Goal: Task Accomplishment & Management: Manage account settings

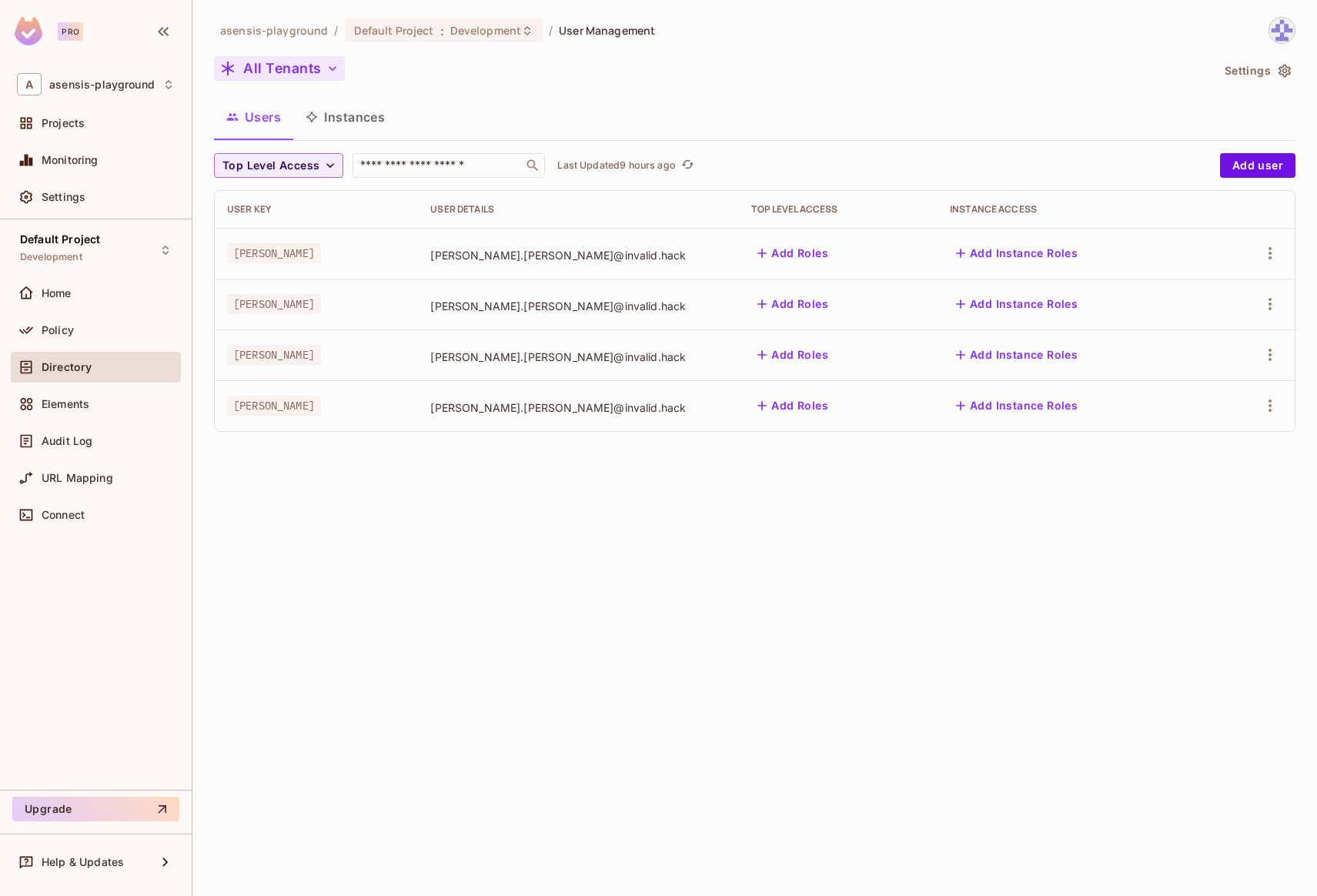
click at [314, 67] on button "All Tenants" at bounding box center [279, 68] width 131 height 25
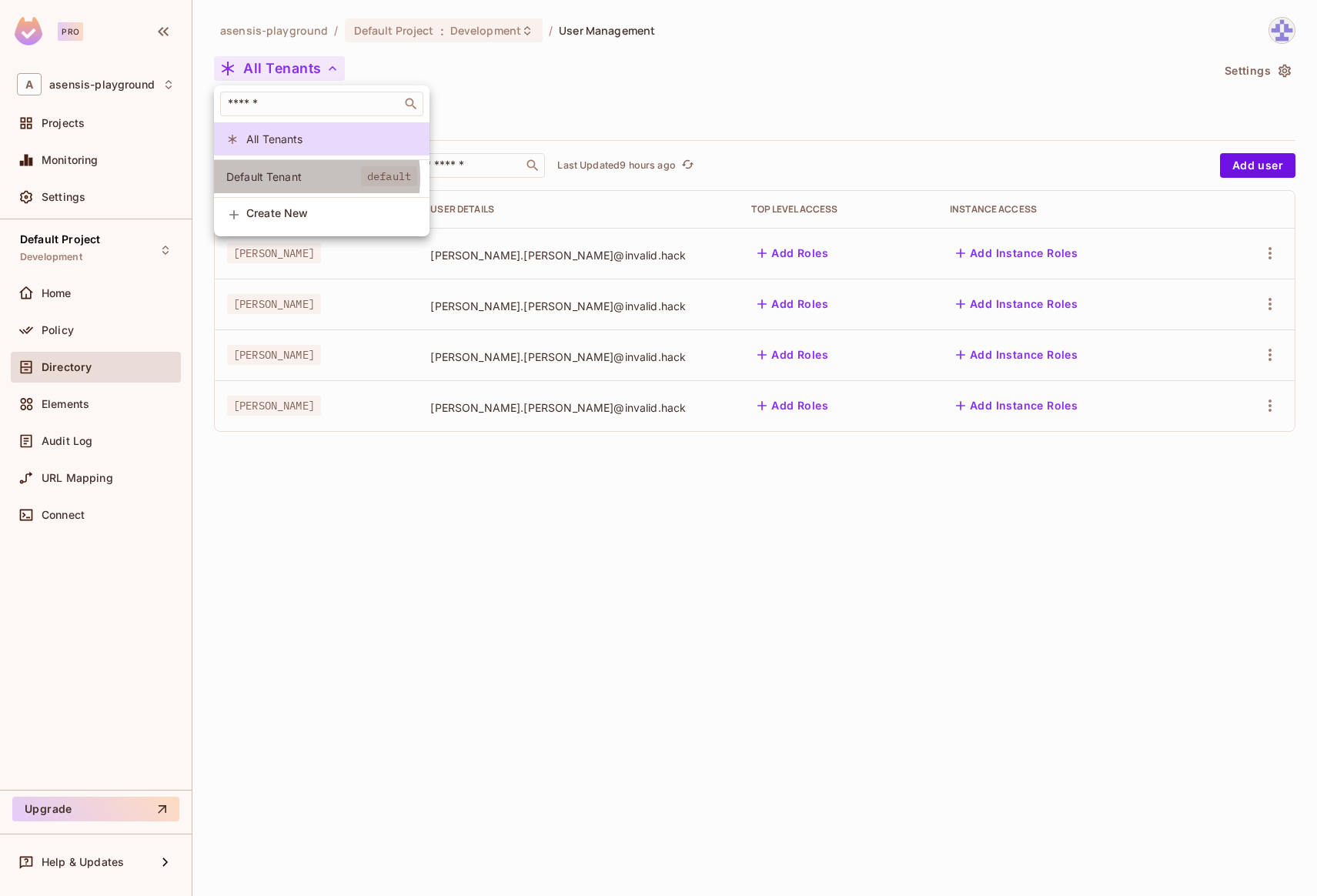
click at [290, 178] on span "Default Tenant" at bounding box center [294, 176] width 135 height 14
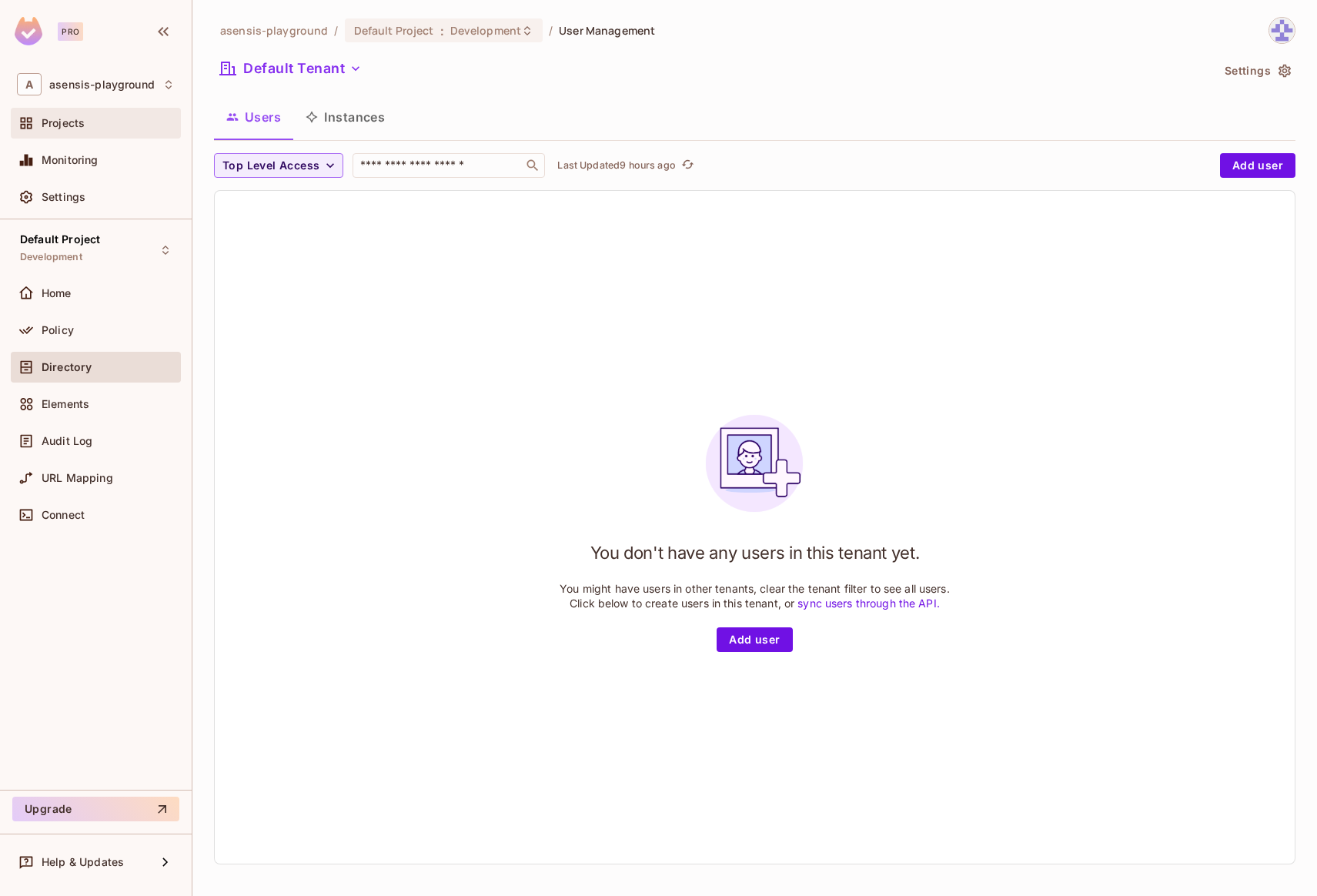
click at [52, 122] on span "Projects" at bounding box center [63, 123] width 43 height 13
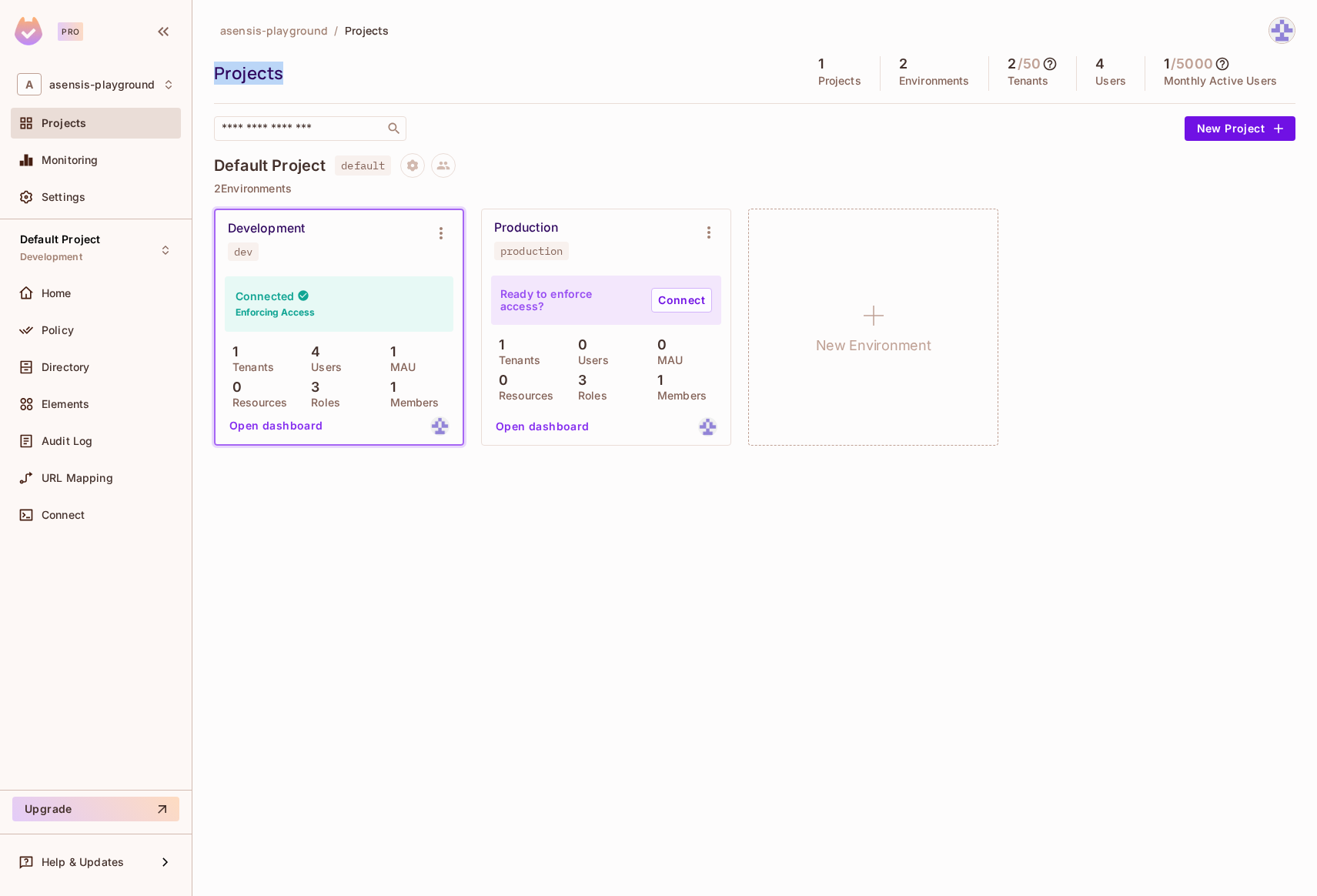
drag, startPoint x: 215, startPoint y: 74, endPoint x: 282, endPoint y: 73, distance: 67.0
click at [282, 73] on div "Projects" at bounding box center [503, 73] width 579 height 23
drag, startPoint x: 216, startPoint y: 167, endPoint x: 303, endPoint y: 171, distance: 87.1
click at [303, 171] on h4 "Default Project" at bounding box center [270, 165] width 112 height 18
drag, startPoint x: 321, startPoint y: 170, endPoint x: 333, endPoint y: 170, distance: 12.0
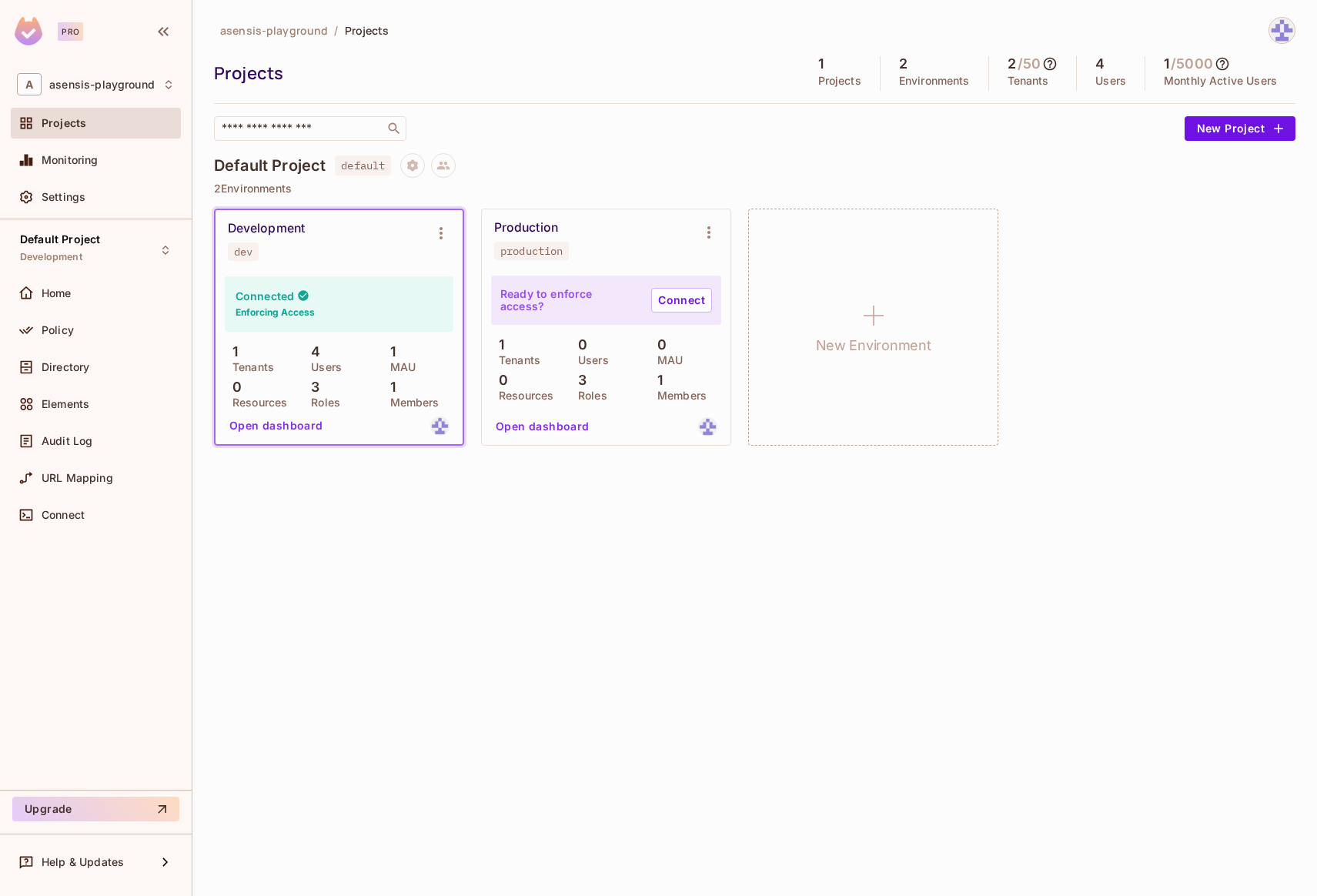
click at [321, 170] on h4 "Default Project" at bounding box center [270, 165] width 112 height 18
click at [415, 167] on icon "Project settings" at bounding box center [412, 166] width 11 height 12
click at [500, 221] on div "Edit Project" at bounding box center [488, 224] width 61 height 15
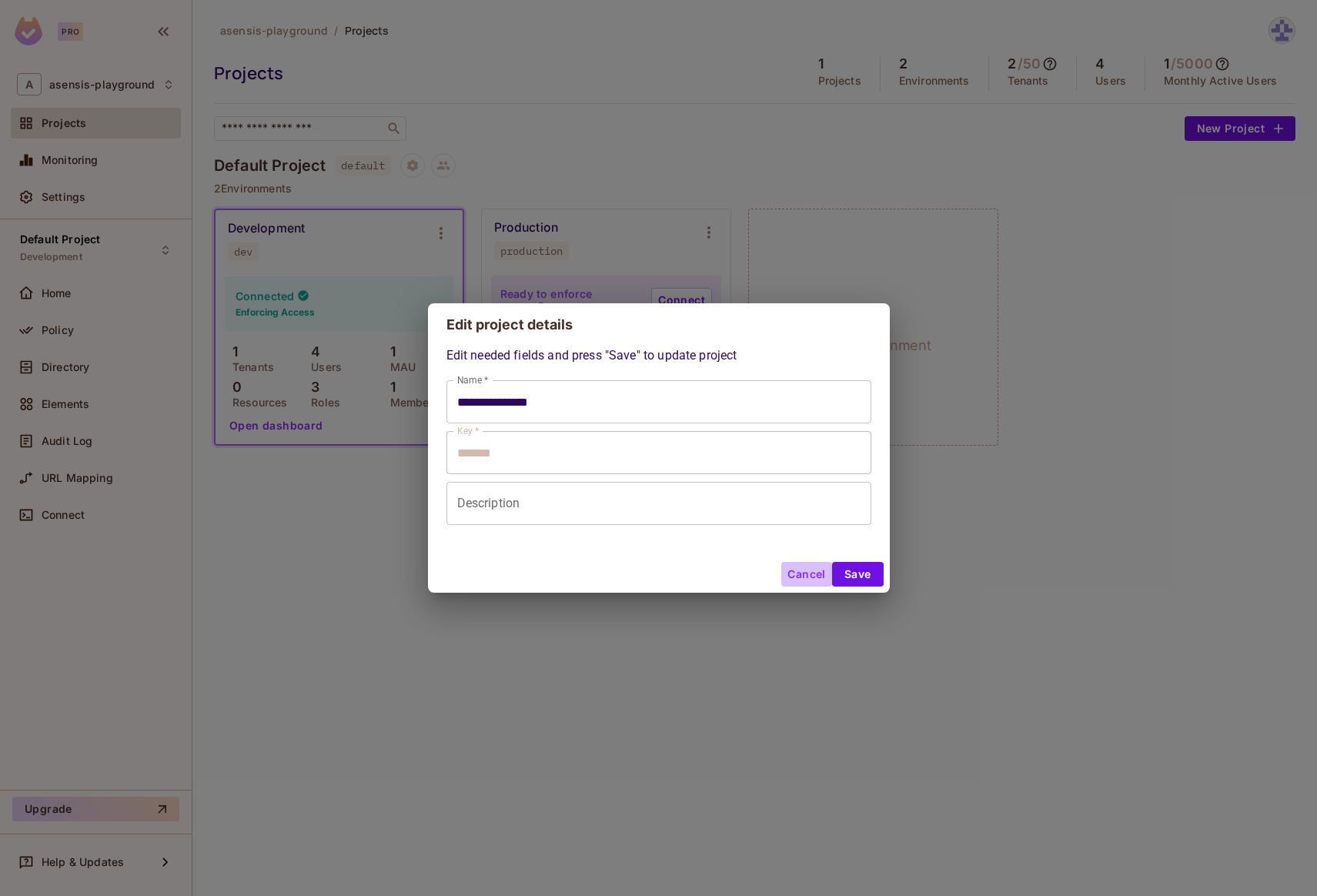
click at [811, 580] on button "Cancel" at bounding box center [807, 575] width 50 height 25
type input "**********"
type input "*******"
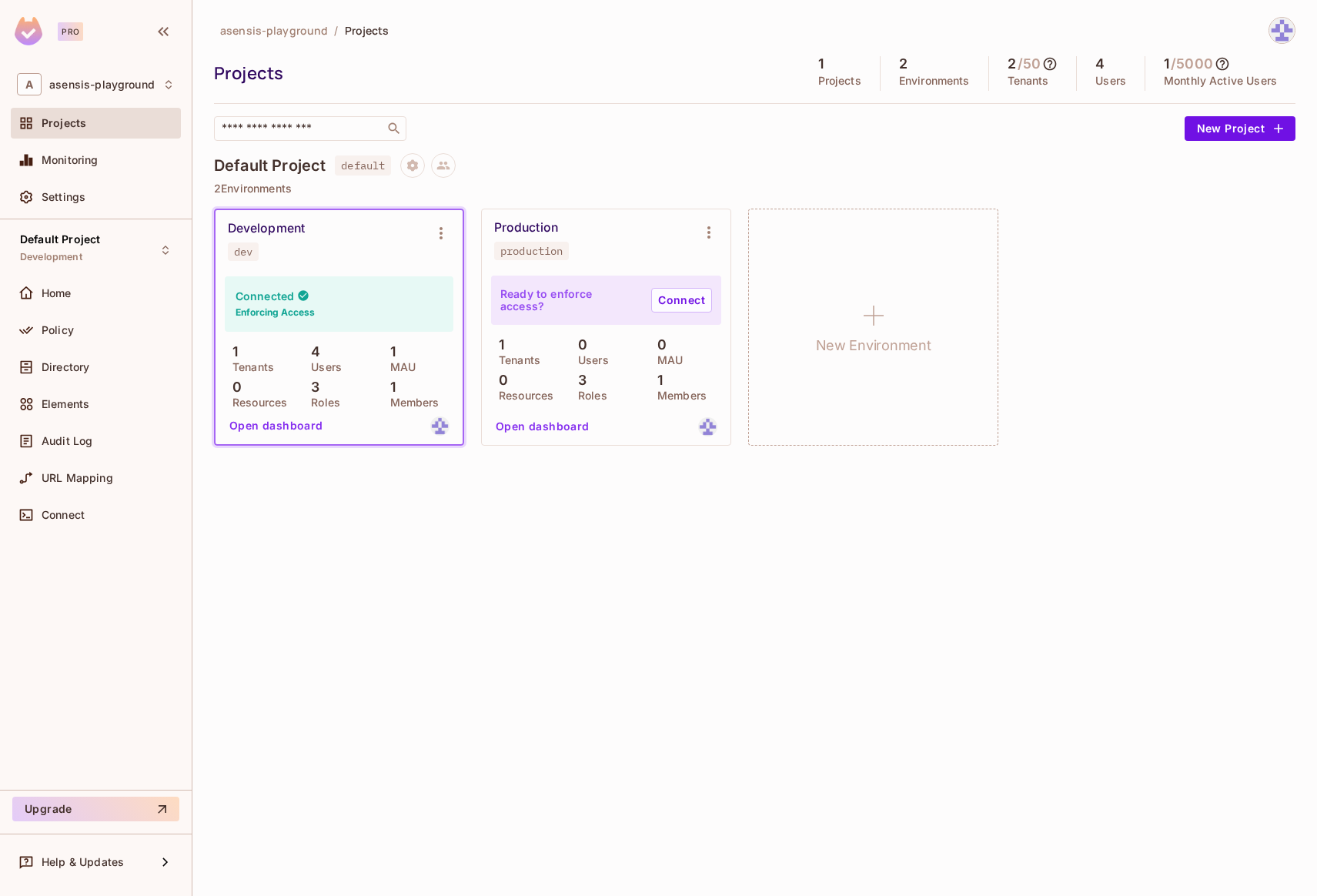
click at [1013, 75] on p "Tenants" at bounding box center [1028, 81] width 41 height 13
click at [1048, 67] on icon at bounding box center [1050, 64] width 15 height 15
click at [1103, 65] on h5 "4" at bounding box center [1100, 64] width 10 height 15
click at [1107, 81] on p "Users" at bounding box center [1111, 81] width 31 height 13
click at [1225, 63] on icon at bounding box center [1223, 64] width 15 height 15
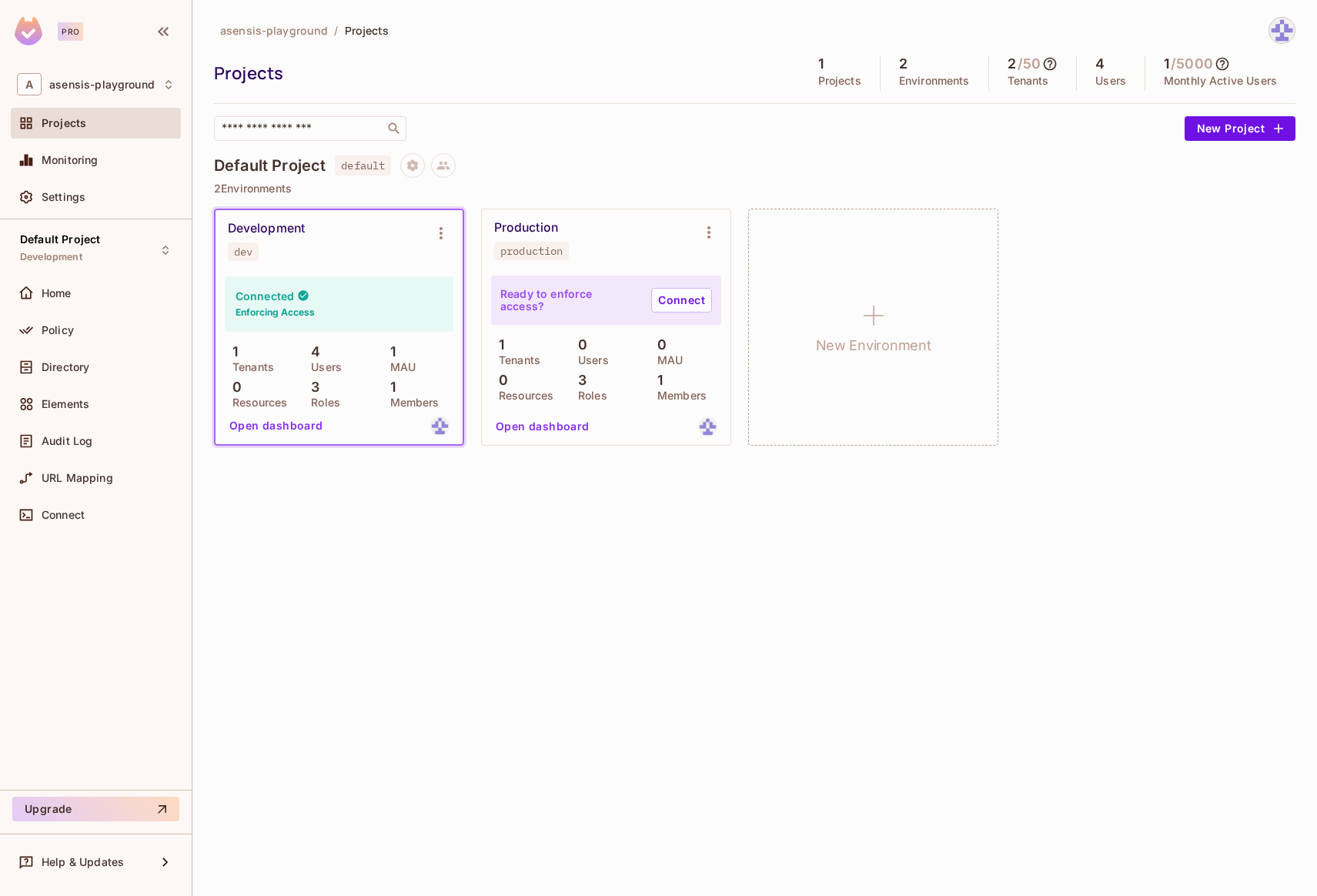
click at [296, 425] on button "Open dashboard" at bounding box center [276, 425] width 106 height 25
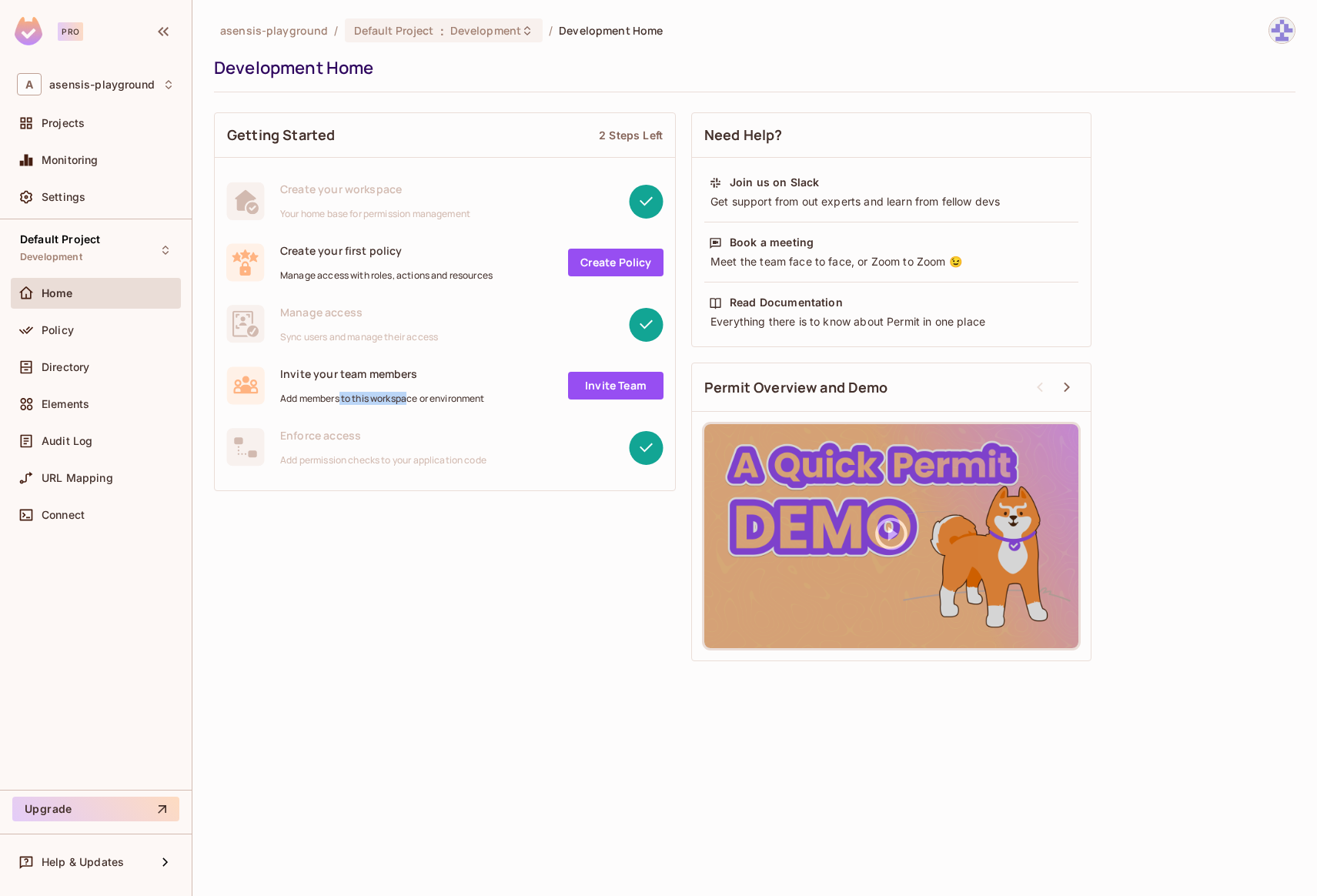
drag, startPoint x: 339, startPoint y: 398, endPoint x: 436, endPoint y: 395, distance: 97.0
click at [421, 397] on span "Add members to this workspace or environment" at bounding box center [382, 398] width 205 height 13
click at [448, 395] on span "Add members to this workspace or environment" at bounding box center [382, 398] width 205 height 13
drag, startPoint x: 478, startPoint y: 397, endPoint x: 348, endPoint y: 398, distance: 130.0
click at [350, 398] on span "Add members to this workspace or environment" at bounding box center [382, 398] width 205 height 13
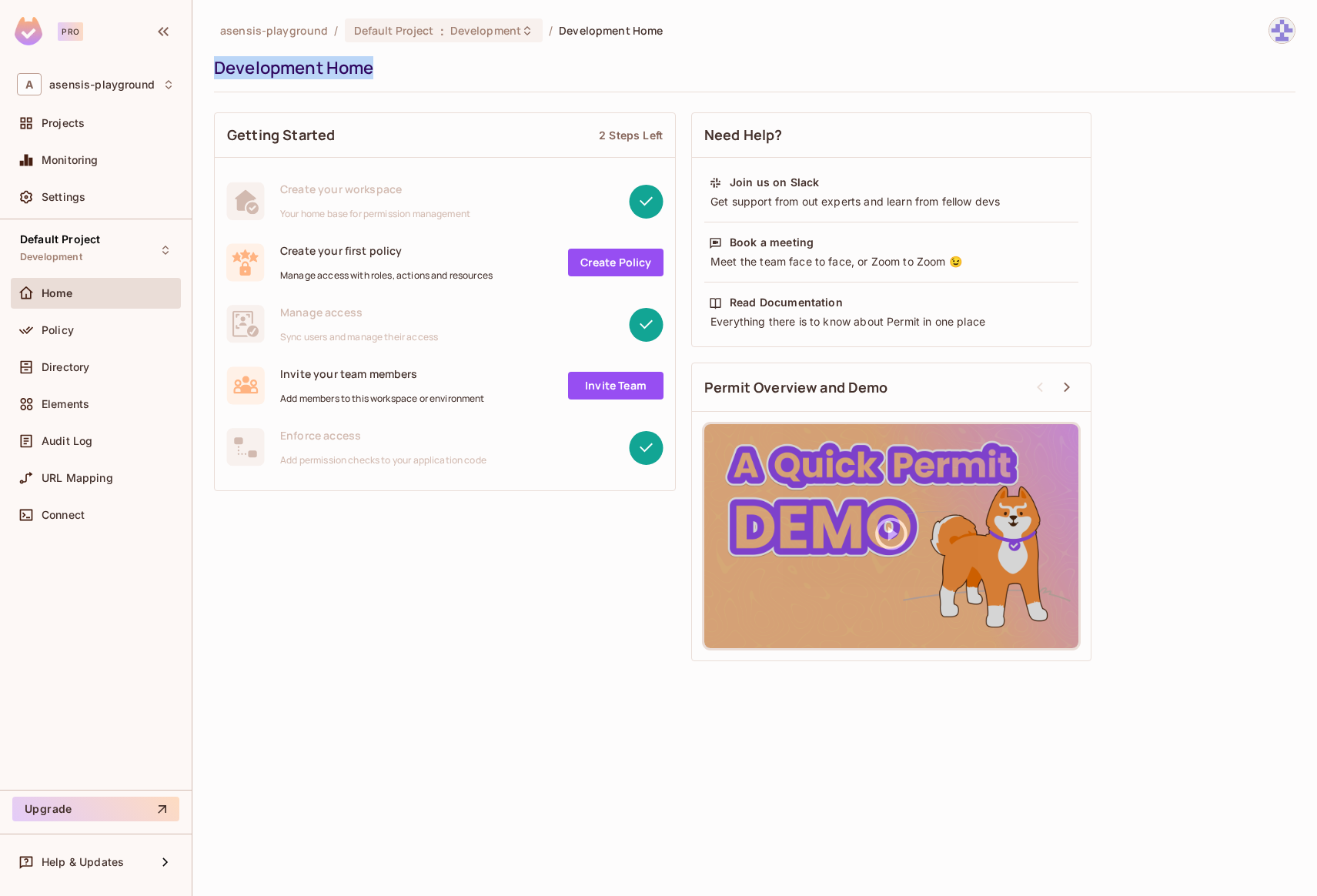
drag, startPoint x: 217, startPoint y: 67, endPoint x: 391, endPoint y: 67, distance: 174.0
click at [391, 67] on div "Development Home" at bounding box center [751, 67] width 1074 height 23
click at [358, 68] on div "Development Home" at bounding box center [751, 67] width 1074 height 23
click at [69, 198] on span "Settings" at bounding box center [64, 196] width 44 height 13
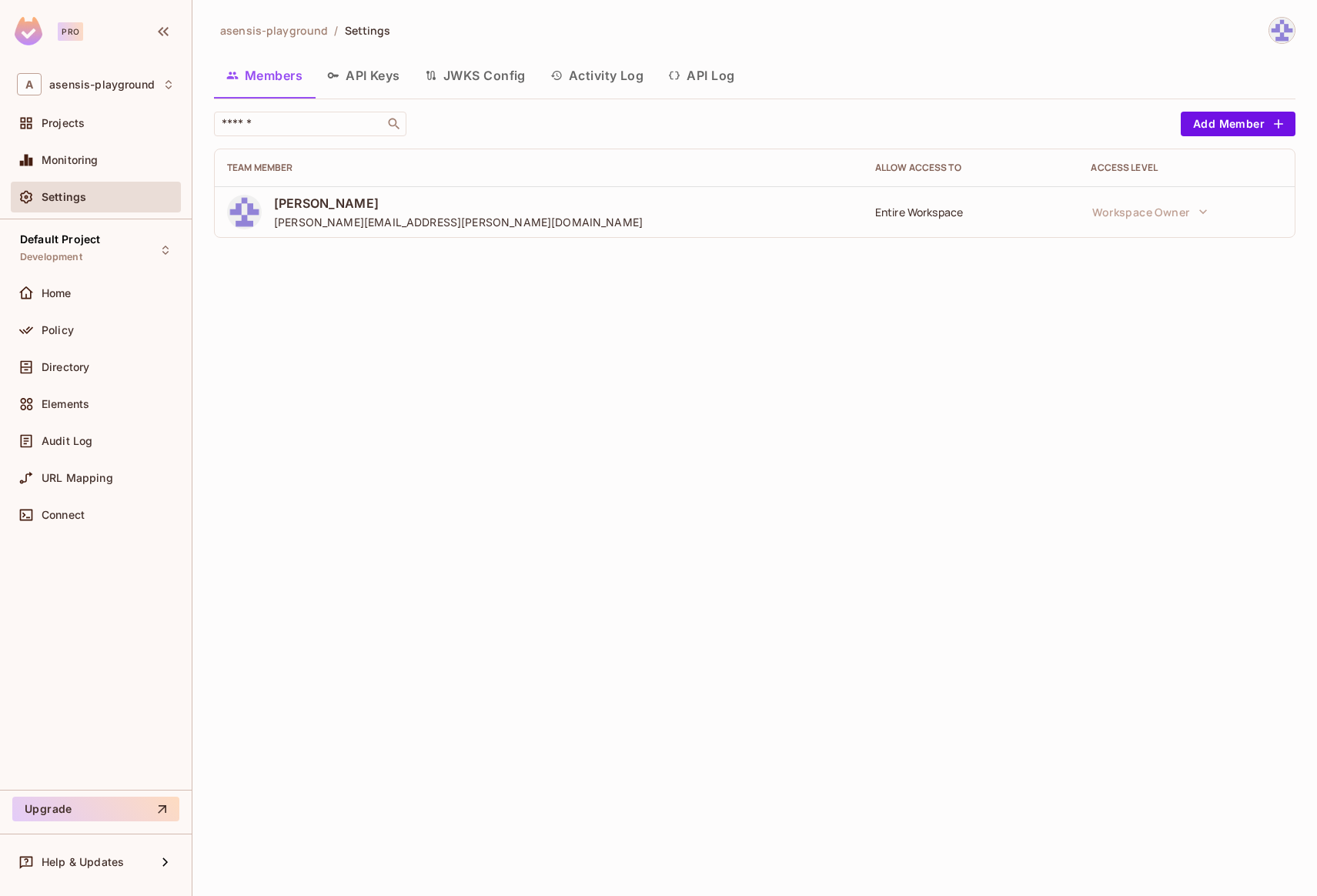
click at [493, 79] on button "JWKS Config" at bounding box center [476, 75] width 125 height 38
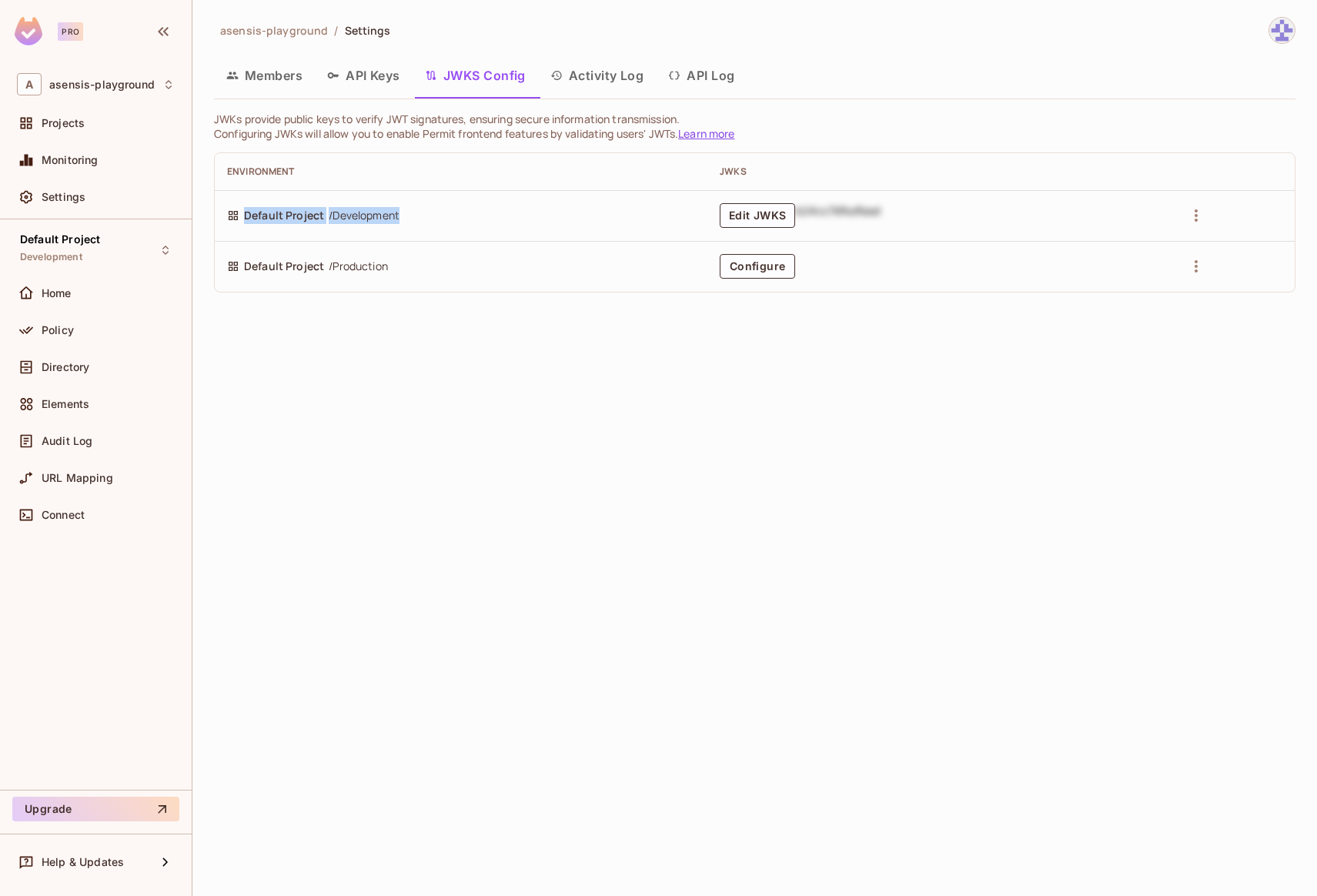
drag, startPoint x: 244, startPoint y: 217, endPoint x: 407, endPoint y: 211, distance: 163.1
click at [407, 211] on div "Default Project / Development" at bounding box center [461, 216] width 468 height 17
click at [424, 212] on div "Default Project / Development" at bounding box center [461, 216] width 468 height 17
drag, startPoint x: 337, startPoint y: 267, endPoint x: 389, endPoint y: 266, distance: 52.0
click at [388, 266] on span "/ Production" at bounding box center [358, 267] width 60 height 17
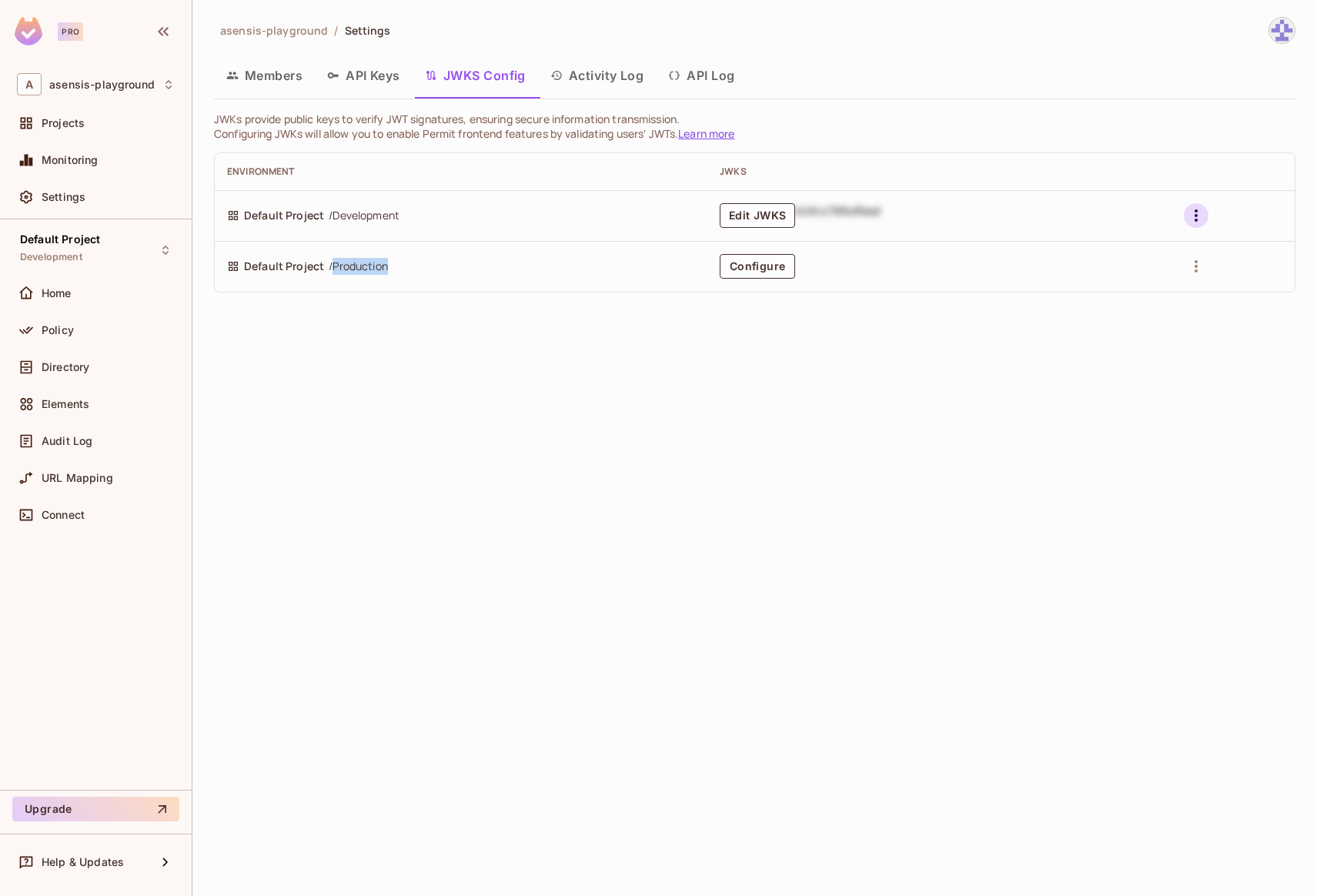
click at [1198, 221] on icon "button" at bounding box center [1196, 215] width 18 height 18
click at [1139, 359] on div at bounding box center [658, 448] width 1317 height 896
click at [327, 170] on div "Environment" at bounding box center [461, 171] width 468 height 13
drag, startPoint x: 241, startPoint y: 123, endPoint x: 459, endPoint y: 113, distance: 218.2
click at [459, 113] on p "JWKs provide public keys to verify JWT signatures, ensuring secure information …" at bounding box center [755, 118] width 1082 height 14
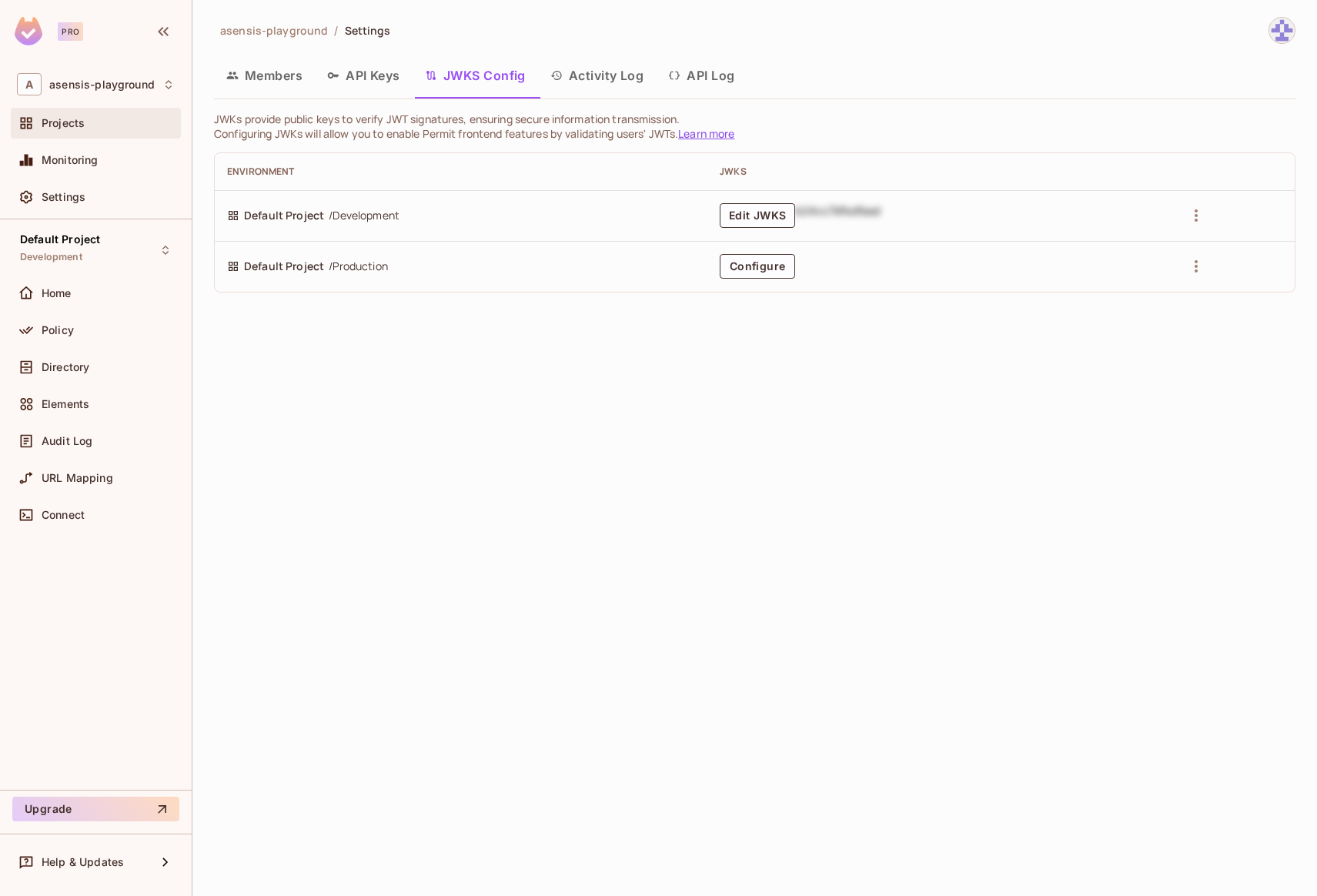
click at [81, 128] on span "Projects" at bounding box center [63, 123] width 43 height 13
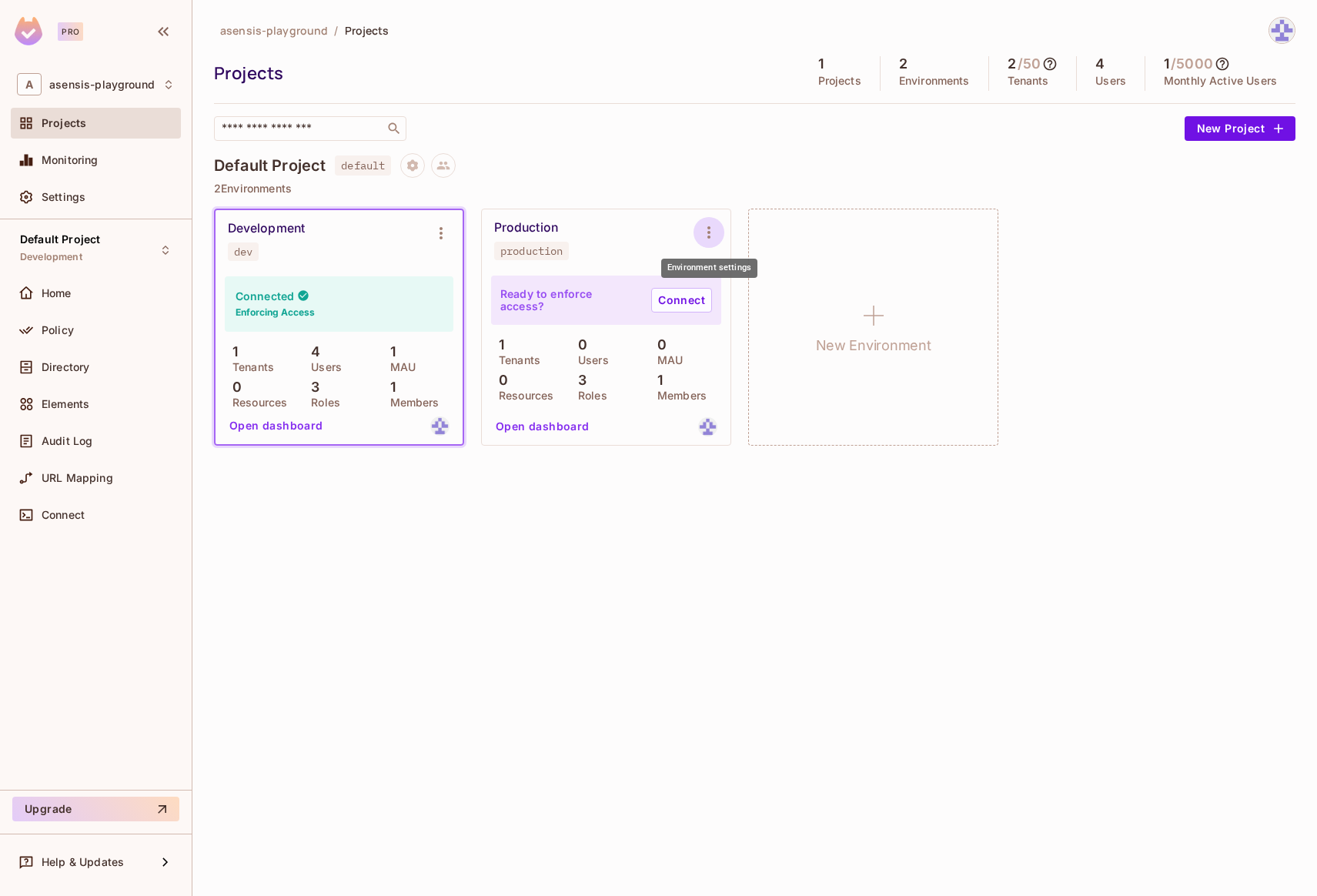
click at [712, 235] on icon "Environment settings" at bounding box center [709, 232] width 18 height 18
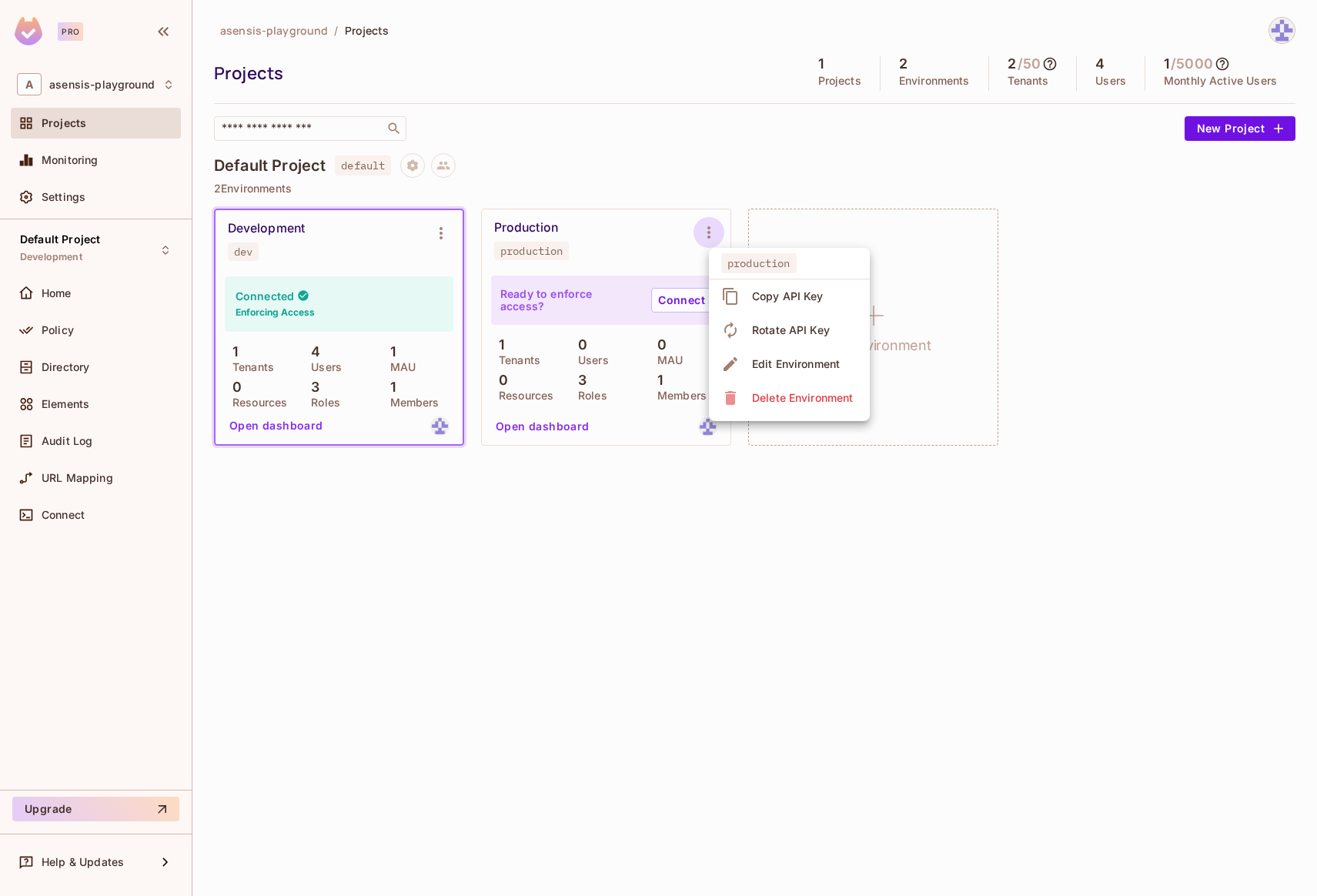
click at [649, 496] on div at bounding box center [658, 448] width 1317 height 896
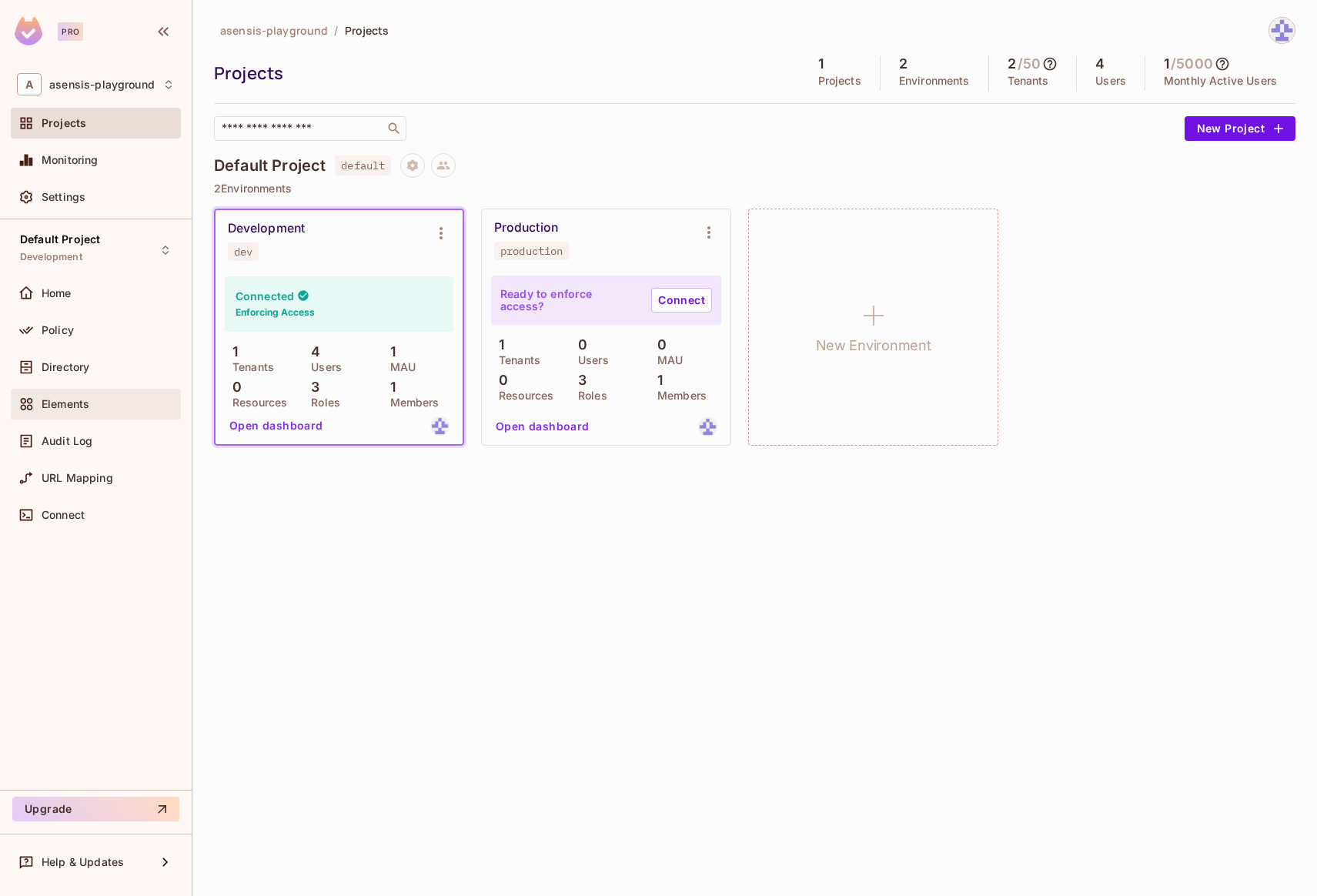
click at [71, 403] on span "Elements" at bounding box center [65, 403] width 48 height 13
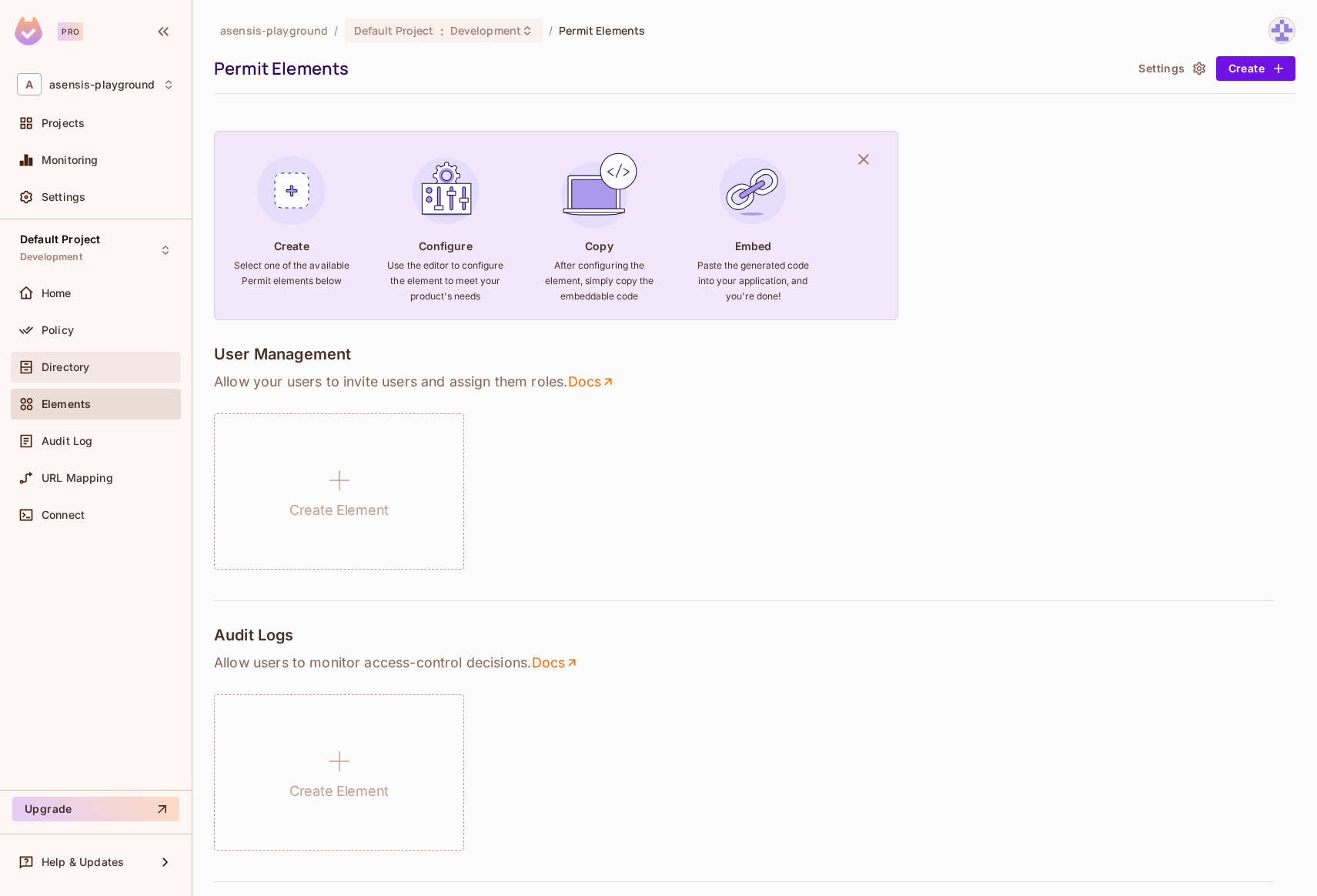
click at [81, 367] on span "Directory" at bounding box center [65, 367] width 48 height 13
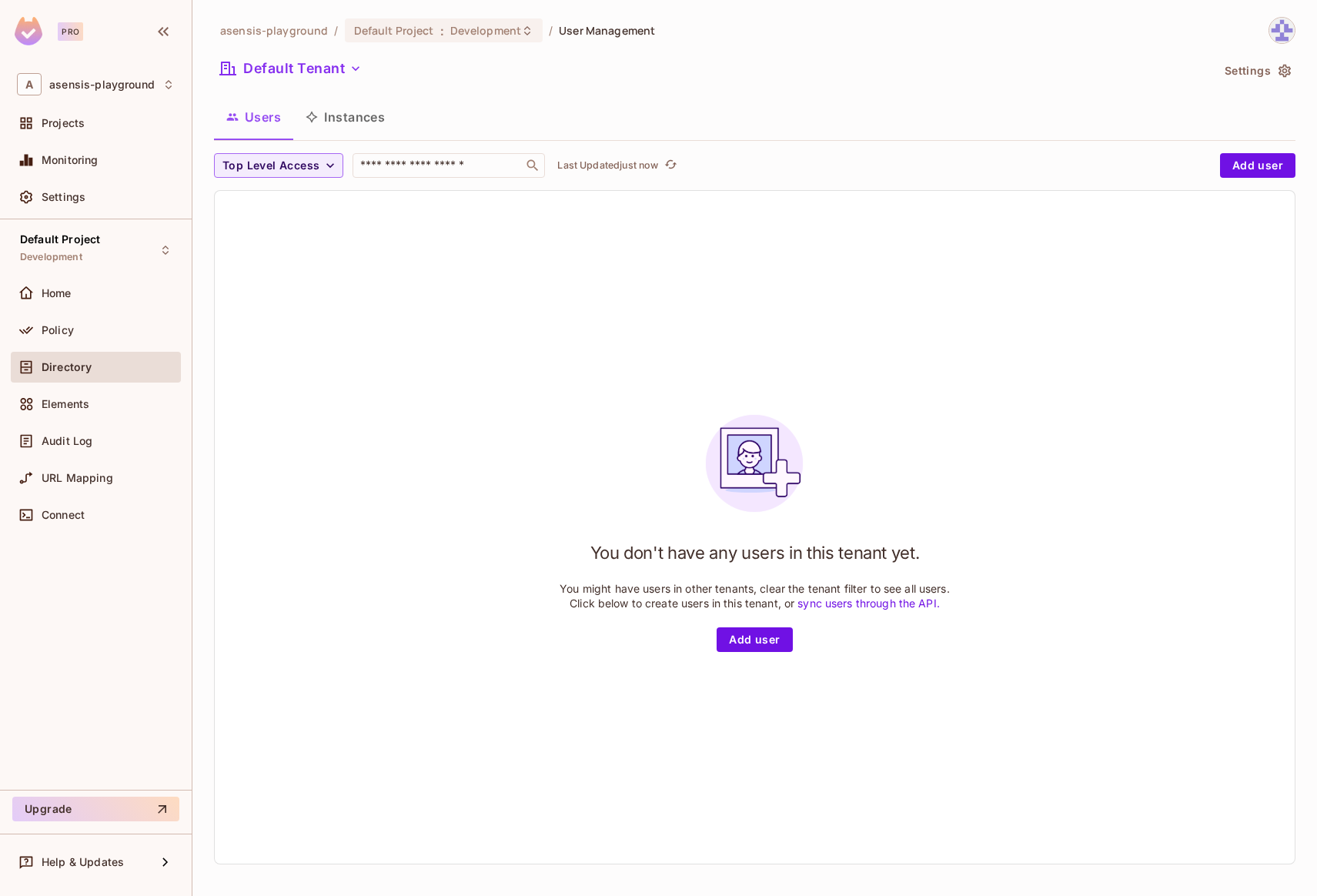
click at [339, 121] on button "Instances" at bounding box center [346, 117] width 104 height 38
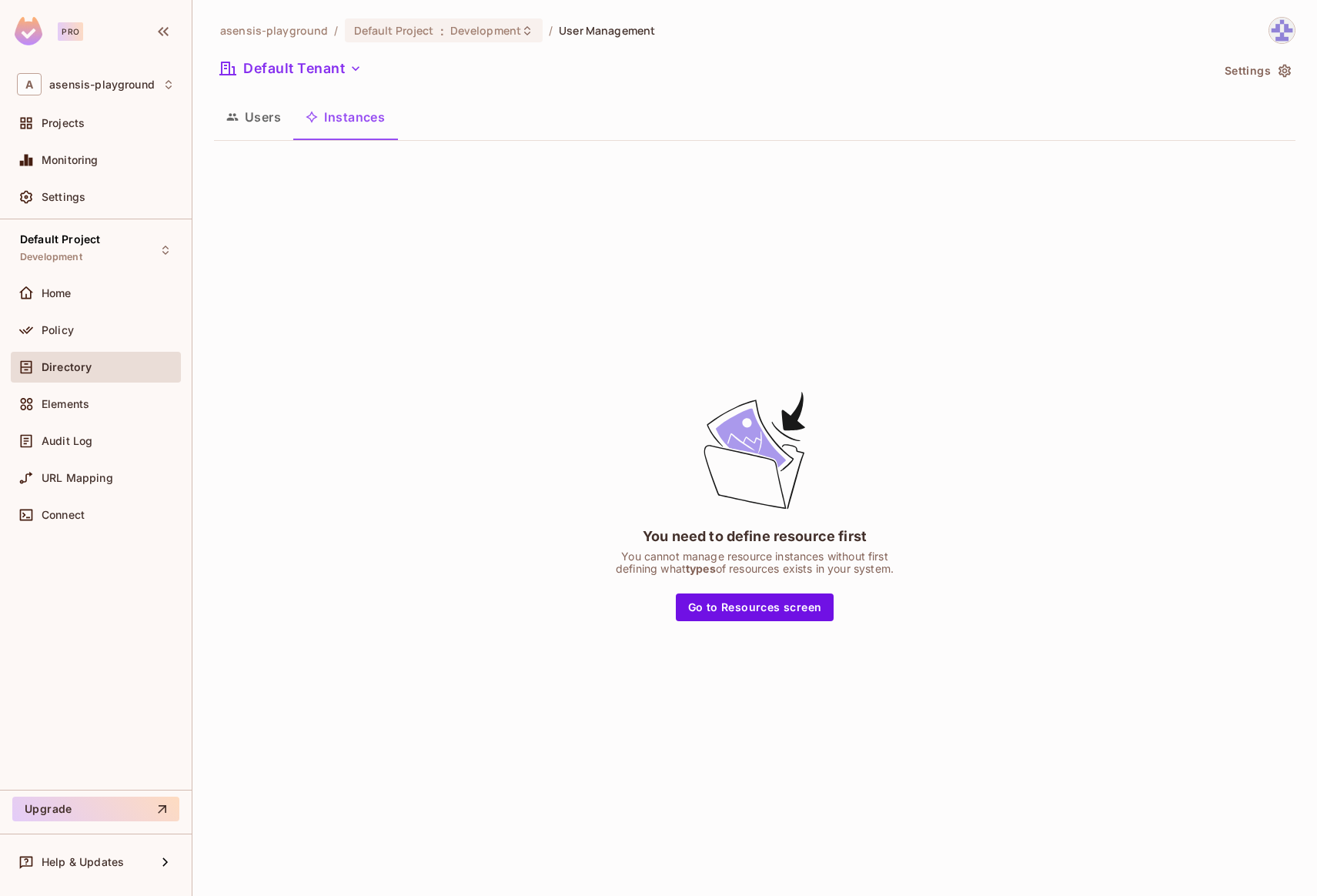
click at [248, 110] on button "Users" at bounding box center [253, 117] width 79 height 38
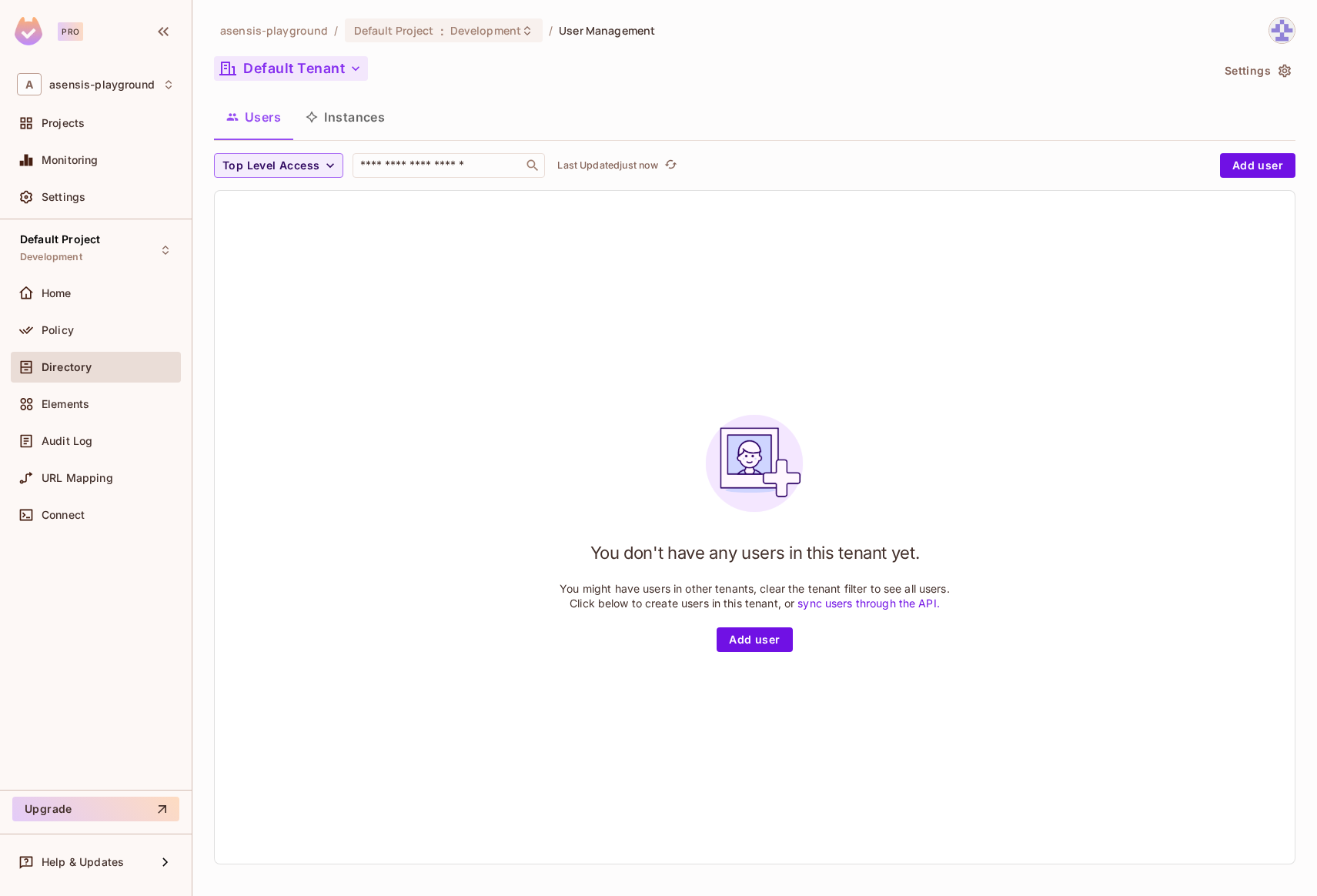
click at [277, 75] on button "Default Tenant" at bounding box center [291, 68] width 154 height 25
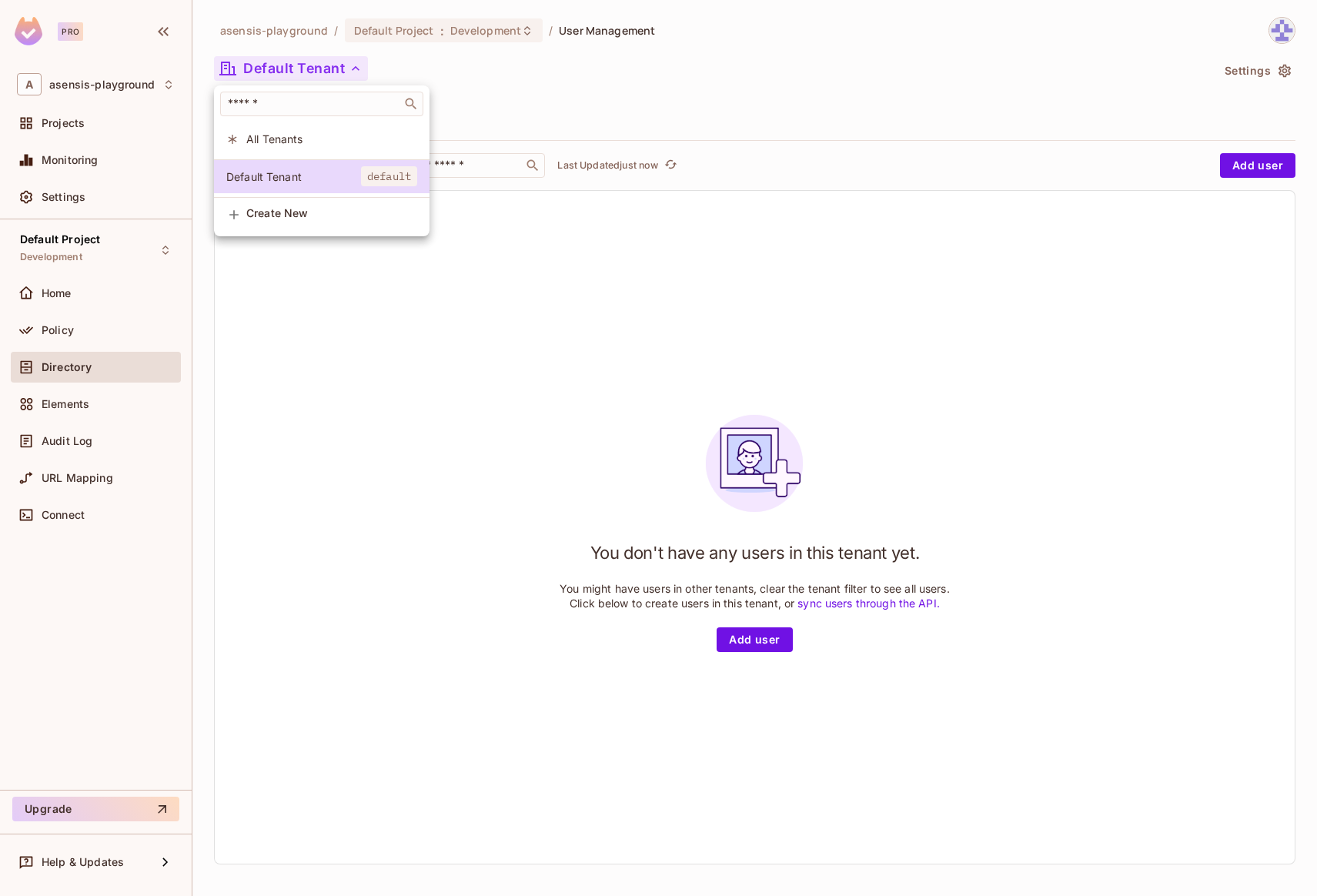
click at [280, 134] on span "All Tenants" at bounding box center [332, 139] width 171 height 14
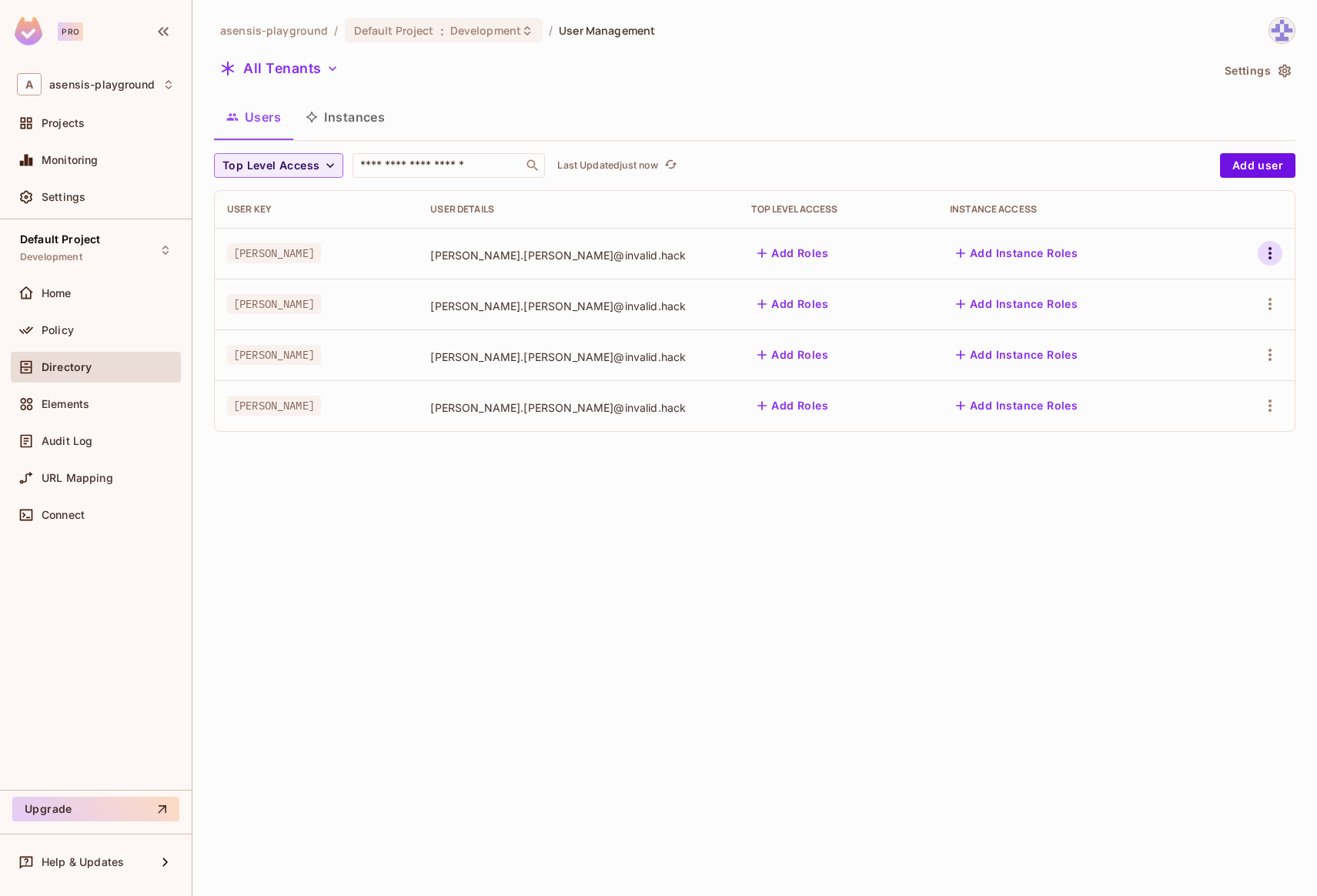
click at [1268, 252] on icon "button" at bounding box center [1270, 253] width 18 height 18
click at [1198, 294] on li "Edit" at bounding box center [1200, 288] width 143 height 34
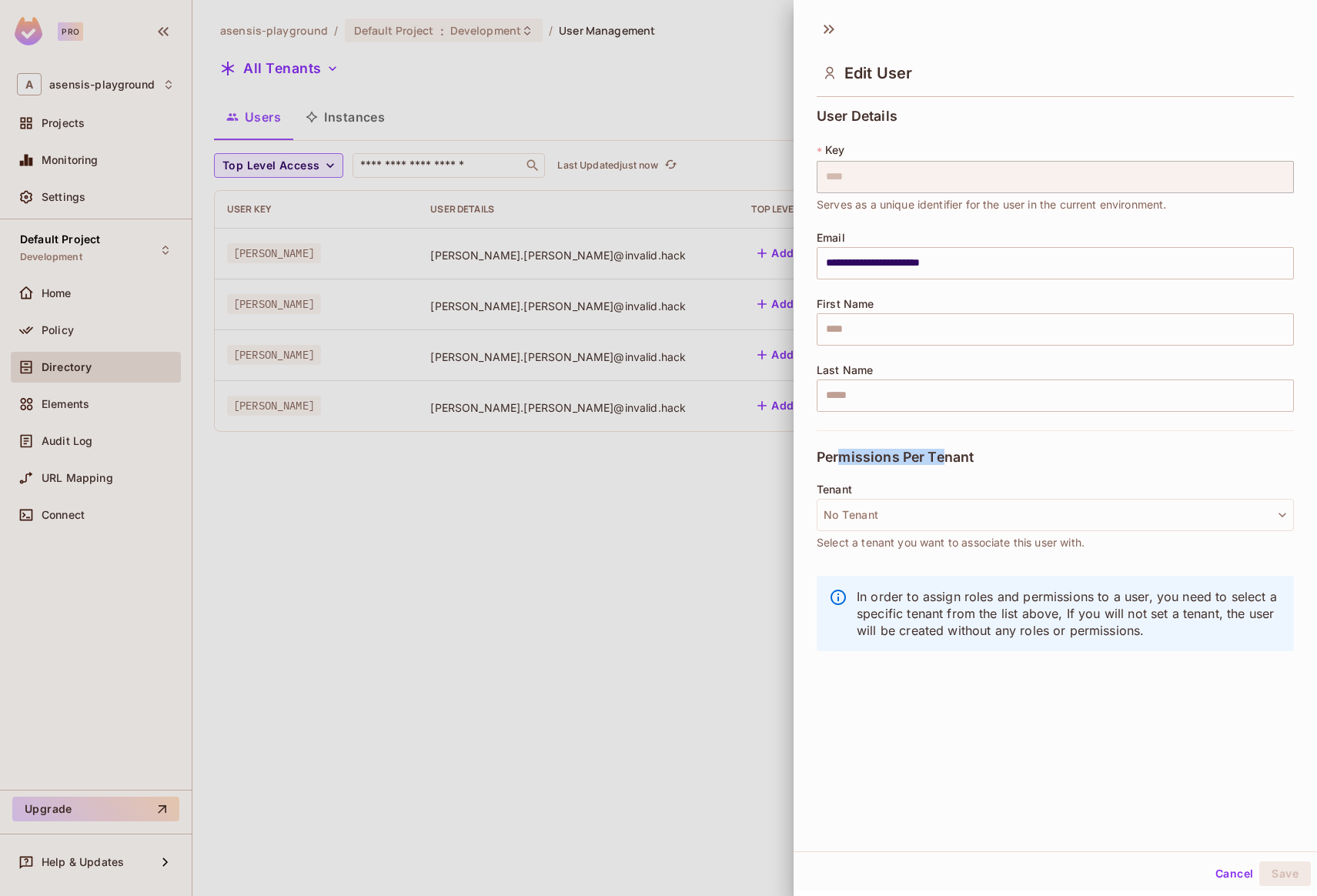
drag, startPoint x: 840, startPoint y: 458, endPoint x: 945, endPoint y: 455, distance: 105.0
click at [941, 455] on span "Permissions Per Tenant" at bounding box center [895, 457] width 157 height 15
click at [1039, 468] on div "Permissions Per Tenant" at bounding box center [1056, 456] width 478 height 53
drag, startPoint x: 1044, startPoint y: 540, endPoint x: 850, endPoint y: 538, distance: 194.0
click at [842, 538] on span "Select a tenant you want to associate this user with." at bounding box center [951, 543] width 268 height 17
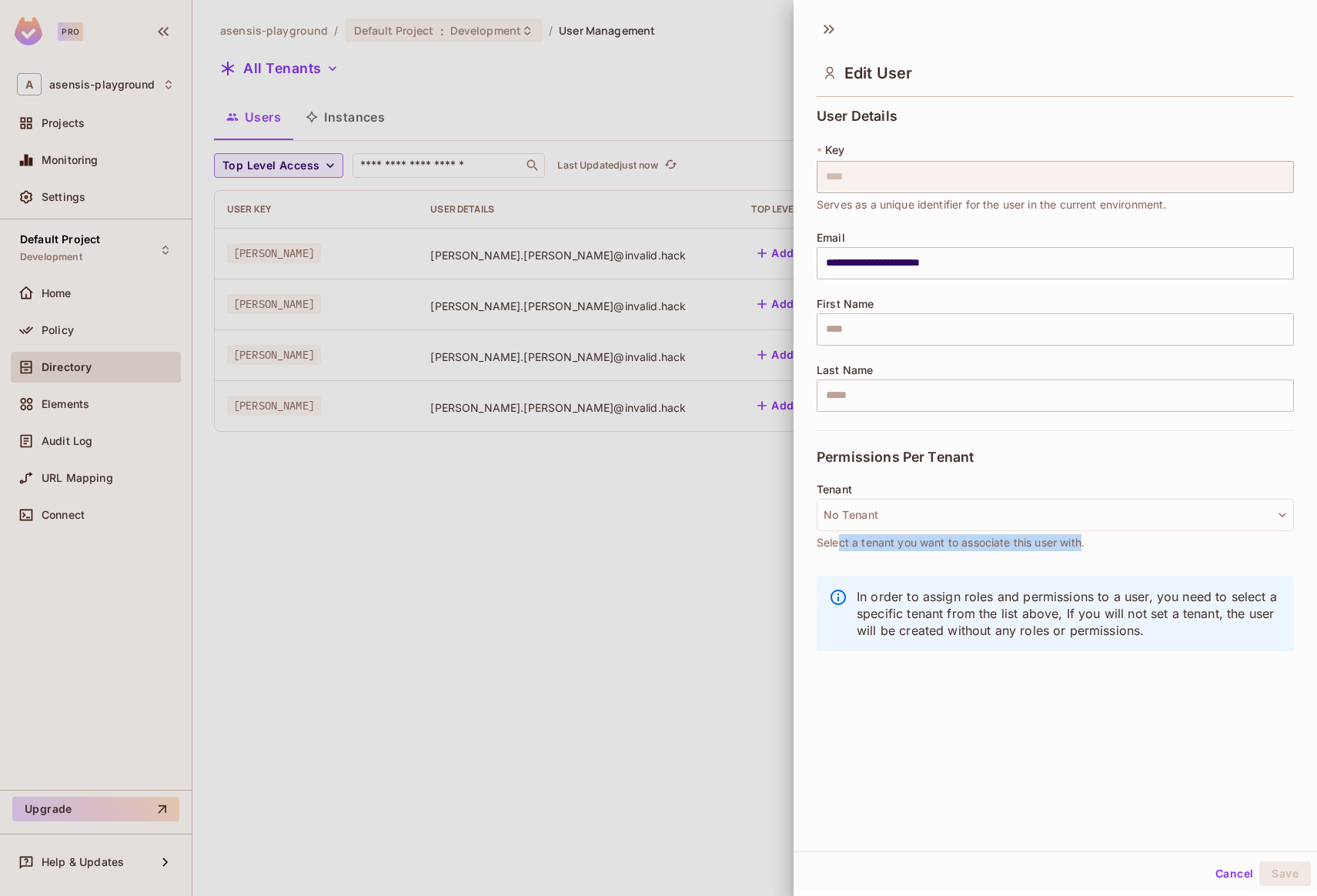
click at [925, 541] on span "Select a tenant you want to associate this user with." at bounding box center [951, 543] width 268 height 17
click at [901, 521] on button "No Tenant" at bounding box center [1056, 515] width 478 height 33
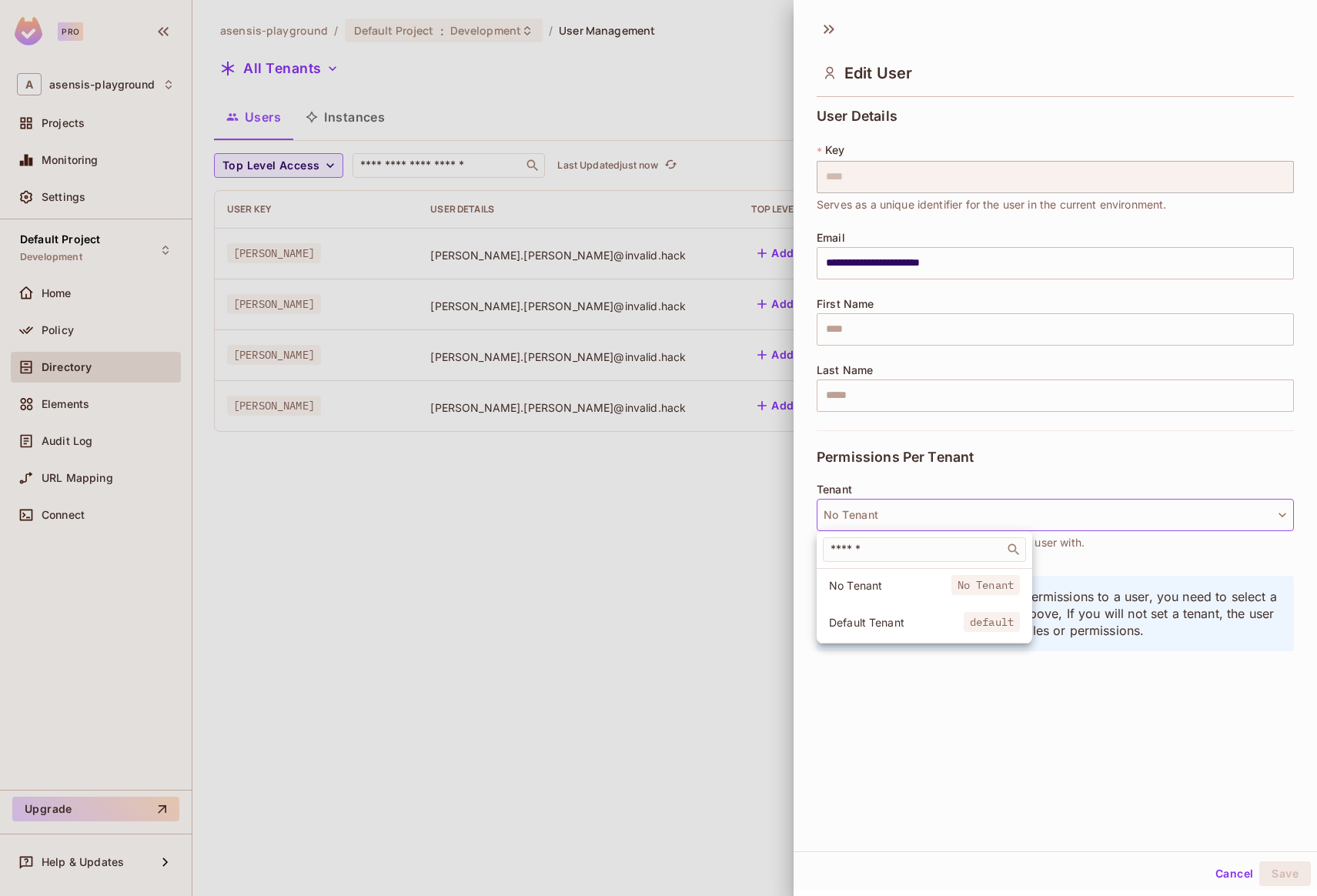
click at [685, 521] on div at bounding box center [658, 448] width 1317 height 896
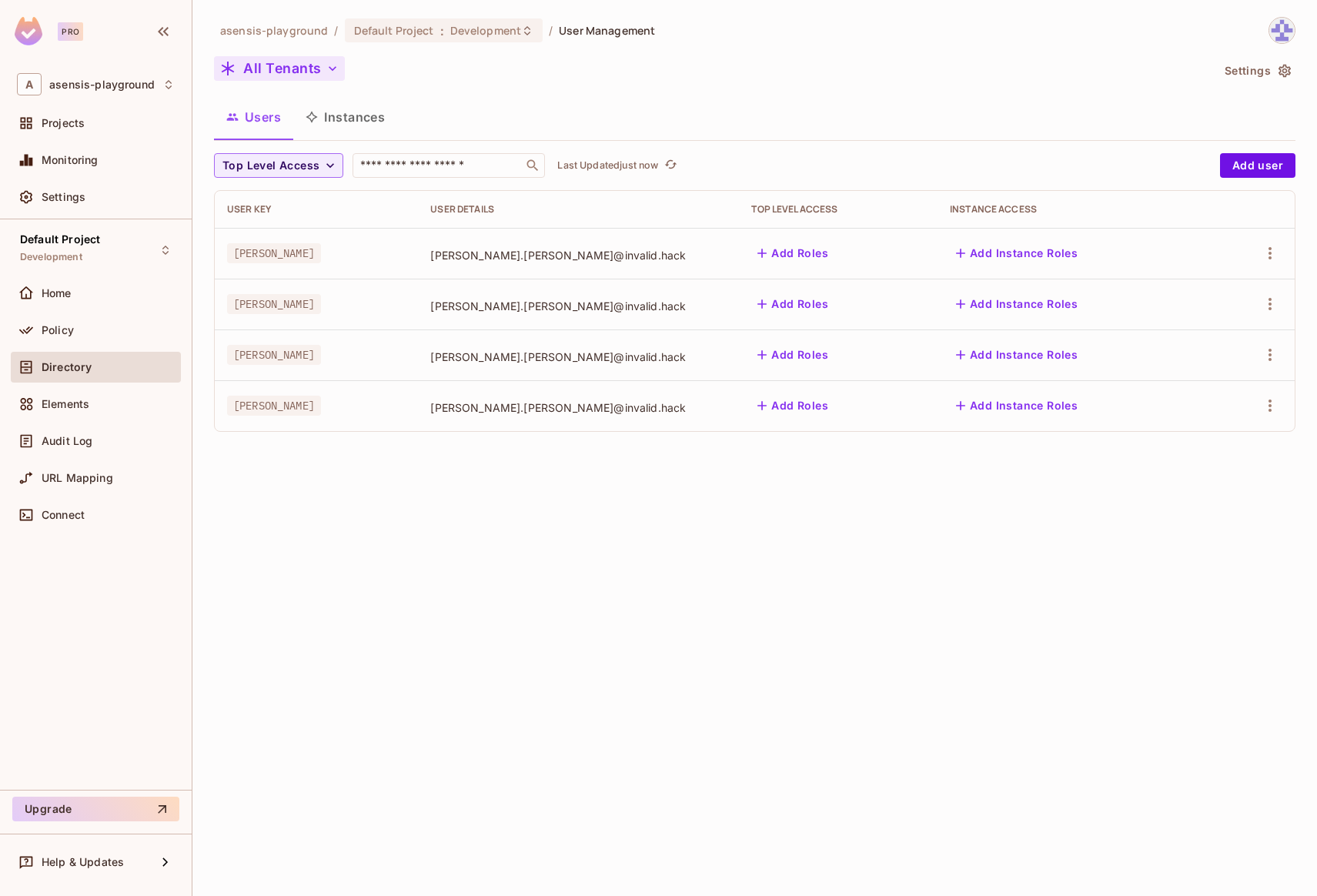
click at [302, 76] on button "All Tenants" at bounding box center [279, 68] width 131 height 25
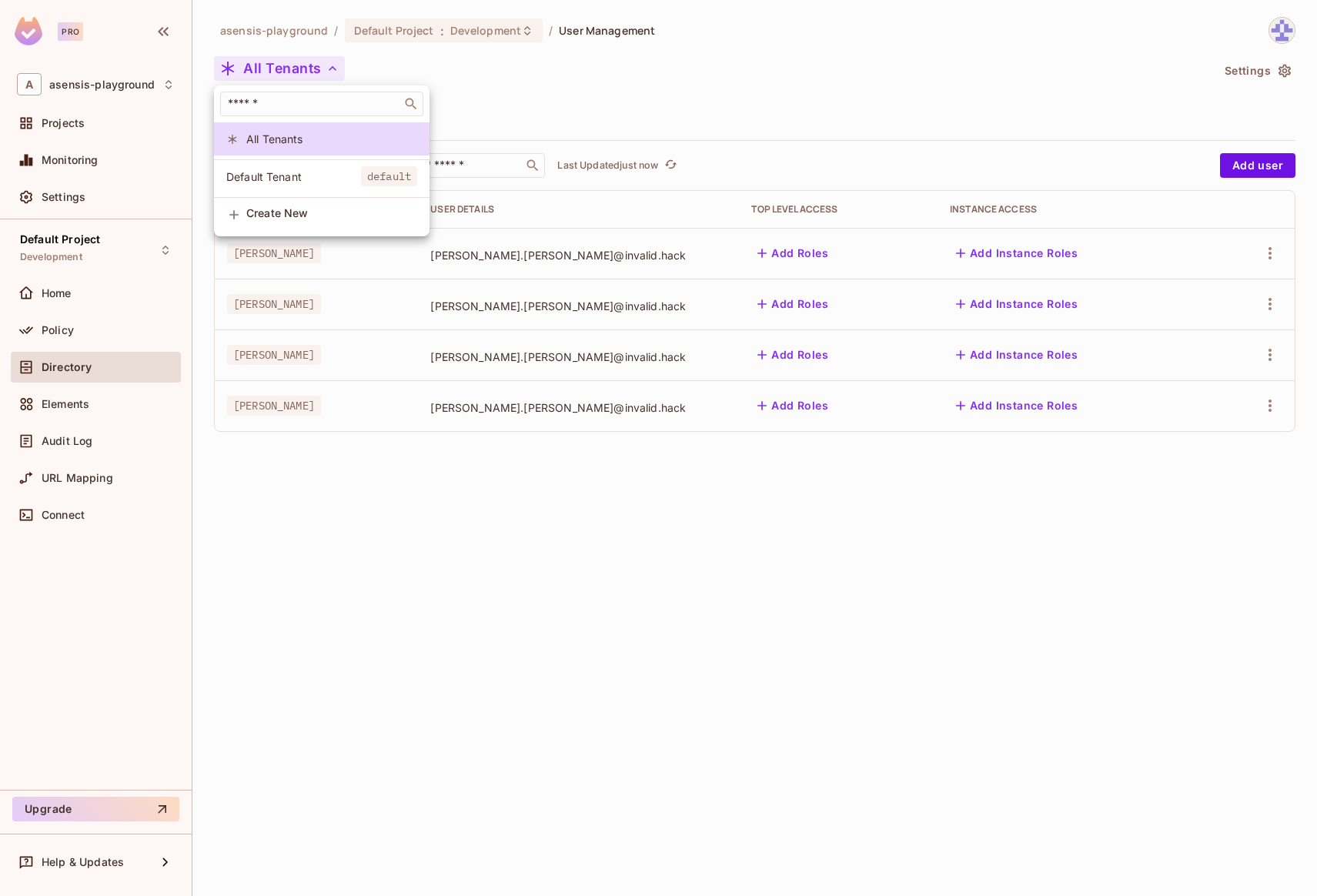
click at [273, 174] on span "Default Tenant" at bounding box center [294, 176] width 135 height 14
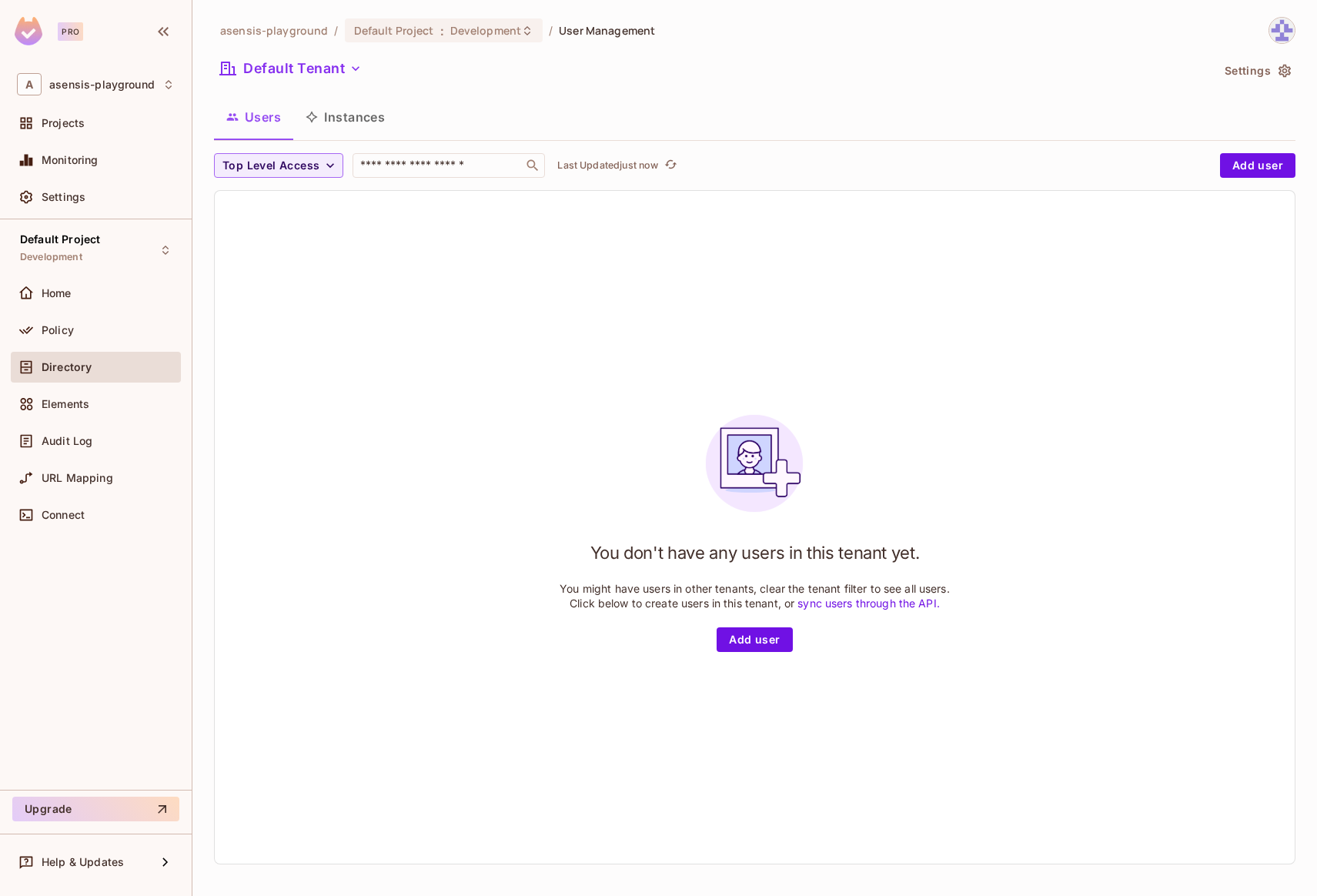
click at [910, 602] on link "sync users through the API." at bounding box center [869, 603] width 142 height 13
click at [1250, 164] on button "Add user" at bounding box center [1258, 166] width 75 height 25
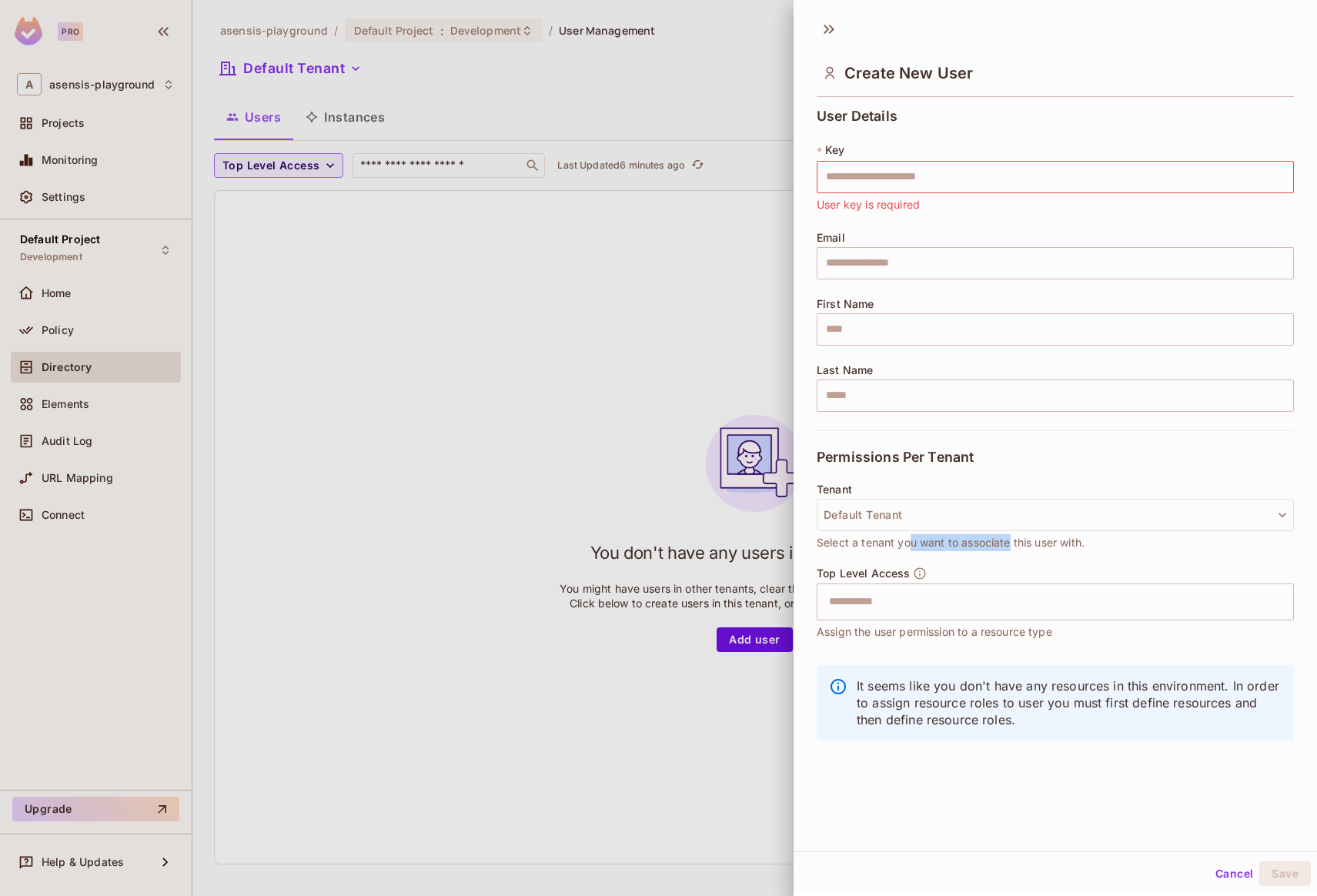
drag, startPoint x: 909, startPoint y: 545, endPoint x: 1010, endPoint y: 544, distance: 101.0
click at [1010, 544] on span "Select a tenant you want to associate this user with." at bounding box center [951, 543] width 268 height 17
click at [1050, 544] on span "Select a tenant you want to associate this user with." at bounding box center [951, 543] width 268 height 17
drag, startPoint x: 1077, startPoint y: 544, endPoint x: 864, endPoint y: 548, distance: 213.0
click at [864, 548] on span "Select a tenant you want to associate this user with." at bounding box center [951, 543] width 268 height 17
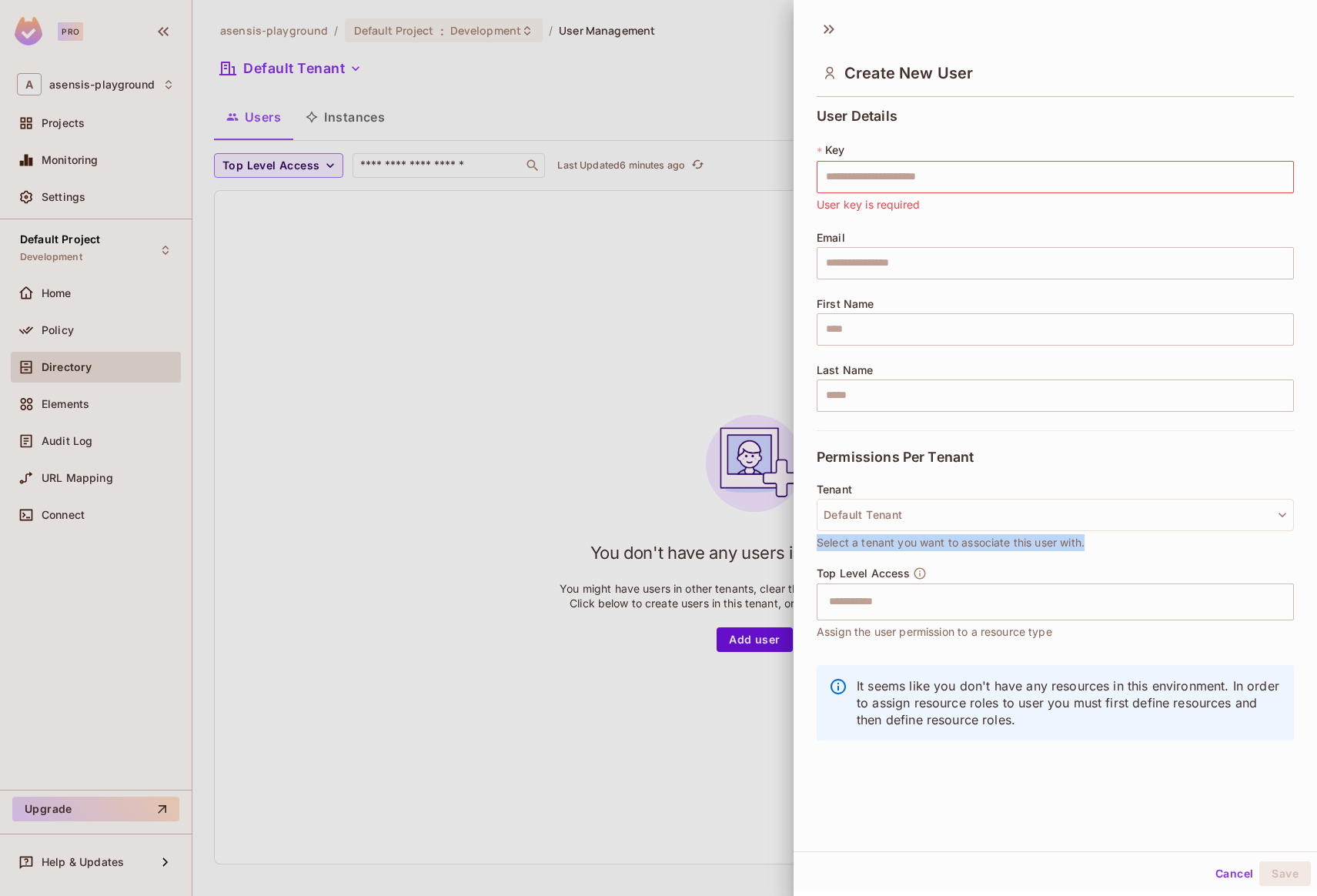
drag, startPoint x: 817, startPoint y: 545, endPoint x: 1090, endPoint y: 551, distance: 273.1
click at [1090, 551] on div "Tenant Default Tenant Select a tenant you want to associate this user with." at bounding box center [1056, 525] width 478 height 83
click at [1090, 546] on div "Tenant Default Tenant Select a tenant you want to associate this user with." at bounding box center [1056, 517] width 478 height 67
click at [1216, 875] on button "Cancel" at bounding box center [1234, 874] width 50 height 25
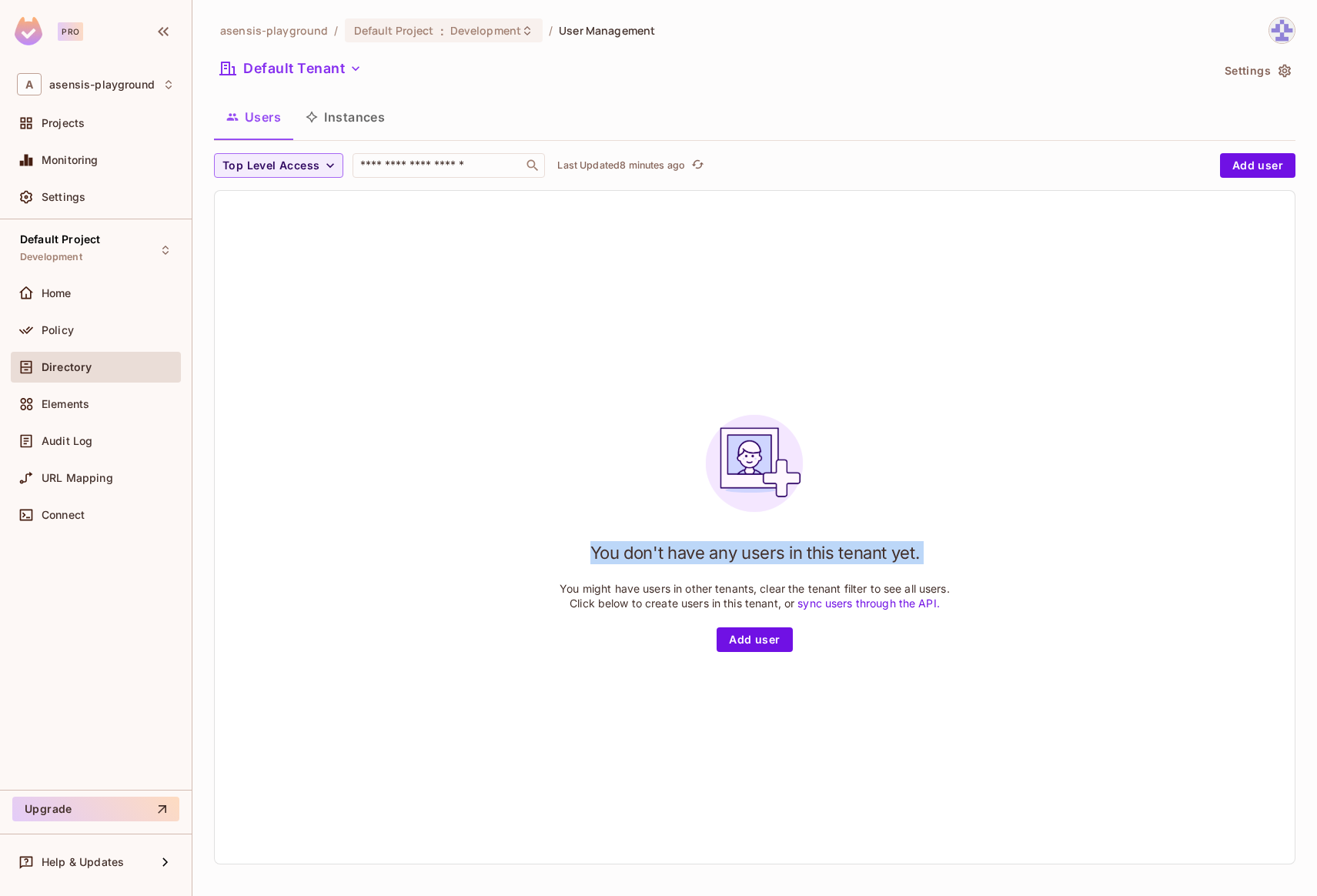
drag, startPoint x: 582, startPoint y: 551, endPoint x: 999, endPoint y: 556, distance: 417.0
click at [999, 556] on div "You don't have any users in this tenant yet. You might have users in other tena…" at bounding box center [755, 526] width 1080 height 673
click at [884, 555] on h1 "You don't have any users in this tenant yet." at bounding box center [755, 552] width 329 height 23
click at [80, 336] on div "Policy" at bounding box center [96, 329] width 158 height 18
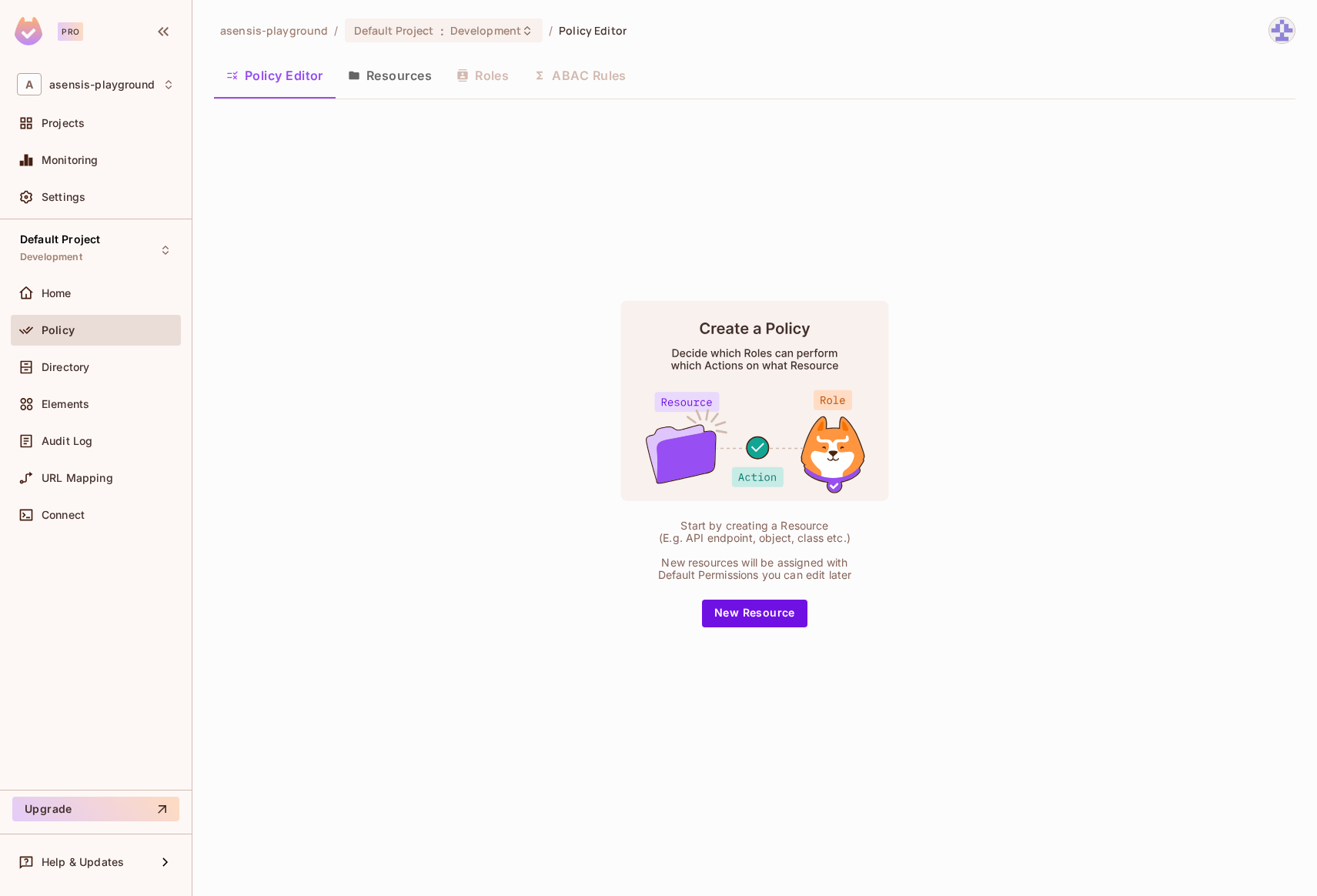
click at [365, 78] on button "Resources" at bounding box center [390, 75] width 109 height 38
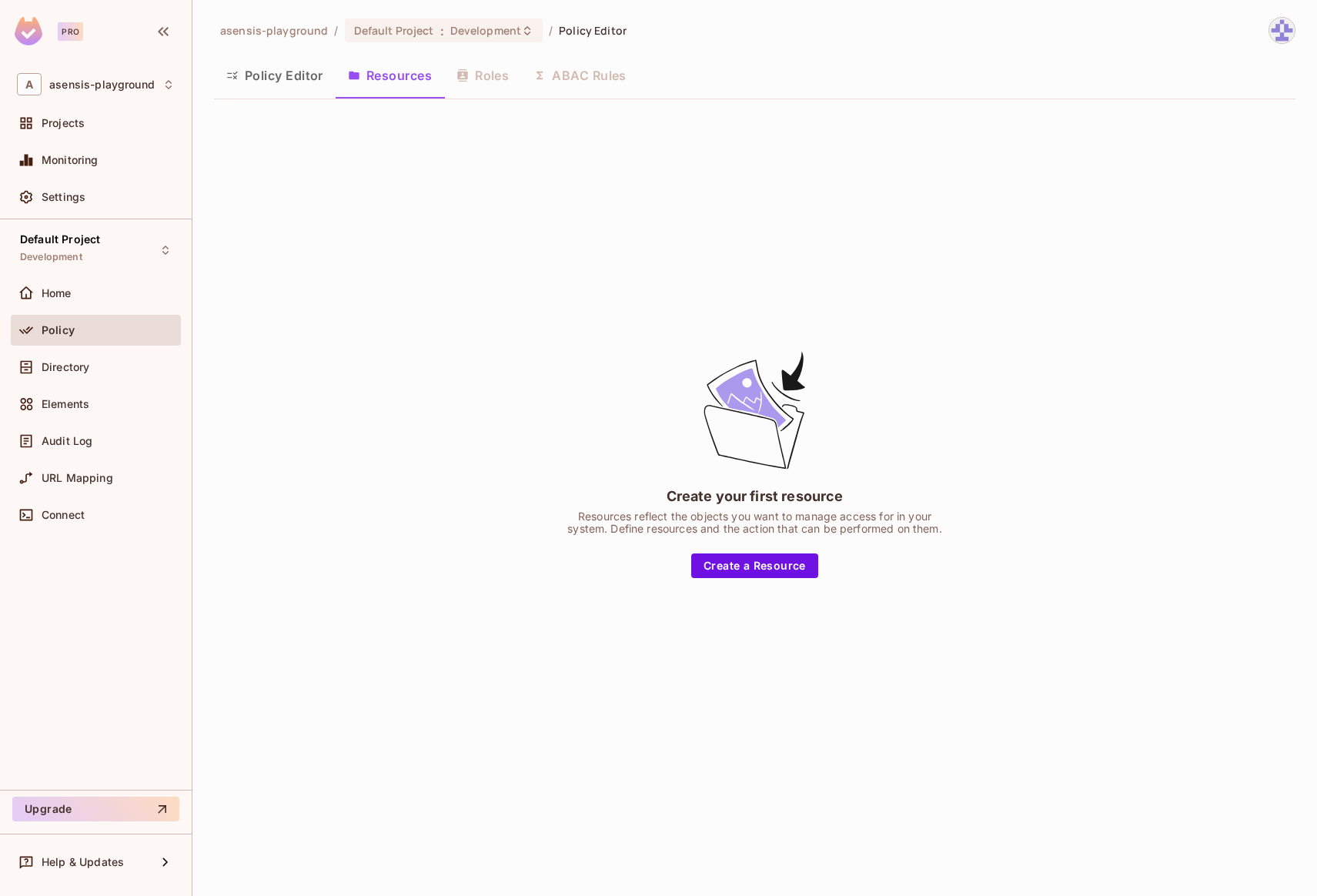
click at [275, 75] on button "Policy Editor" at bounding box center [274, 75] width 121 height 38
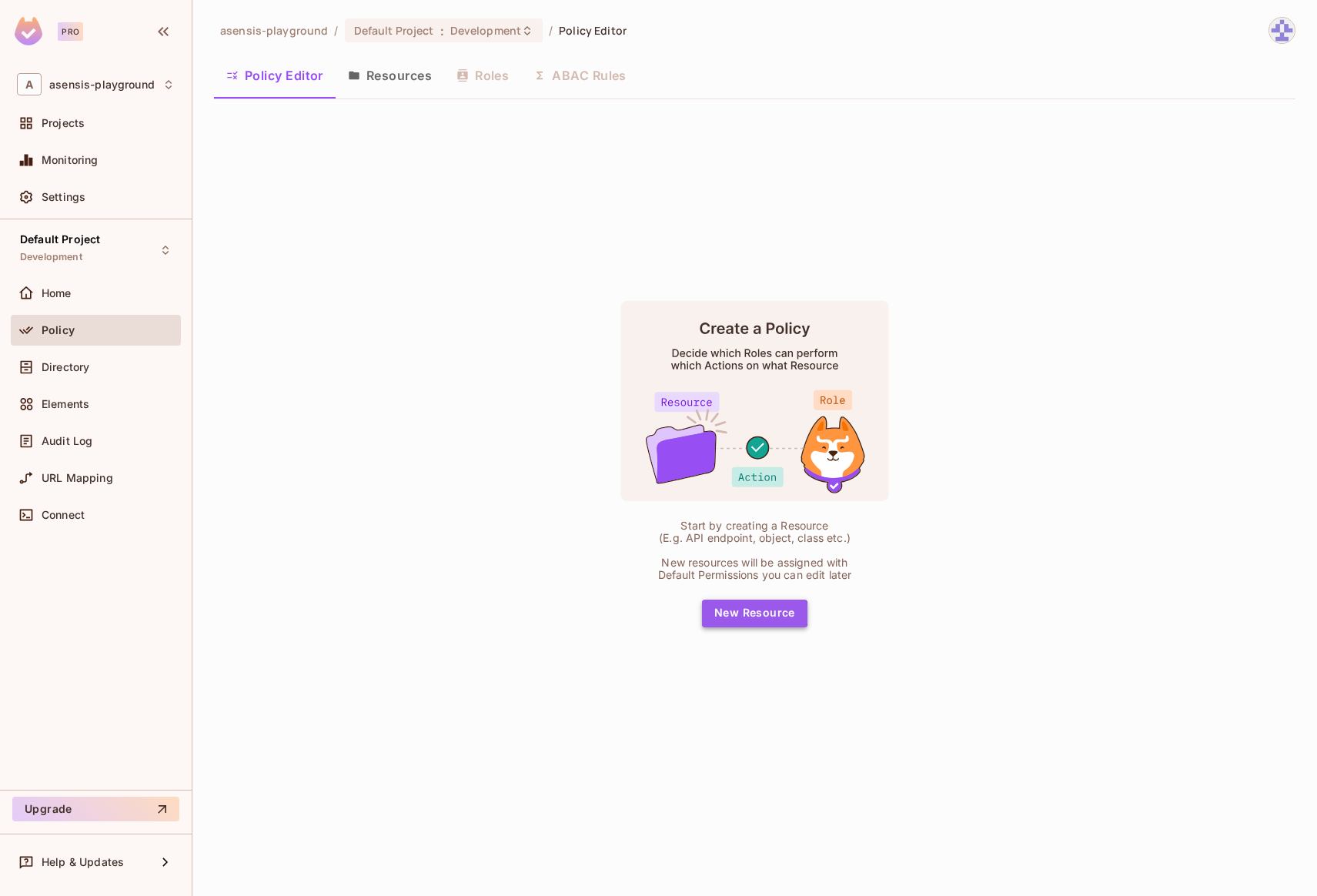
click at [753, 613] on button "New Resource" at bounding box center [755, 613] width 106 height 28
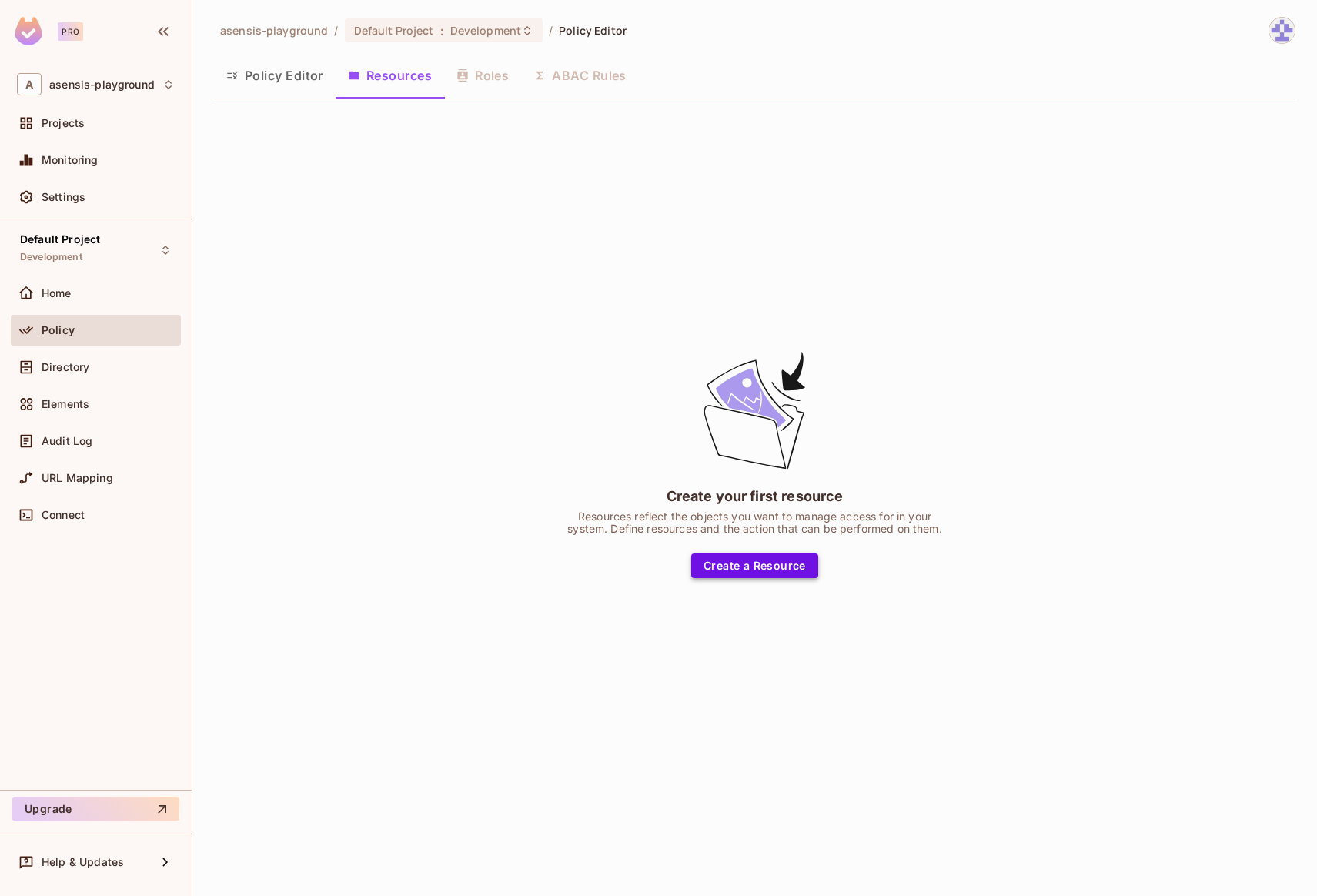
click at [723, 563] on button "Create a Resource" at bounding box center [755, 566] width 127 height 25
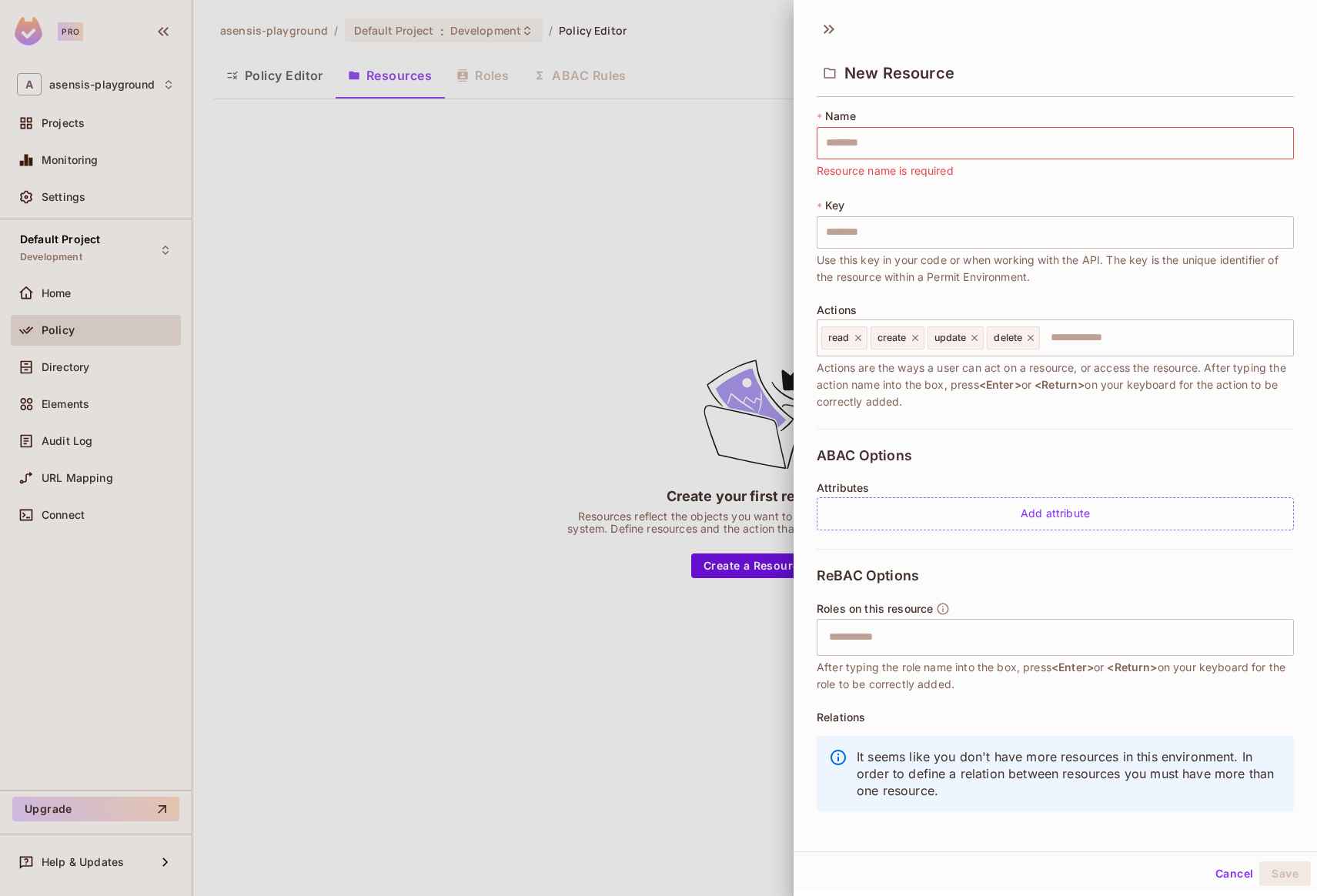
drag, startPoint x: 816, startPoint y: 171, endPoint x: 973, endPoint y: 173, distance: 157.0
click at [872, 145] on input "text" at bounding box center [1056, 143] width 478 height 33
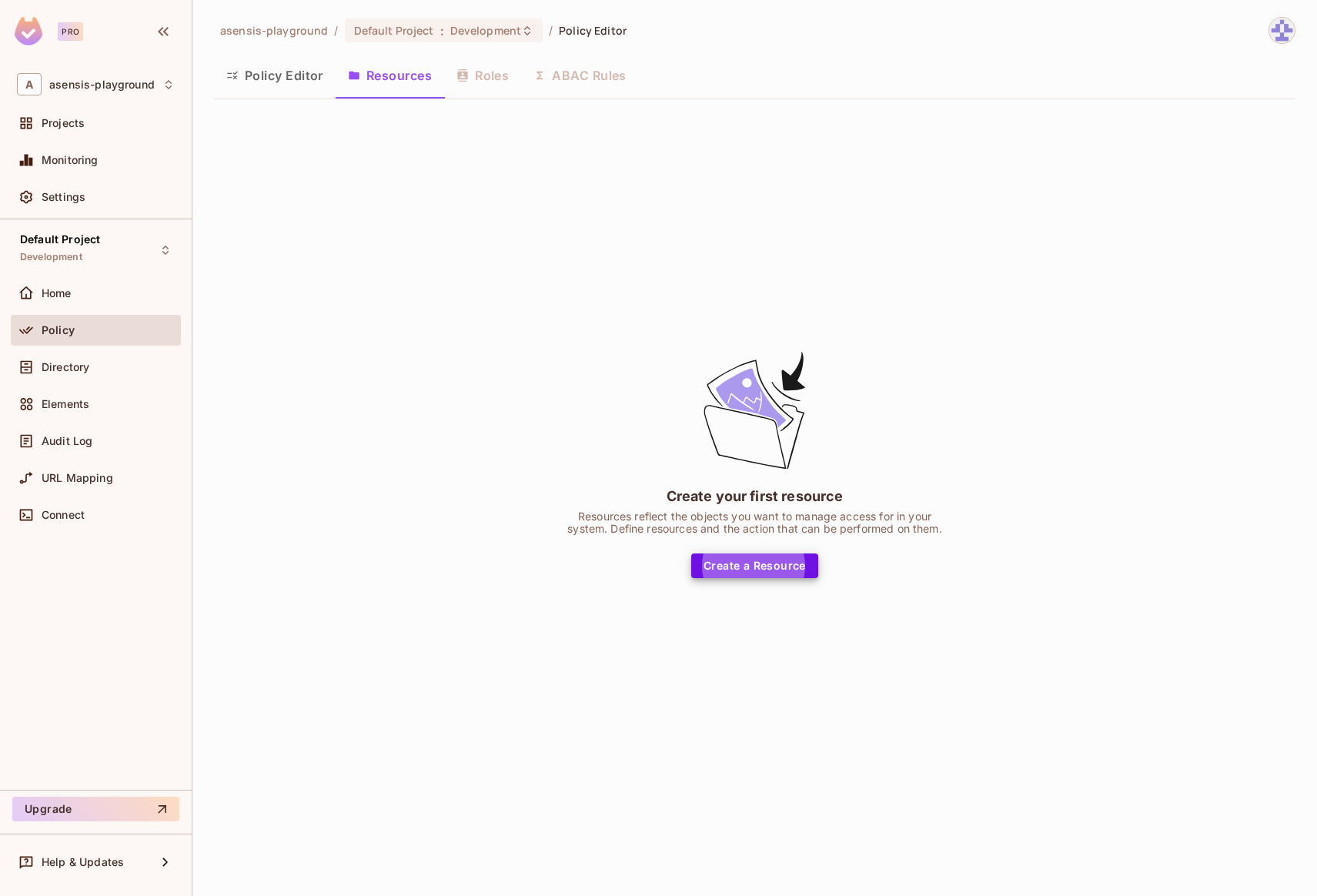
click at [490, 87] on div "Policy Editor Resources Roles ABAC Rules" at bounding box center [755, 75] width 1082 height 38
click at [755, 569] on button "Create a Resource" at bounding box center [755, 566] width 127 height 25
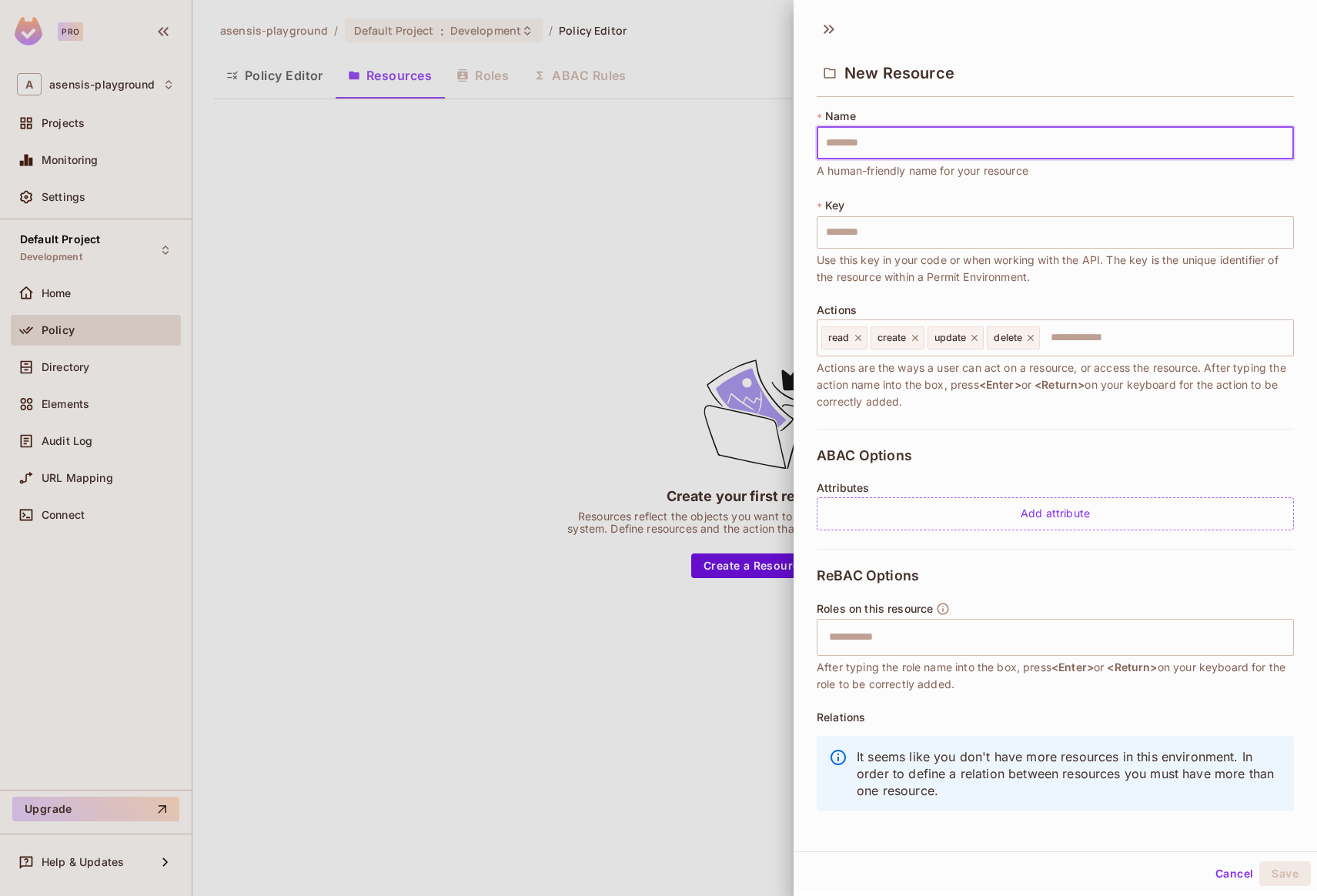
type input "*"
type input "**"
type input "***"
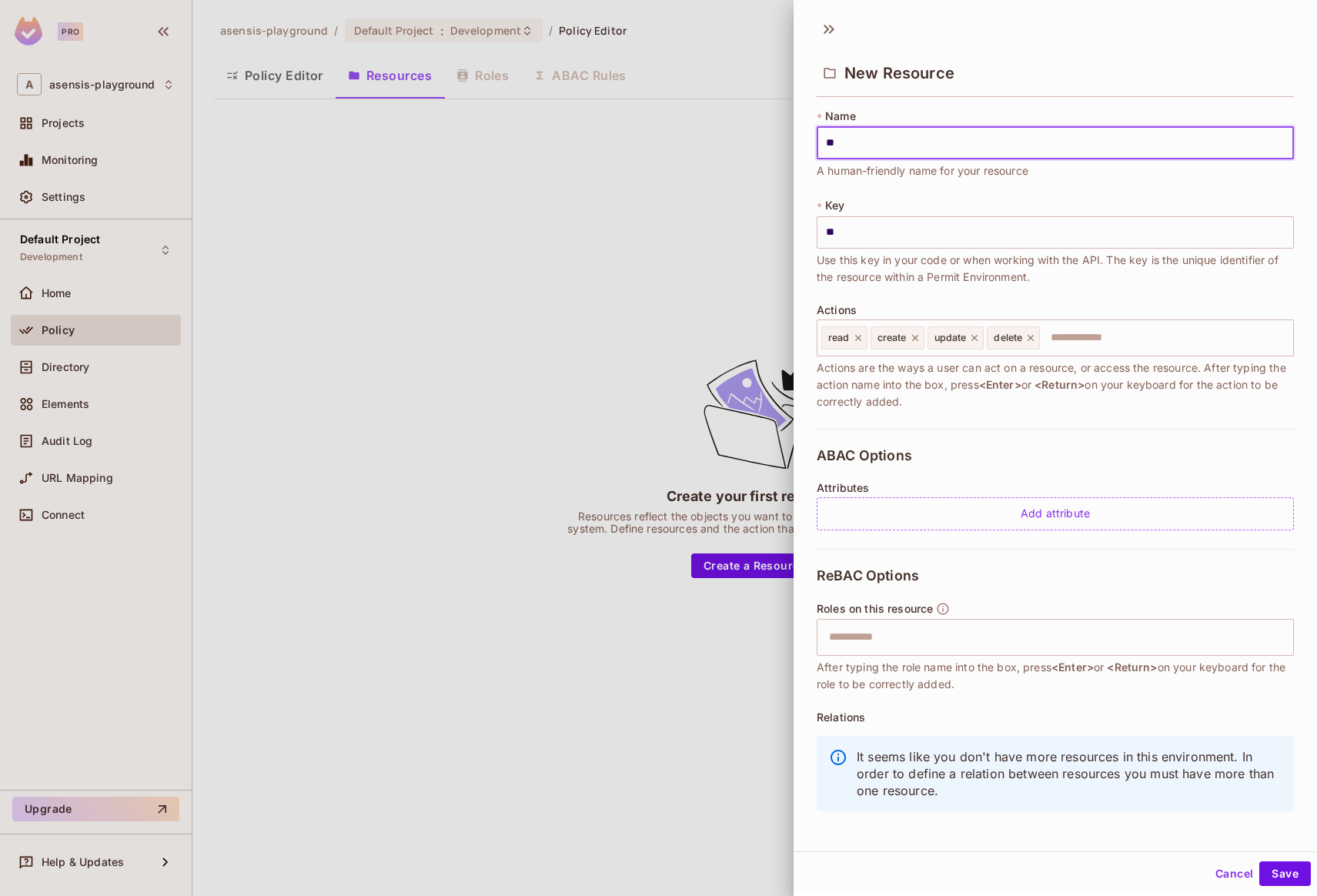
type input "***"
type input "****"
type input "*****"
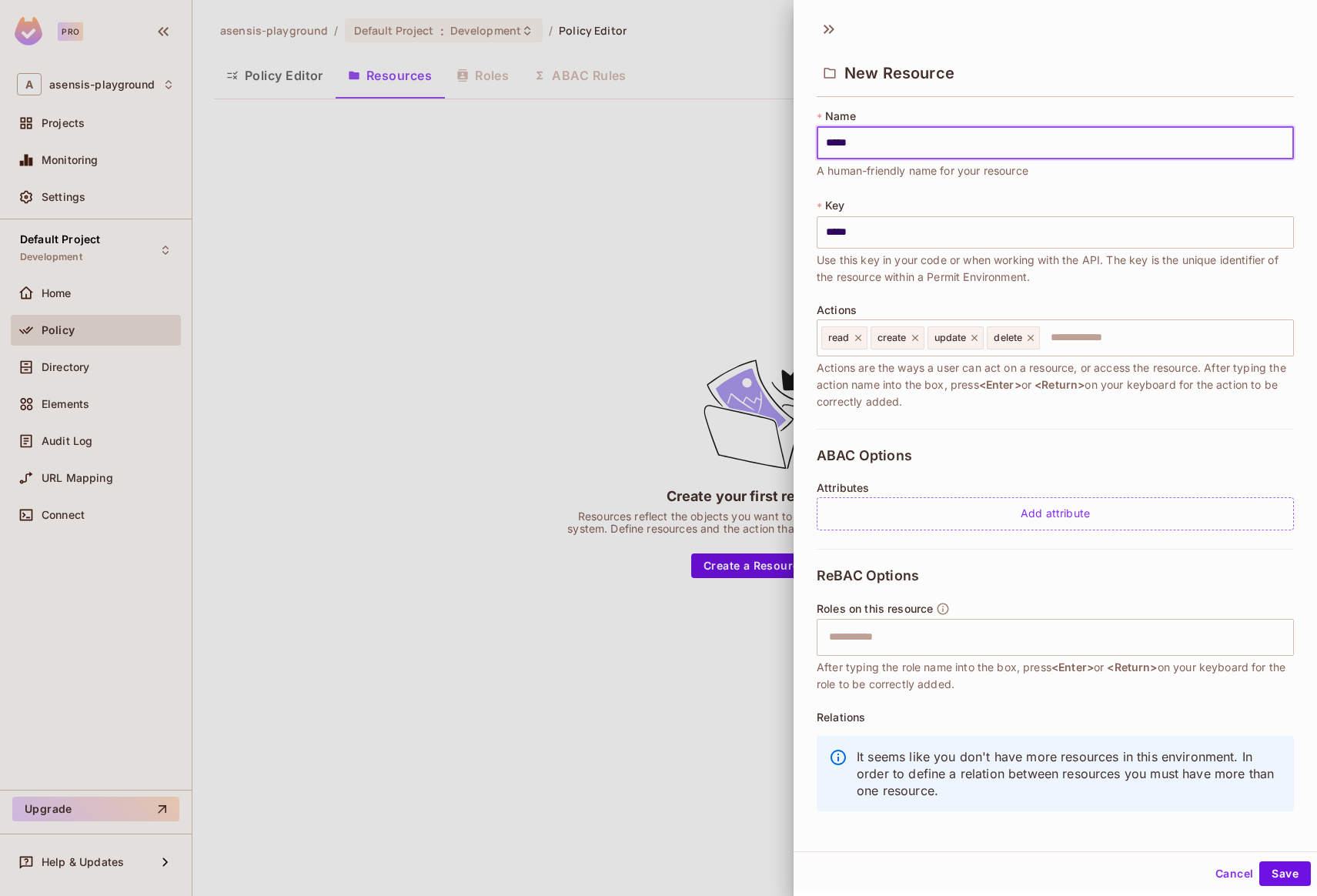
type input "******"
type input "*****"
type input "****"
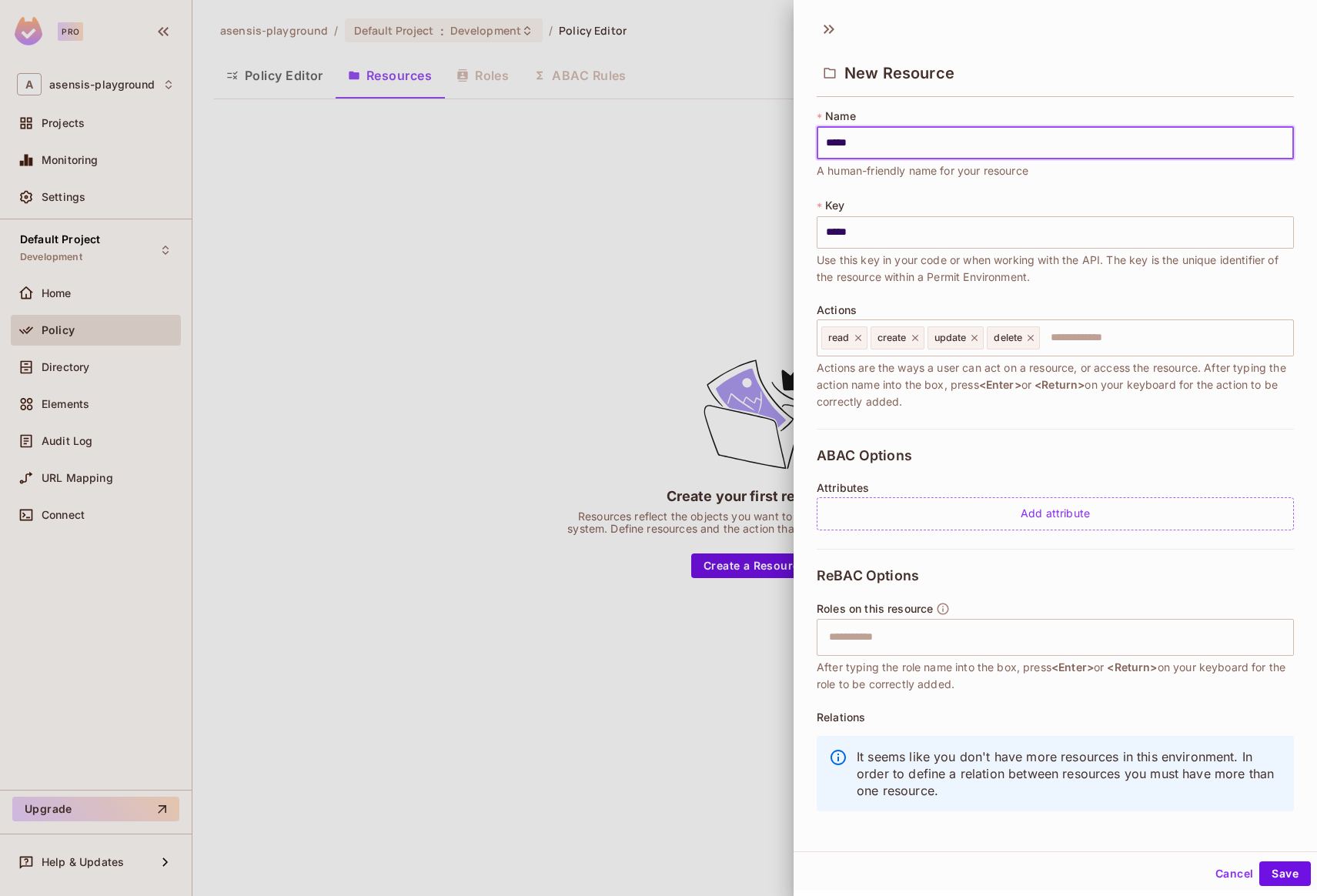
type input "****"
type input "*****"
type input "******"
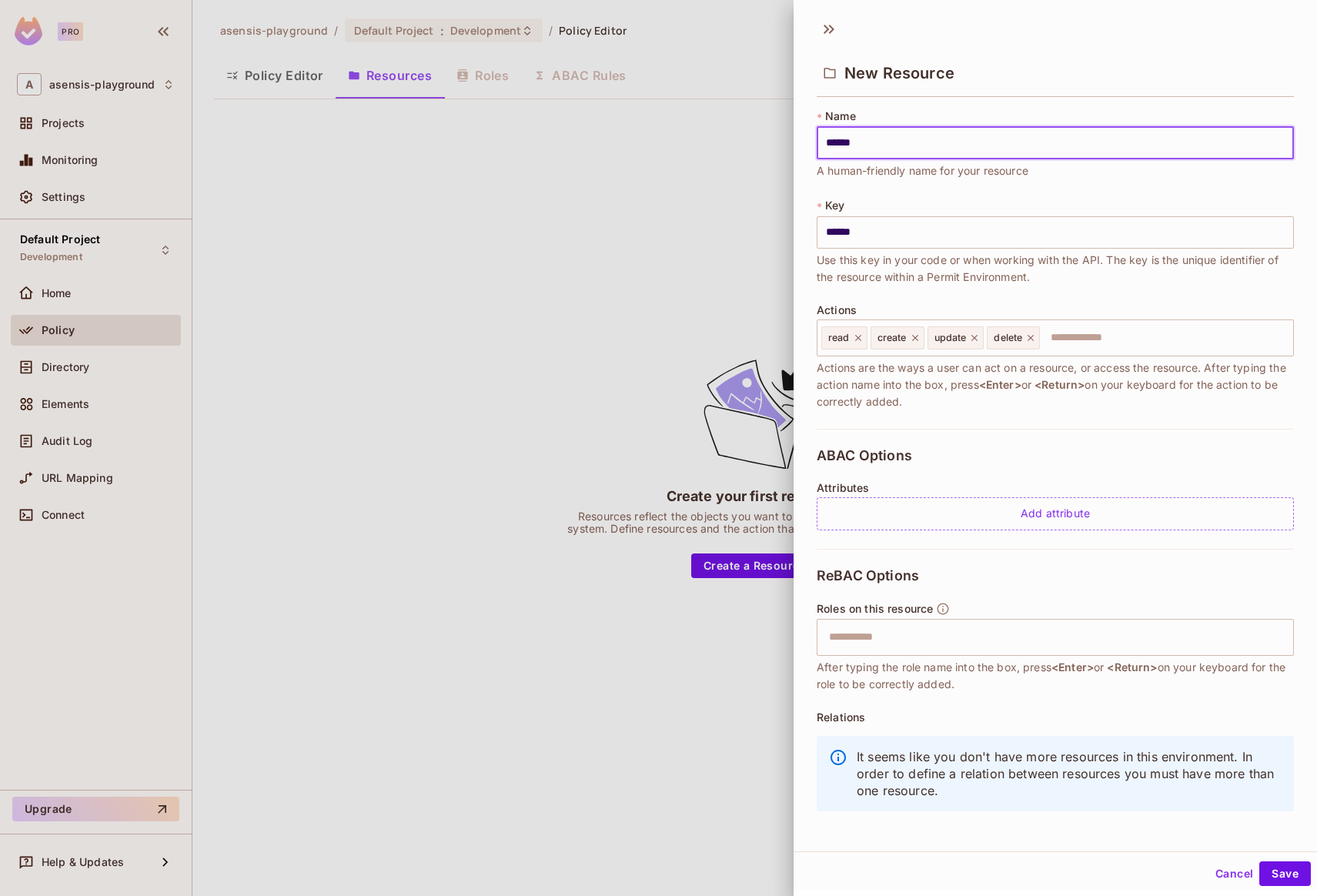
type input "*******"
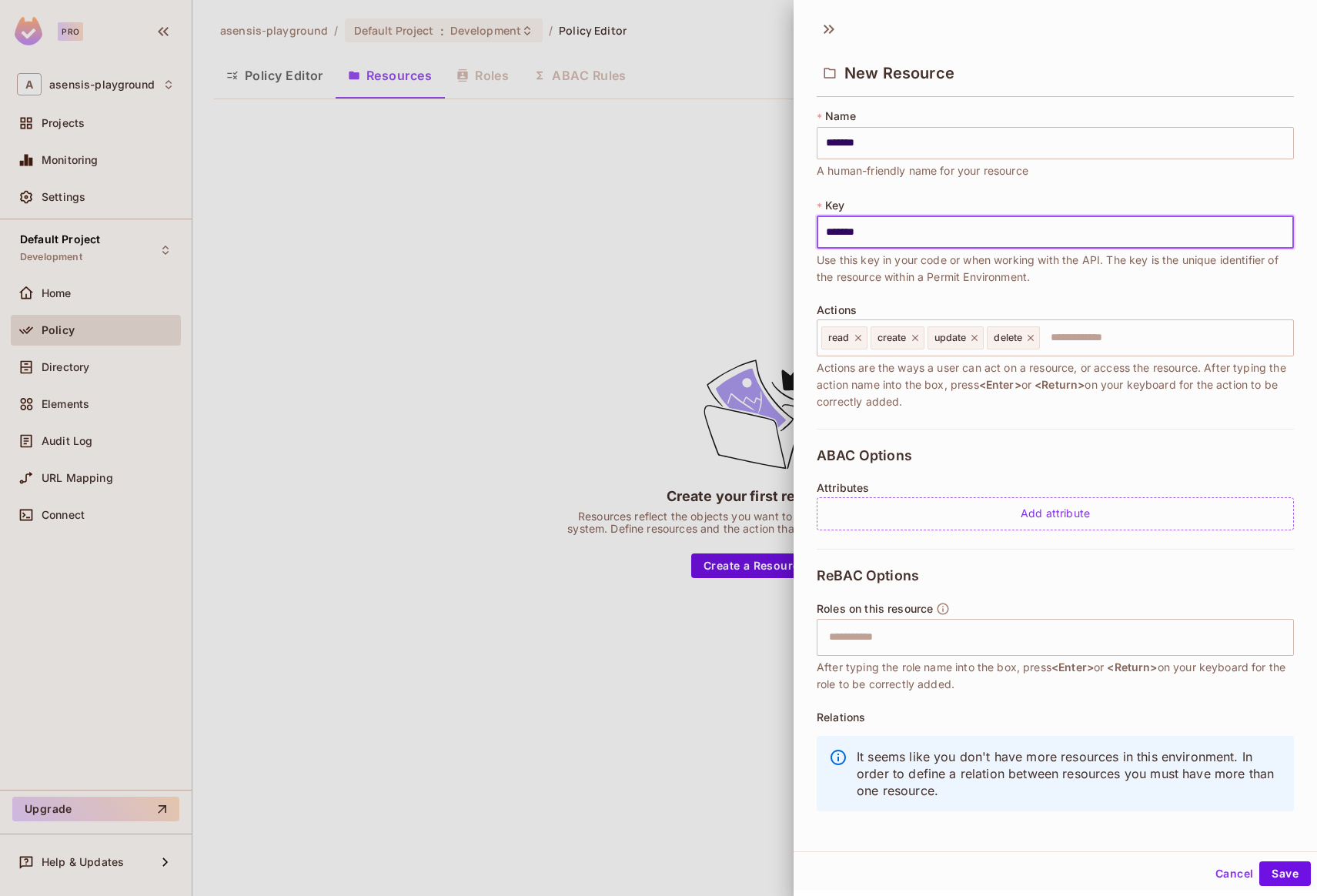
type input "*******"
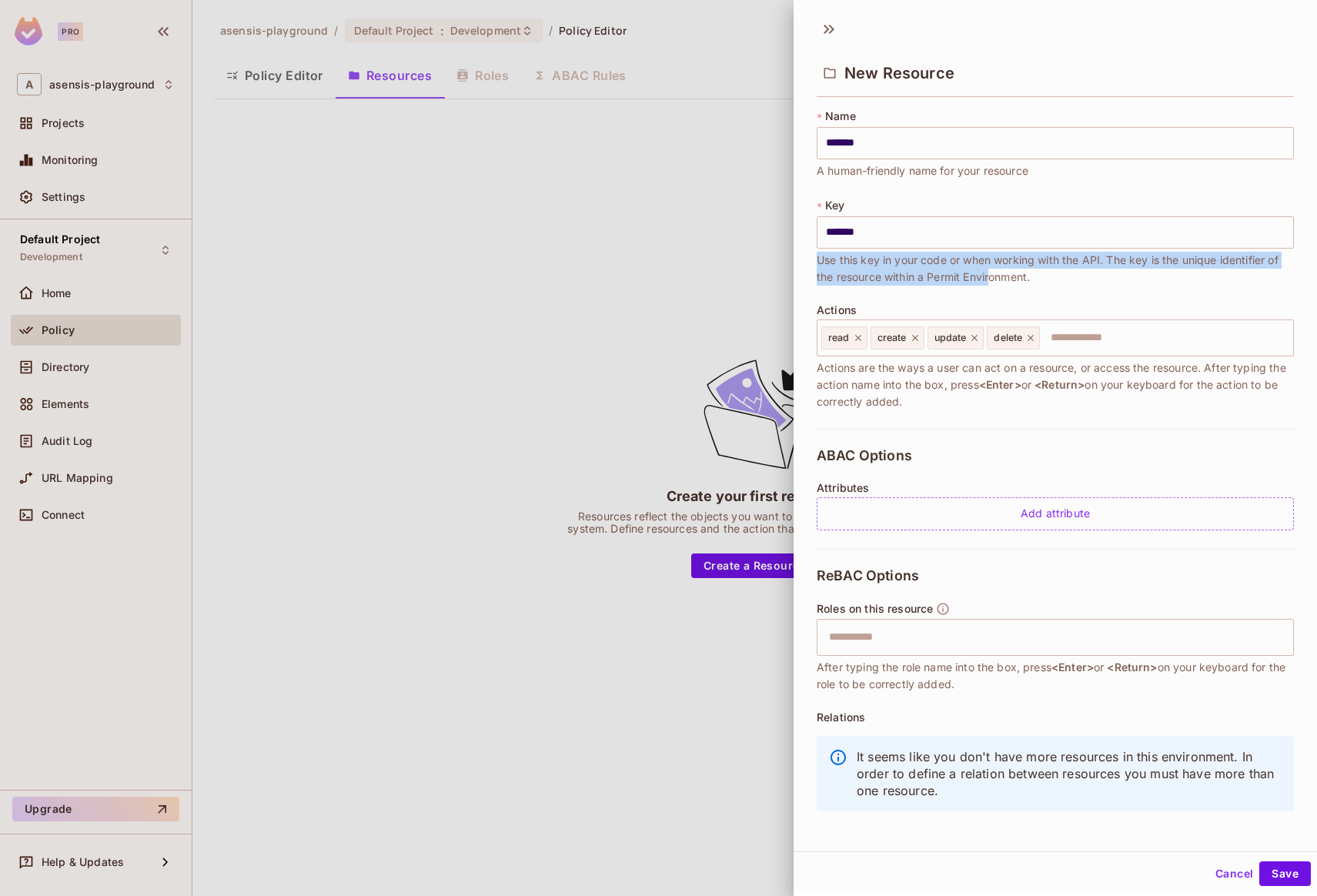
drag, startPoint x: 819, startPoint y: 260, endPoint x: 1009, endPoint y: 275, distance: 190.6
click at [1009, 275] on span "Use this key in your code or when working with the API. The key is the unique i…" at bounding box center [1056, 269] width 478 height 34
click at [1019, 275] on span "Use this key in your code or when working with the API. The key is the unique i…" at bounding box center [1056, 269] width 478 height 34
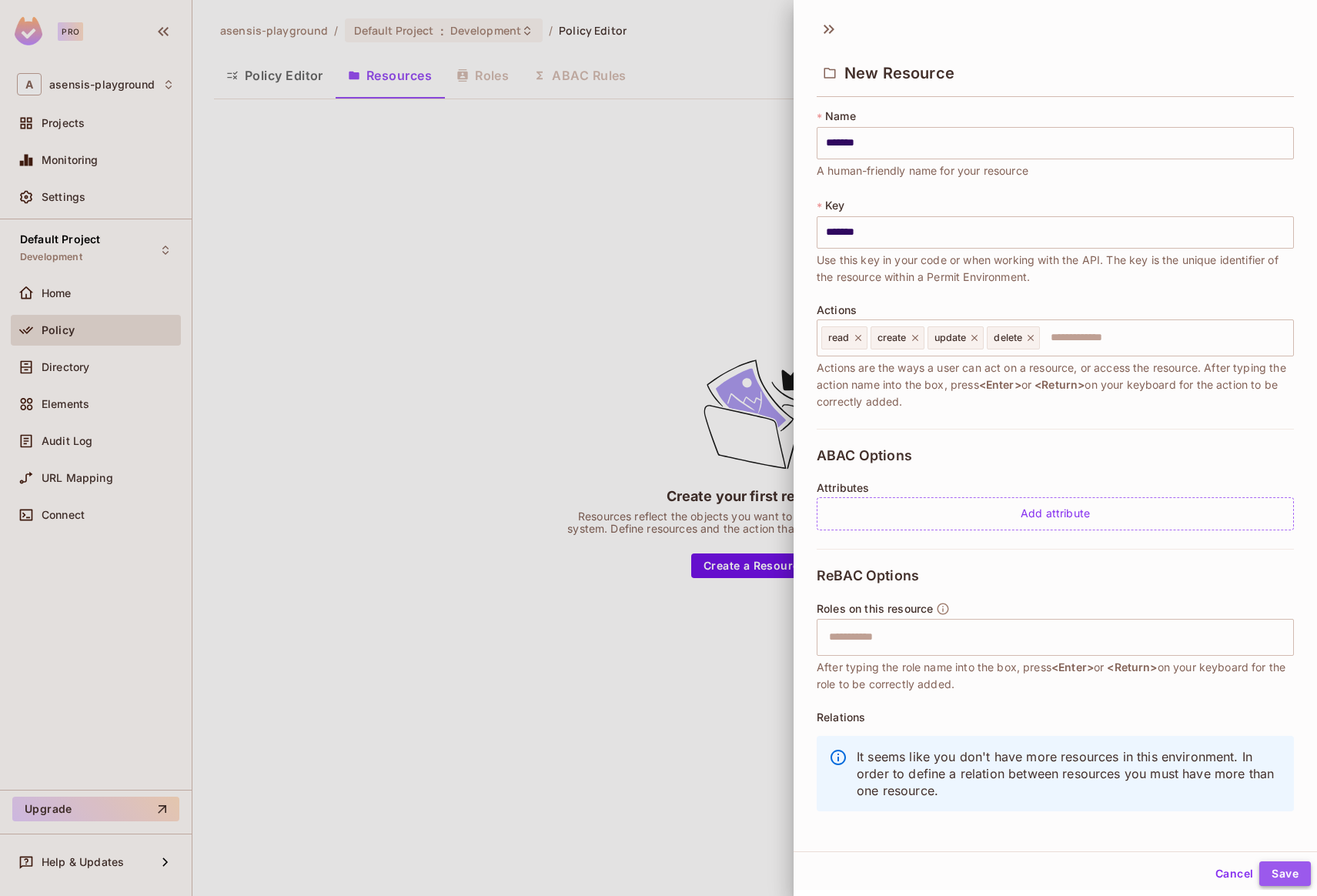
click at [1271, 875] on button "Save" at bounding box center [1285, 874] width 52 height 25
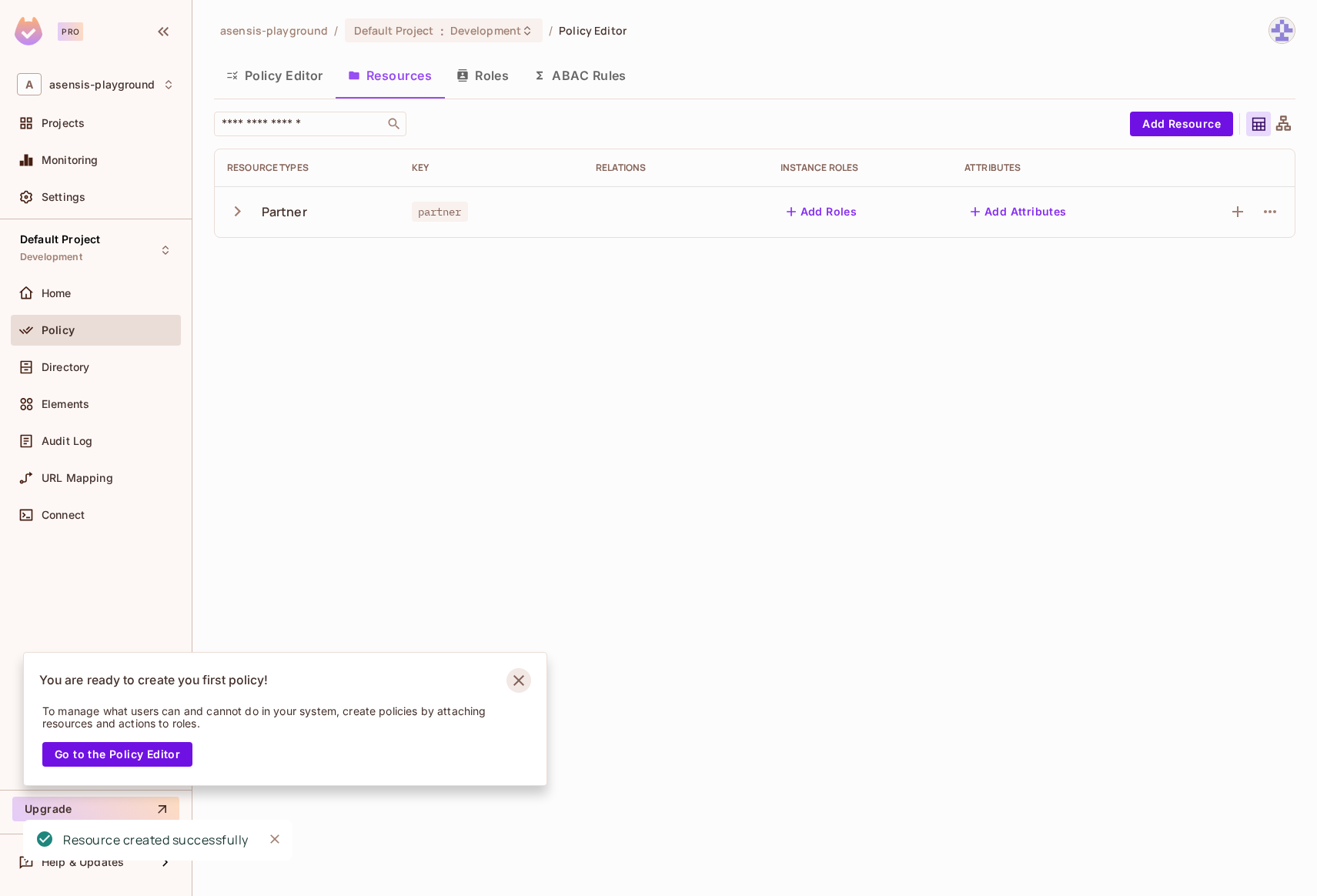
click at [525, 682] on icon "Notifications Alt+T" at bounding box center [519, 680] width 25 height 25
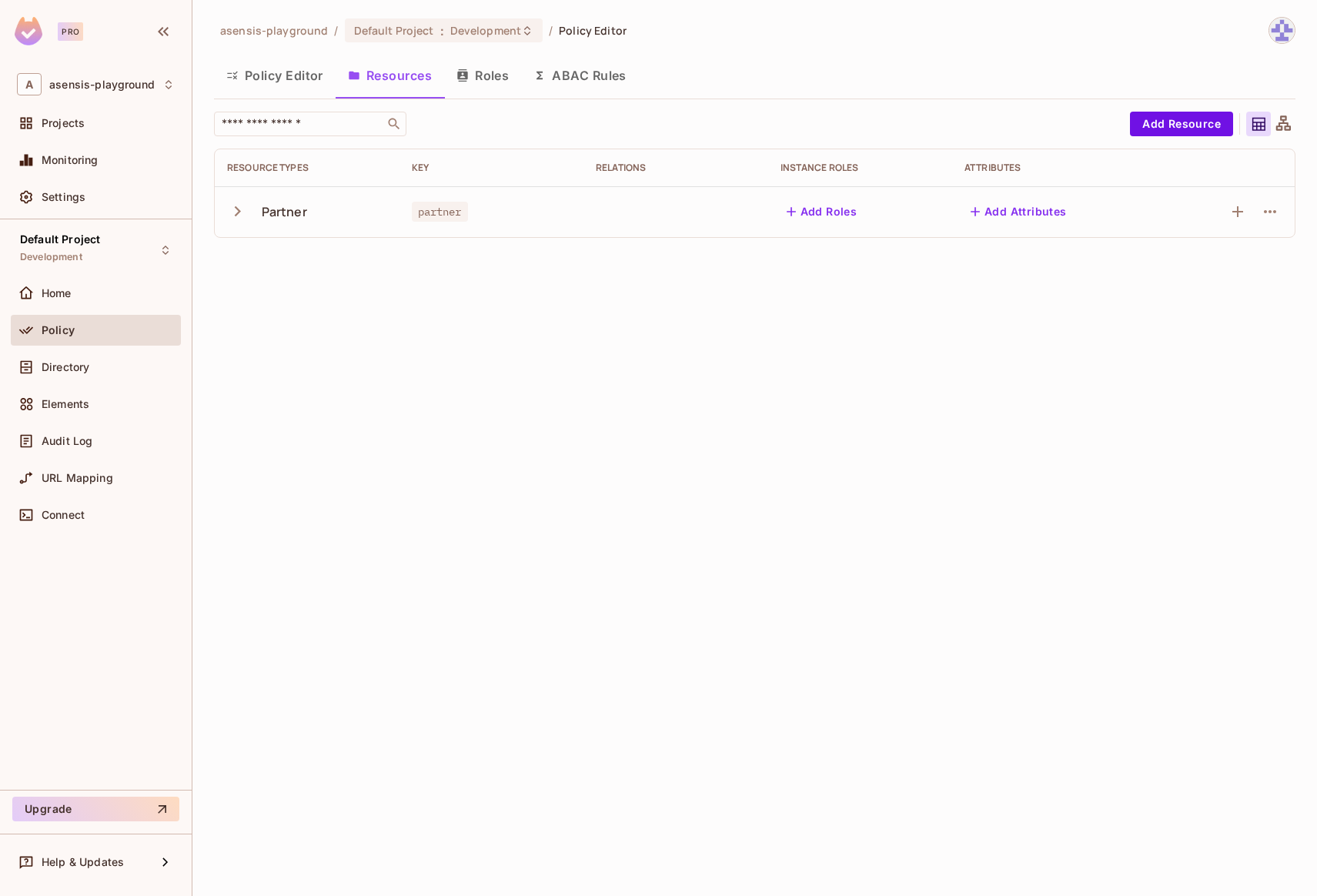
click at [483, 78] on button "Roles" at bounding box center [482, 75] width 77 height 38
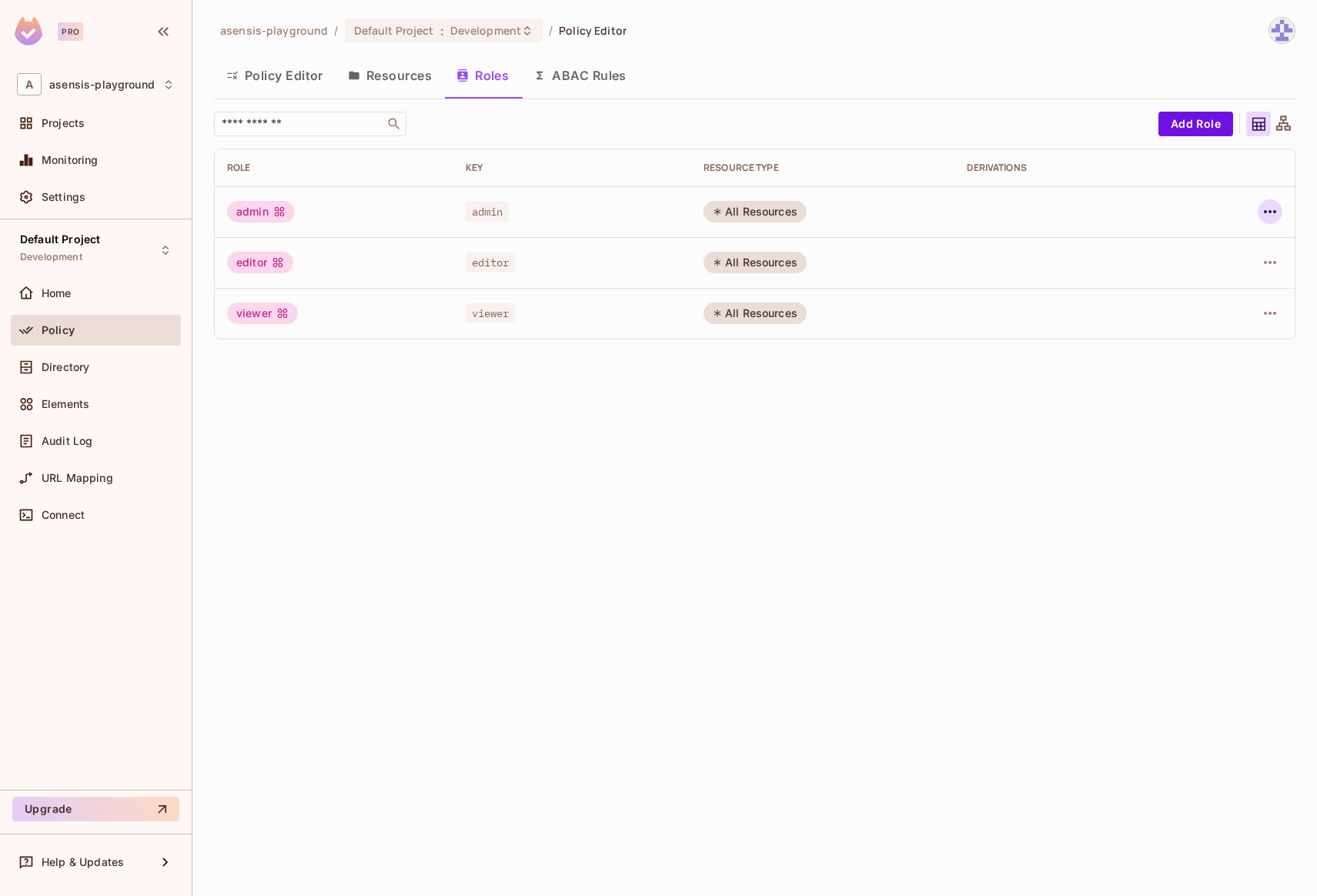
click at [1269, 209] on icon "button" at bounding box center [1270, 211] width 18 height 18
click at [1219, 248] on div "Edit Role" at bounding box center [1201, 247] width 46 height 15
click at [301, 79] on button "Policy Editor" at bounding box center [274, 75] width 121 height 38
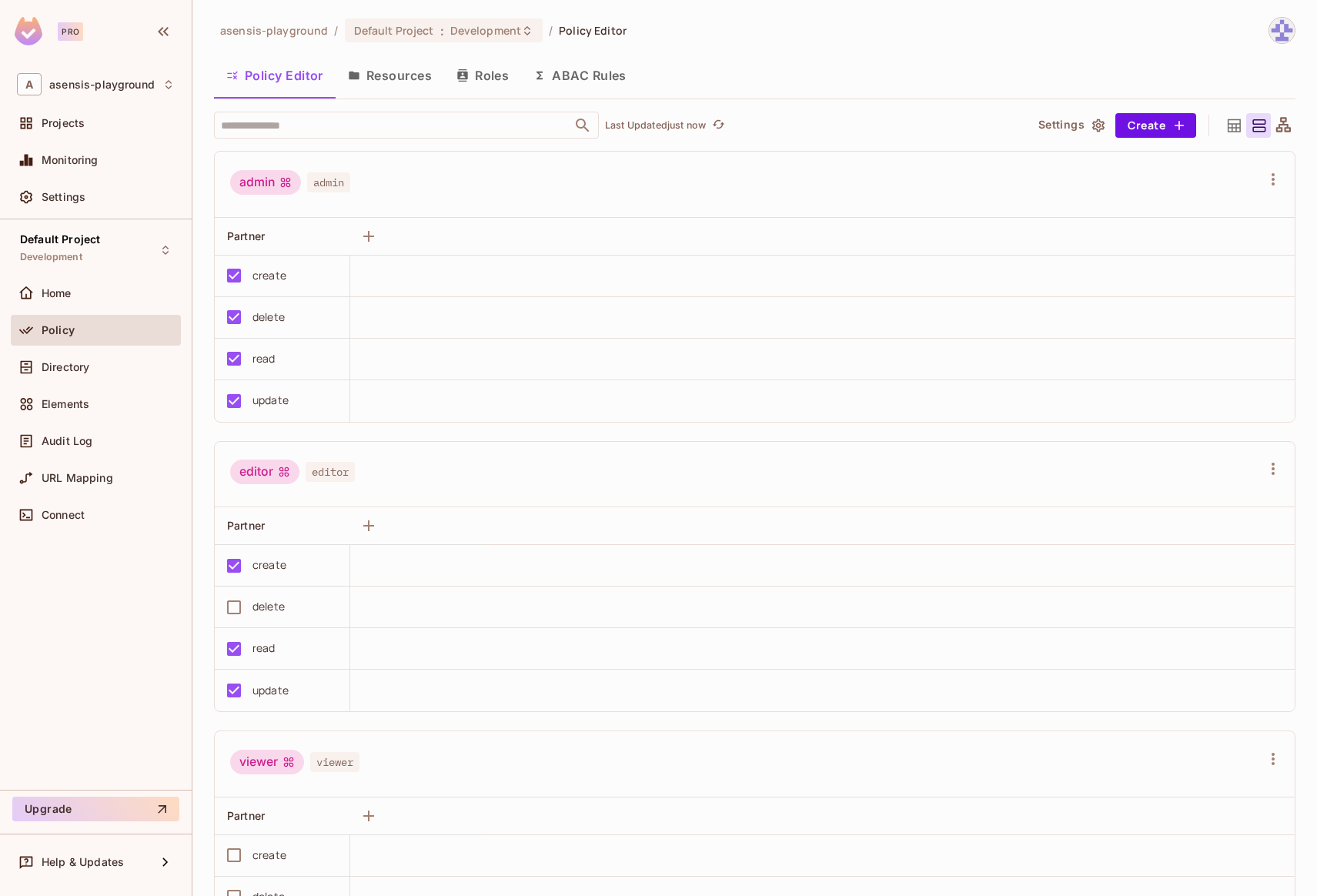
click at [469, 83] on button "Roles" at bounding box center [482, 75] width 77 height 38
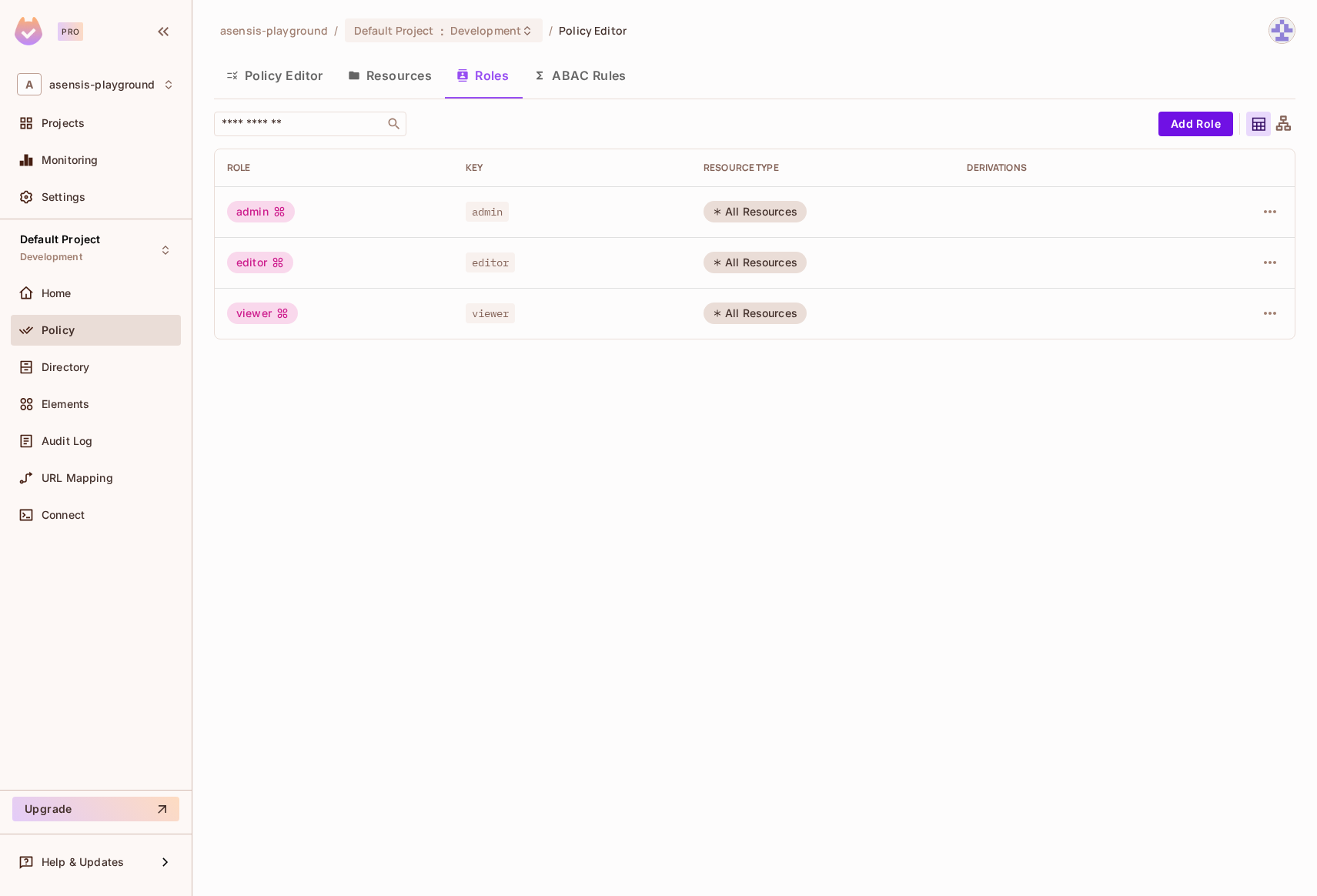
click at [567, 79] on button "ABAC Rules" at bounding box center [580, 75] width 117 height 38
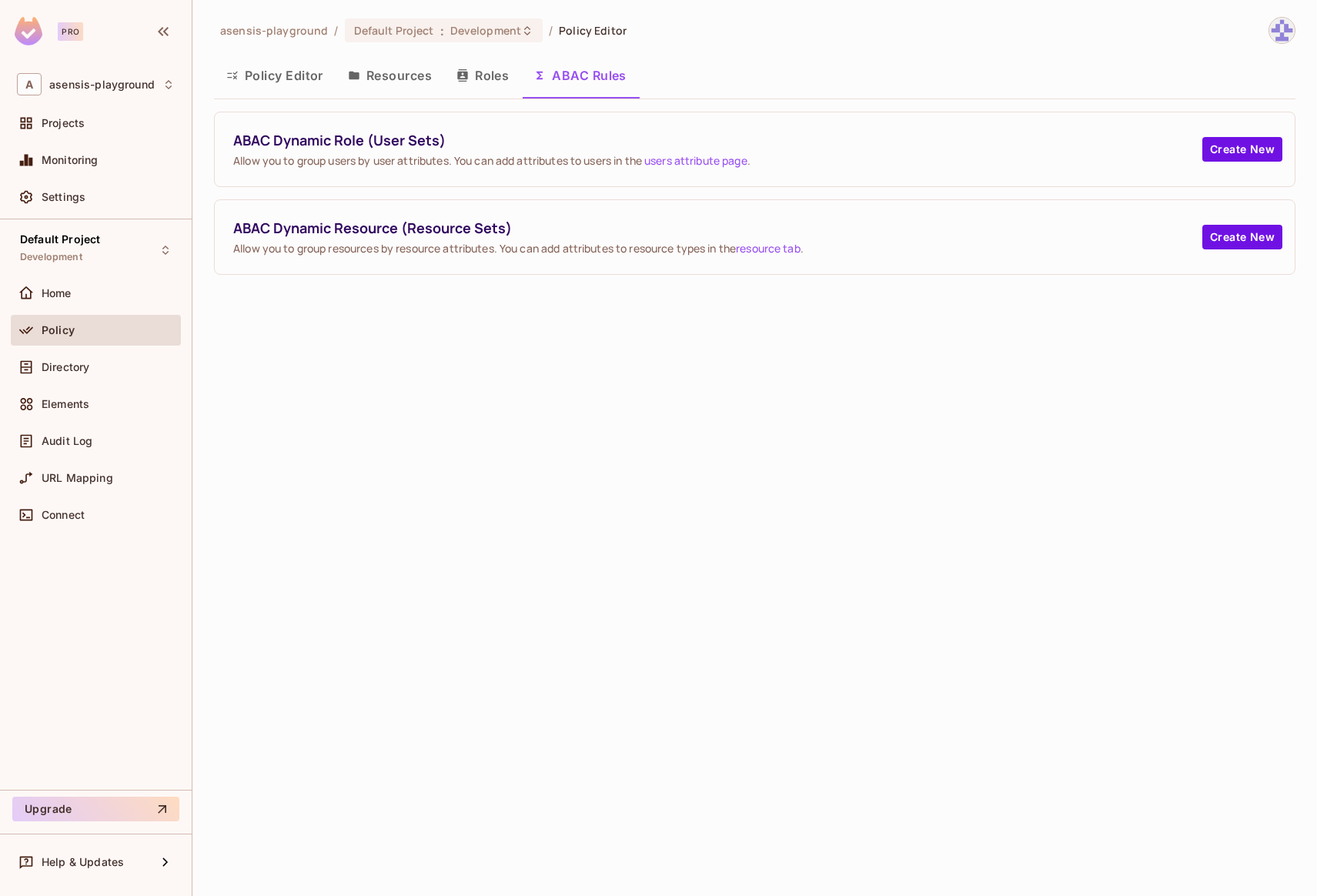
click at [421, 83] on button "Resources" at bounding box center [390, 75] width 109 height 38
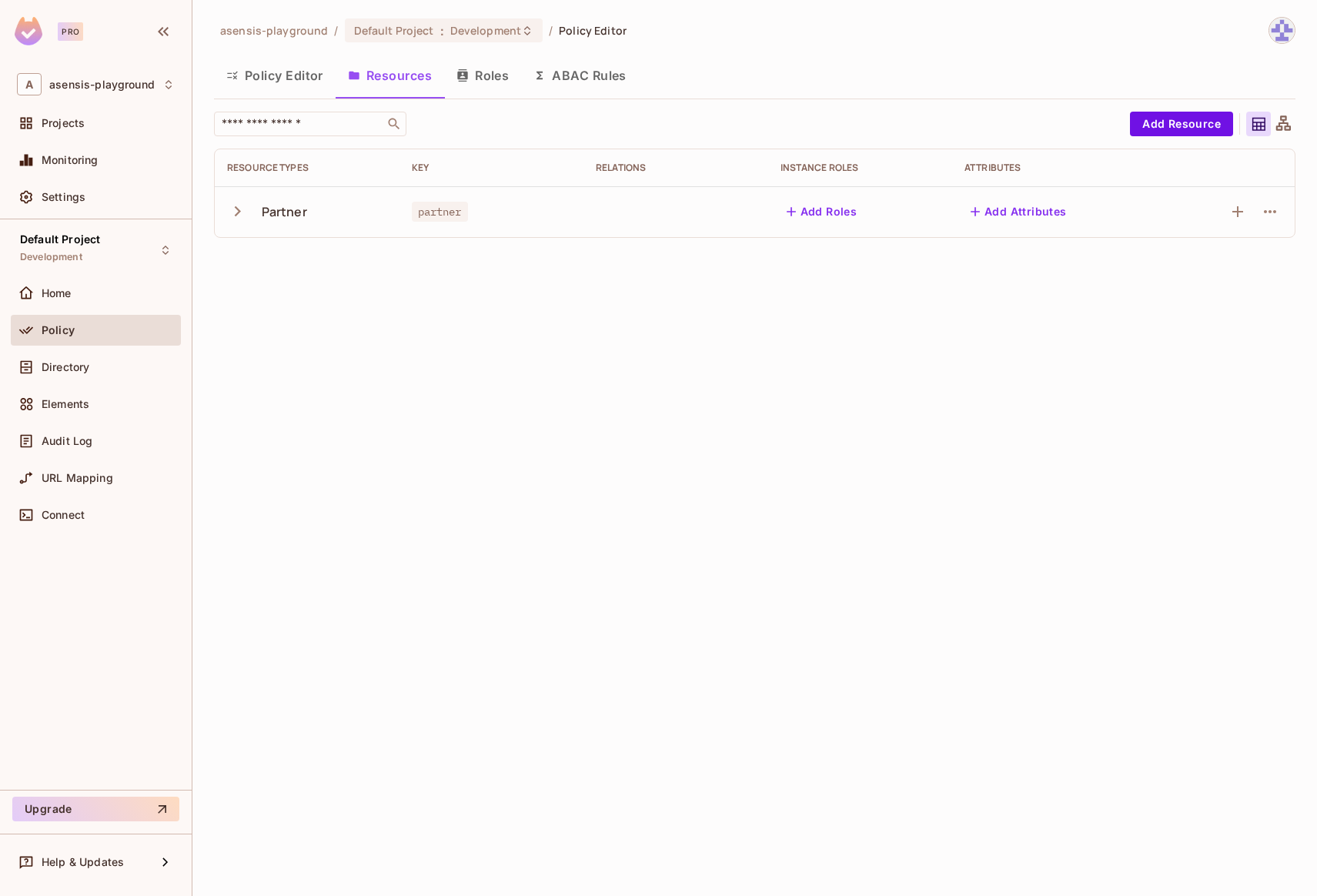
click at [1282, 218] on td at bounding box center [1229, 212] width 130 height 51
click at [1278, 212] on icon "button" at bounding box center [1270, 211] width 18 height 18
click at [1209, 279] on div "Edit Resource" at bounding box center [1202, 272] width 72 height 15
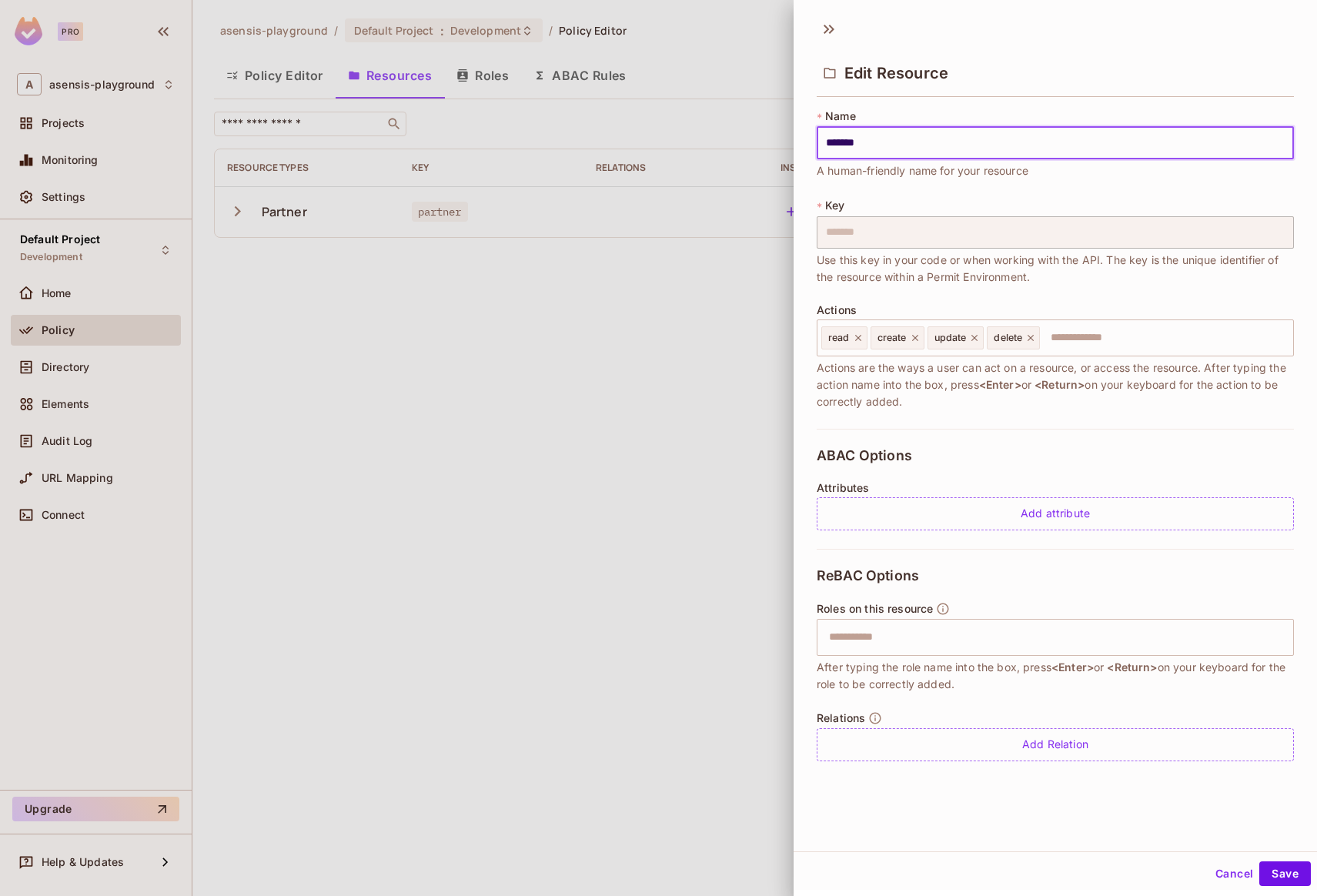
scroll to position [2, 0]
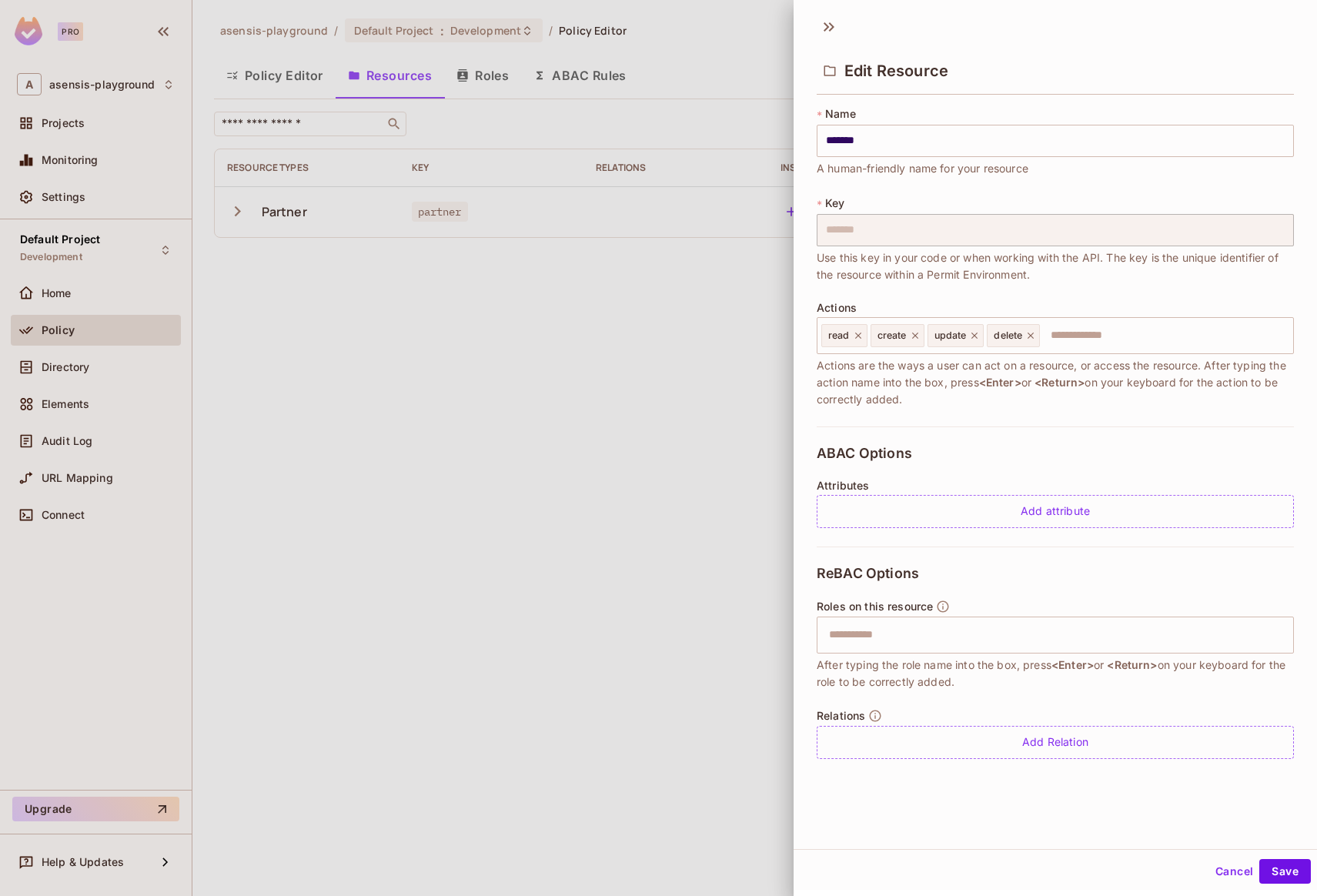
click at [676, 381] on div at bounding box center [658, 448] width 1317 height 896
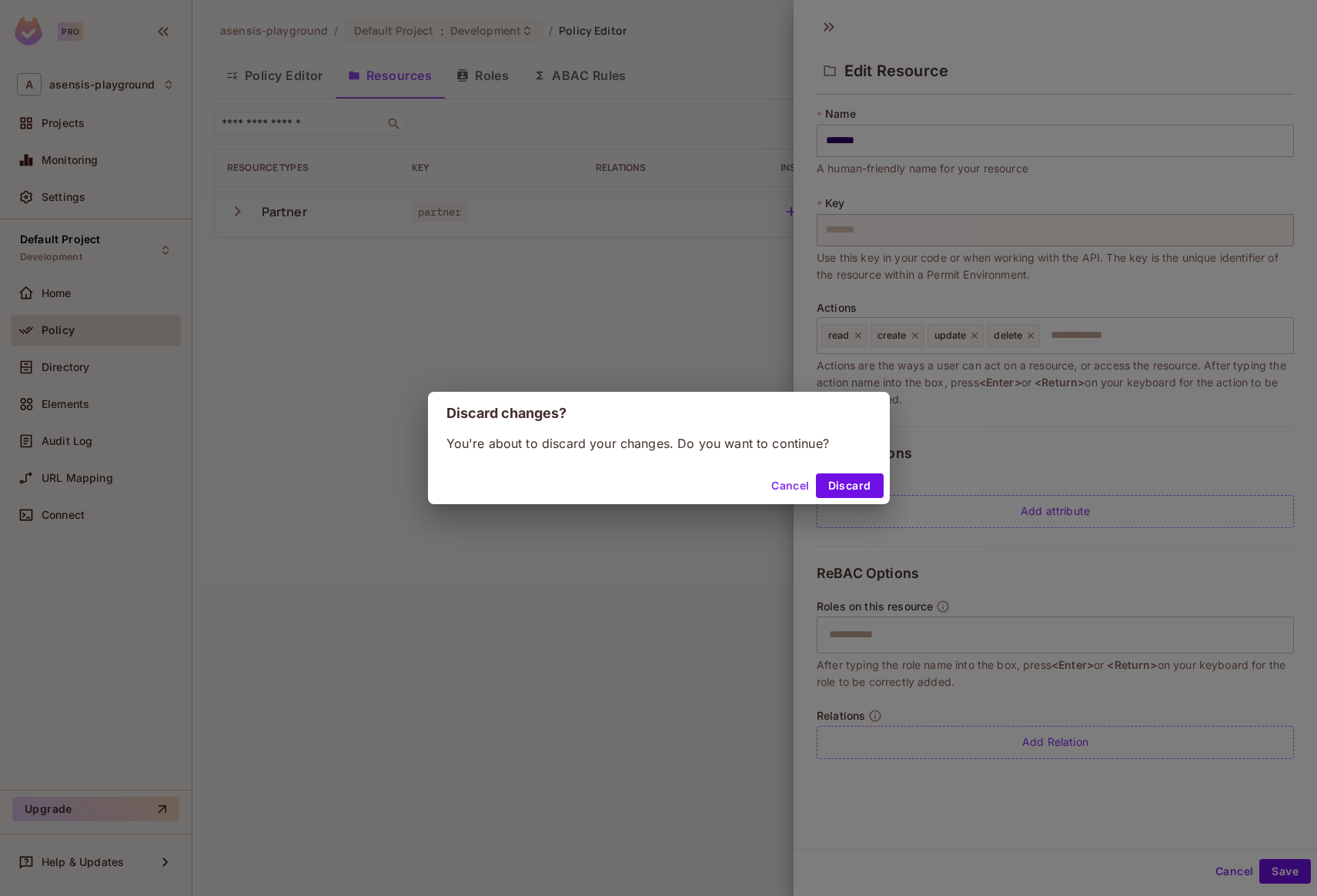
click at [798, 482] on button "Cancel" at bounding box center [790, 486] width 50 height 25
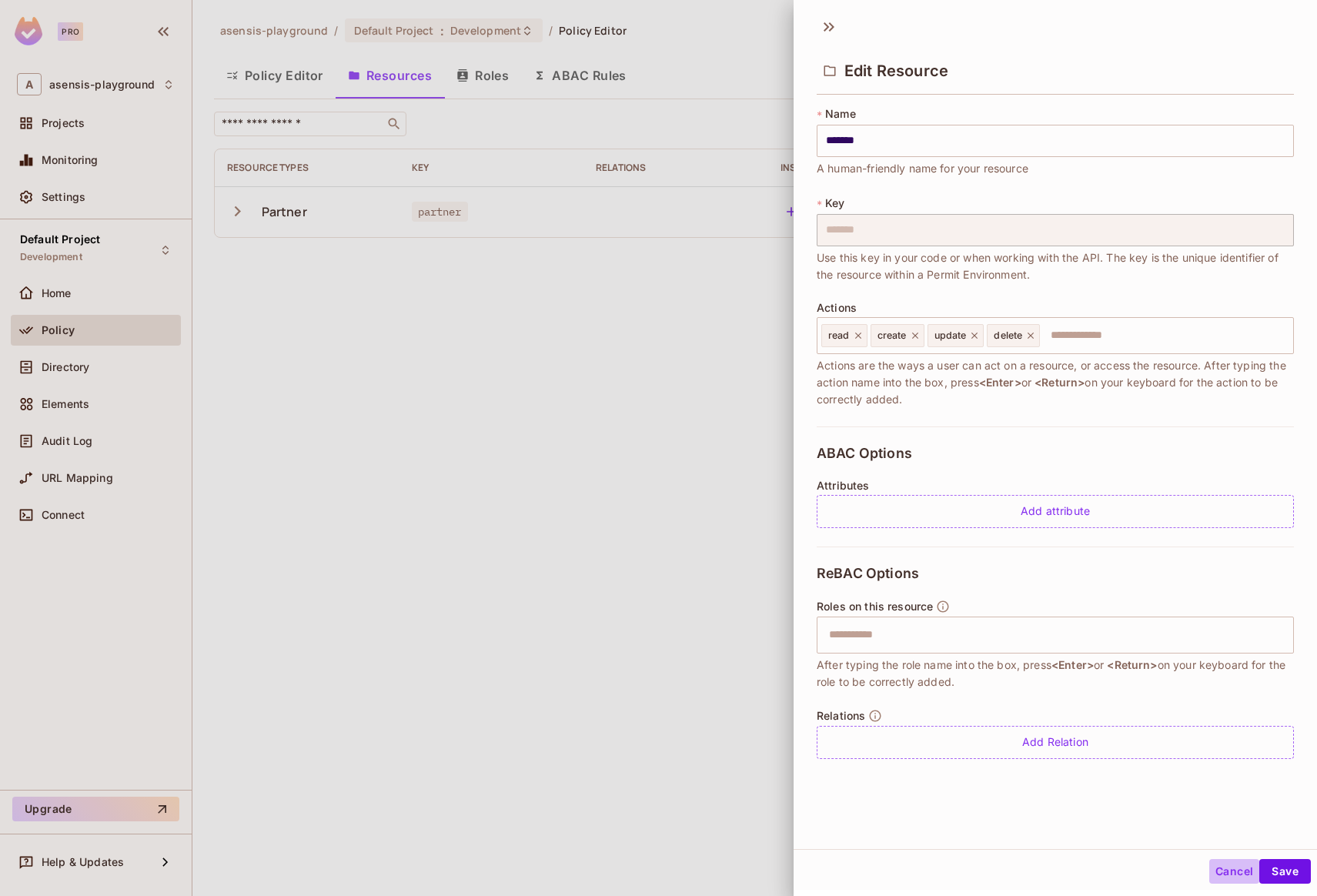
click at [1227, 874] on button "Cancel" at bounding box center [1234, 872] width 50 height 25
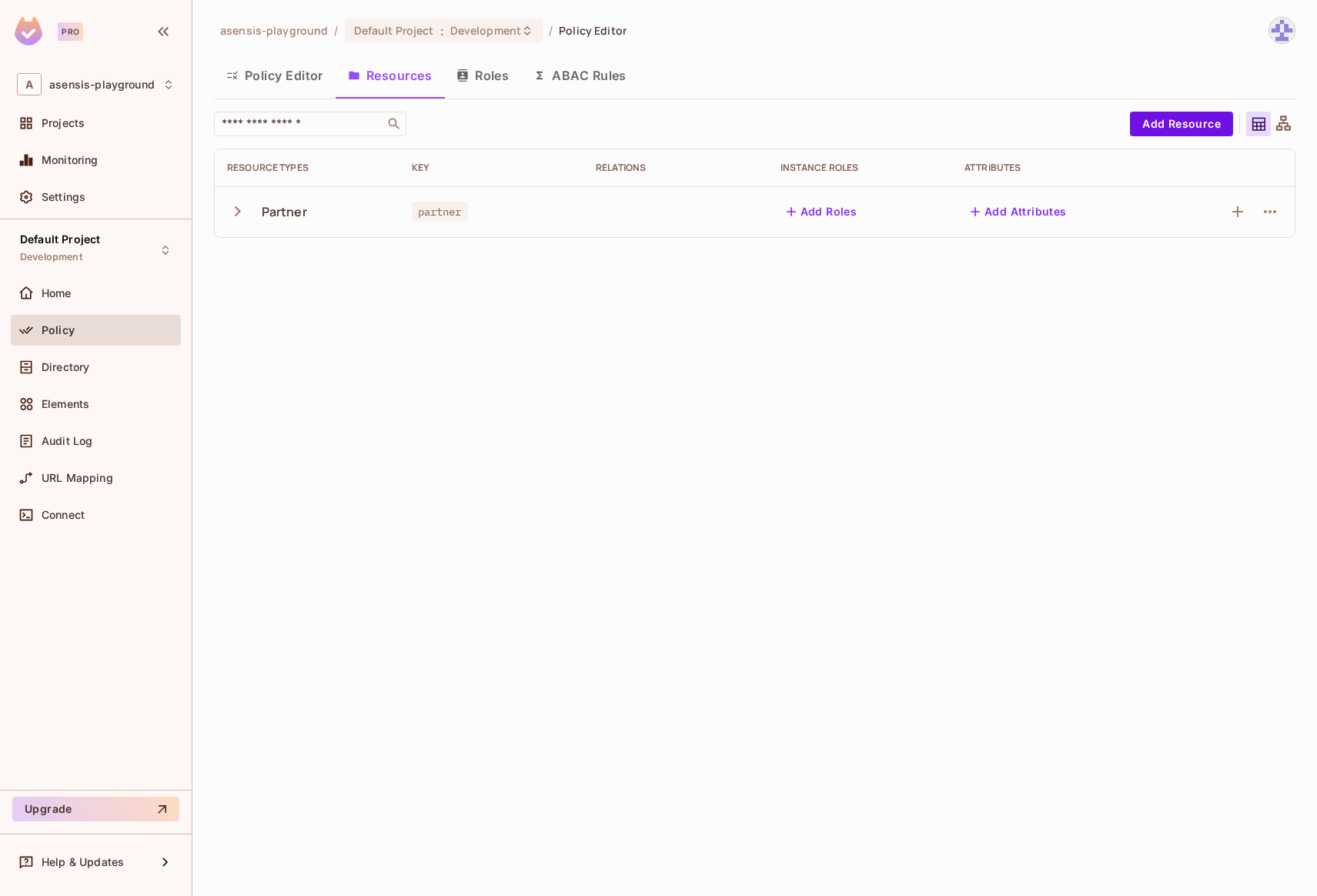
click at [408, 294] on div "asensis-playground / Default Project : Development / Policy Editor Policy Edito…" at bounding box center [755, 448] width 1124 height 896
click at [104, 369] on div "Directory" at bounding box center [108, 367] width 133 height 13
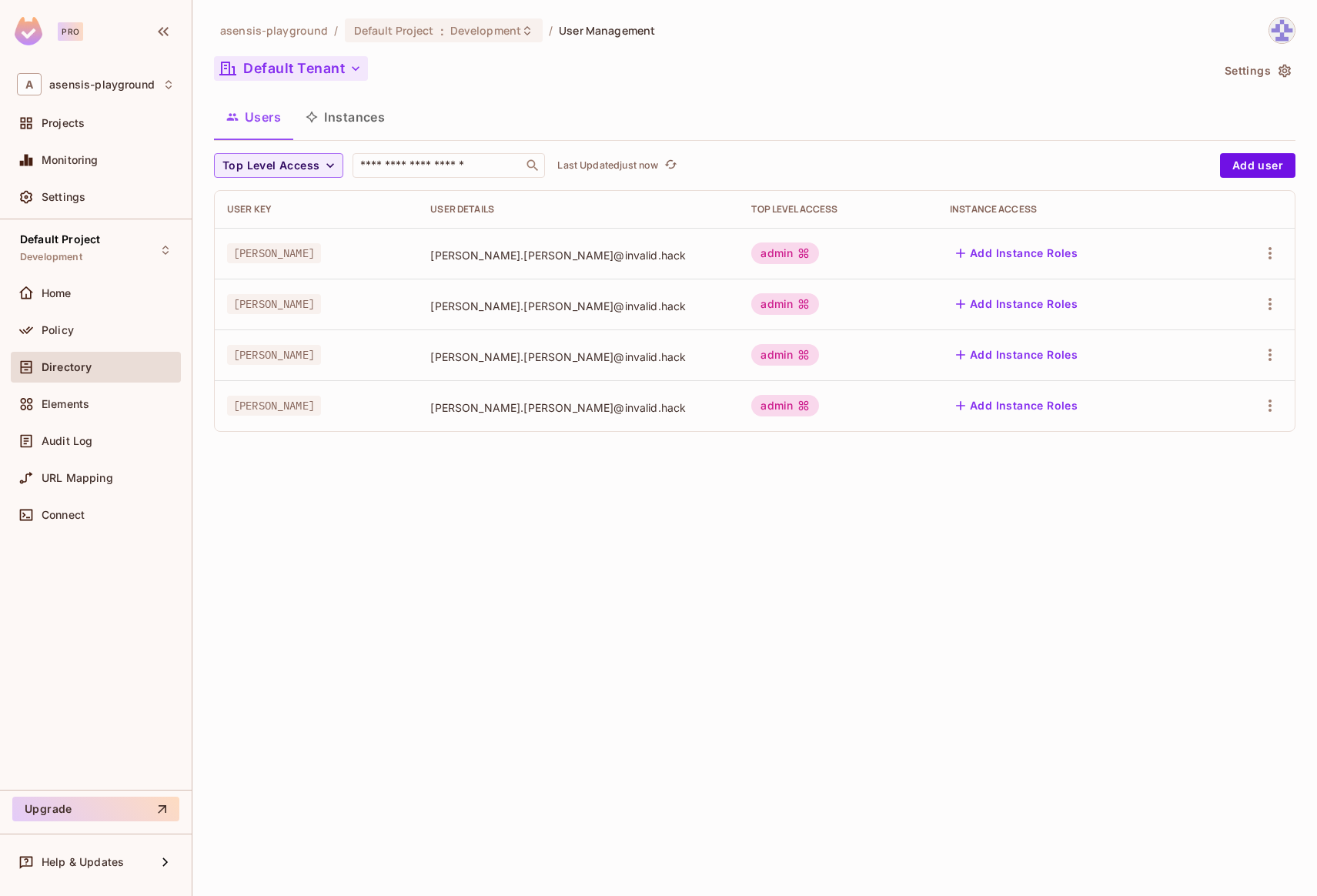
click at [313, 64] on button "Default Tenant" at bounding box center [291, 68] width 154 height 25
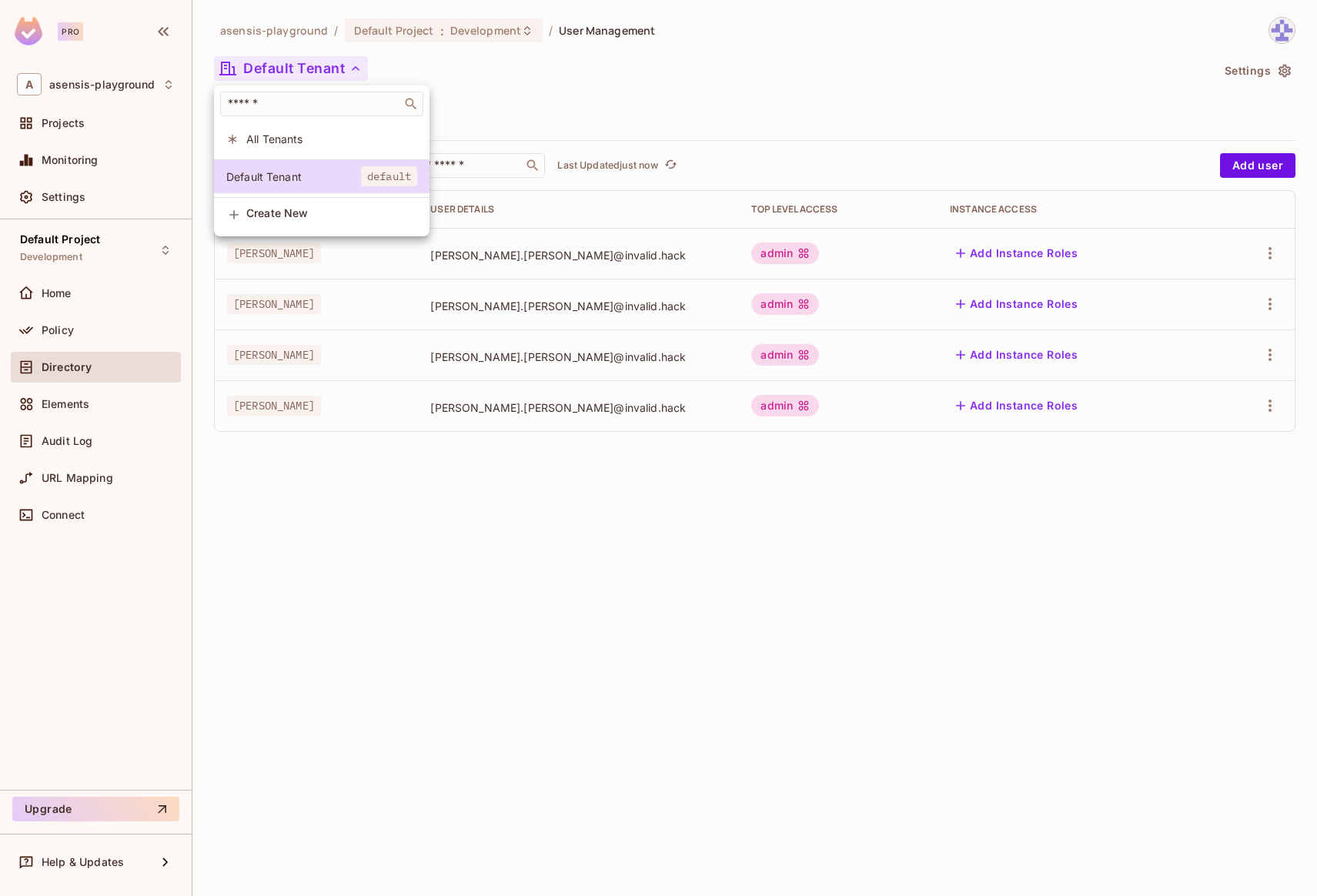
click at [291, 141] on span "All Tenants" at bounding box center [332, 139] width 171 height 14
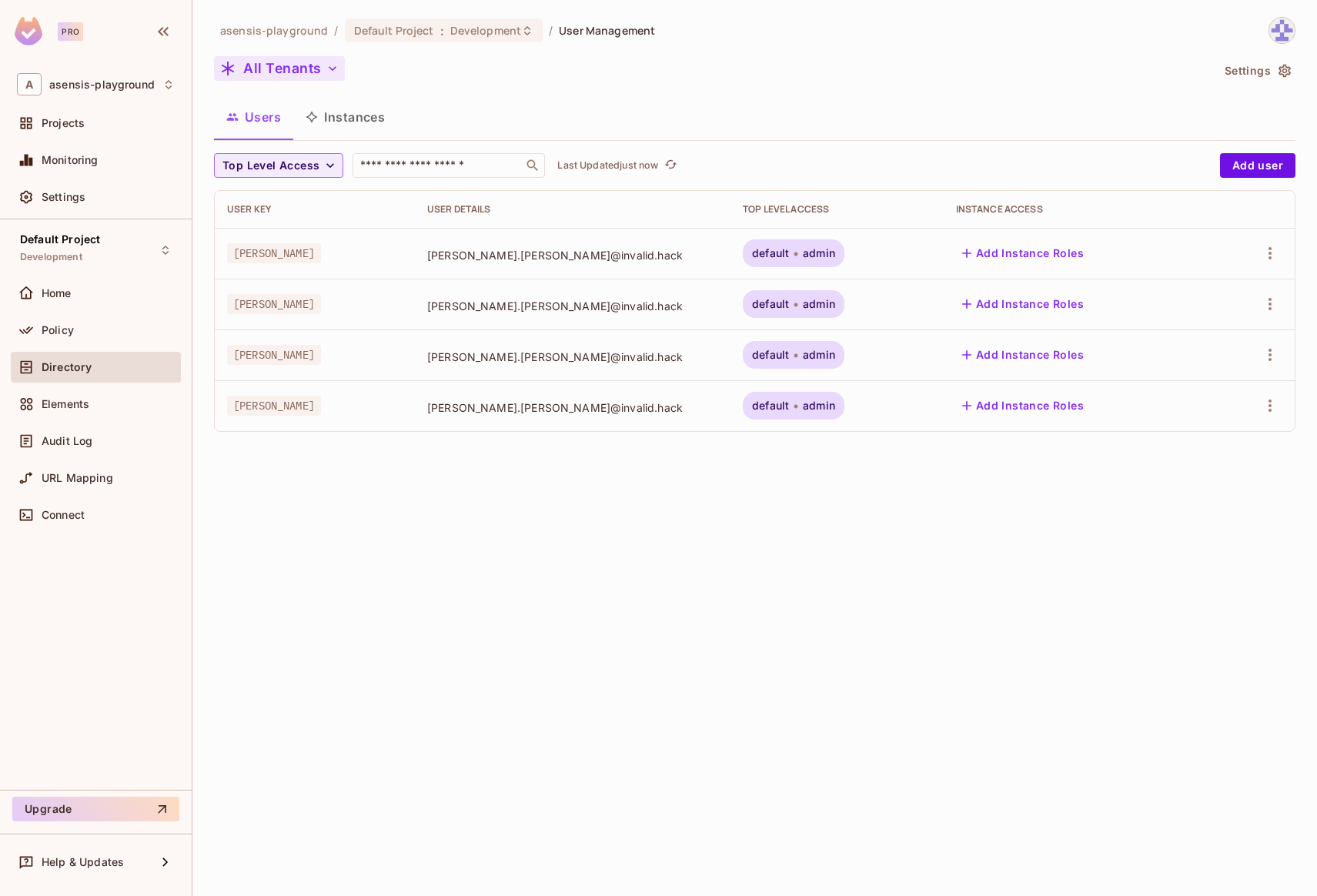
click at [280, 72] on button "All Tenants" at bounding box center [279, 68] width 131 height 25
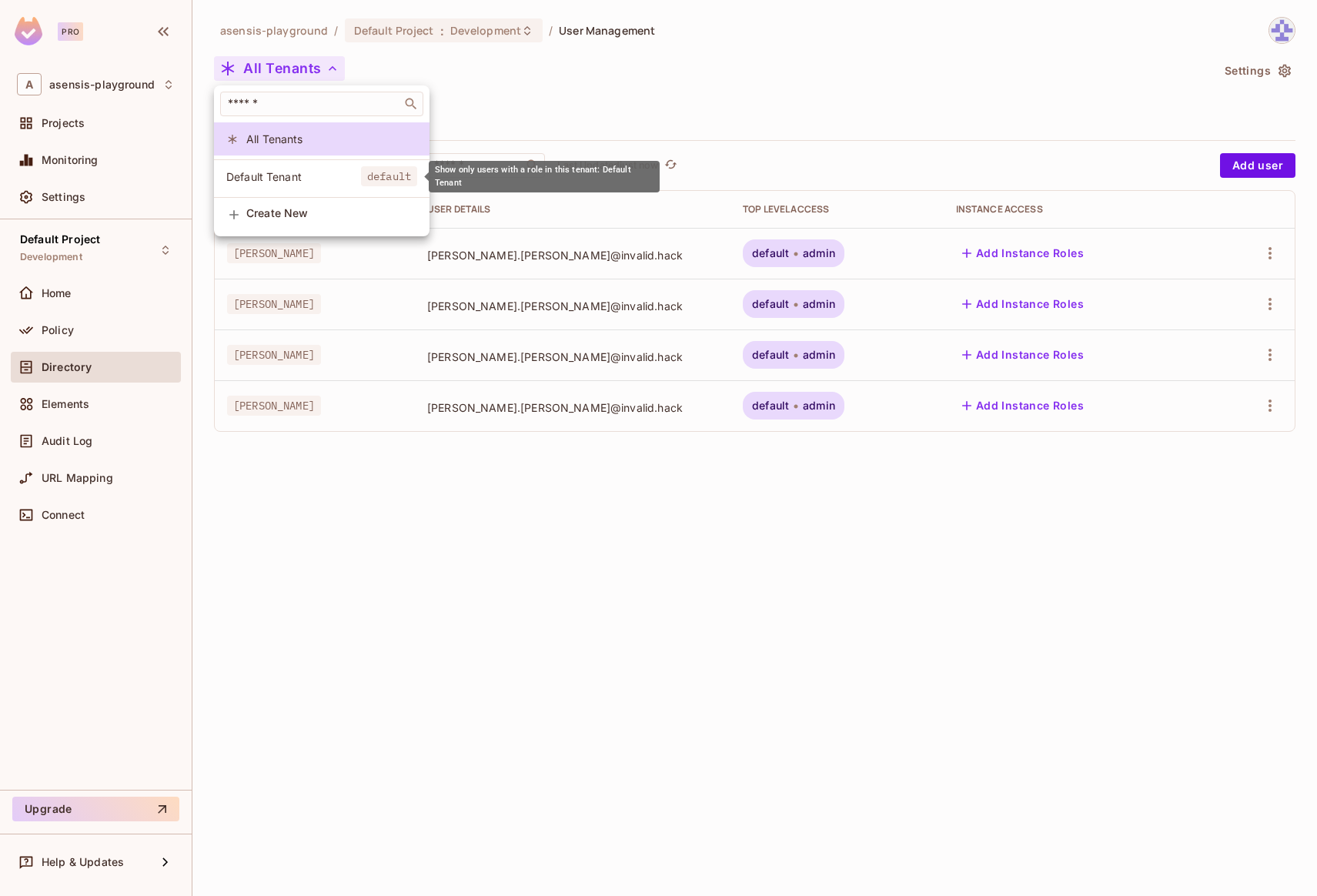
click at [286, 174] on span "Default Tenant" at bounding box center [294, 176] width 135 height 14
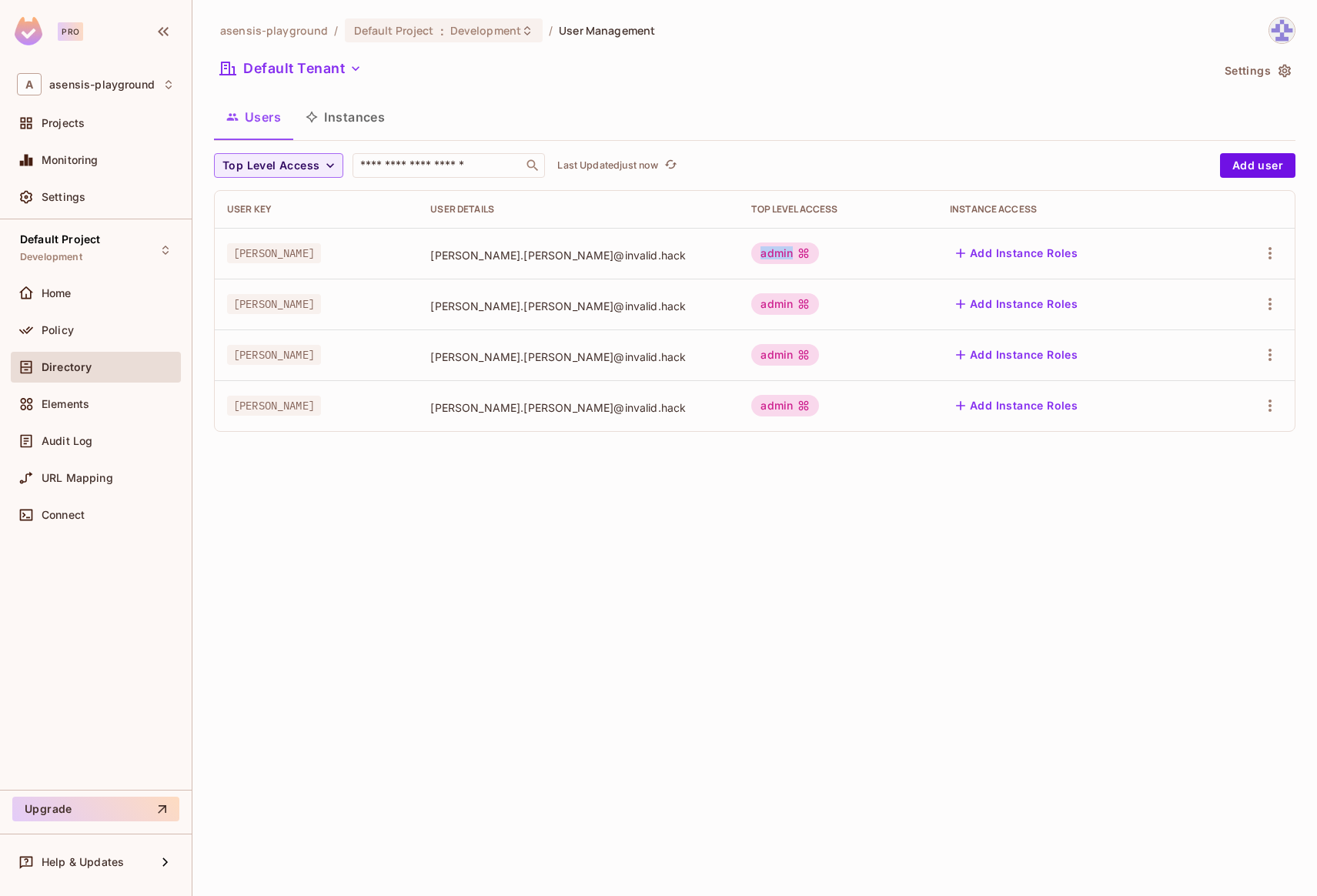
drag, startPoint x: 740, startPoint y: 254, endPoint x: 777, endPoint y: 255, distance: 37.0
click at [777, 255] on div "admin" at bounding box center [786, 253] width 67 height 21
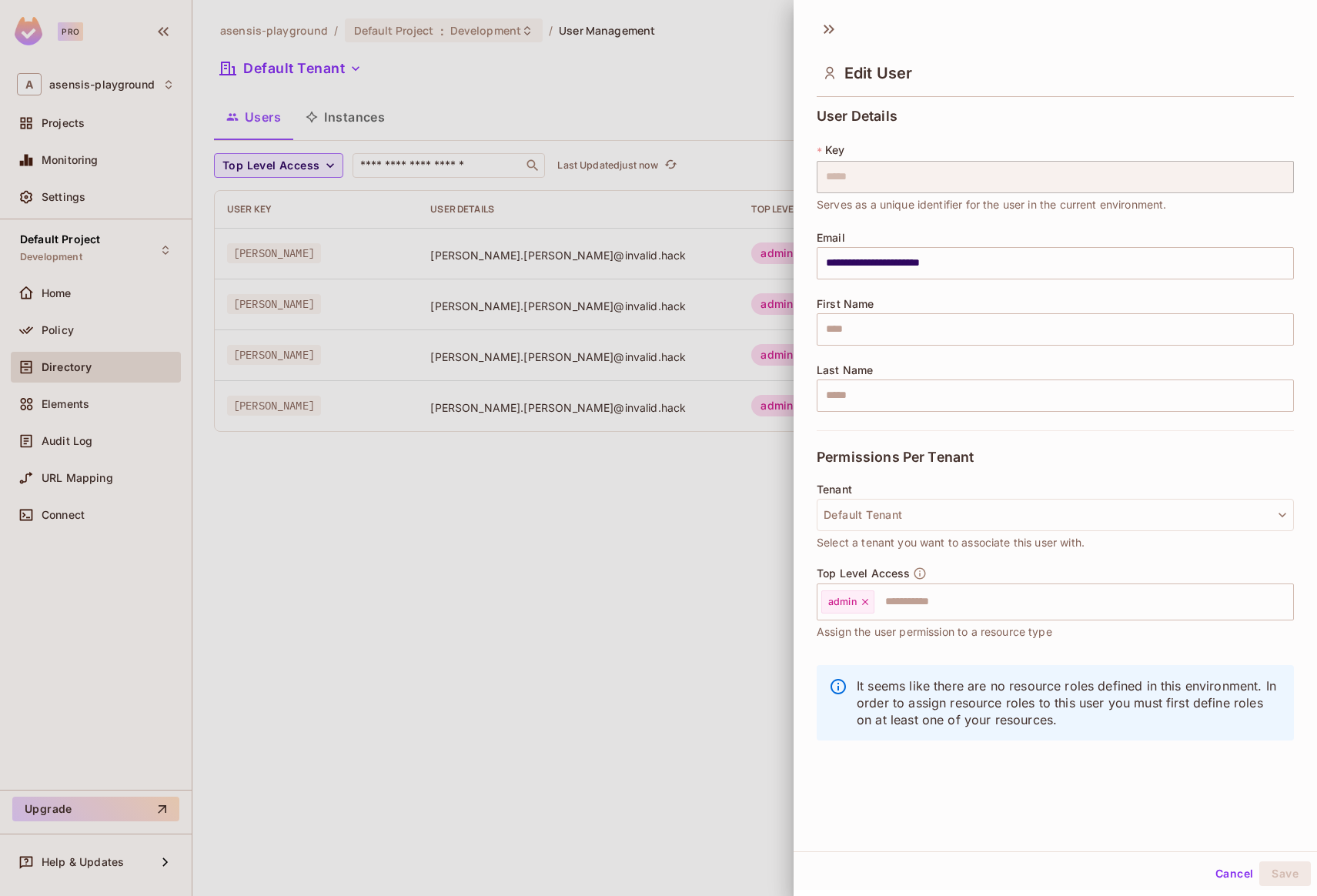
click at [1227, 868] on button "Cancel" at bounding box center [1234, 874] width 50 height 25
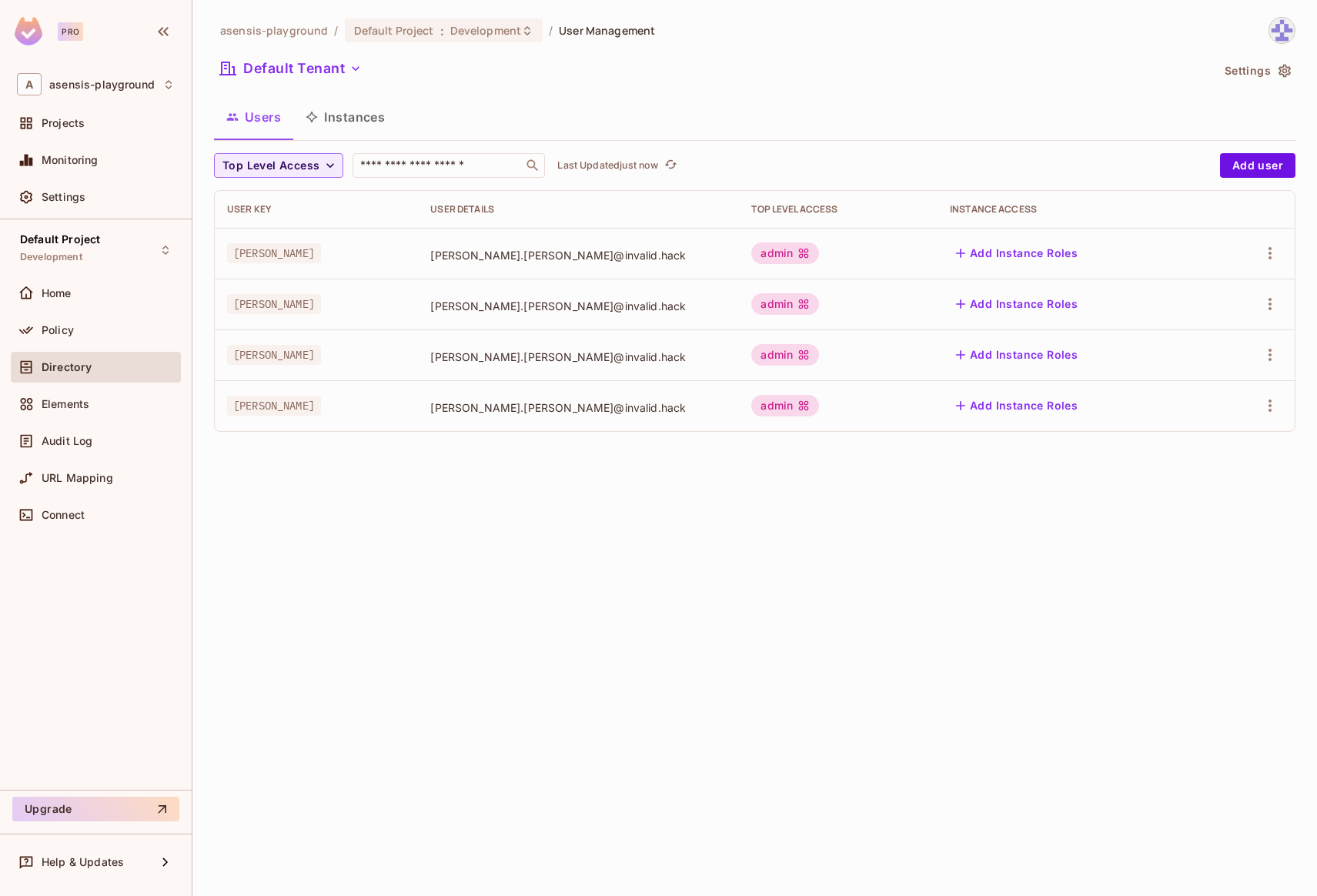
click at [693, 577] on div "asensis-playground / Default Project : Development / User Management Default Te…" at bounding box center [755, 448] width 1124 height 896
click at [97, 331] on div "Policy" at bounding box center [108, 330] width 133 height 13
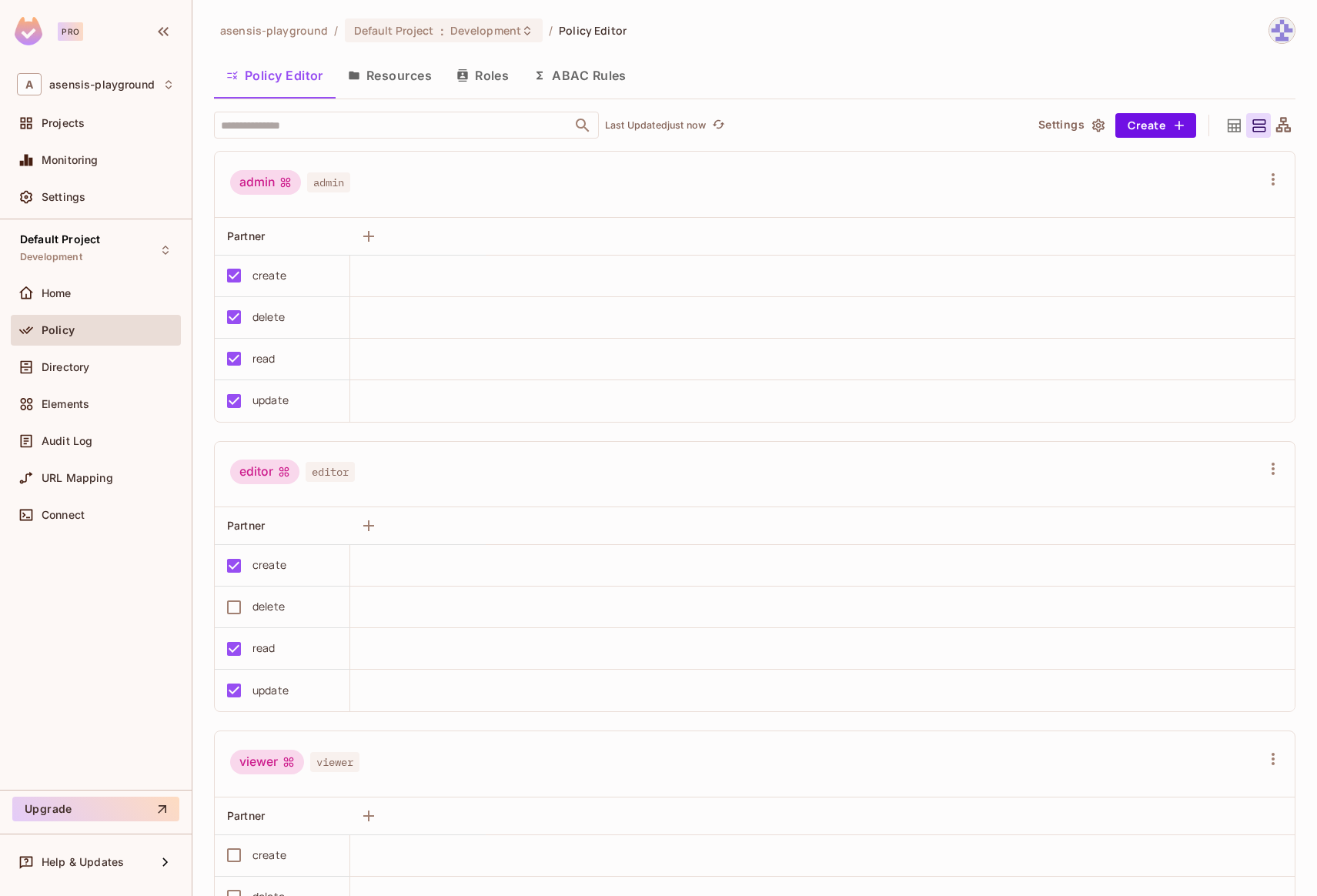
click at [478, 69] on button "Roles" at bounding box center [482, 75] width 77 height 38
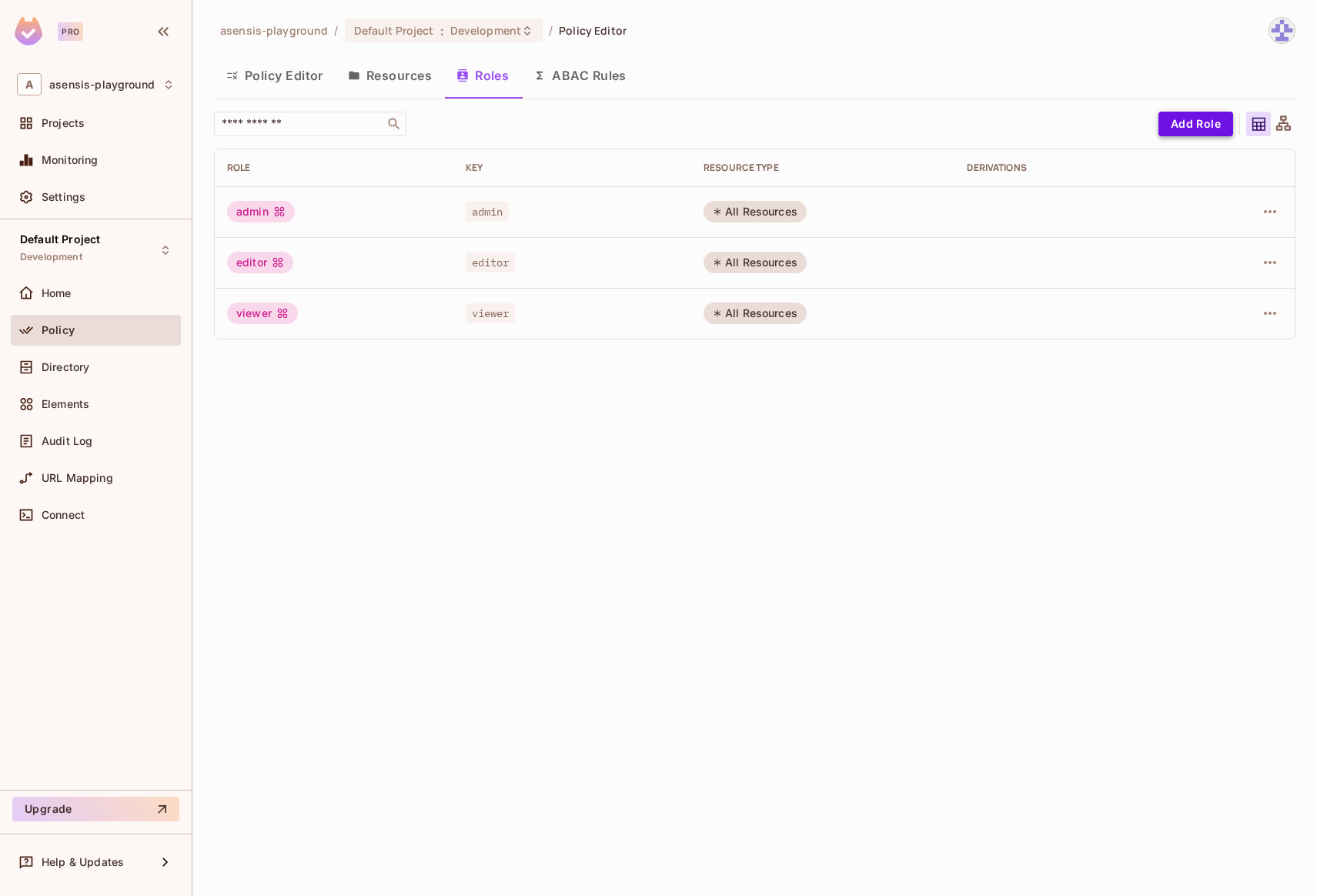
click at [1183, 121] on button "Add Role" at bounding box center [1197, 124] width 75 height 25
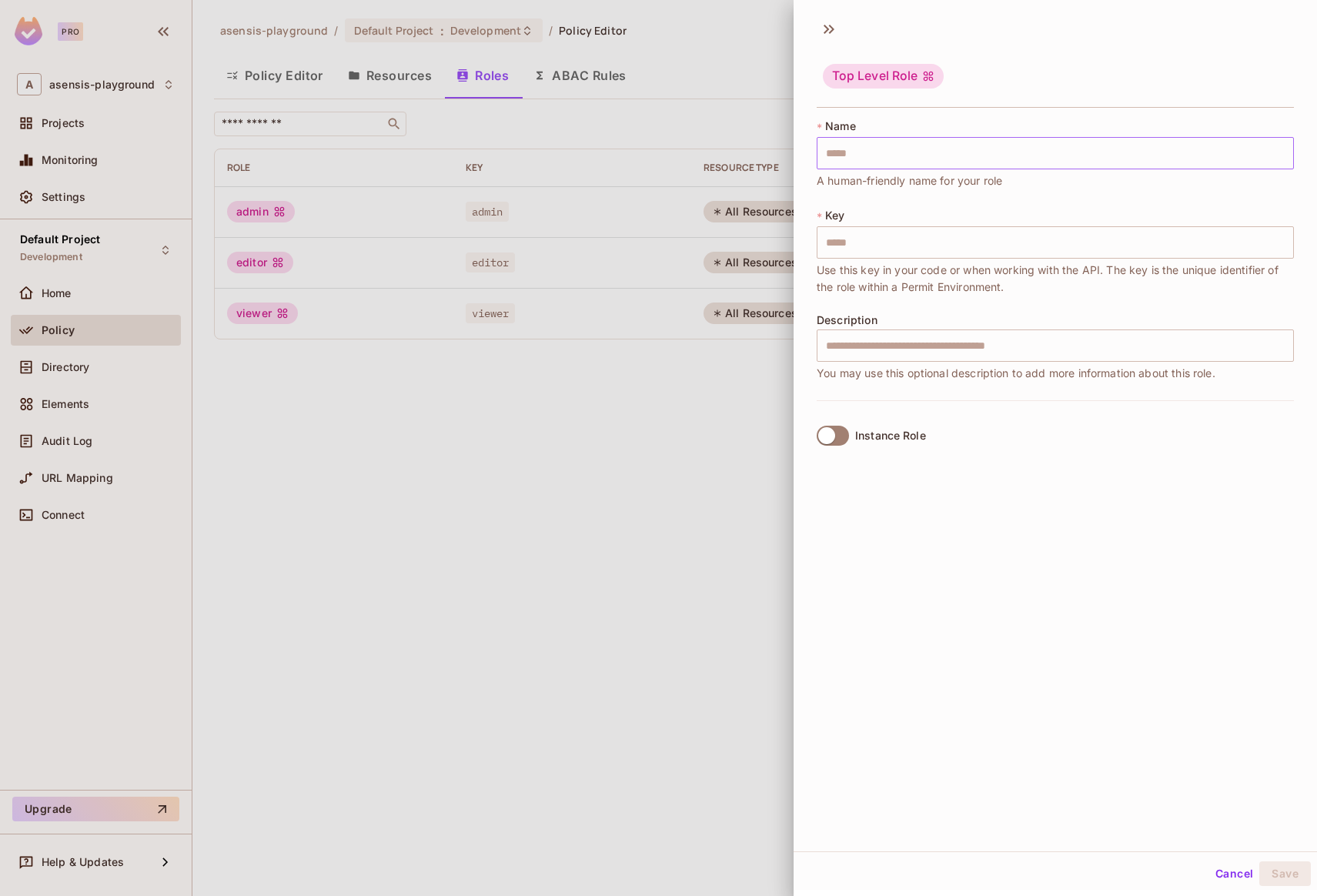
click at [856, 152] on input "text" at bounding box center [1056, 153] width 478 height 33
type input "*"
type input "**"
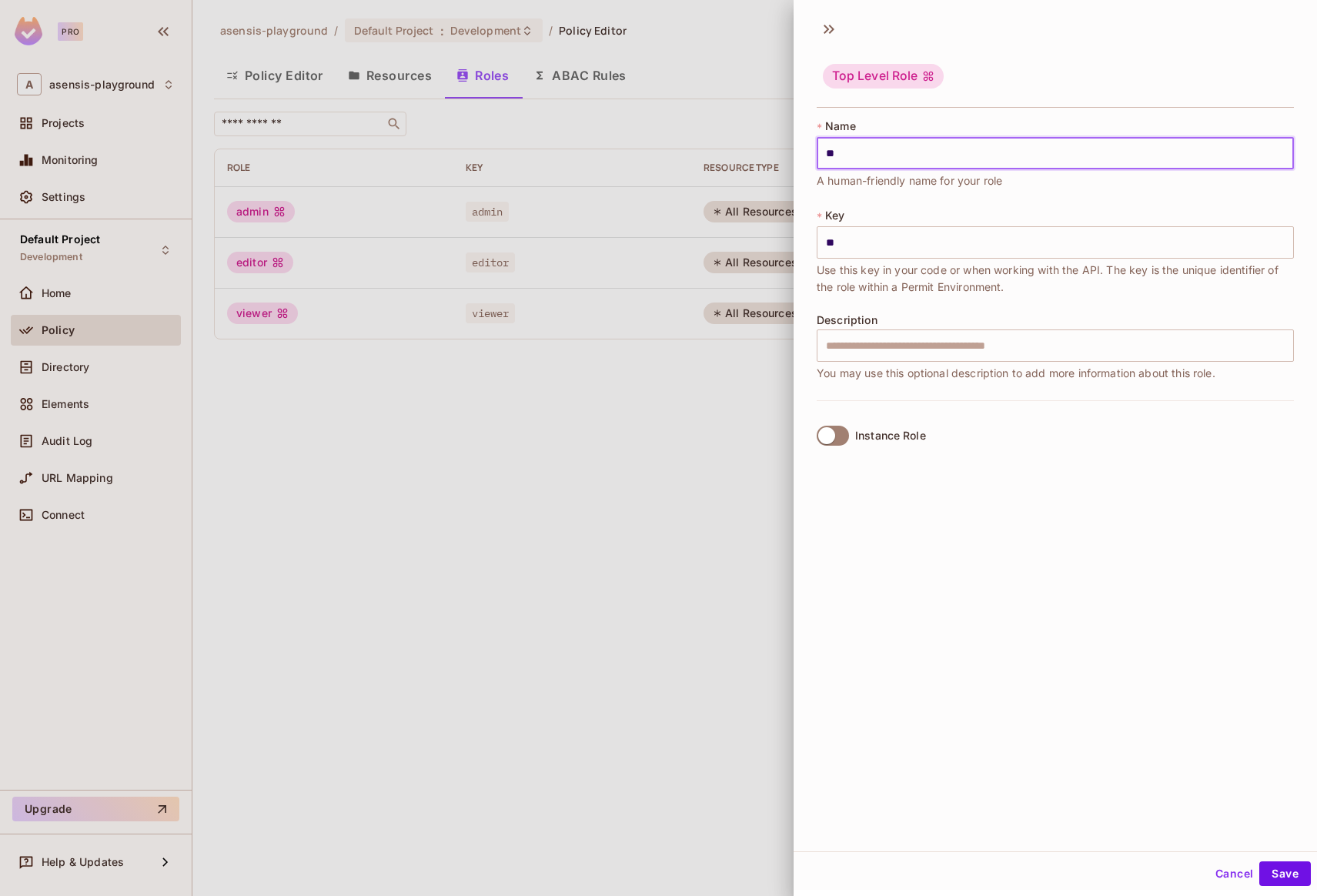
type input "***"
type input "****"
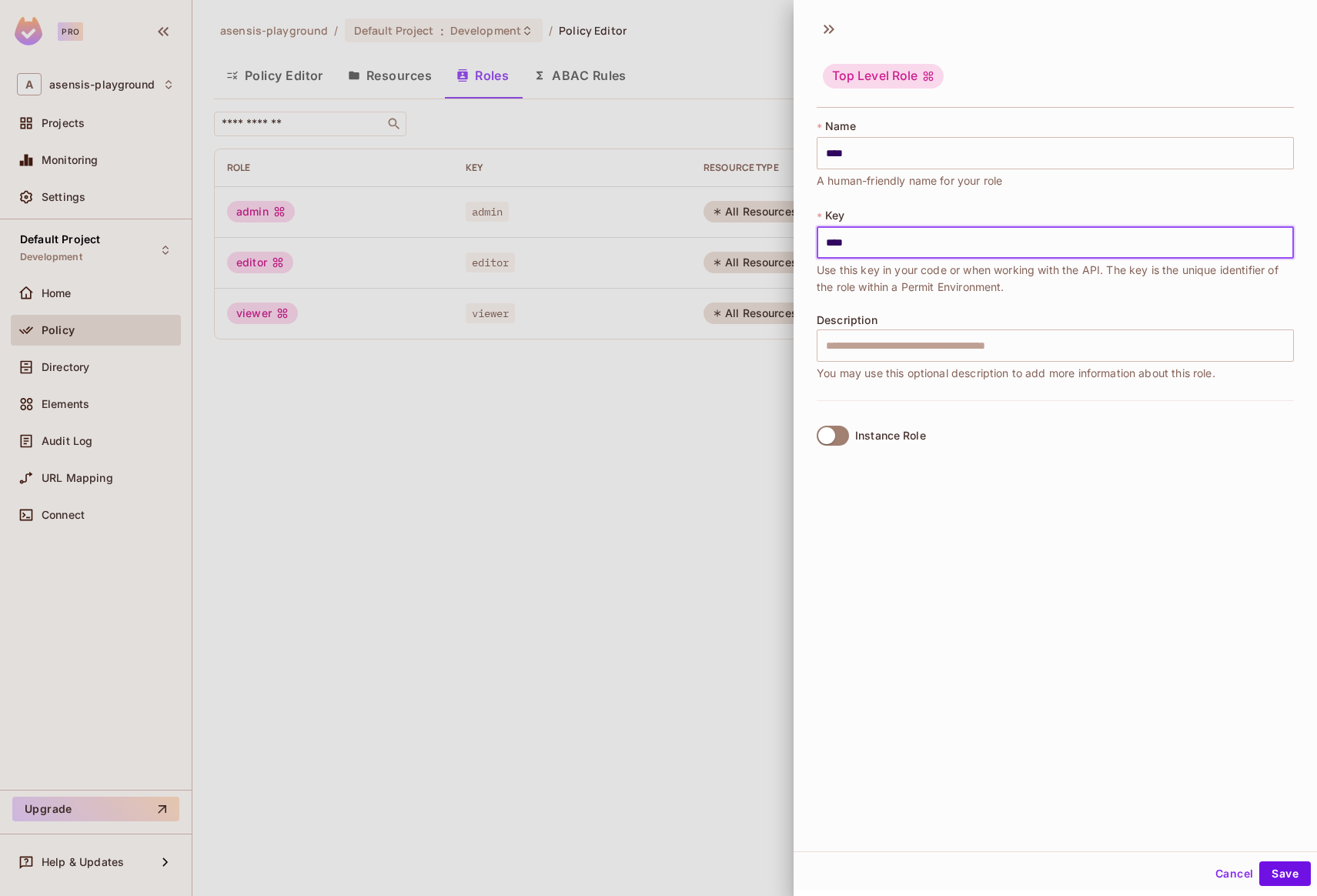
drag, startPoint x: 858, startPoint y: 238, endPoint x: 785, endPoint y: 238, distance: 73.0
click at [785, 238] on div "Top Level Role * Name **** ​ A human-friendly name for your role * Key **** ​ U…" at bounding box center [658, 448] width 1317 height 896
type input "****"
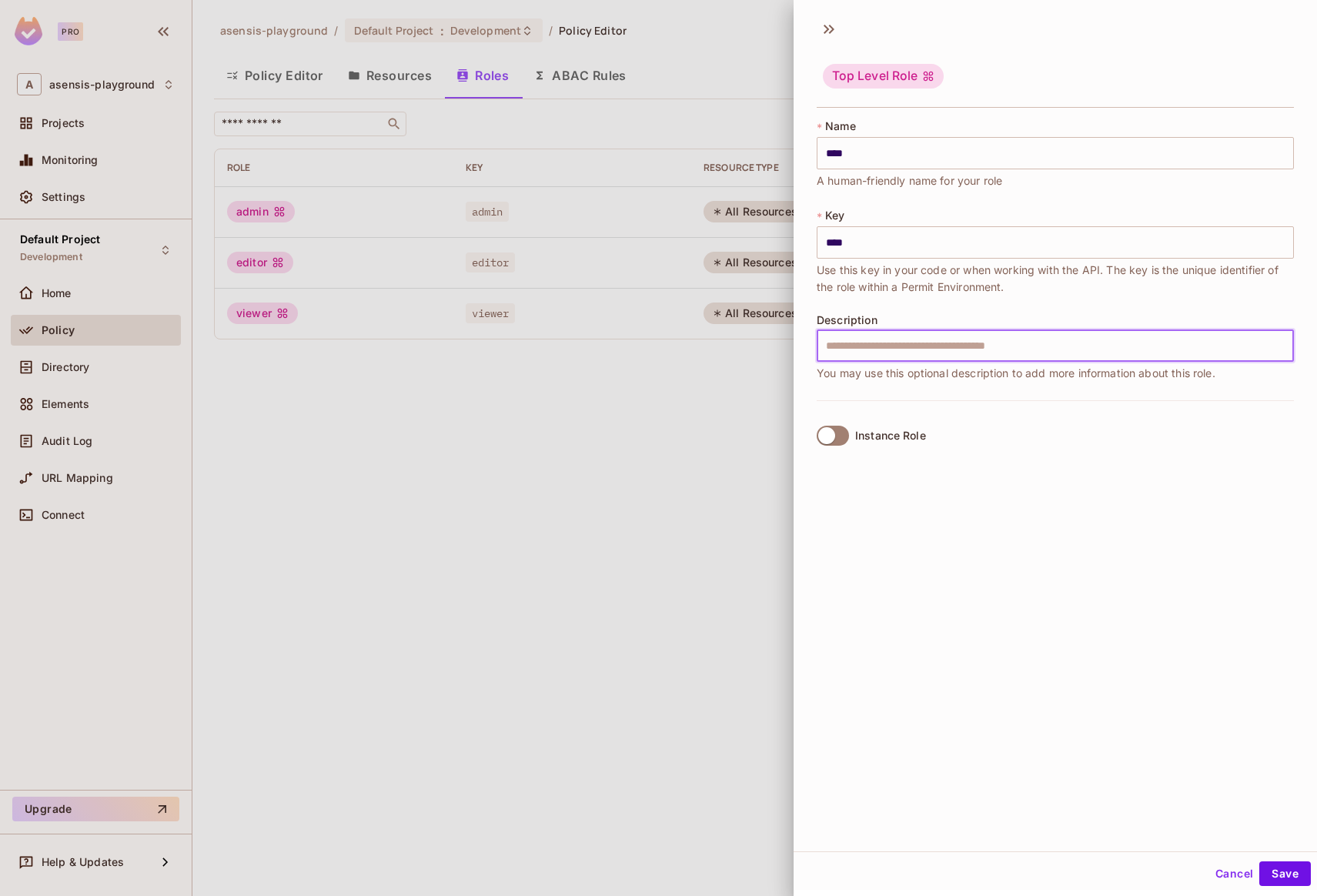
click at [856, 344] on input "text" at bounding box center [1056, 346] width 478 height 33
click at [868, 351] on input "**********" at bounding box center [1056, 346] width 478 height 33
click at [980, 343] on input "**********" at bounding box center [1056, 346] width 478 height 33
type input "**********"
click at [1274, 870] on button "Save" at bounding box center [1285, 874] width 52 height 25
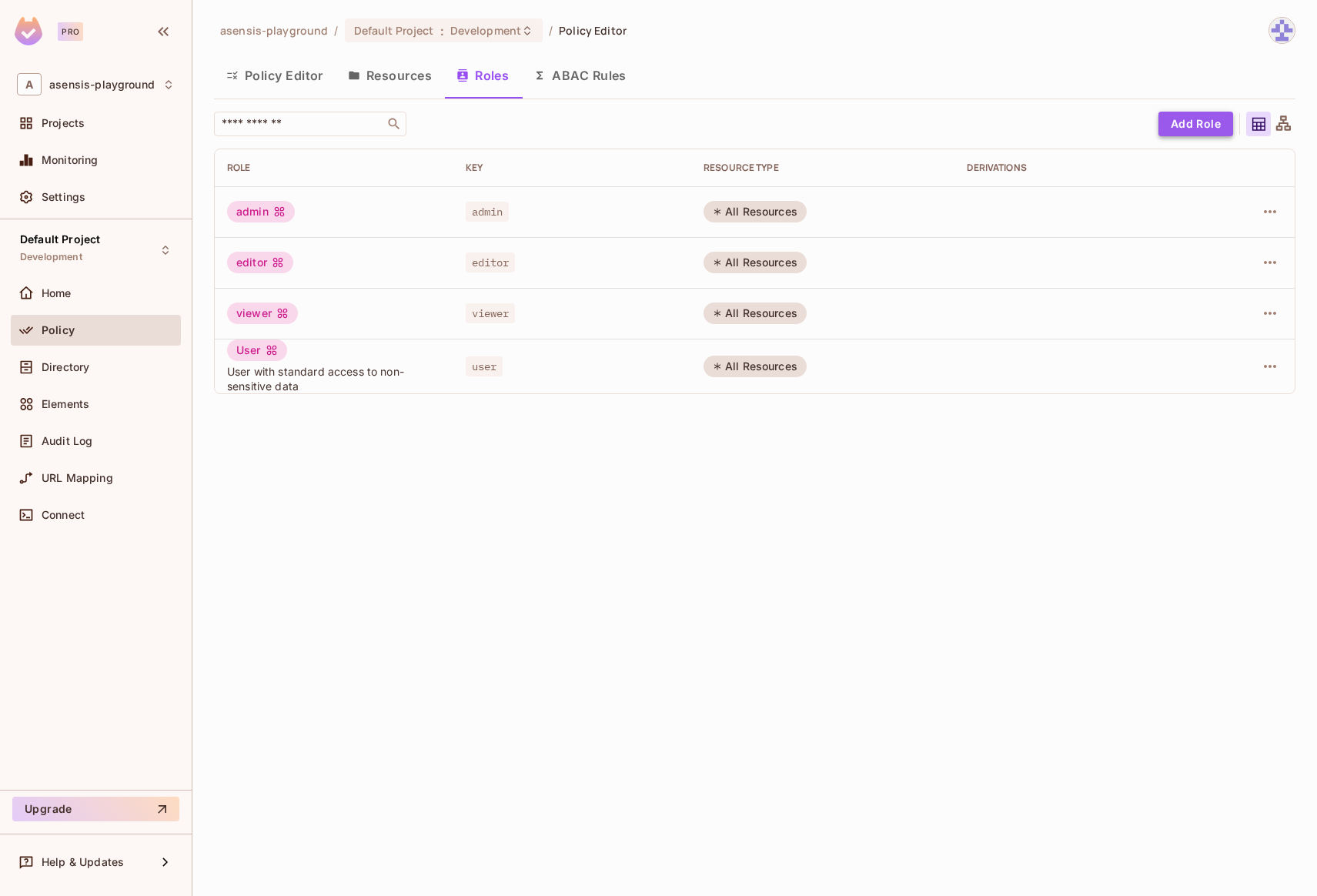
click at [1186, 124] on button "Add Role" at bounding box center [1197, 124] width 75 height 25
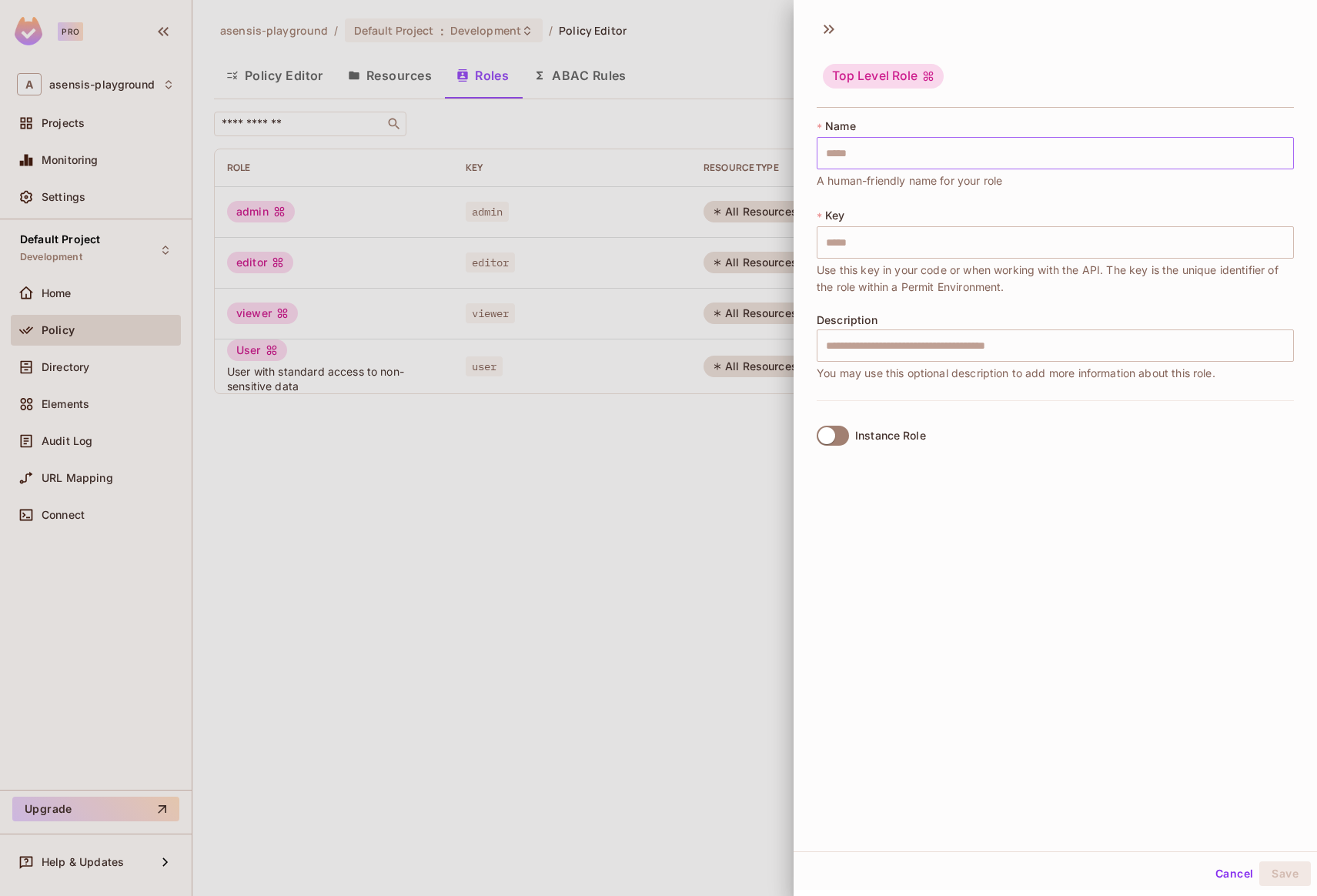
click at [894, 156] on input "text" at bounding box center [1056, 153] width 478 height 33
type input "*"
type input "**"
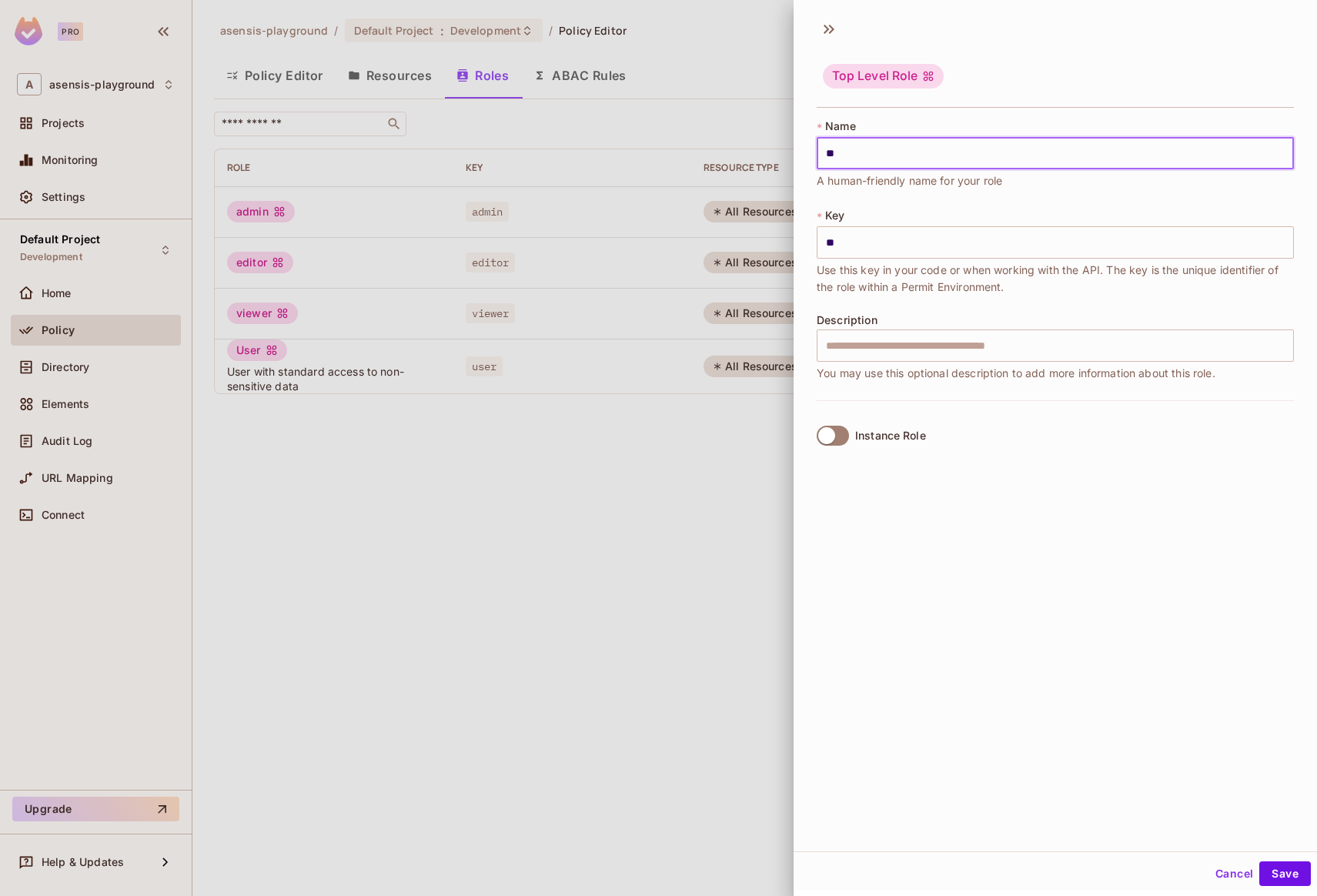
type input "***"
type input "****"
type input "*****"
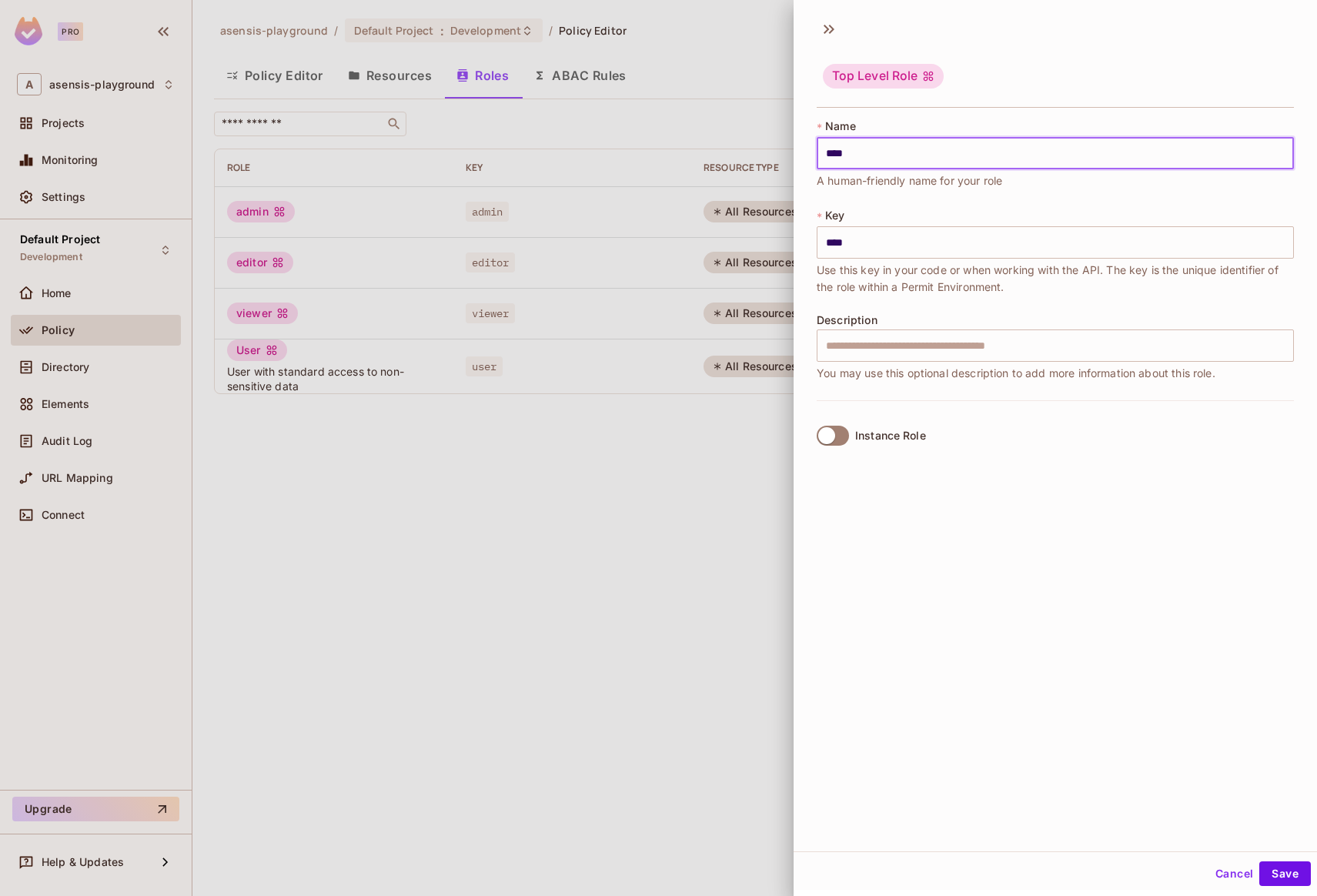
type input "*****"
type input "*******"
type input "******"
type input "********"
type input "*******"
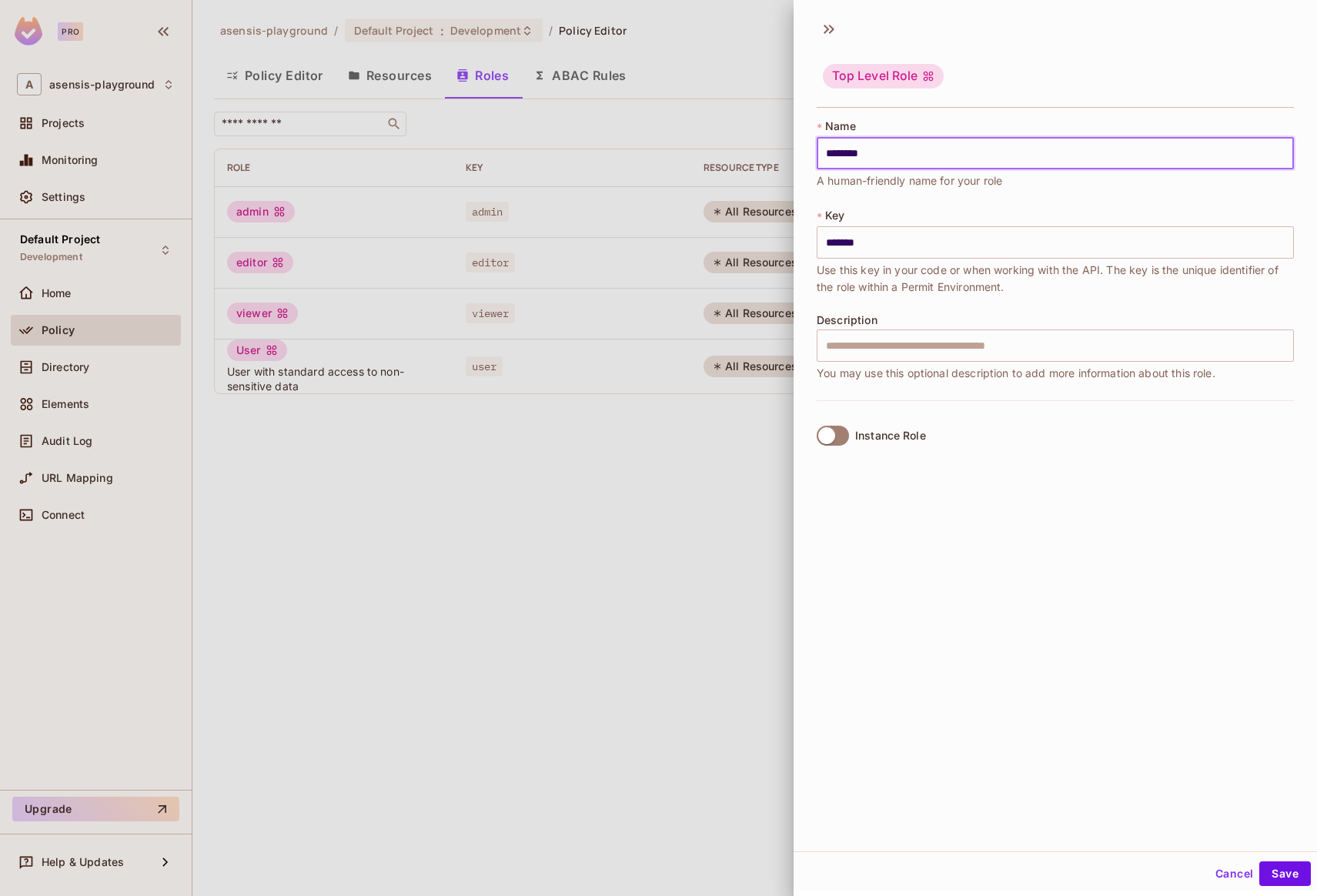
type input "*********"
type input "********"
type input "**********"
type input "*********"
type input "**********"
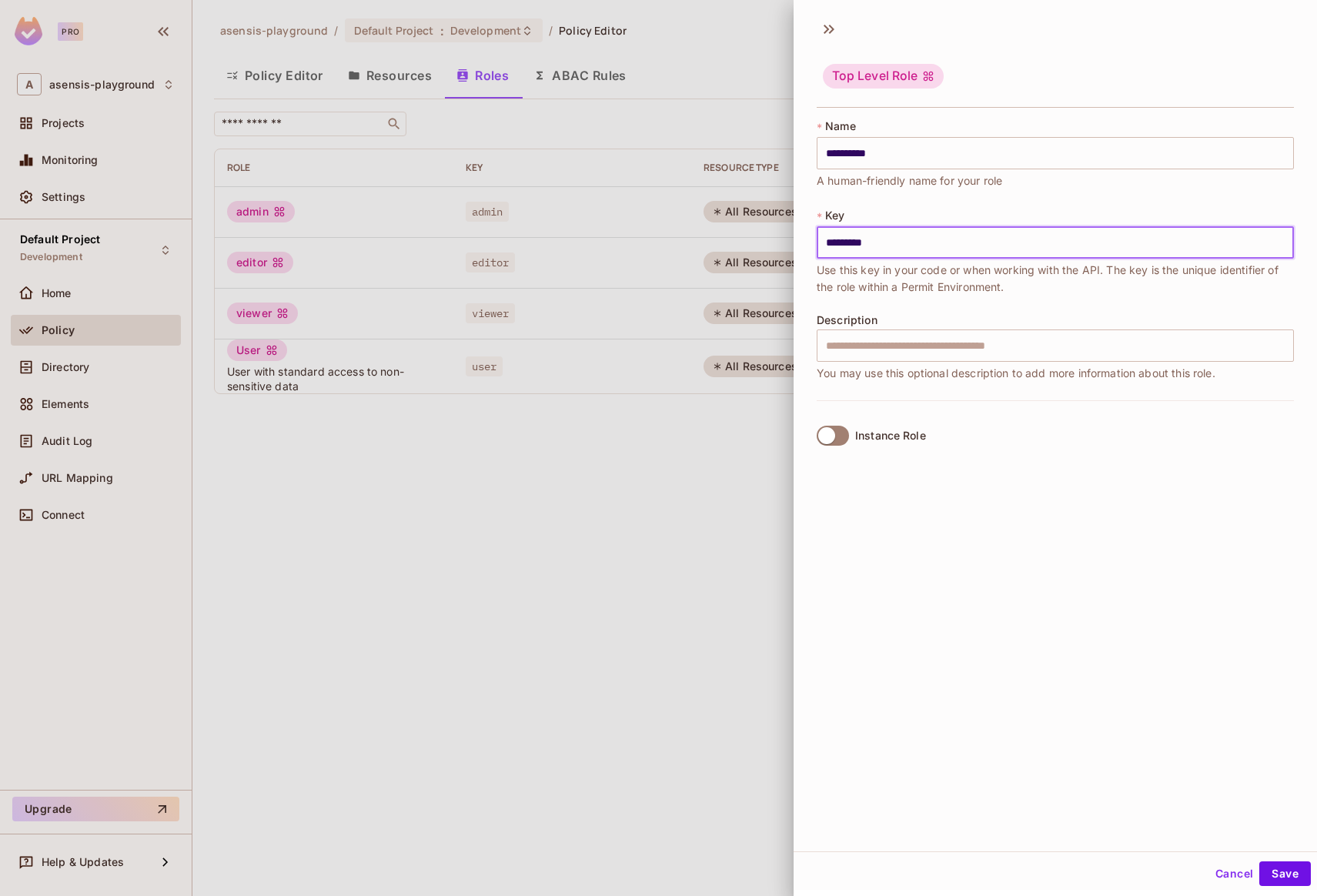
click at [829, 243] on input "*********" at bounding box center [1056, 243] width 478 height 33
type input "*********"
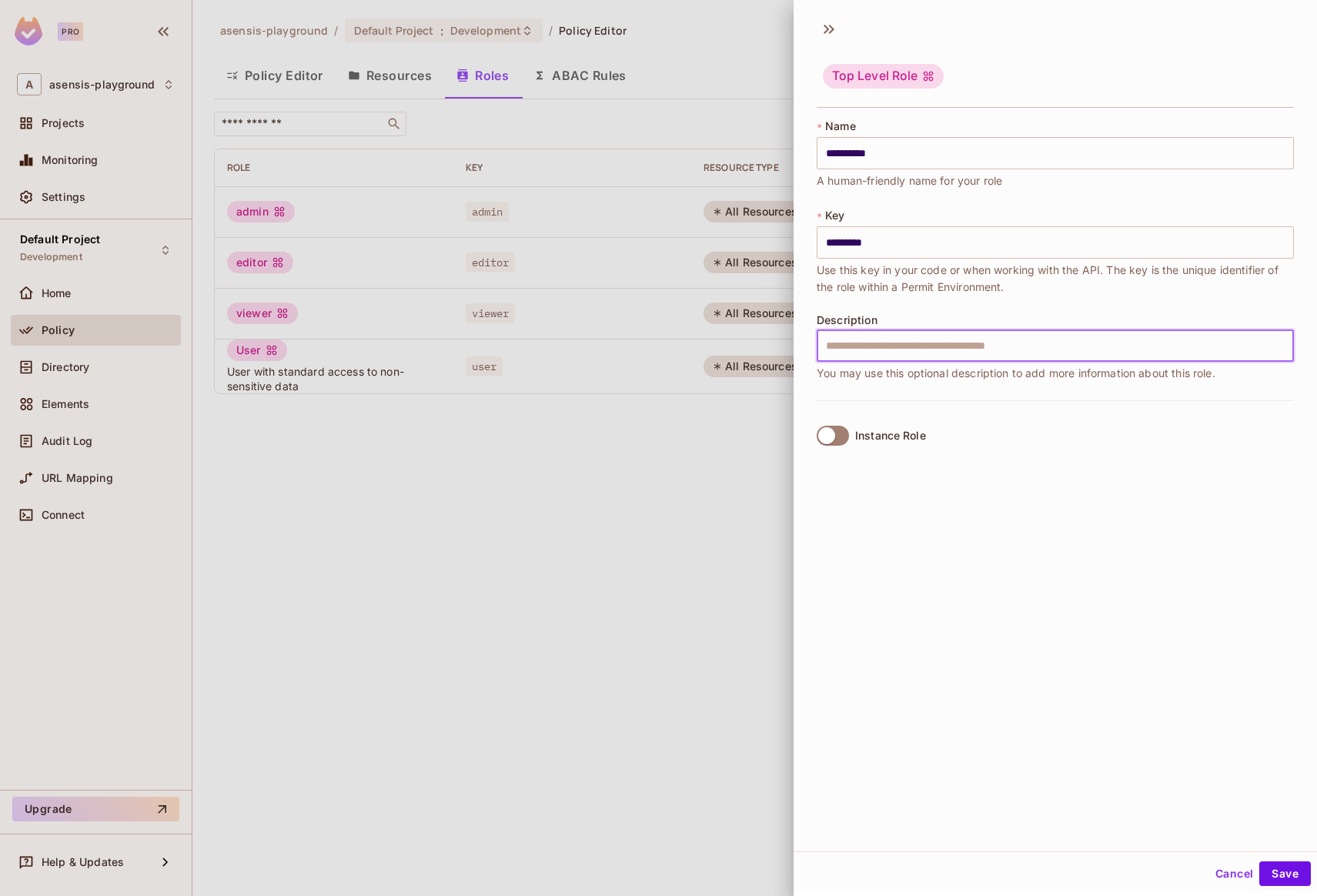
click at [891, 344] on input "text" at bounding box center [1056, 346] width 478 height 33
drag, startPoint x: 826, startPoint y: 345, endPoint x: 1117, endPoint y: 342, distance: 291.0
click at [1117, 342] on input "**********" at bounding box center [1056, 346] width 478 height 33
type input "**********"
click at [819, 320] on span "Description" at bounding box center [847, 320] width 61 height 13
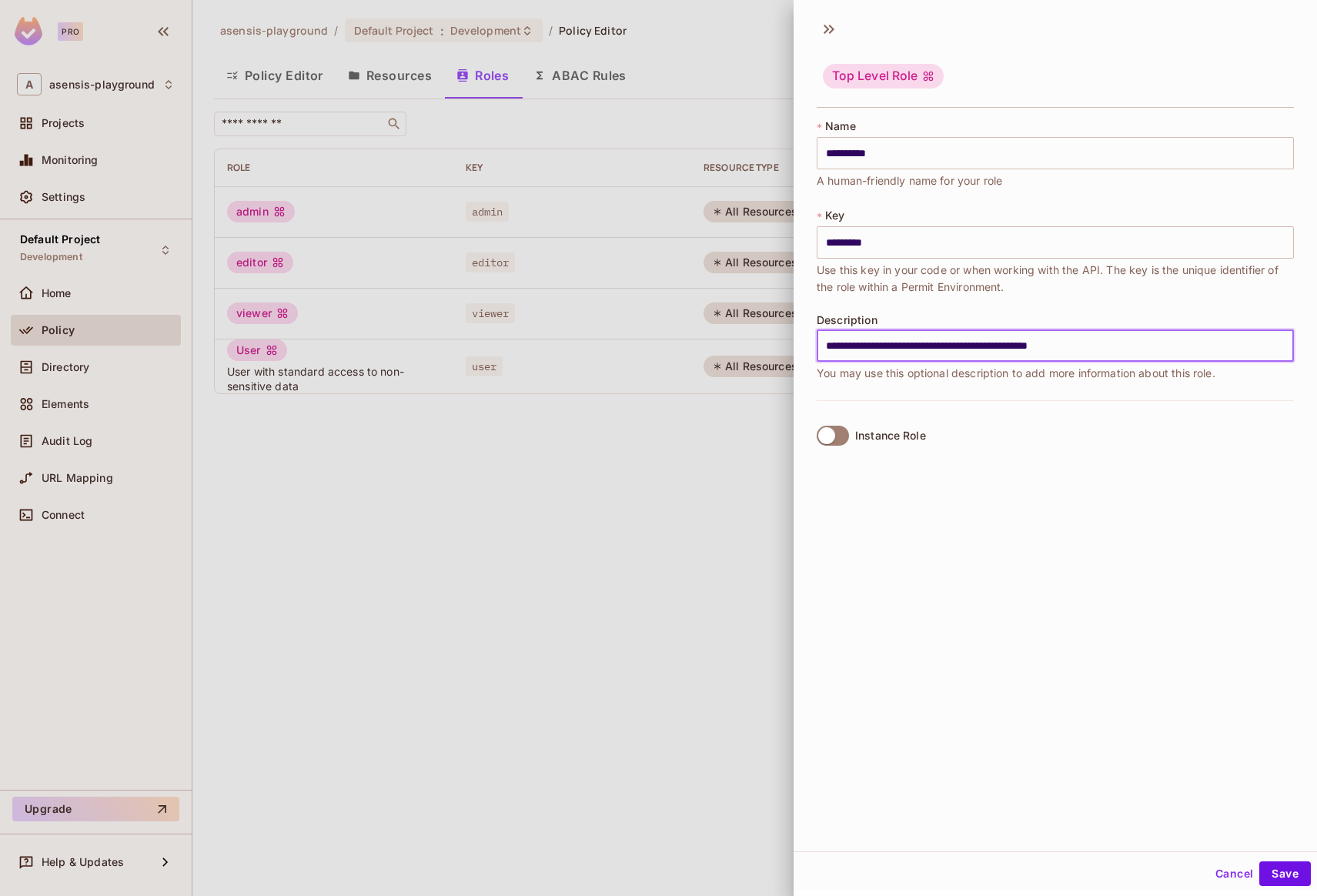
drag, startPoint x: 826, startPoint y: 345, endPoint x: 1133, endPoint y: 335, distance: 307.2
click at [1133, 335] on input "**********" at bounding box center [1056, 346] width 478 height 33
drag, startPoint x: 1110, startPoint y: 345, endPoint x: 857, endPoint y: 344, distance: 253.0
click at [869, 344] on input "**********" at bounding box center [1056, 346] width 478 height 33
drag, startPoint x: 827, startPoint y: 347, endPoint x: 1128, endPoint y: 346, distance: 301.0
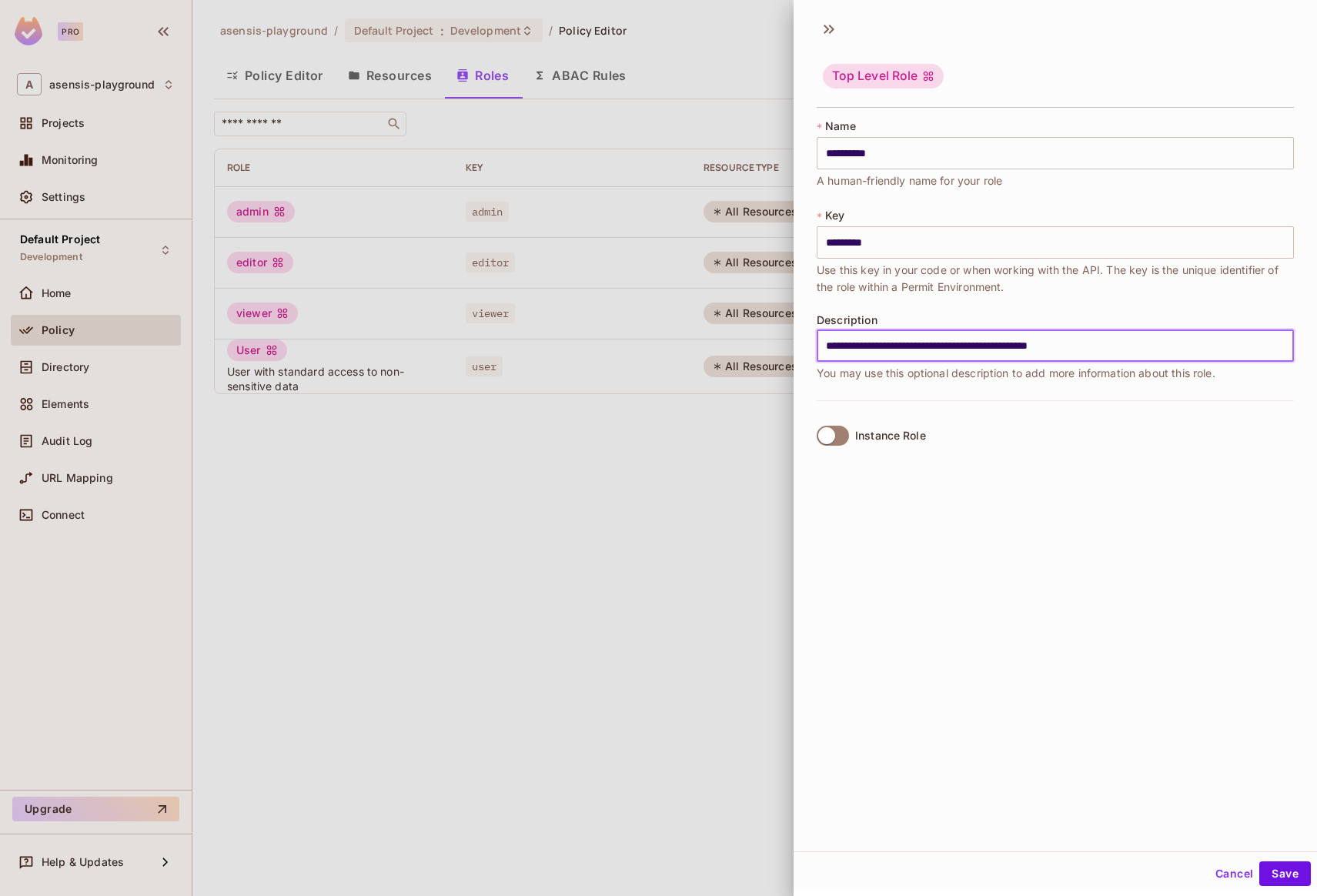
click at [1128, 346] on input "**********" at bounding box center [1056, 346] width 478 height 33
click at [821, 374] on span "You may use this optional description to add more information about this role." at bounding box center [1017, 373] width 399 height 17
drag, startPoint x: 826, startPoint y: 346, endPoint x: 1221, endPoint y: 344, distance: 395.0
click at [1221, 344] on input "**********" at bounding box center [1056, 346] width 478 height 33
click at [1074, 344] on input "**********" at bounding box center [1056, 346] width 478 height 33
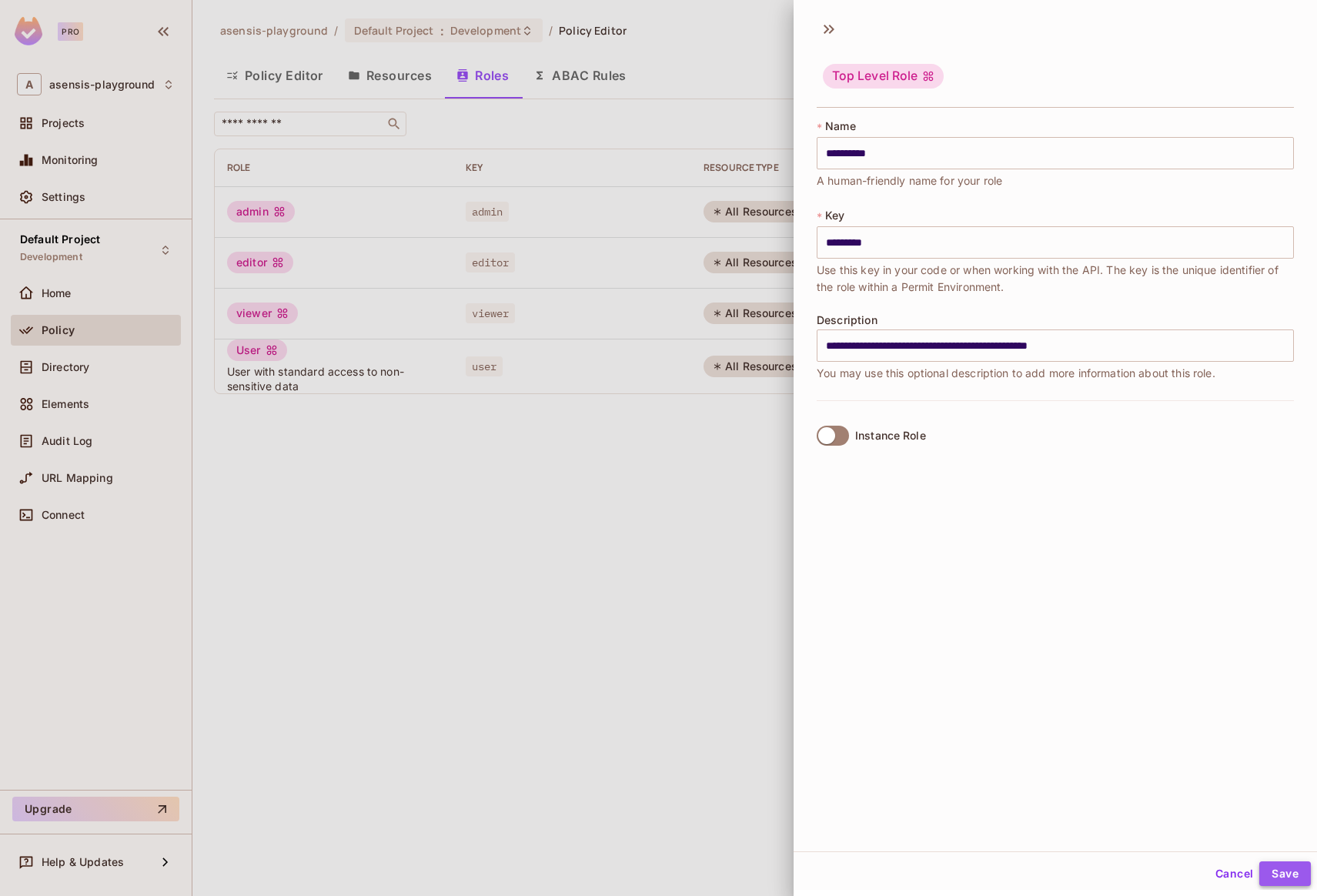
click at [1271, 871] on button "Save" at bounding box center [1285, 874] width 52 height 25
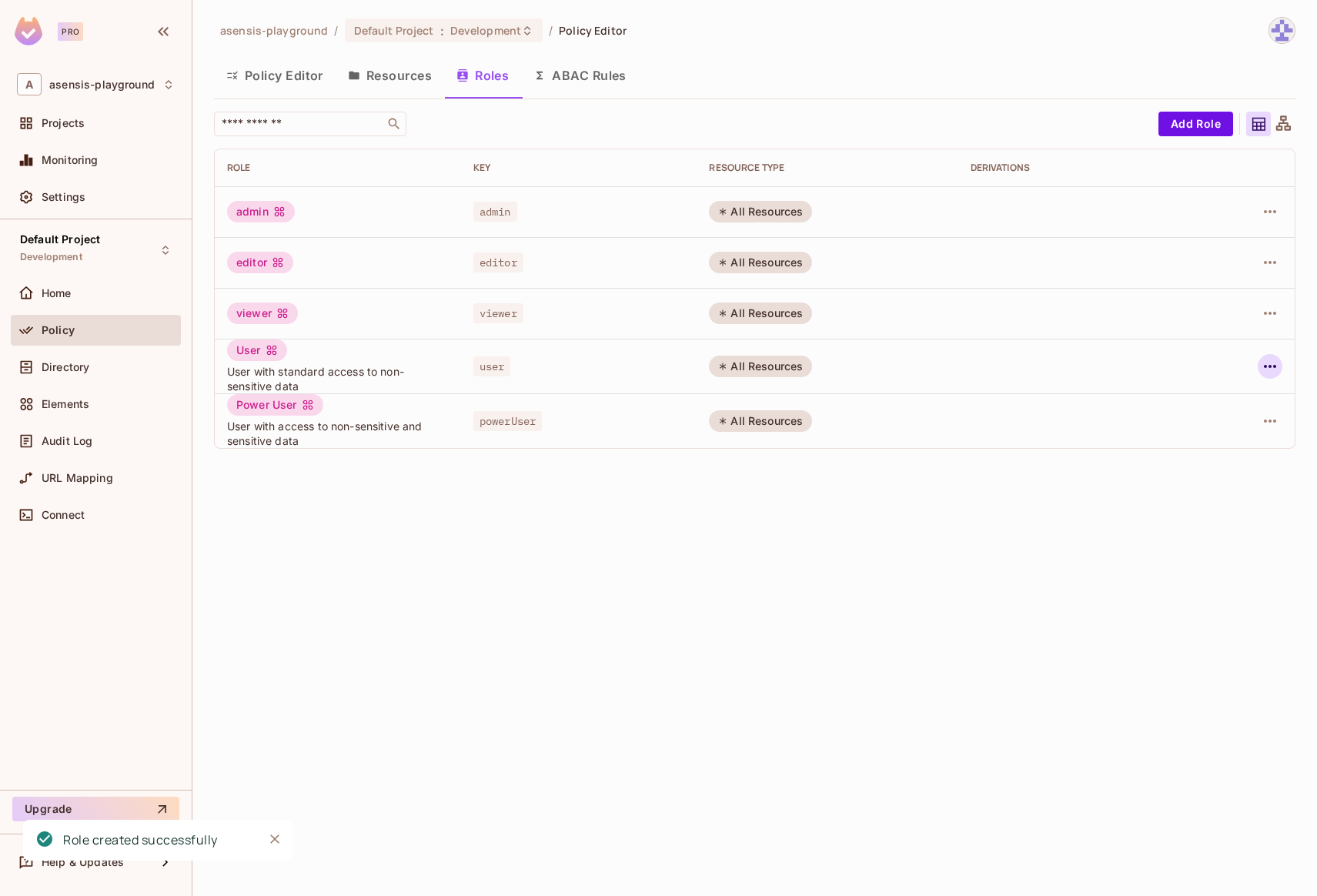
click at [1271, 368] on icon "button" at bounding box center [1270, 366] width 18 height 18
click at [1225, 405] on span "Edit Role" at bounding box center [1202, 402] width 56 height 25
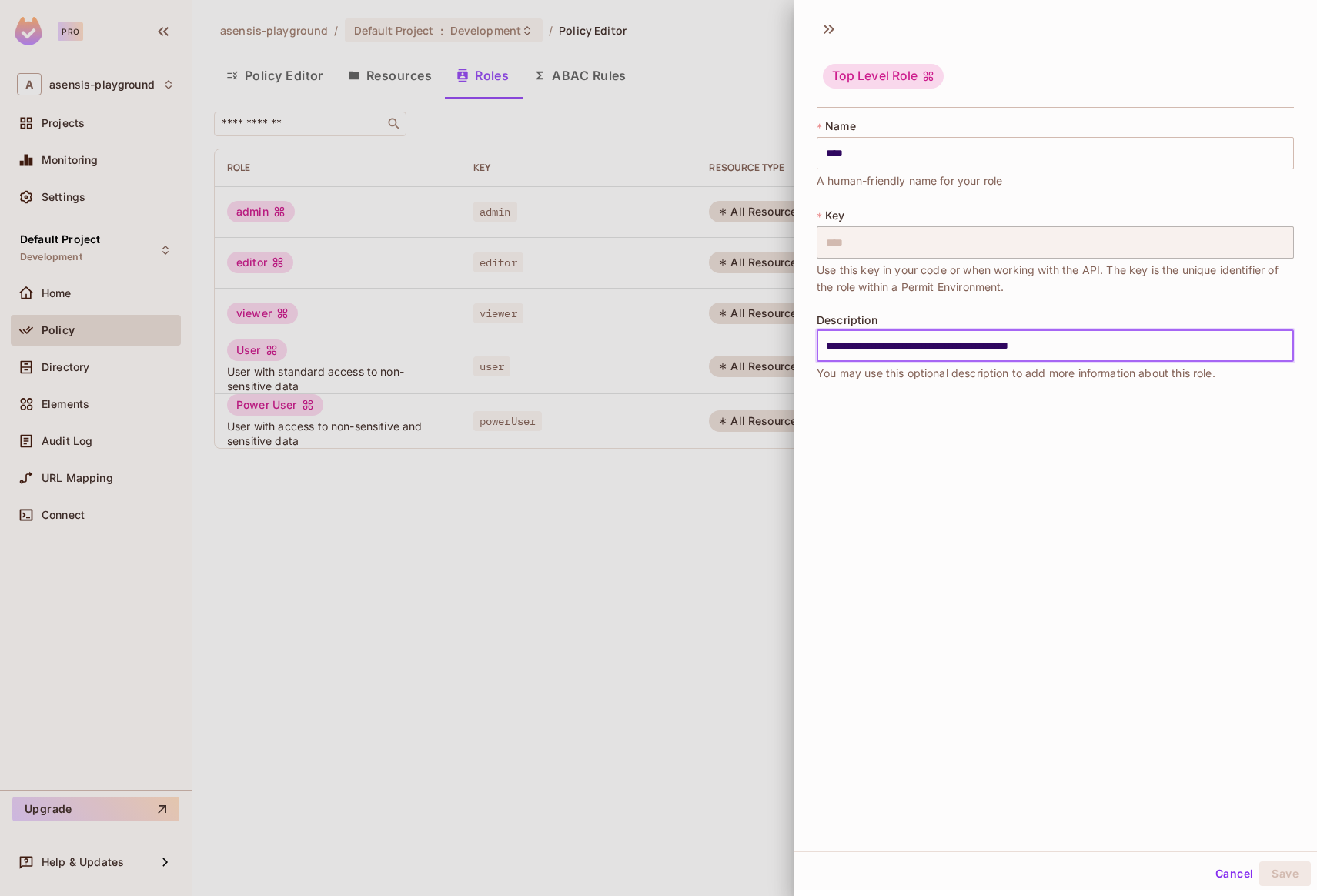
click at [905, 347] on input "**********" at bounding box center [1056, 346] width 478 height 33
type input "**********"
click at [1274, 873] on button "Save" at bounding box center [1285, 874] width 52 height 25
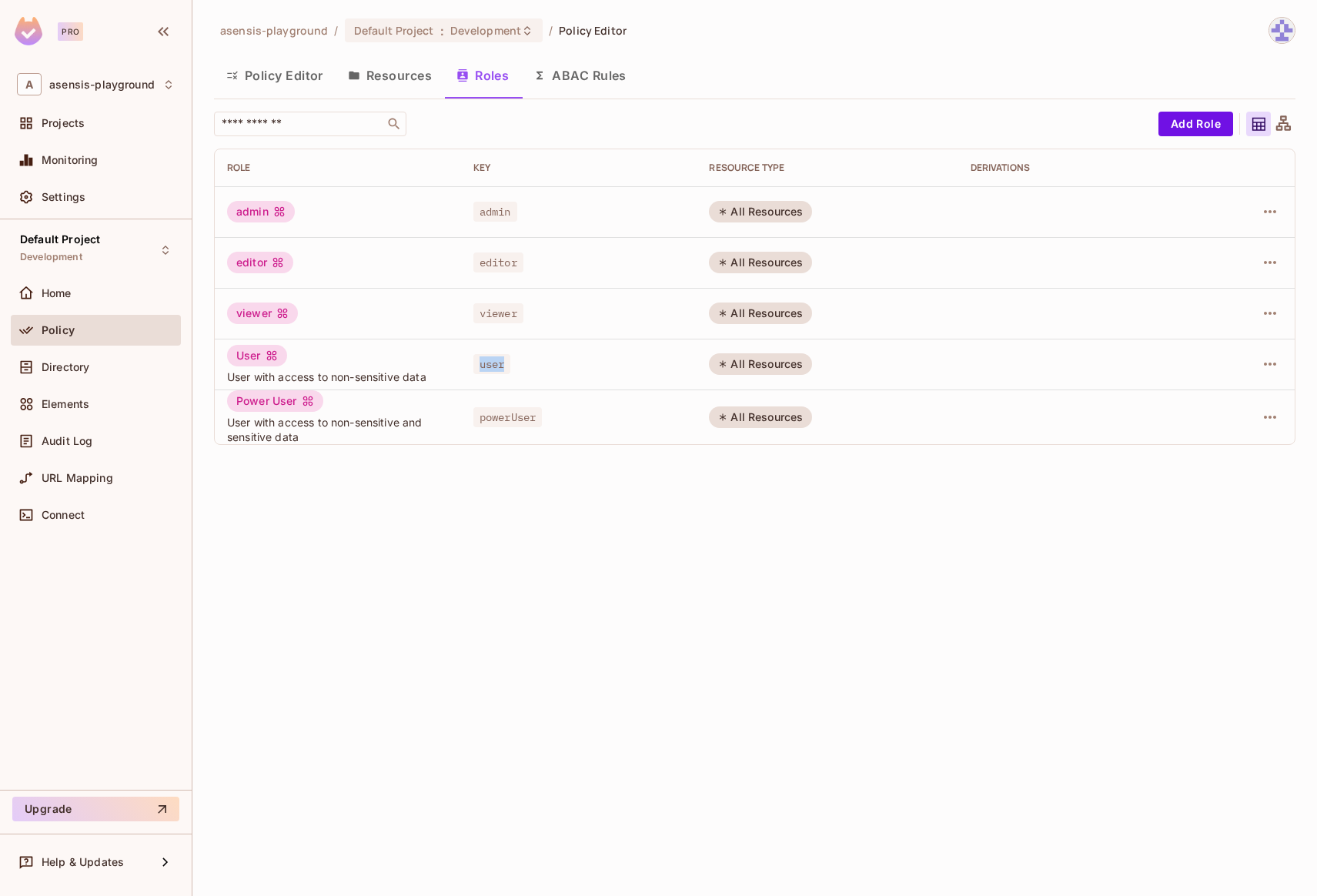
drag, startPoint x: 481, startPoint y: 363, endPoint x: 511, endPoint y: 365, distance: 30.1
click at [511, 365] on span "user" at bounding box center [492, 364] width 38 height 20
drag, startPoint x: 478, startPoint y: 421, endPoint x: 547, endPoint y: 419, distance: 69.0
click at [547, 419] on div "powerUser" at bounding box center [580, 417] width 212 height 15
click at [525, 461] on div "asensis-playground / Default Project : Development / Policy Editor Policy Edito…" at bounding box center [755, 448] width 1124 height 896
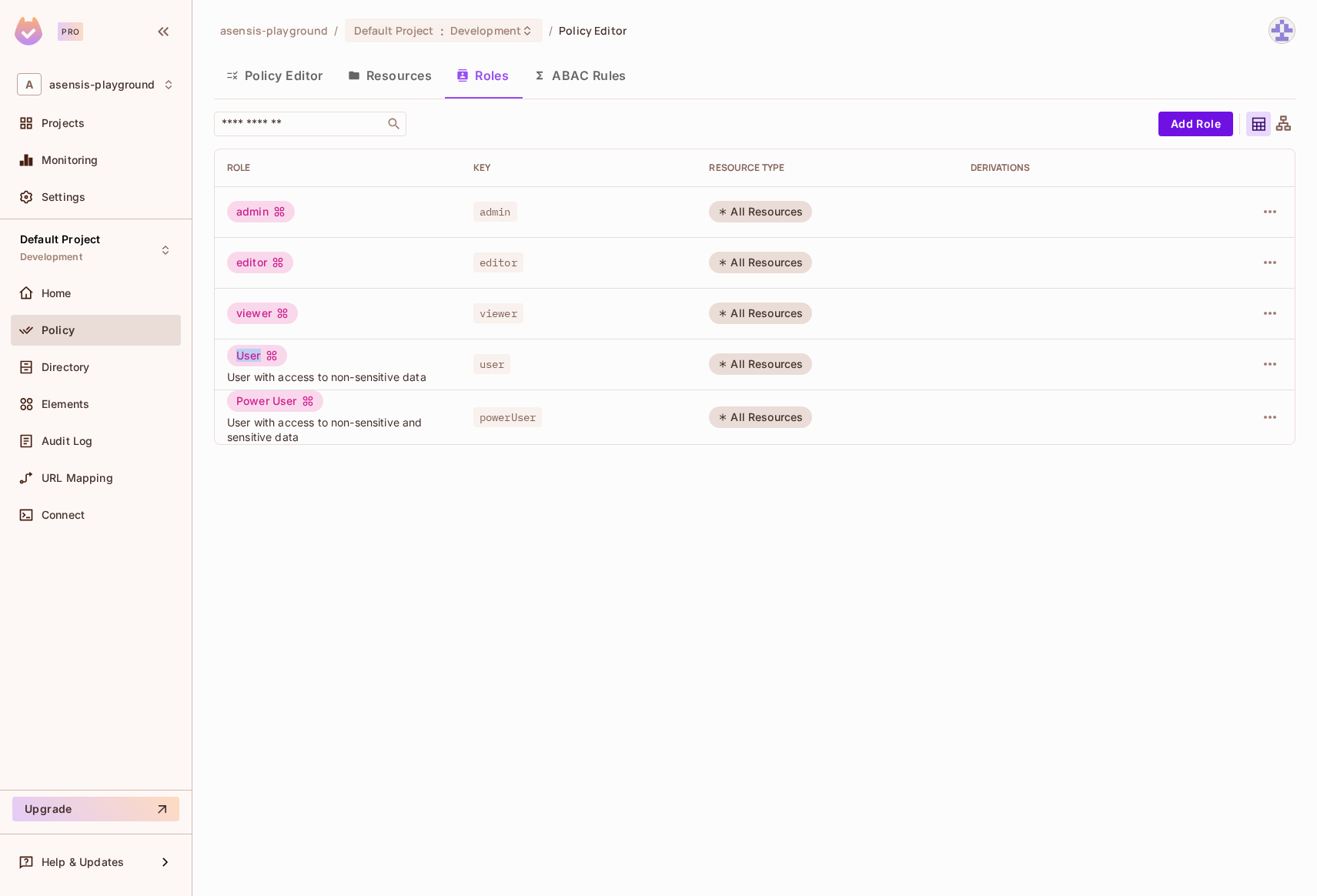
drag, startPoint x: 238, startPoint y: 354, endPoint x: 266, endPoint y: 357, distance: 28.2
click at [266, 357] on div "User" at bounding box center [257, 355] width 60 height 21
drag, startPoint x: 237, startPoint y: 401, endPoint x: 307, endPoint y: 400, distance: 70.0
click at [307, 400] on div "Power User" at bounding box center [275, 400] width 96 height 21
drag, startPoint x: 497, startPoint y: 367, endPoint x: 517, endPoint y: 367, distance: 20.0
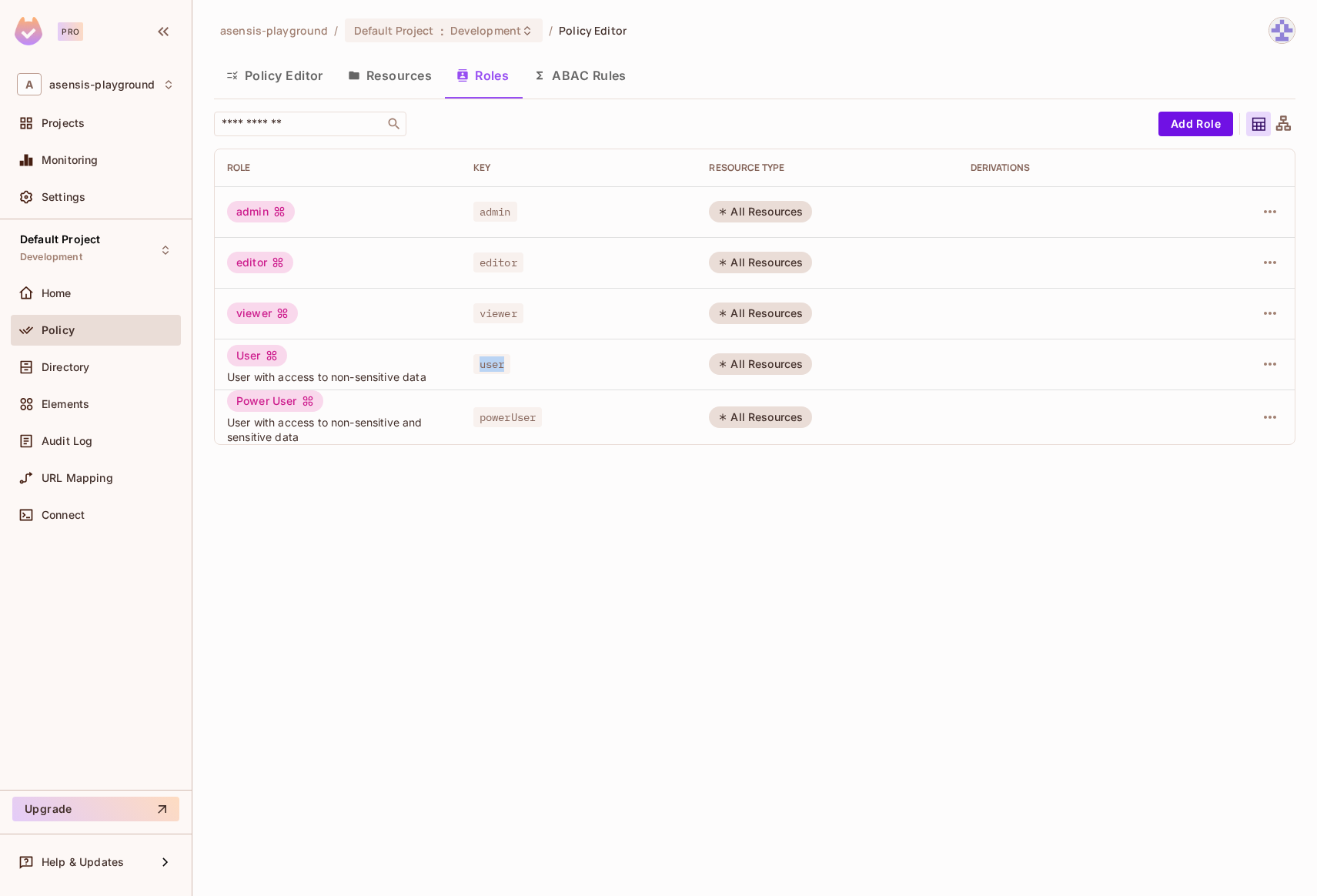
click at [517, 367] on div "user" at bounding box center [580, 364] width 212 height 15
drag, startPoint x: 486, startPoint y: 417, endPoint x: 555, endPoint y: 418, distance: 69.0
click at [555, 418] on div "powerUser" at bounding box center [580, 417] width 212 height 15
click at [525, 451] on div "​ Add Role Role Key RESOURCE TYPE Derivations admin admin All Resources editor …" at bounding box center [755, 284] width 1082 height 346
drag, startPoint x: 482, startPoint y: 368, endPoint x: 529, endPoint y: 367, distance: 47.0
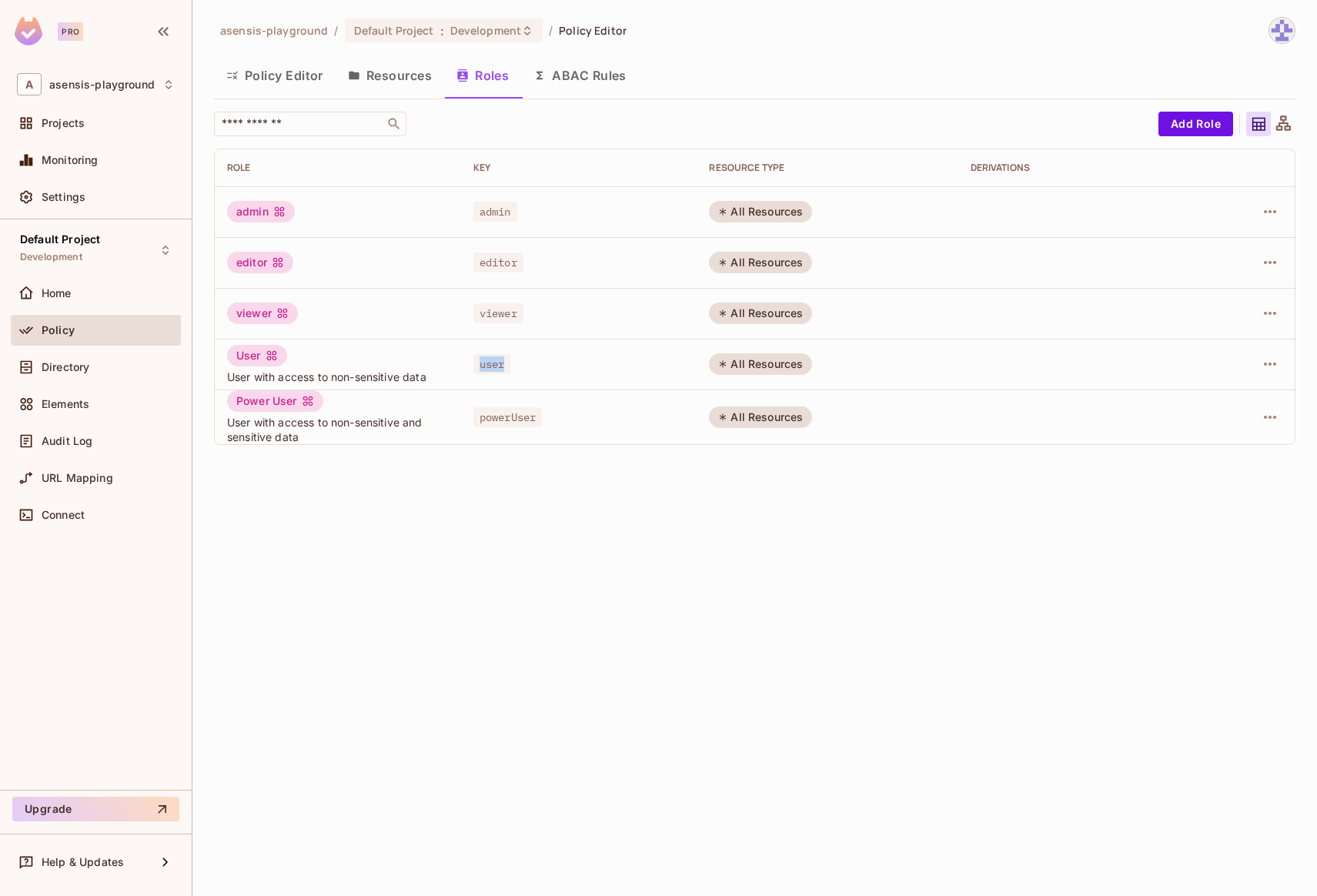
click at [529, 367] on div "user" at bounding box center [580, 364] width 212 height 15
drag, startPoint x: 480, startPoint y: 417, endPoint x: 548, endPoint y: 420, distance: 68.1
click at [548, 420] on div "powerUser" at bounding box center [580, 417] width 212 height 15
click at [529, 439] on td "powerUser" at bounding box center [580, 417] width 237 height 55
click at [1271, 363] on icon "button" at bounding box center [1270, 364] width 13 height 3
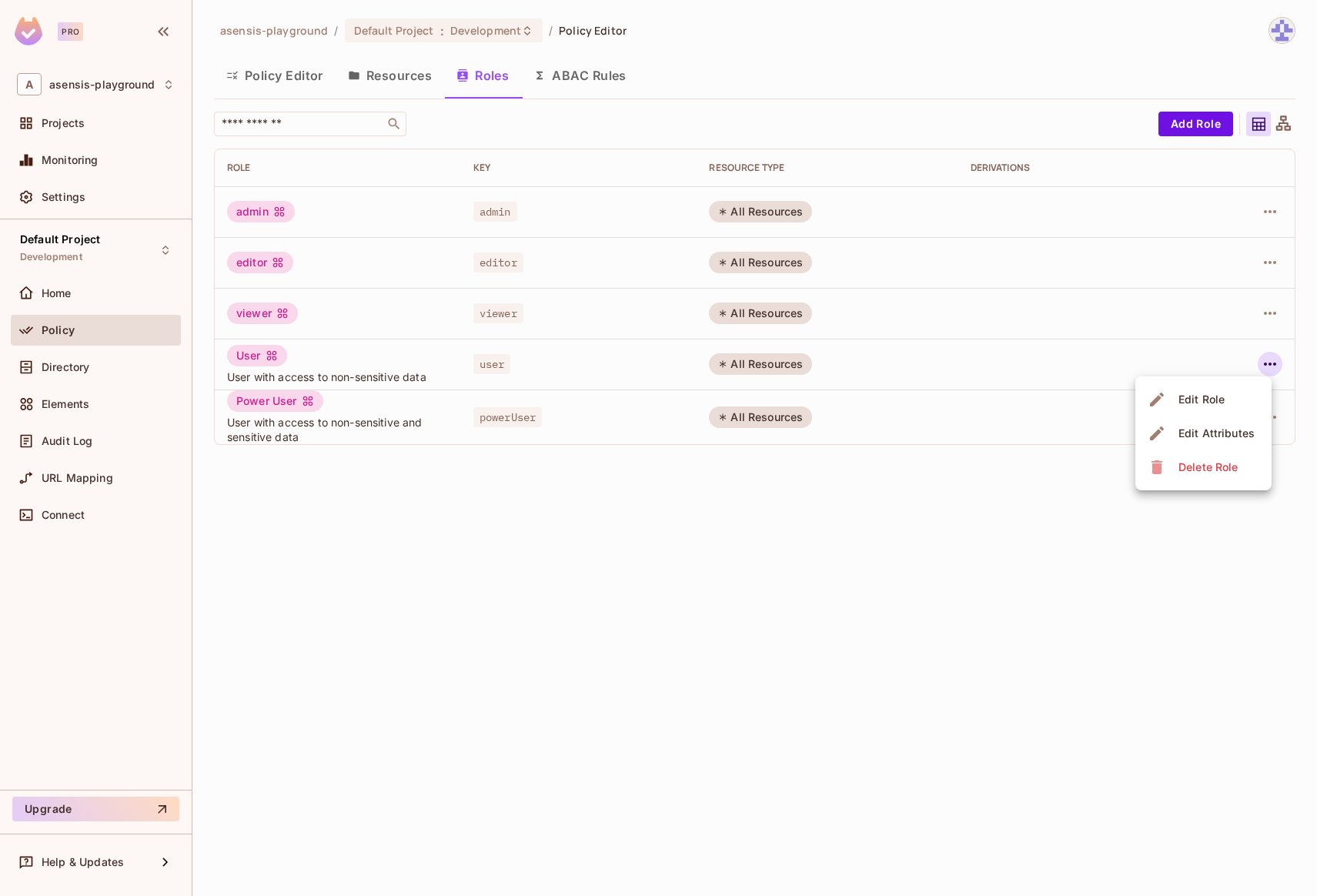
click at [1215, 398] on div "Edit Role" at bounding box center [1201, 399] width 46 height 15
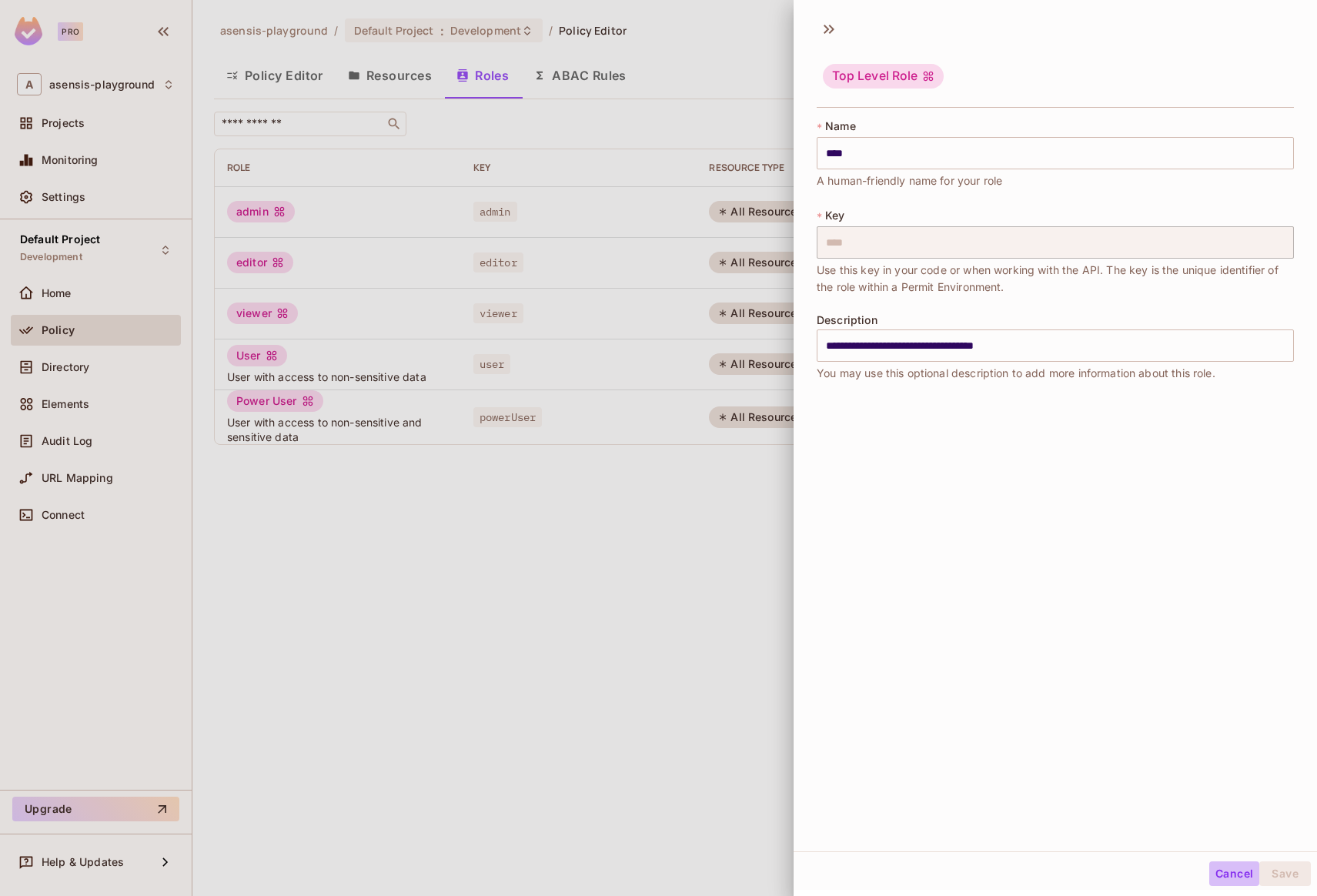
click at [1225, 873] on button "Cancel" at bounding box center [1234, 874] width 50 height 25
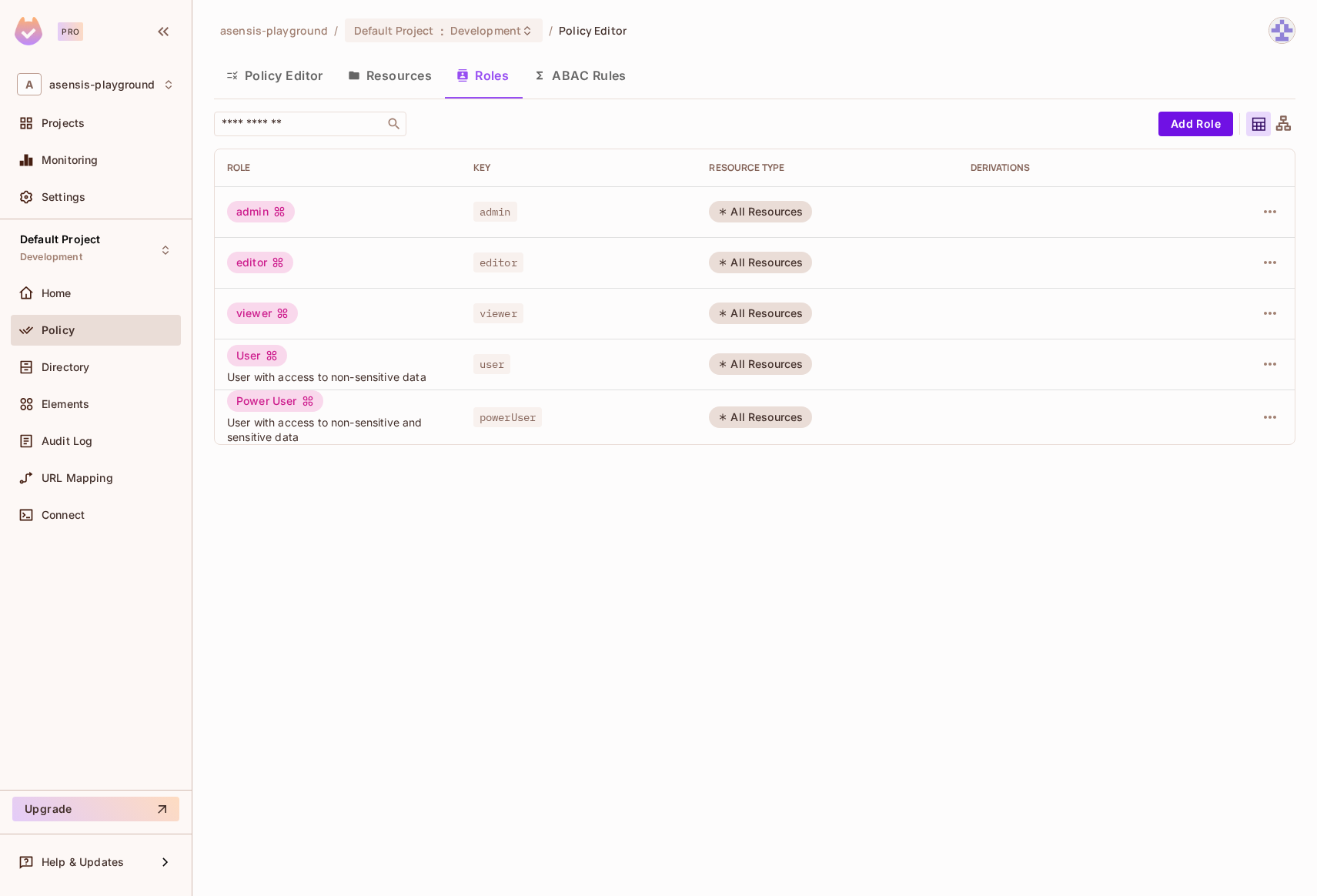
click at [279, 66] on button "Policy Editor" at bounding box center [274, 75] width 121 height 38
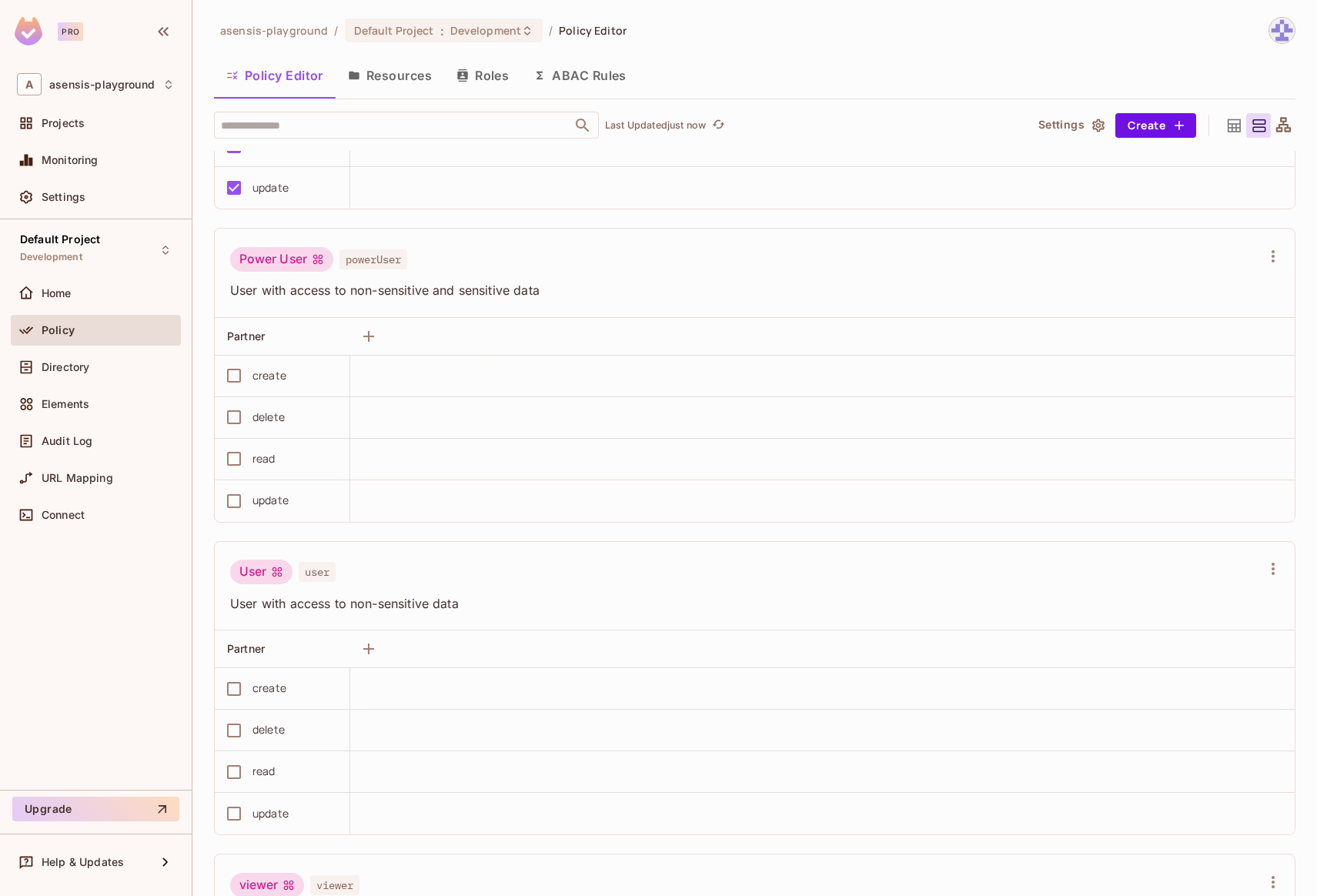
scroll to position [512, 0]
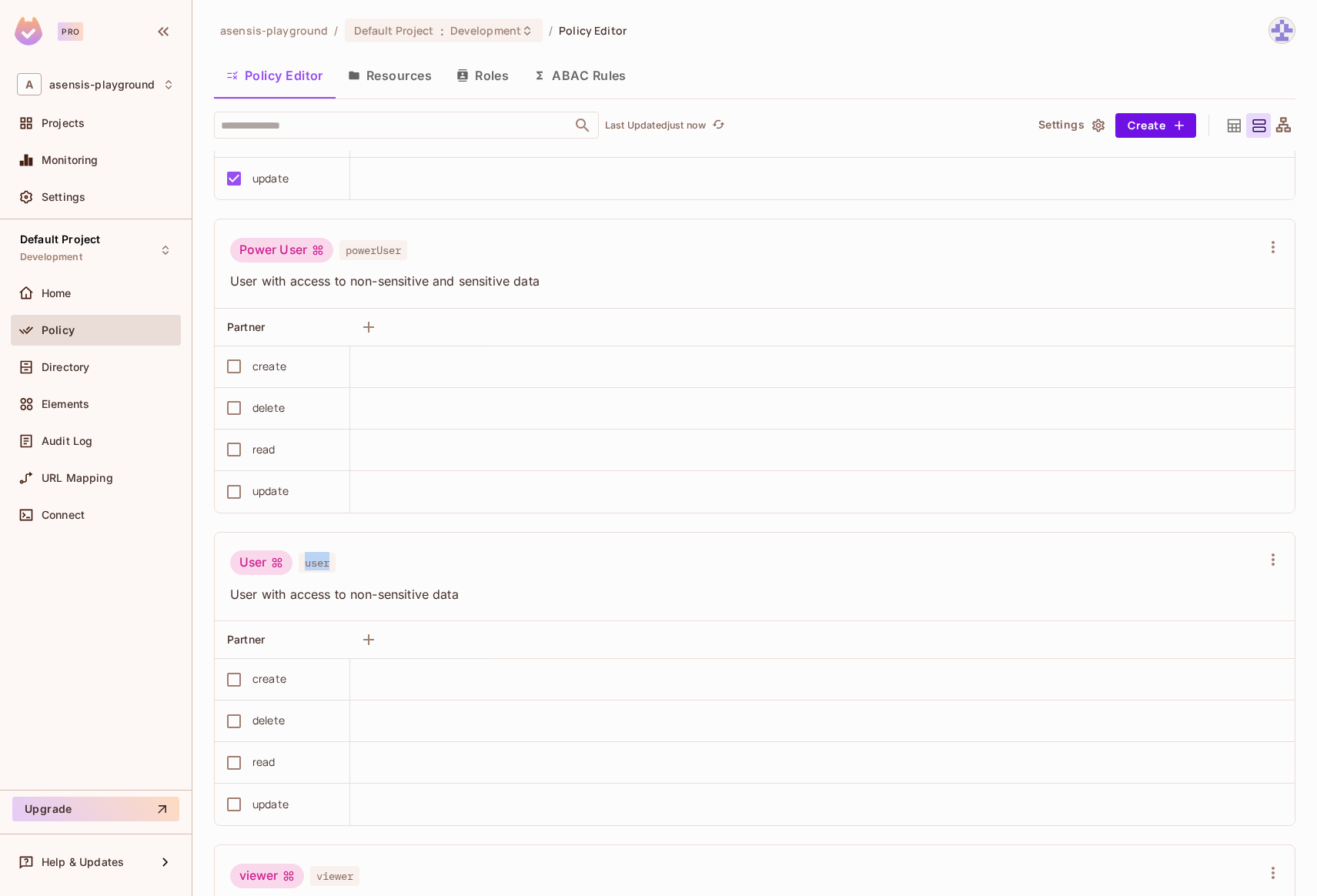
drag, startPoint x: 308, startPoint y: 565, endPoint x: 339, endPoint y: 564, distance: 31.0
click at [339, 564] on div "User user" at bounding box center [745, 565] width 1031 height 29
click at [367, 562] on div "User user" at bounding box center [745, 565] width 1031 height 29
click at [576, 80] on button "ABAC Rules" at bounding box center [580, 75] width 117 height 38
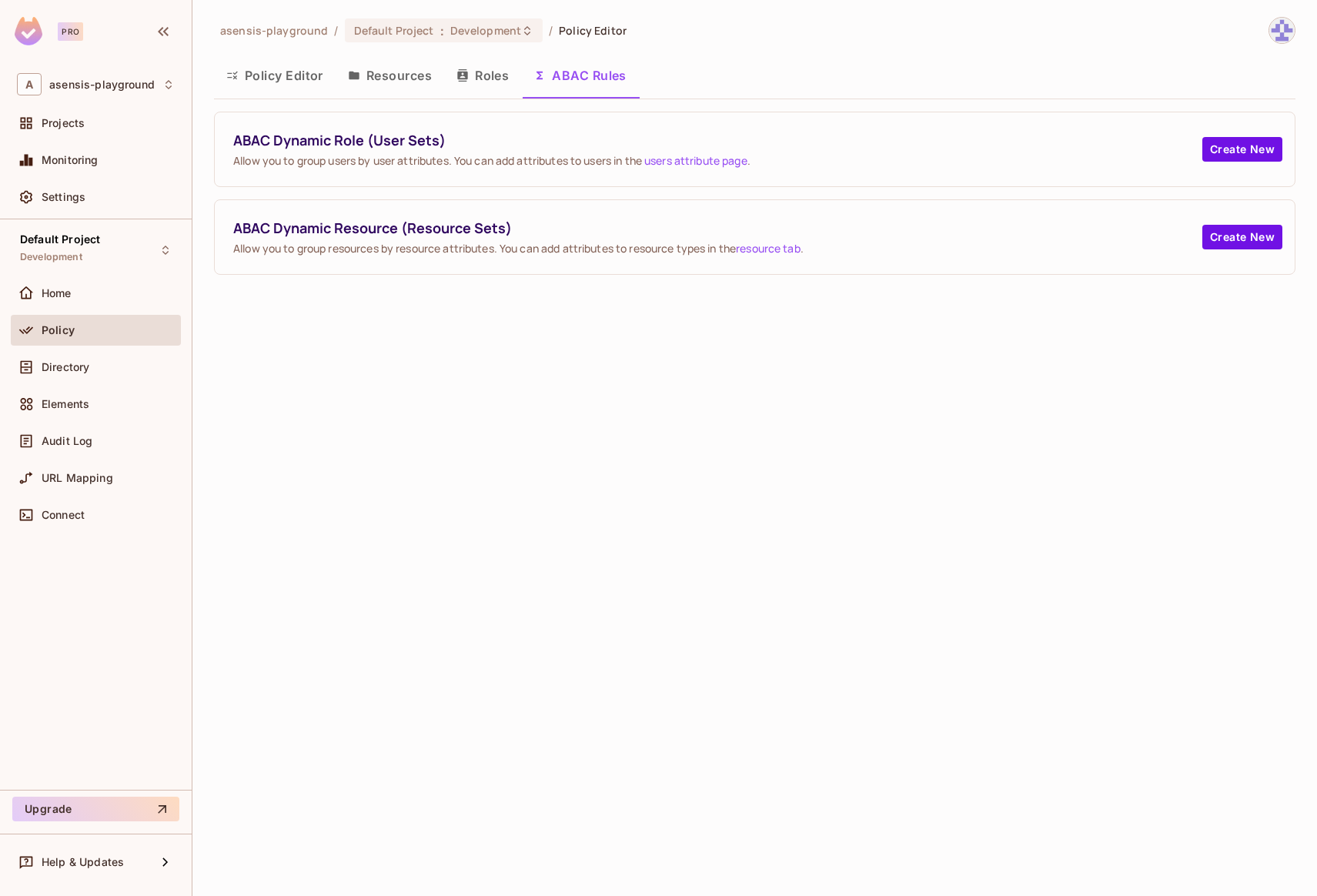
click at [234, 162] on span "Allow you to group users by user attributes. You can add attributes to users in…" at bounding box center [717, 160] width 969 height 14
click at [415, 79] on button "Resources" at bounding box center [390, 75] width 109 height 38
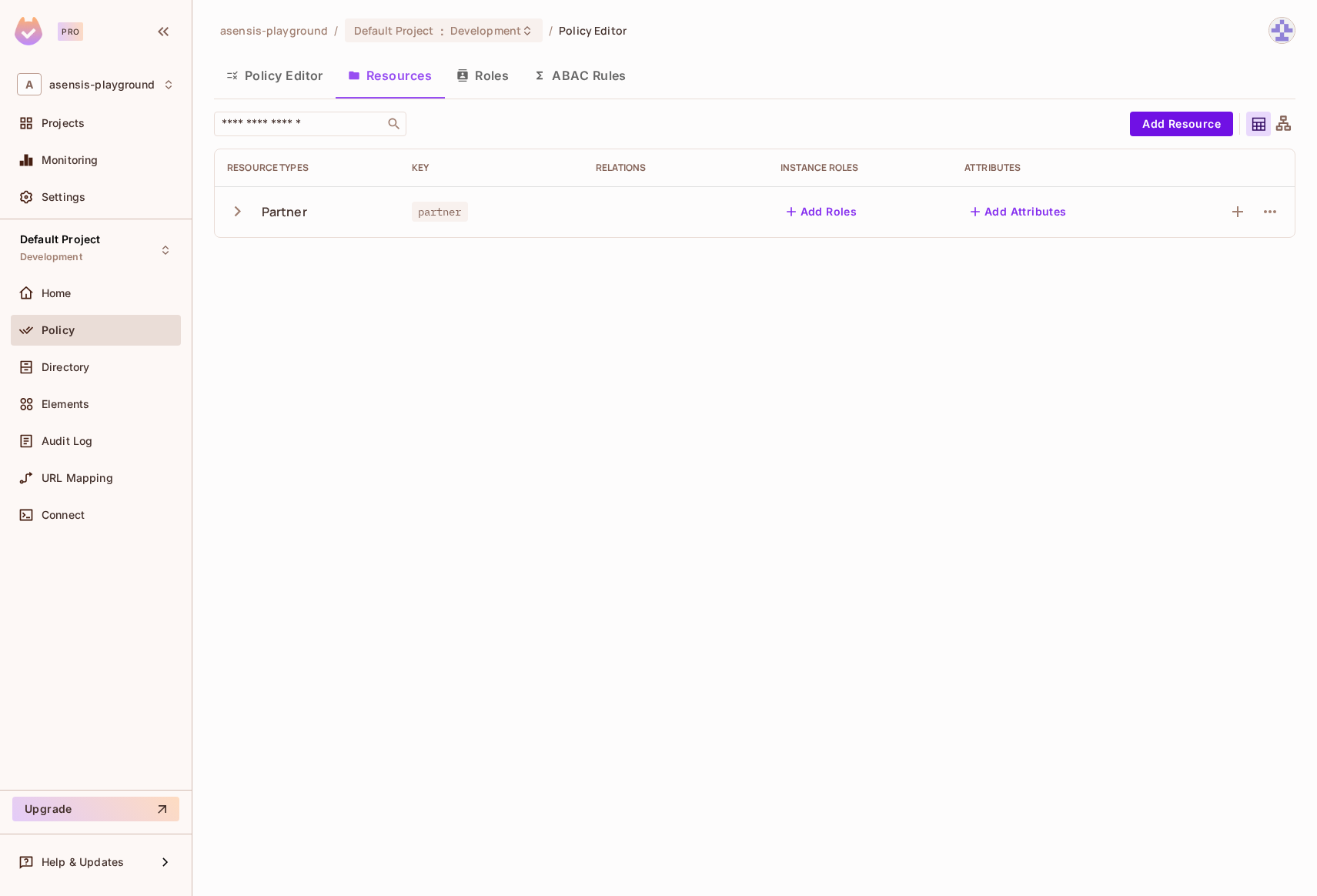
click at [238, 212] on icon "button" at bounding box center [238, 211] width 6 height 10
click at [241, 214] on icon "button" at bounding box center [238, 212] width 21 height 21
click at [271, 78] on button "Policy Editor" at bounding box center [274, 75] width 121 height 38
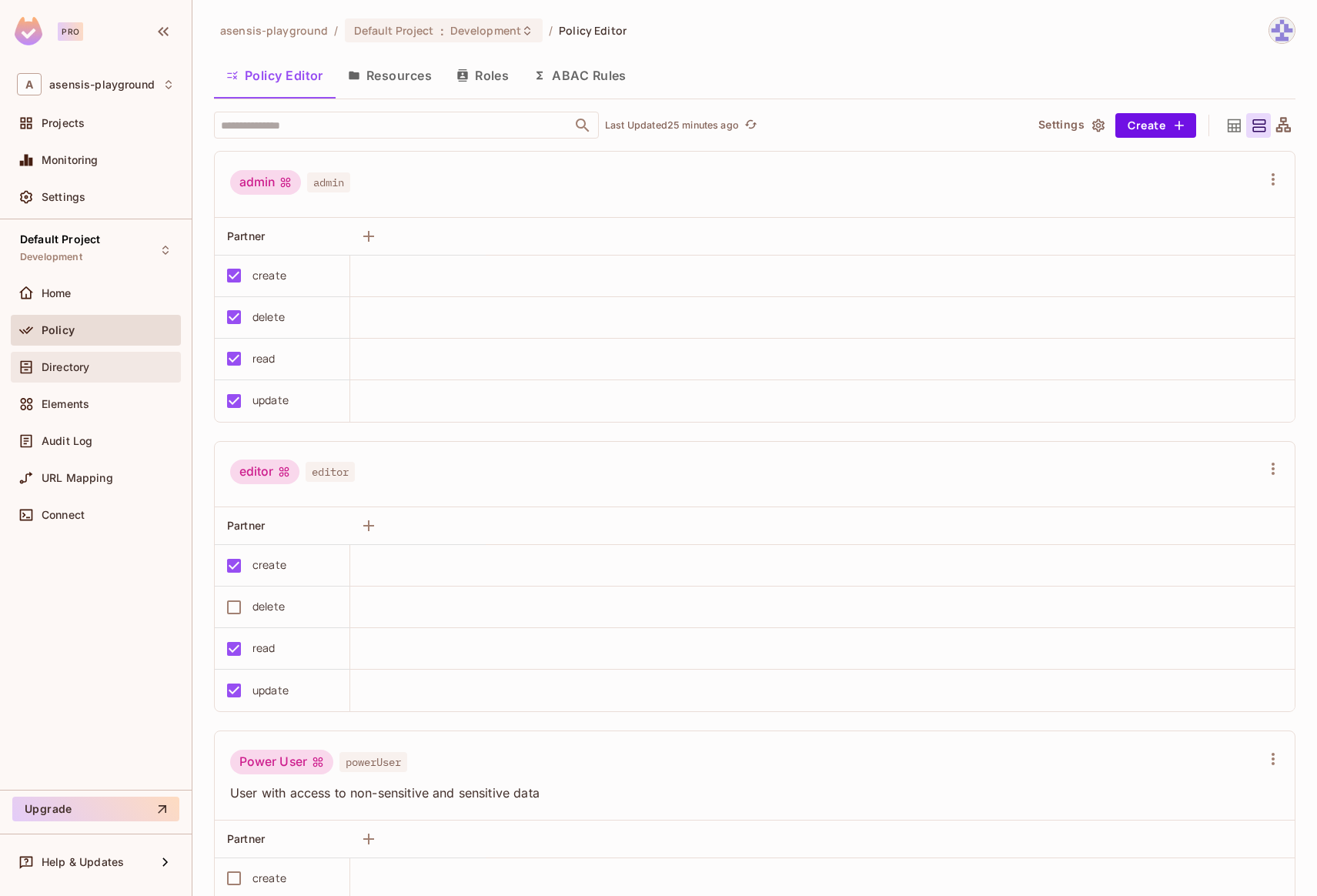
click at [77, 371] on span "Directory" at bounding box center [65, 367] width 48 height 13
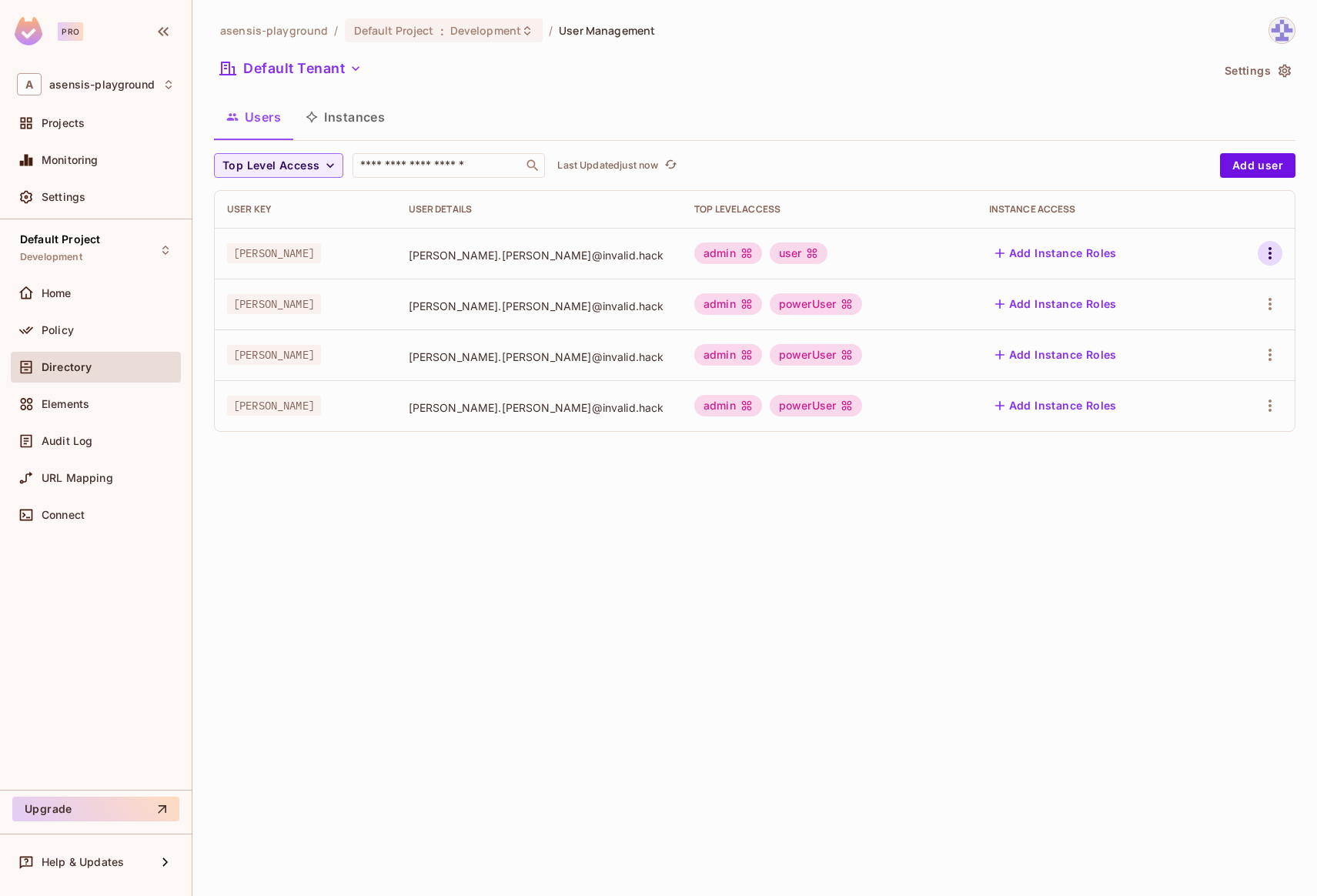
click at [1267, 254] on icon "button" at bounding box center [1270, 253] width 18 height 18
click at [1192, 293] on div "Edit" at bounding box center [1189, 289] width 21 height 15
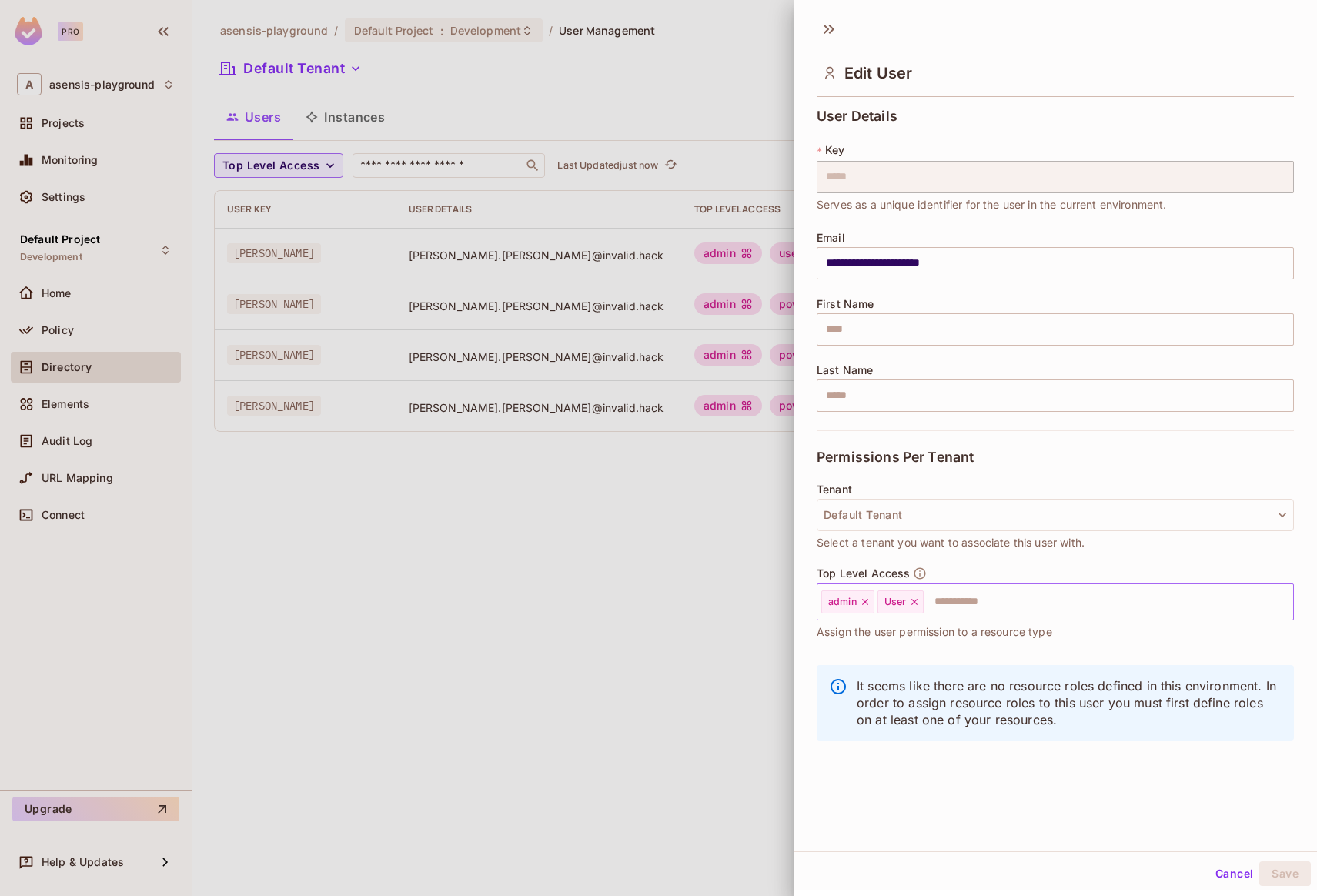
click at [866, 602] on icon at bounding box center [865, 602] width 11 height 11
click at [1277, 873] on button "Save" at bounding box center [1285, 874] width 52 height 25
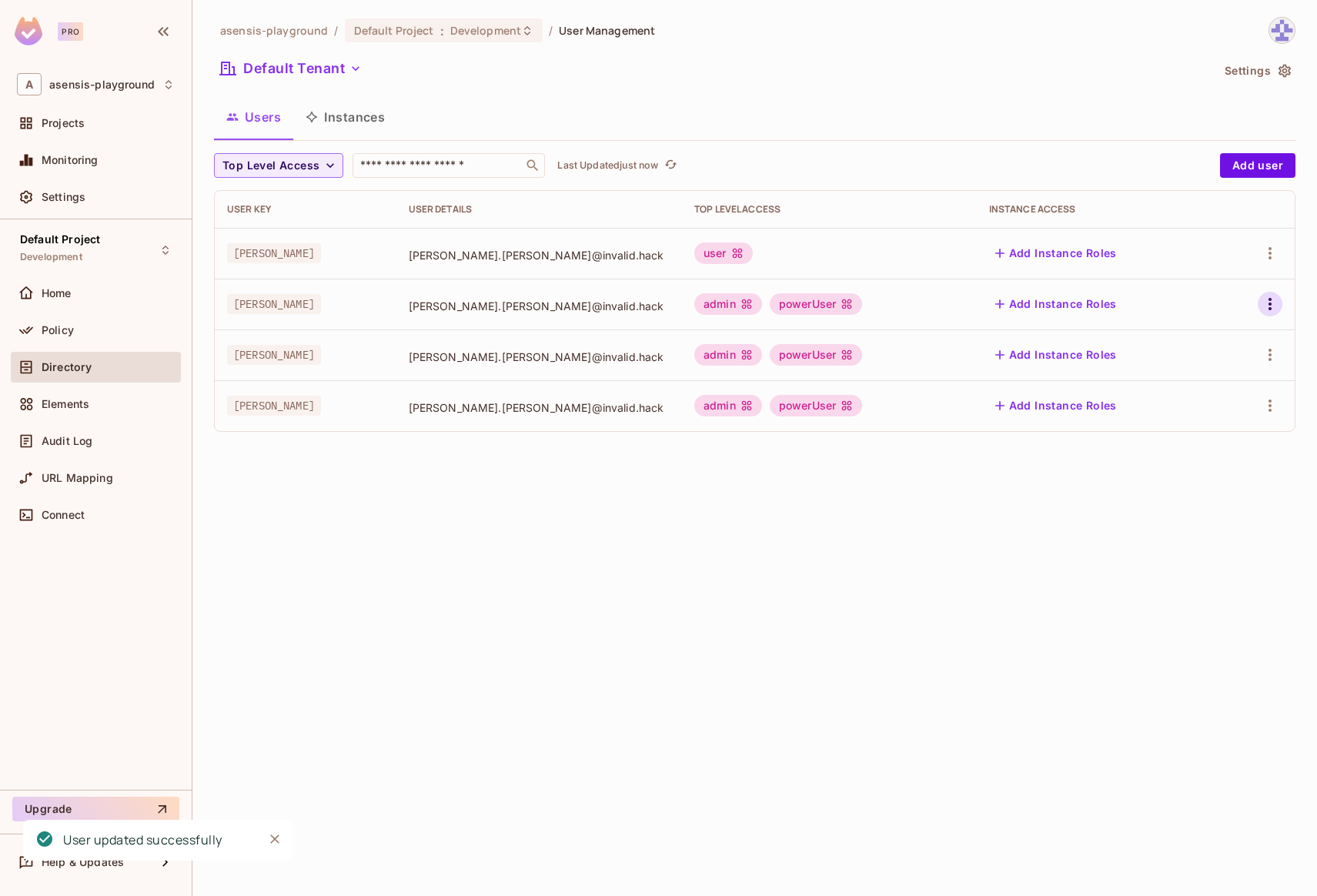
click at [1269, 302] on icon "button" at bounding box center [1270, 303] width 18 height 18
click at [1213, 334] on li "Edit" at bounding box center [1204, 339] width 137 height 34
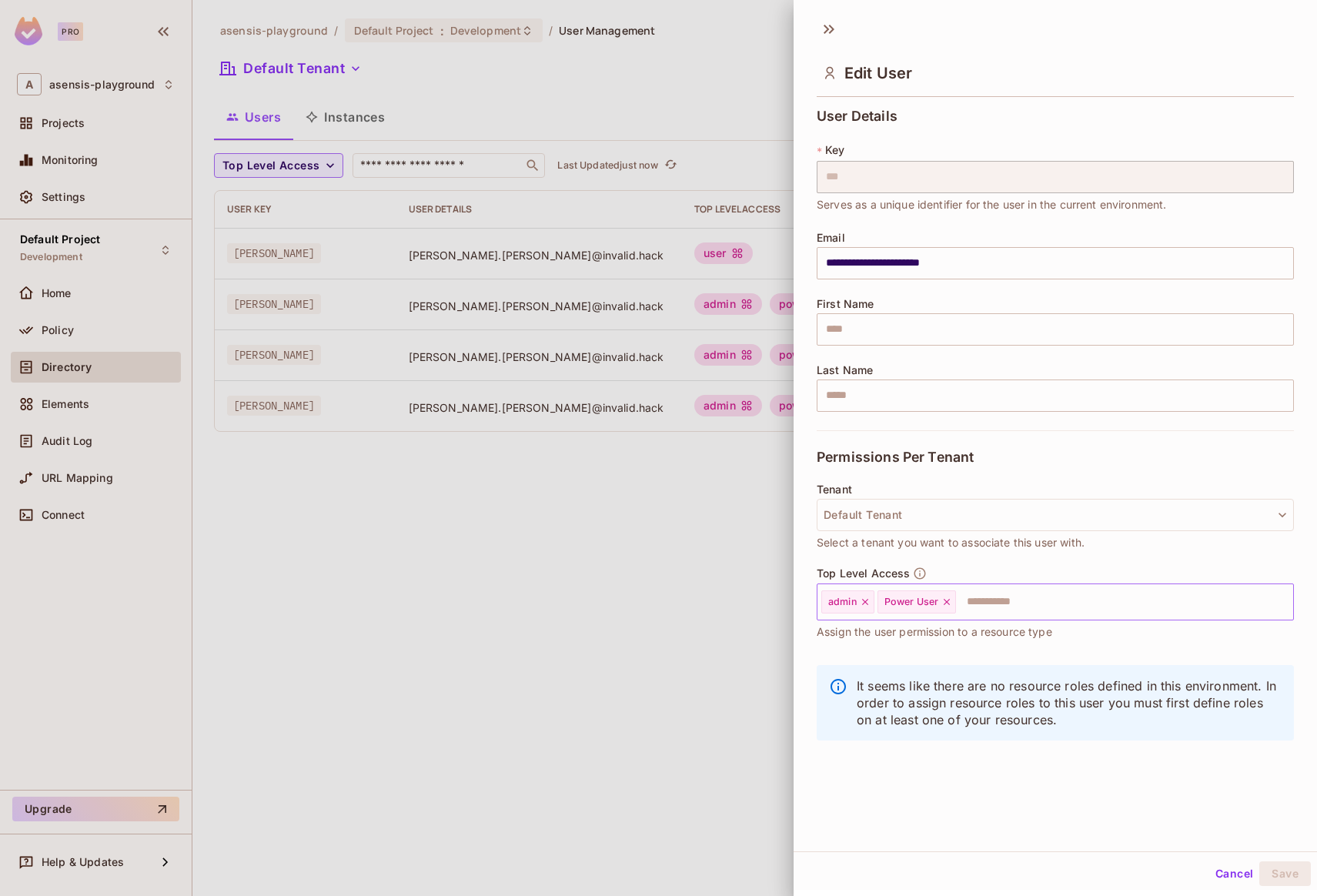
click at [865, 601] on icon at bounding box center [865, 602] width 6 height 6
click at [1278, 870] on button "Save" at bounding box center [1285, 874] width 52 height 25
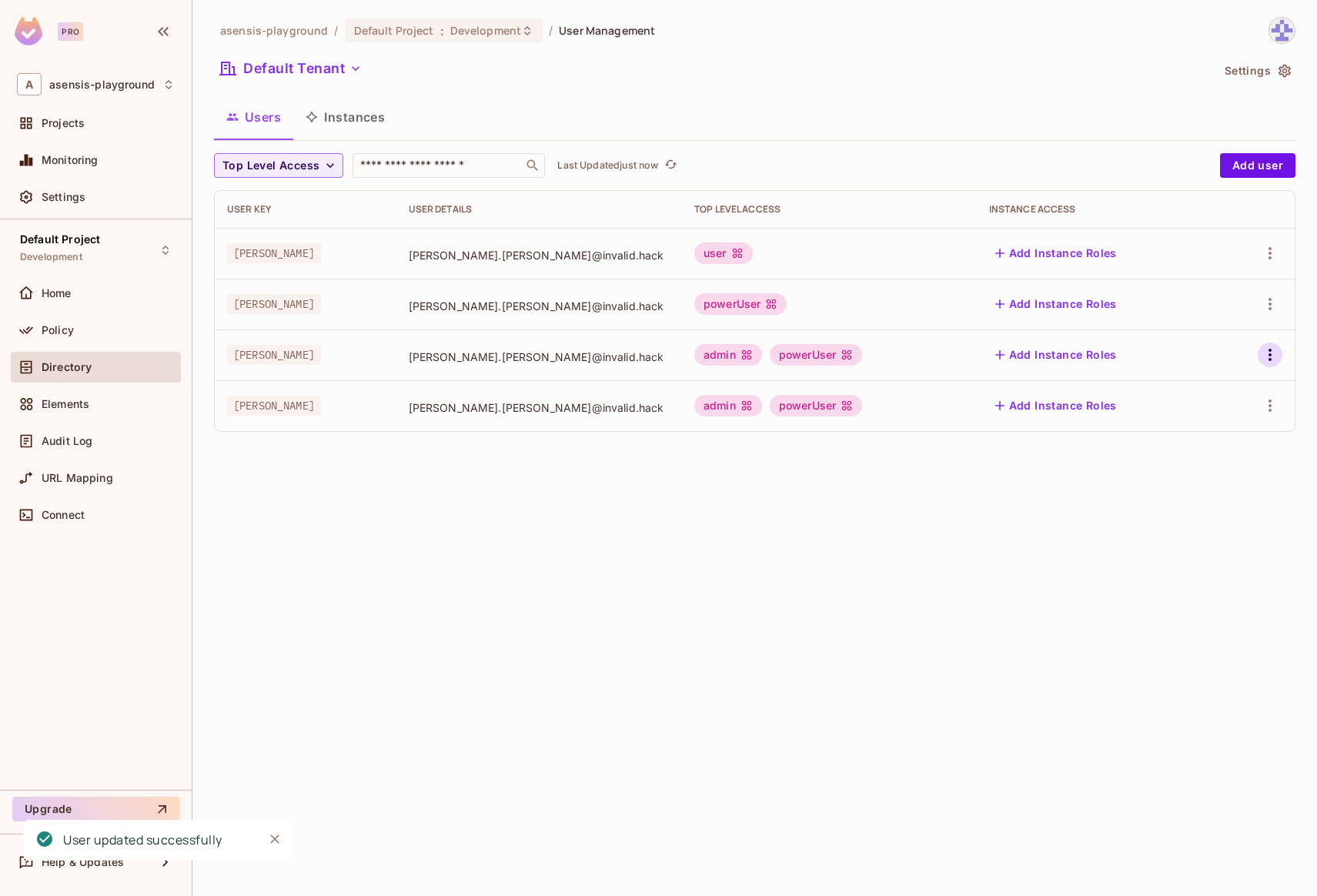
click at [1271, 348] on icon "button" at bounding box center [1270, 354] width 3 height 13
drag, startPoint x: 1216, startPoint y: 386, endPoint x: 1217, endPoint y: 397, distance: 11.0
click at [1216, 386] on li "Edit" at bounding box center [1204, 390] width 137 height 34
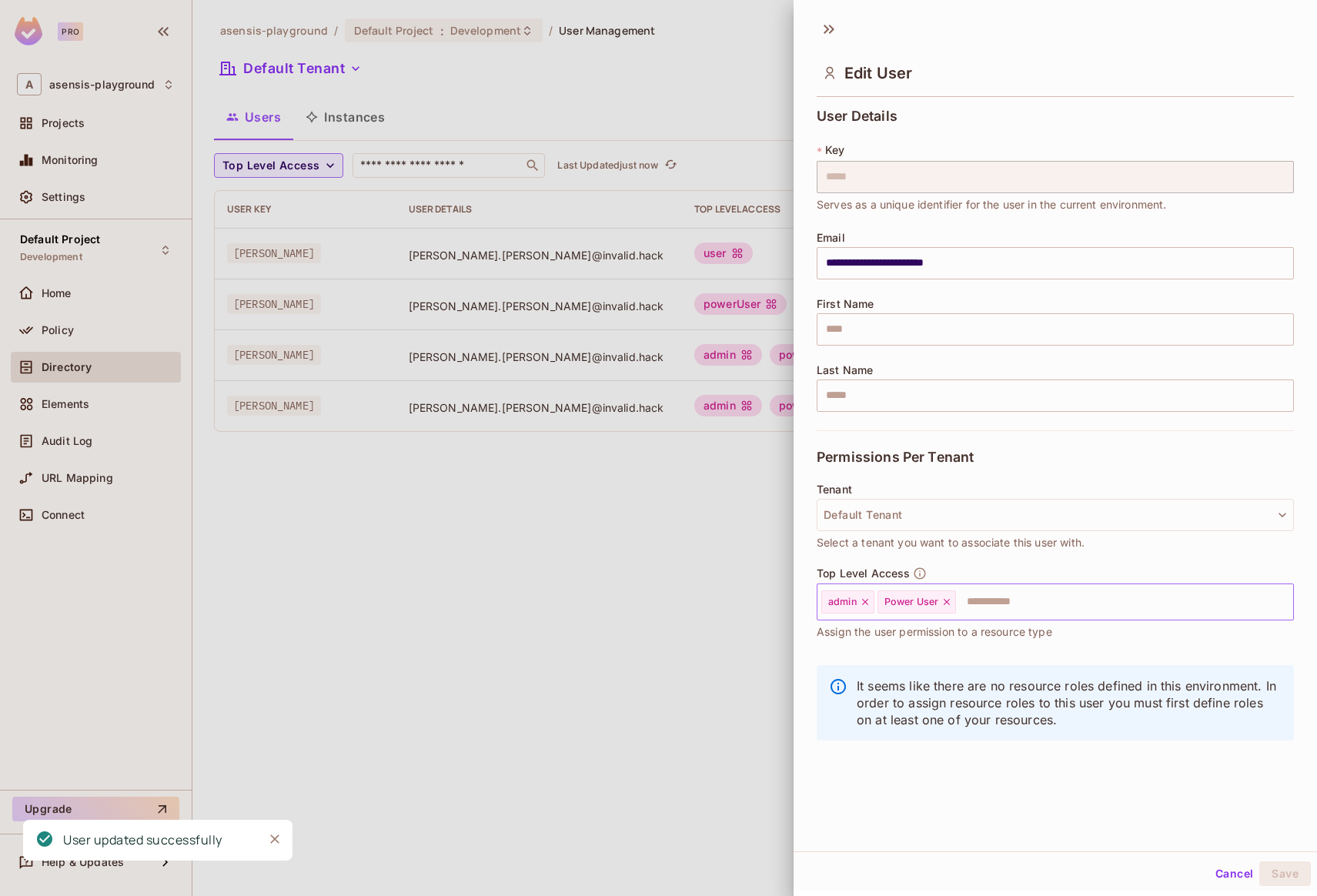
click at [864, 601] on icon at bounding box center [865, 602] width 11 height 11
click at [1271, 878] on button "Save" at bounding box center [1285, 874] width 52 height 25
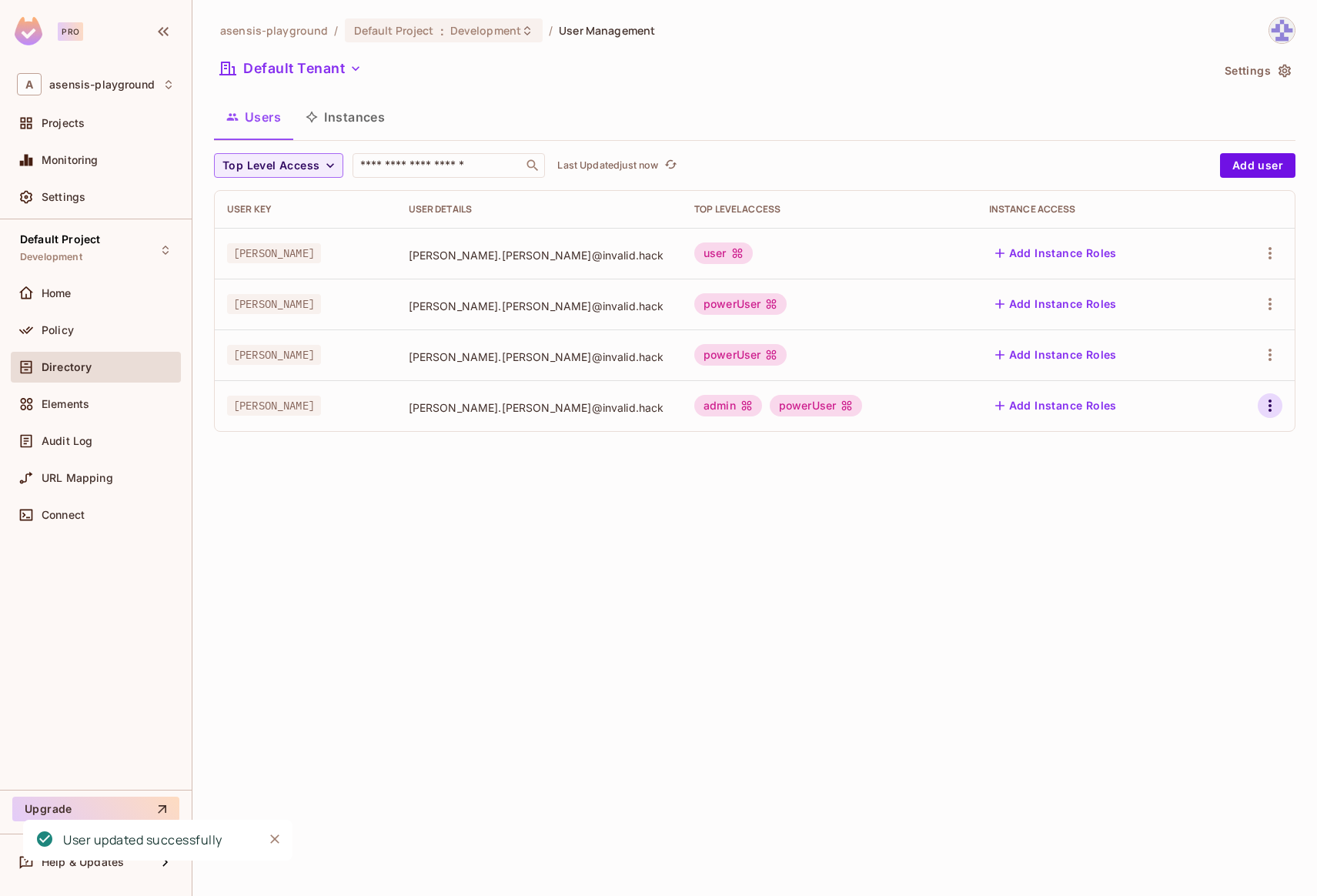
click at [1271, 409] on icon "button" at bounding box center [1270, 405] width 18 height 18
click at [1191, 445] on div "Edit" at bounding box center [1189, 441] width 21 height 15
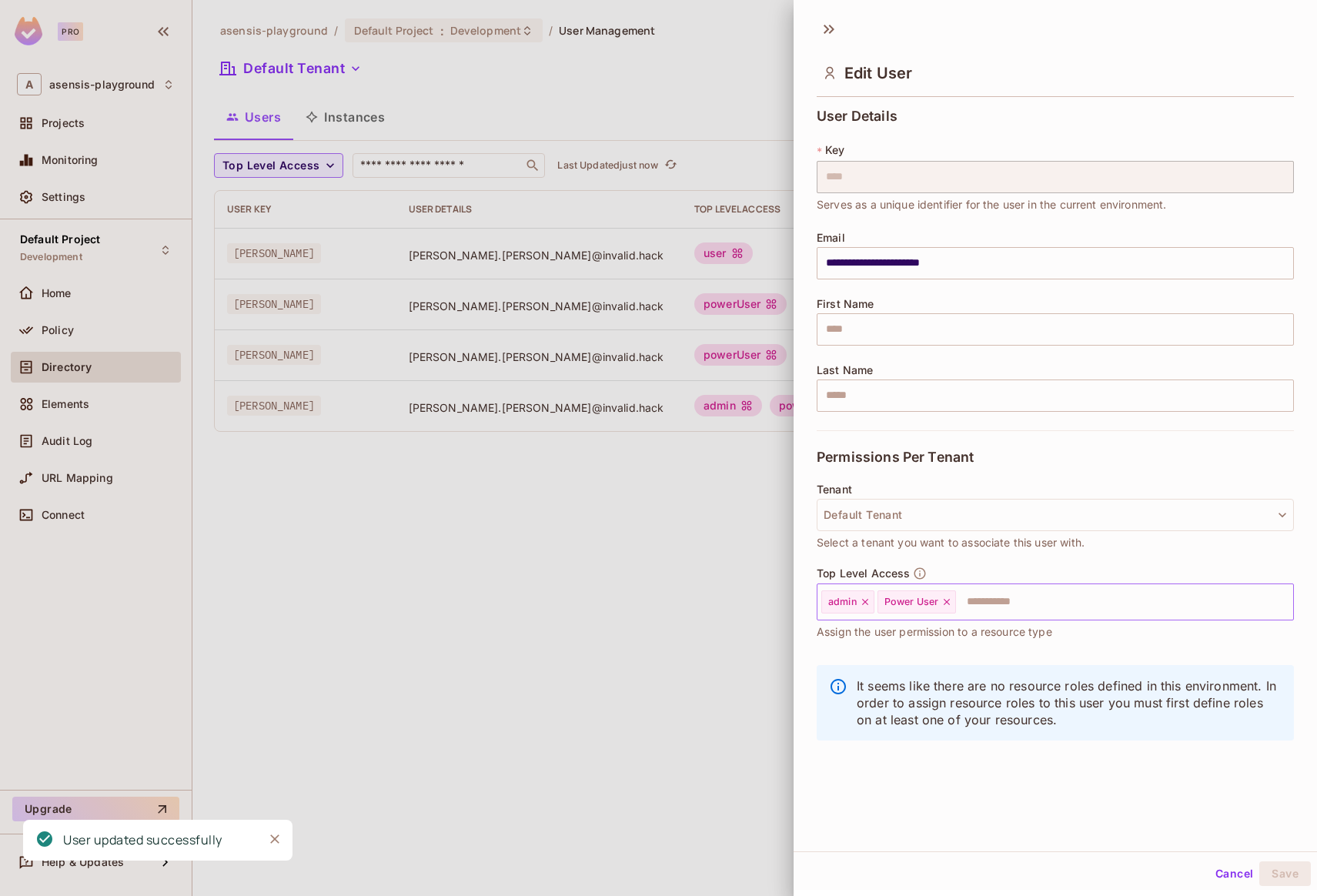
click at [864, 602] on icon at bounding box center [865, 602] width 6 height 6
click at [1273, 871] on button "Save" at bounding box center [1285, 874] width 52 height 25
click at [499, 492] on div at bounding box center [658, 448] width 1317 height 896
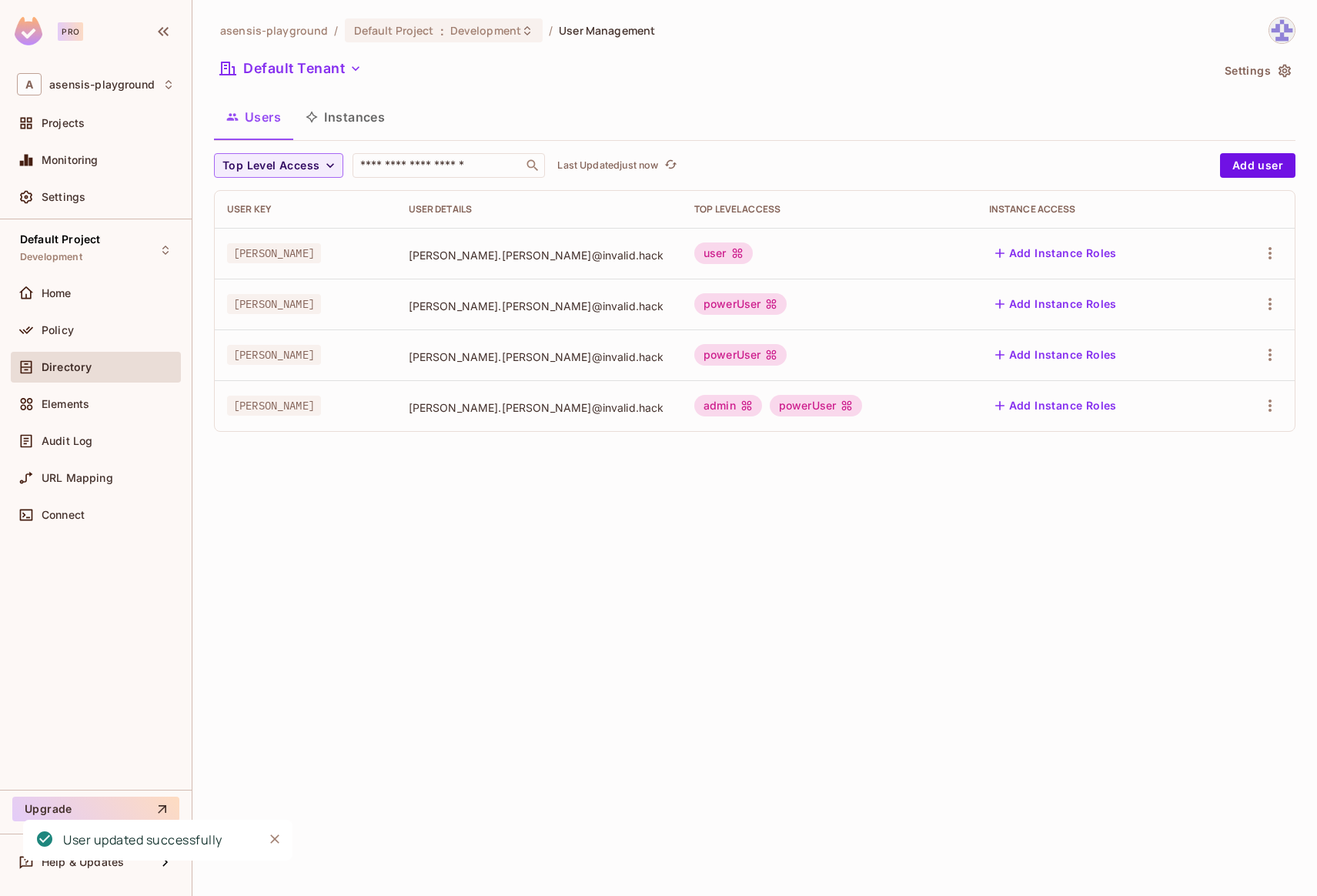
click at [680, 479] on div "asensis-playground / Default Project : Development / User Management Default Te…" at bounding box center [755, 448] width 1124 height 896
click at [1267, 413] on icon "button" at bounding box center [1270, 405] width 18 height 18
click at [1228, 448] on li "Edit" at bounding box center [1204, 441] width 137 height 34
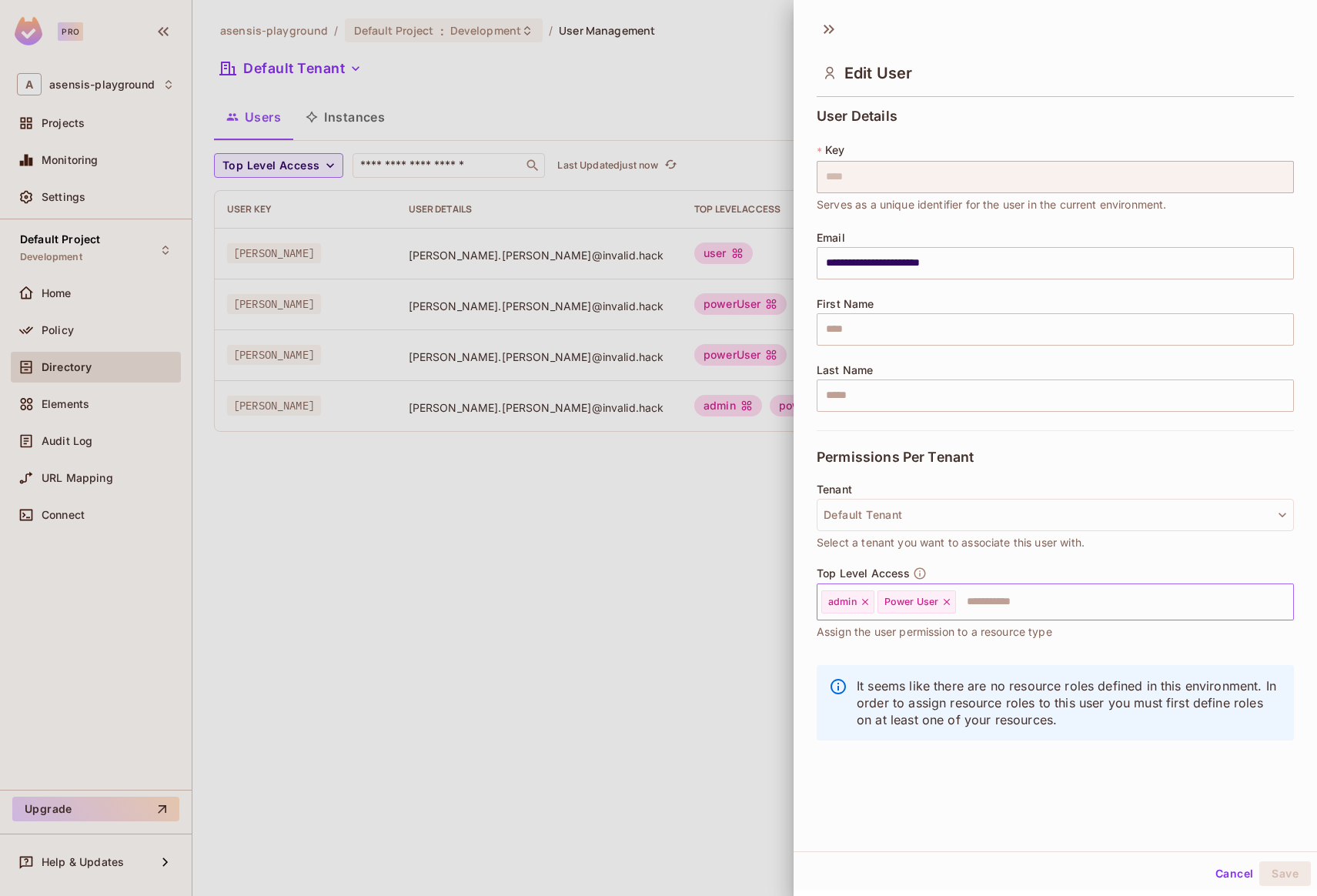
click at [864, 602] on icon at bounding box center [865, 602] width 11 height 11
click at [1279, 874] on button "Save" at bounding box center [1285, 874] width 52 height 25
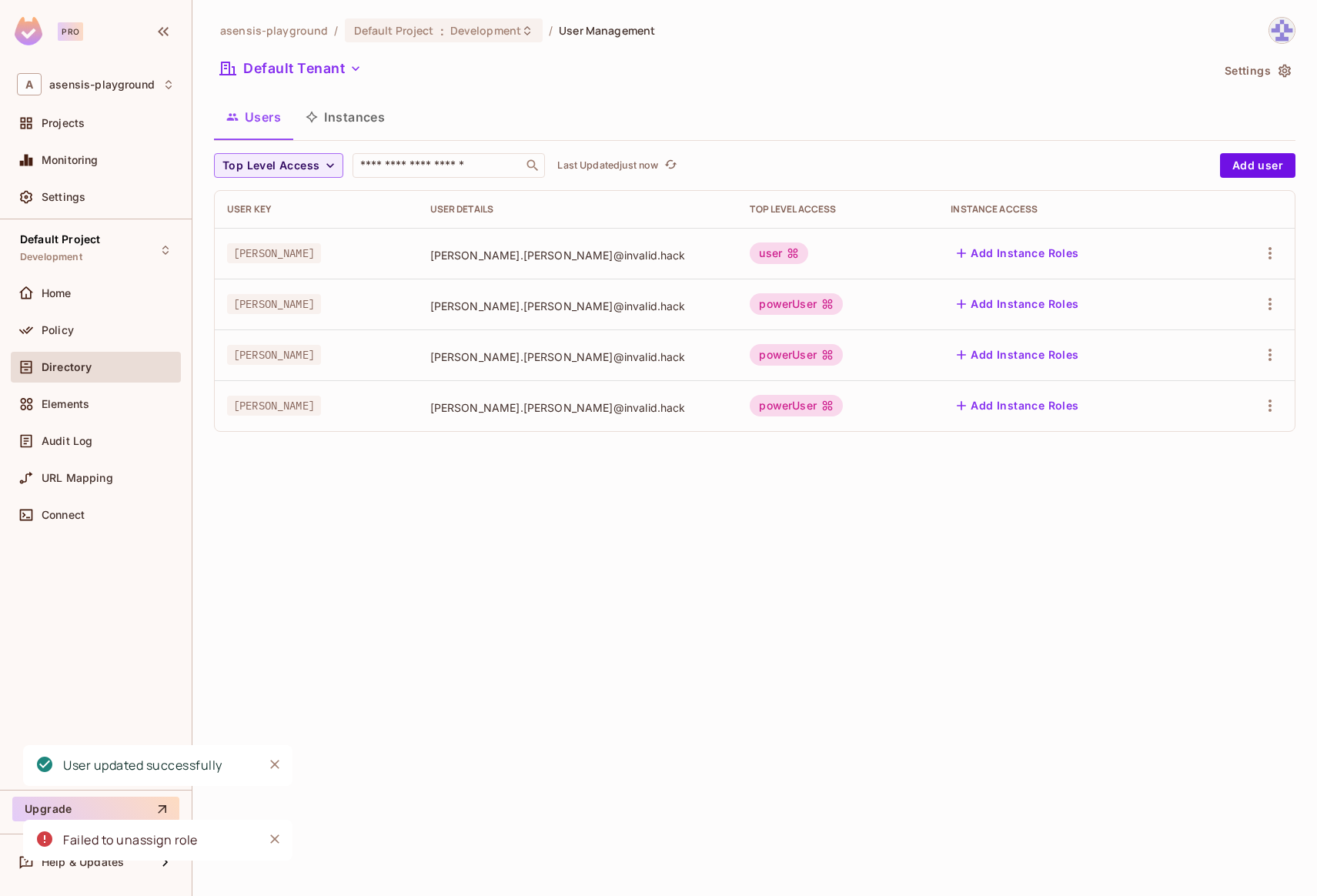
click at [980, 647] on div "asensis-playground / Default Project : Development / User Management Default Te…" at bounding box center [755, 448] width 1124 height 896
click at [63, 329] on span "Policy" at bounding box center [58, 330] width 33 height 13
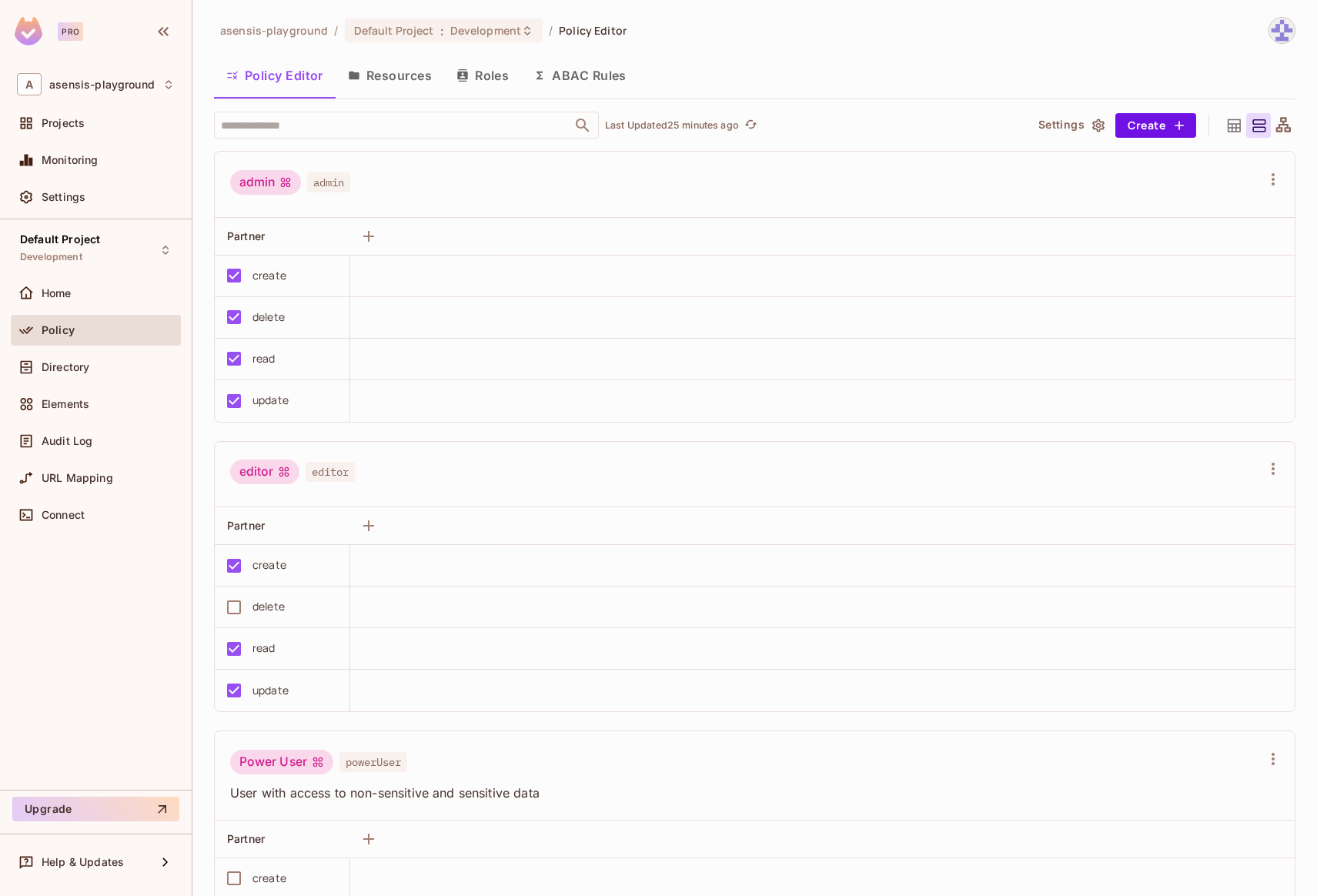
click at [383, 79] on button "Resources" at bounding box center [390, 75] width 109 height 38
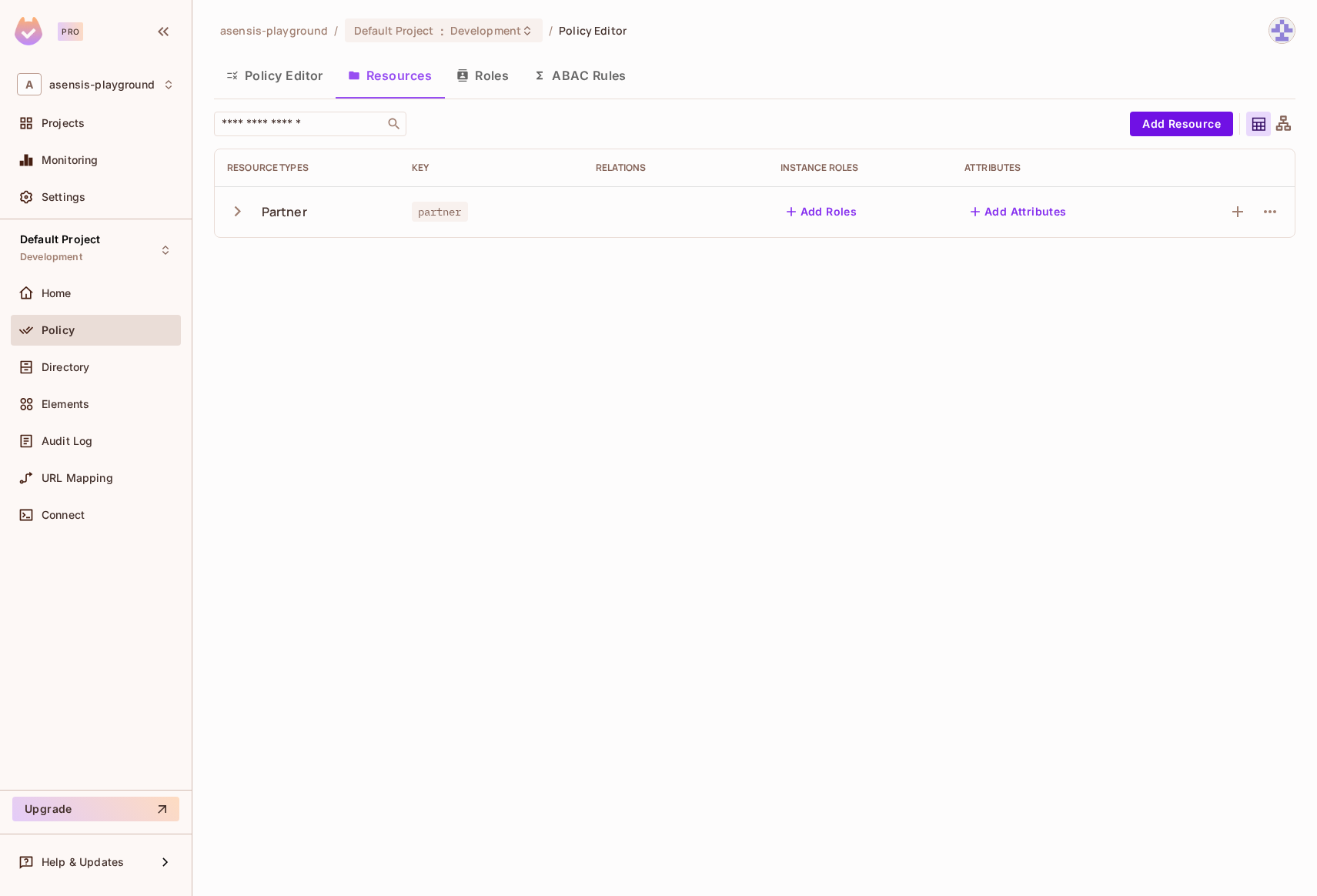
click at [235, 211] on icon "button" at bounding box center [238, 212] width 21 height 21
click at [248, 213] on button "button" at bounding box center [241, 211] width 27 height 33
click at [1267, 214] on icon "button" at bounding box center [1270, 211] width 18 height 18
click at [1238, 268] on div "Edit Resource" at bounding box center [1202, 272] width 72 height 15
click at [1267, 212] on icon "button" at bounding box center [1270, 211] width 18 height 18
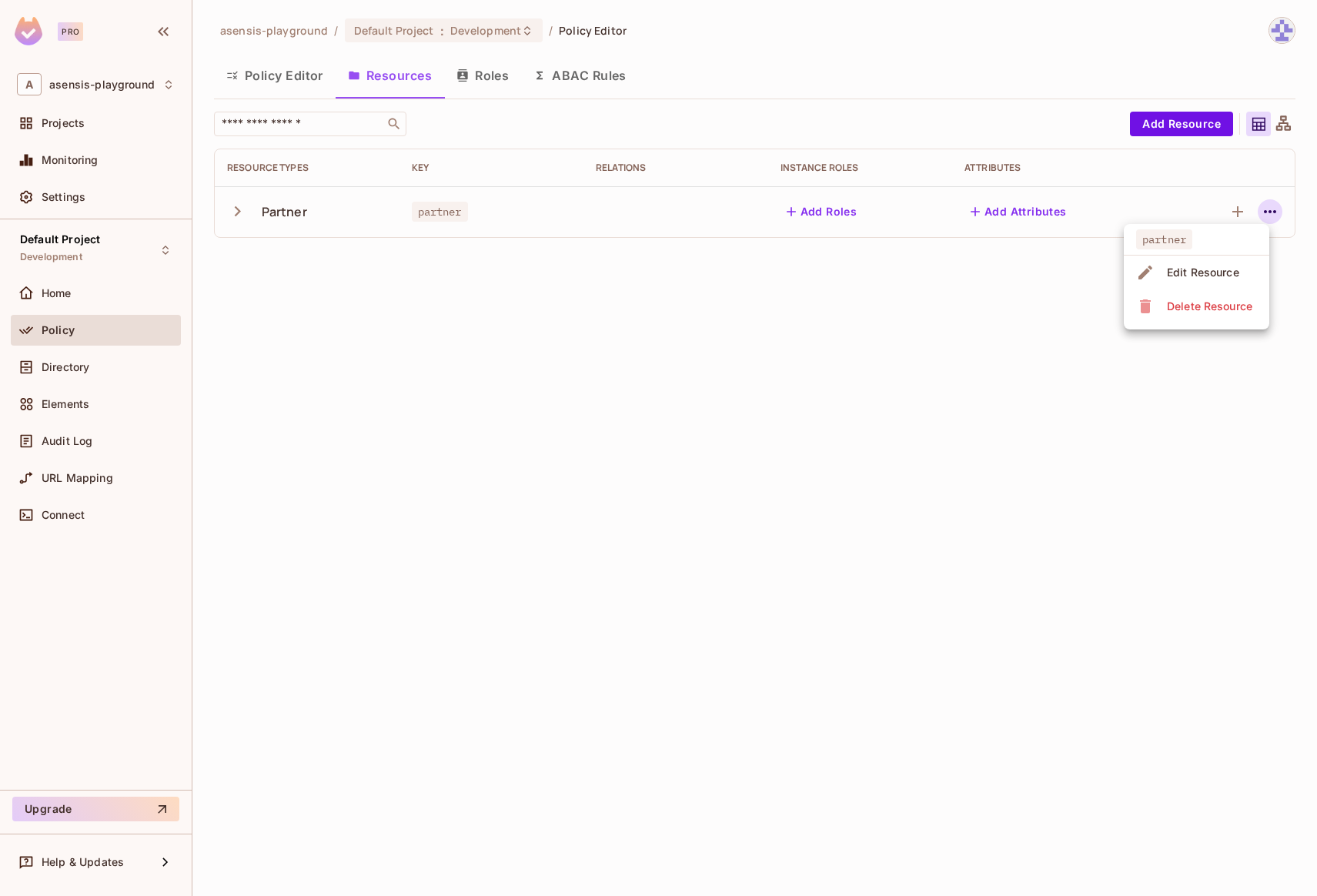
click at [1236, 268] on div "Edit Resource" at bounding box center [1202, 272] width 72 height 15
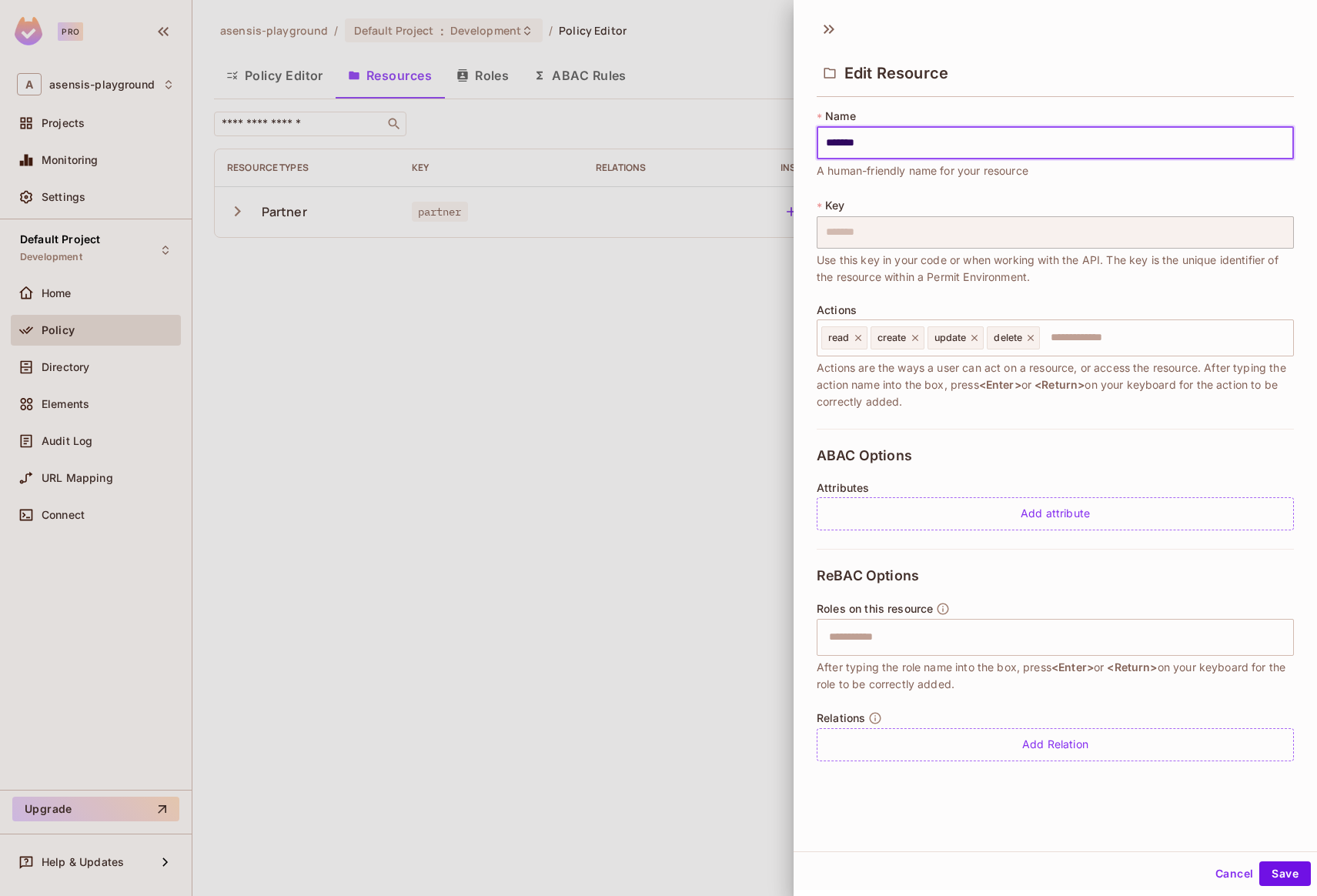
scroll to position [2, 0]
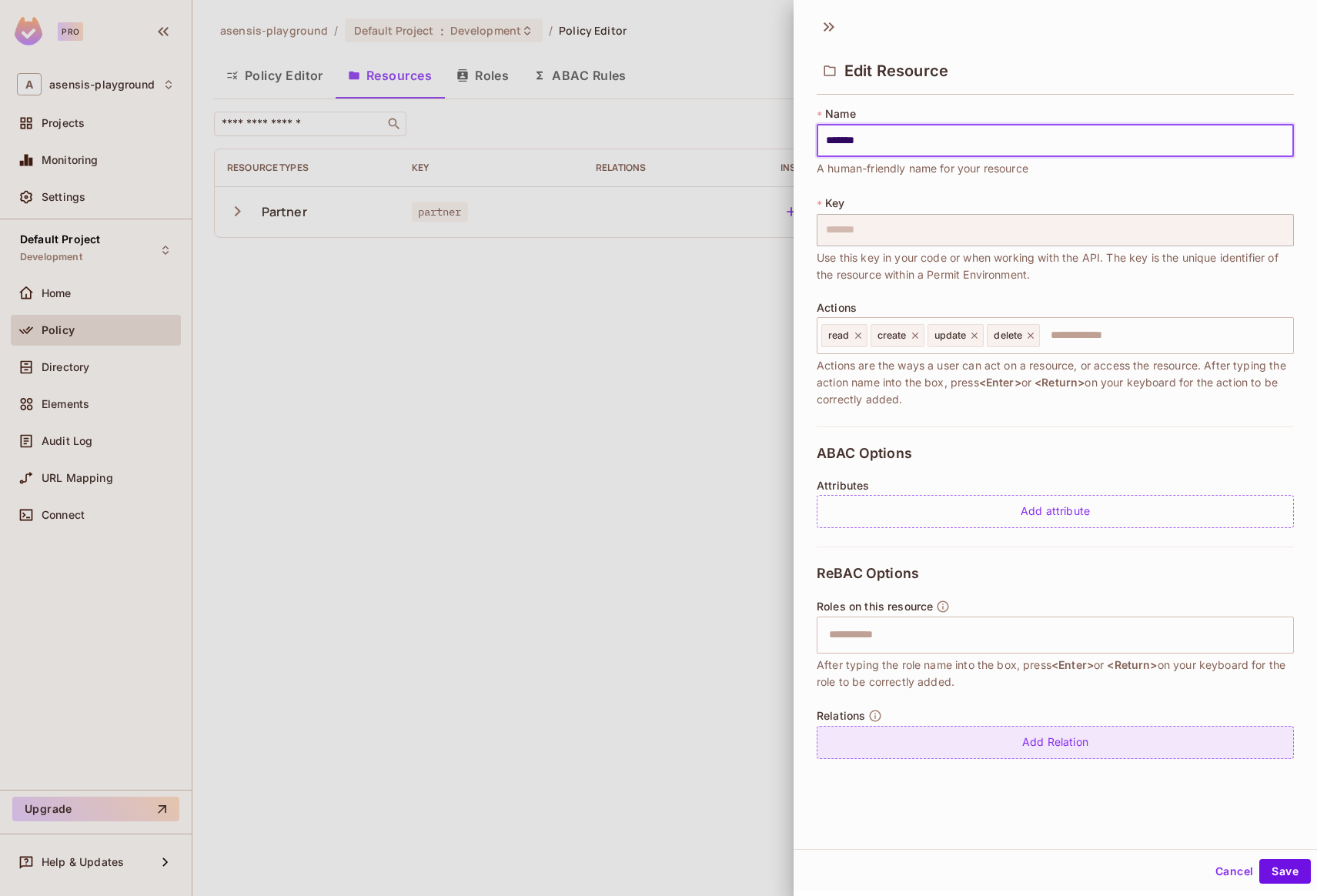
click at [1042, 740] on div "Add Relation" at bounding box center [1056, 742] width 478 height 33
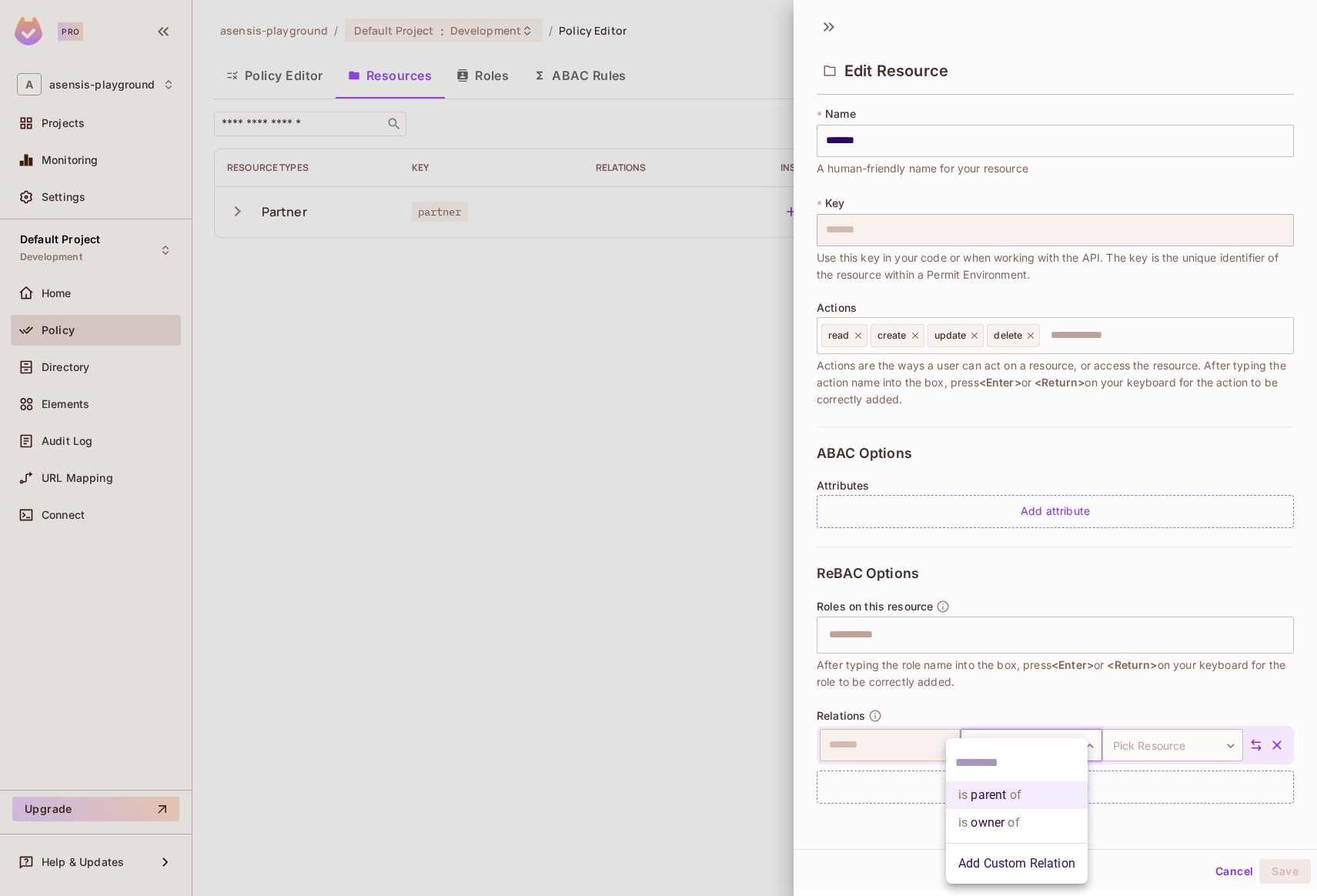
click at [1015, 737] on body "Pro A asensis-playground Projects Monitoring Settings Default Project Developme…" at bounding box center [658, 448] width 1317 height 896
click at [1026, 863] on li "Add Custom Relation" at bounding box center [1017, 863] width 142 height 28
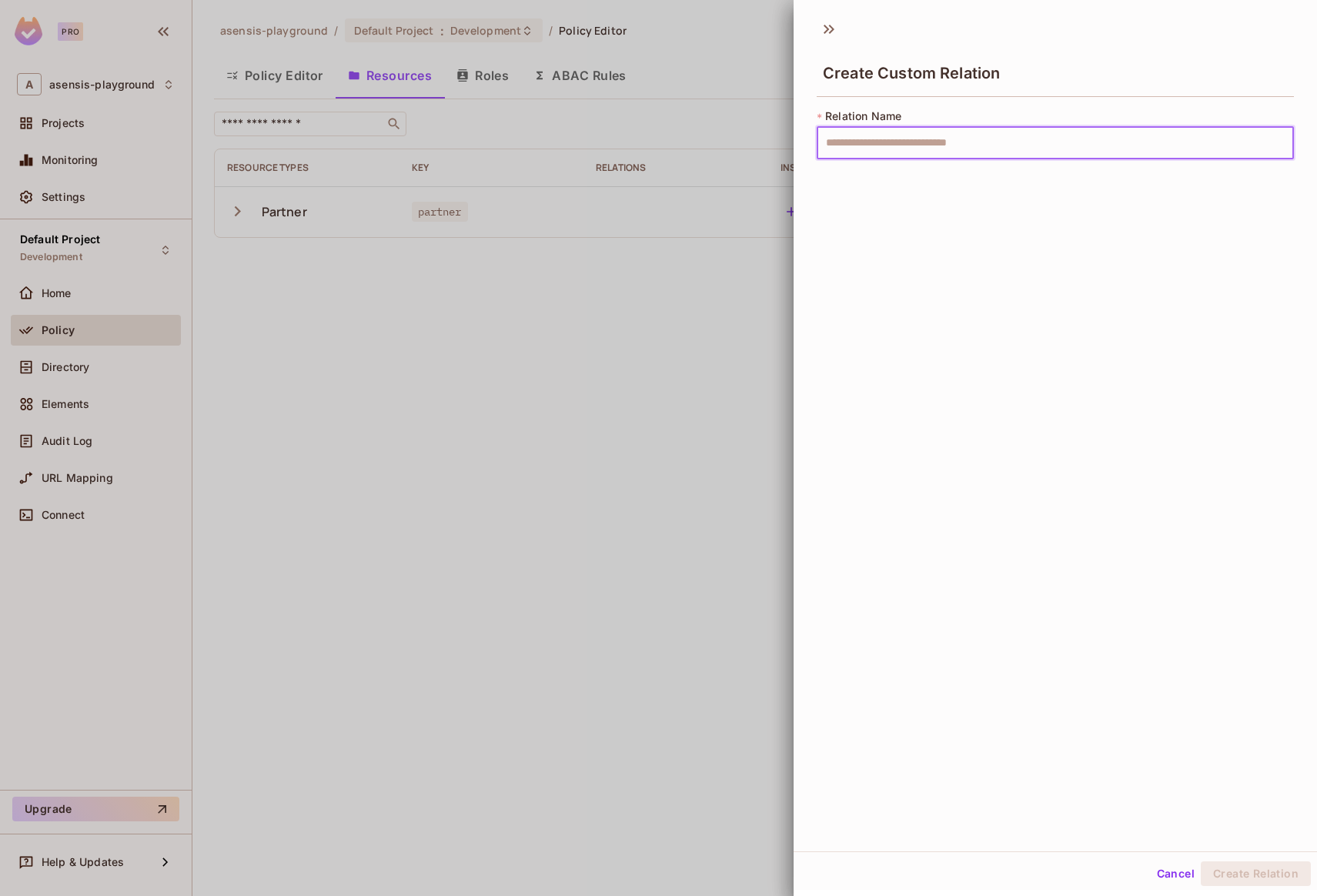
click at [864, 150] on input "text" at bounding box center [1056, 143] width 478 height 33
click at [826, 31] on icon at bounding box center [827, 30] width 6 height 10
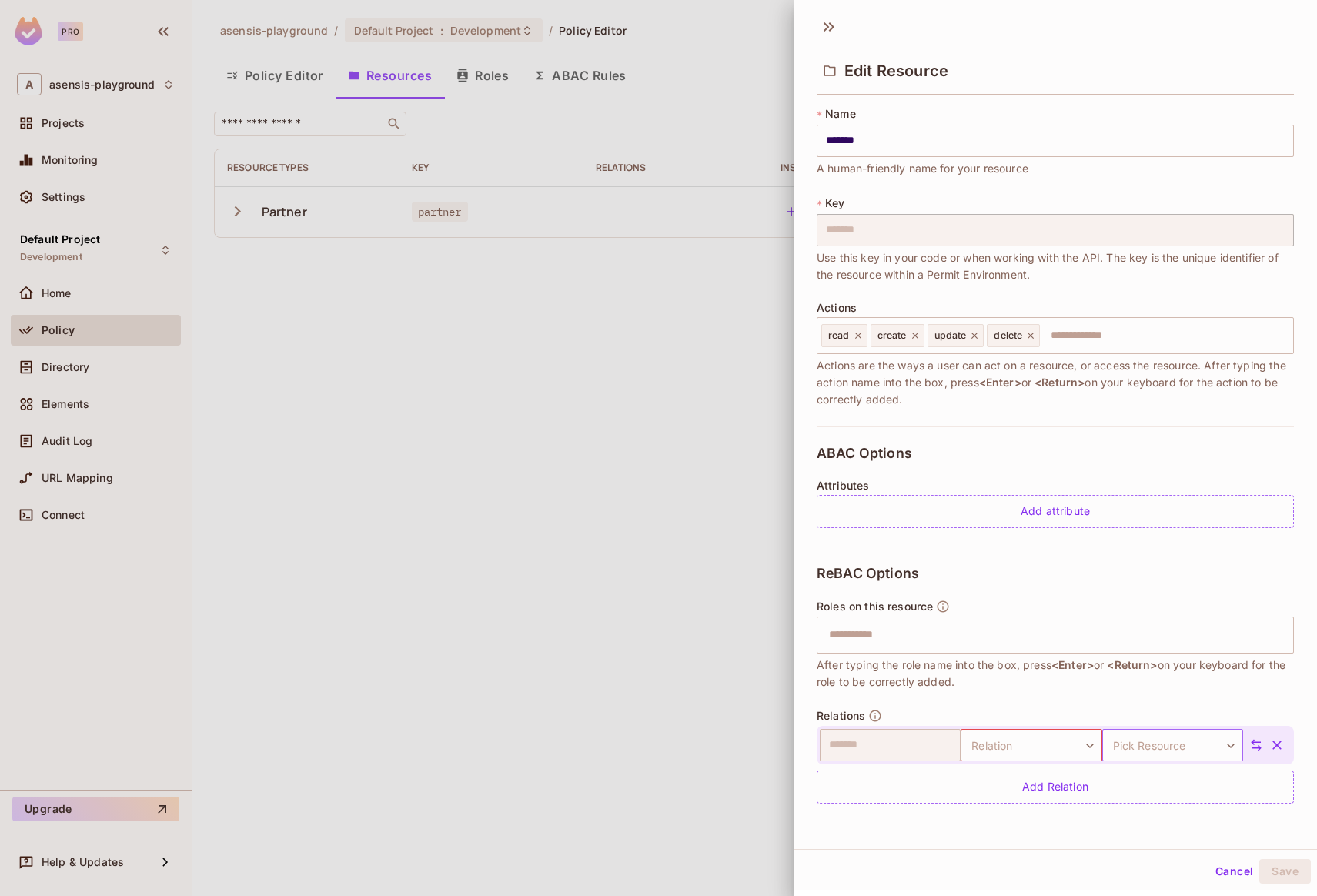
click at [1156, 746] on body "Pro A asensis-playground Projects Monitoring Settings Default Project Developme…" at bounding box center [658, 448] width 1317 height 896
click at [1133, 819] on li "partner" at bounding box center [1150, 818] width 142 height 28
click at [1061, 753] on body "Pro A asensis-playground Projects Monitoring Settings Default Project Developme…" at bounding box center [658, 448] width 1317 height 896
click at [1049, 717] on div at bounding box center [658, 448] width 1317 height 896
drag, startPoint x: 818, startPoint y: 605, endPoint x: 881, endPoint y: 605, distance: 63.0
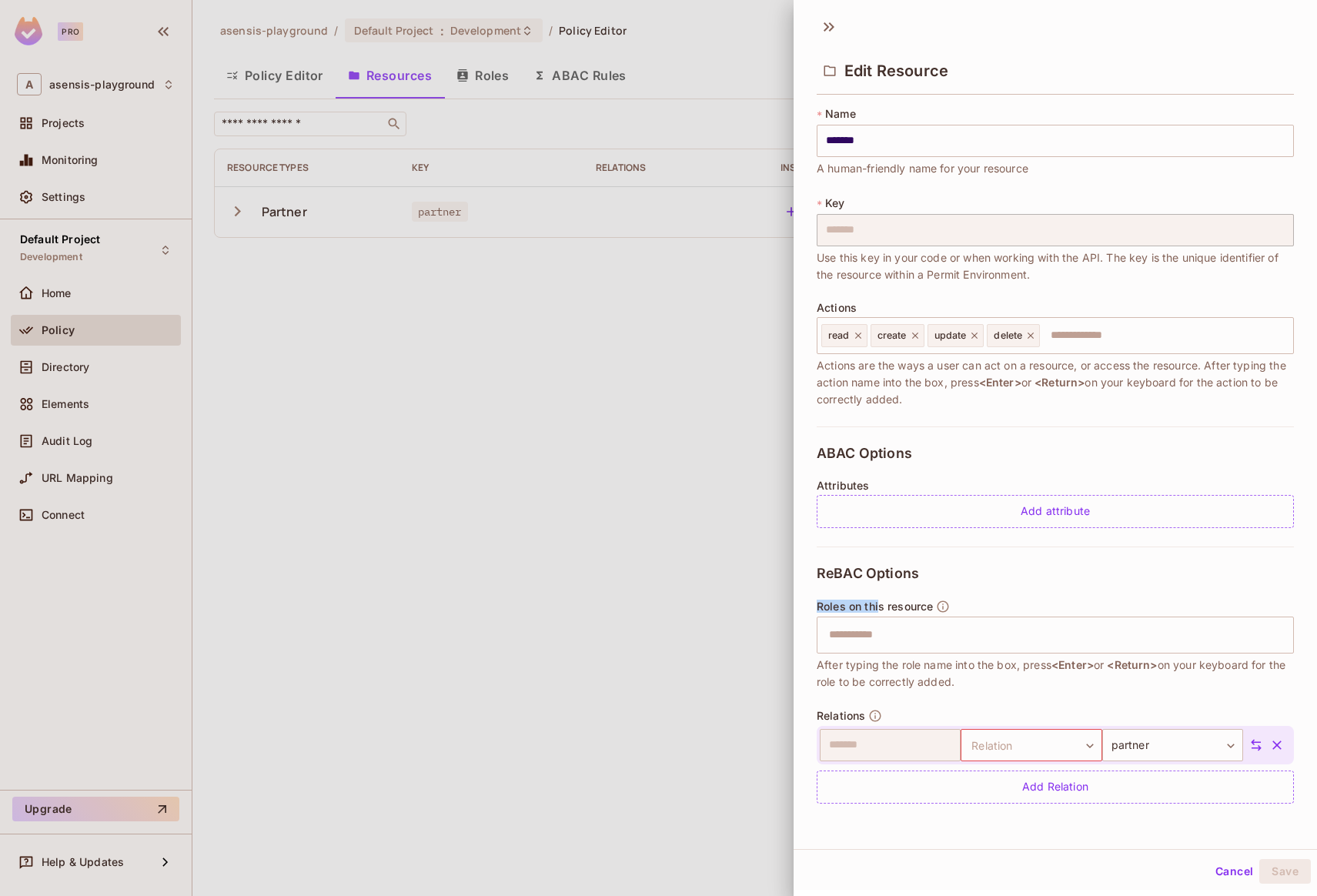
click at [881, 605] on span "Roles on this resource" at bounding box center [875, 606] width 116 height 13
drag, startPoint x: 816, startPoint y: 669, endPoint x: 894, endPoint y: 670, distance: 78.0
click at [893, 667] on span "After typing the role name into the box, press <Enter> or <Return> on your keyb…" at bounding box center [1056, 673] width 478 height 34
click at [1228, 869] on button "Cancel" at bounding box center [1234, 872] width 50 height 25
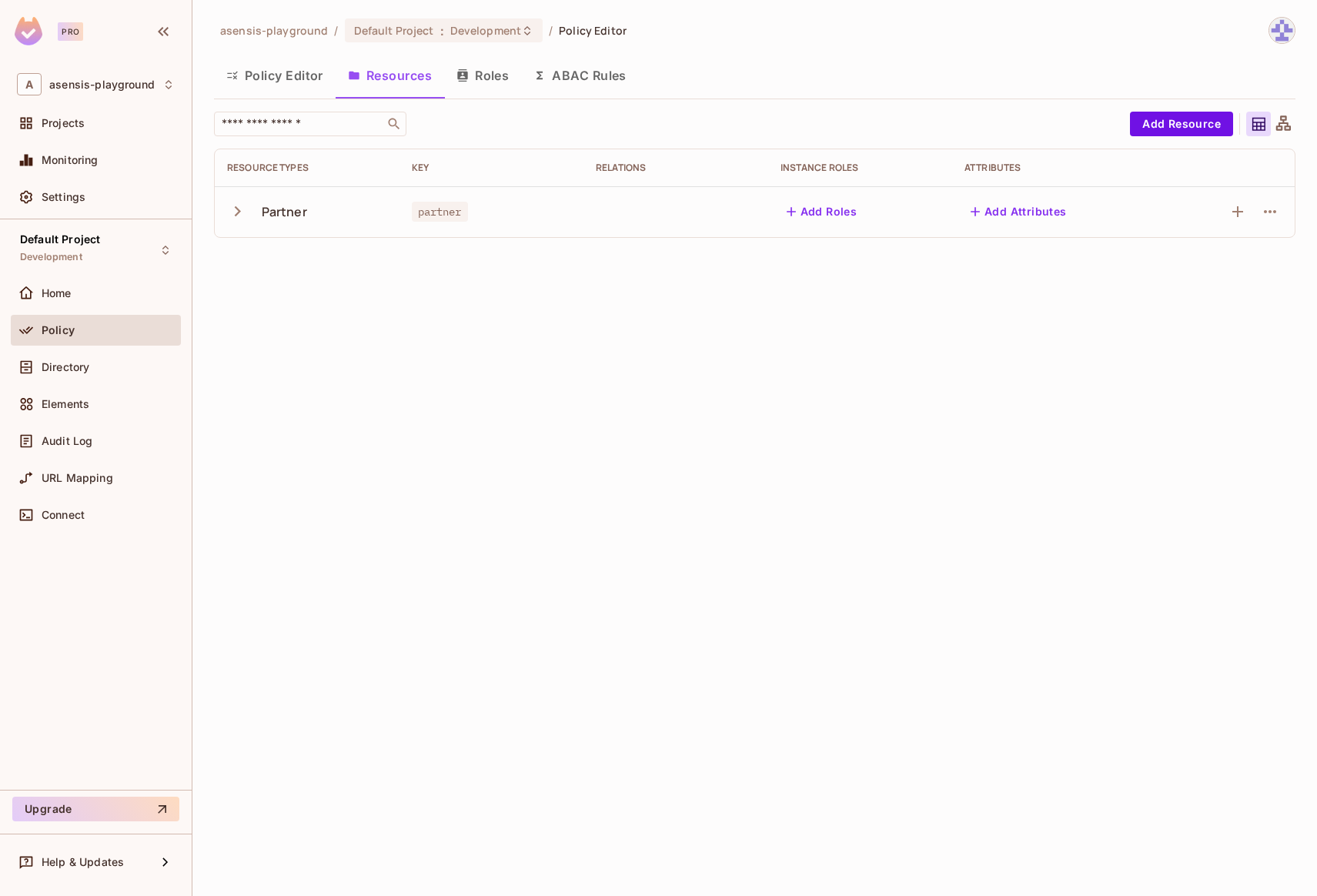
click at [1285, 126] on icon at bounding box center [1283, 122] width 14 height 14
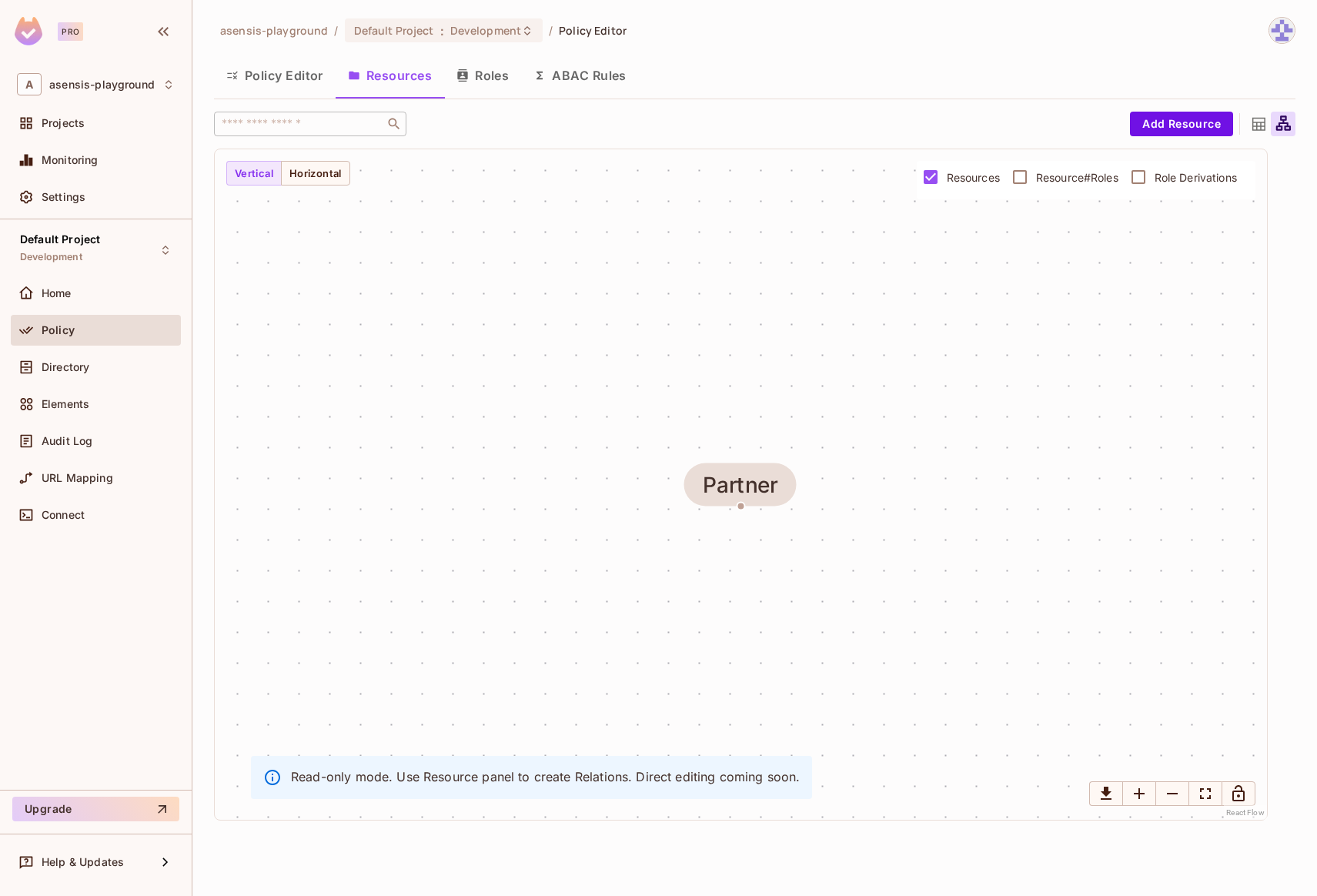
click at [1256, 125] on icon at bounding box center [1259, 124] width 13 height 13
